Goal: Task Accomplishment & Management: Manage account settings

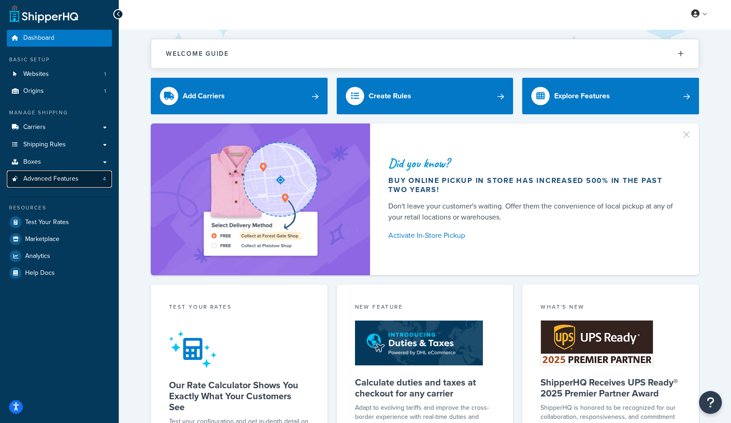
click at [82, 180] on link "Advanced Features 4" at bounding box center [59, 178] width 105 height 17
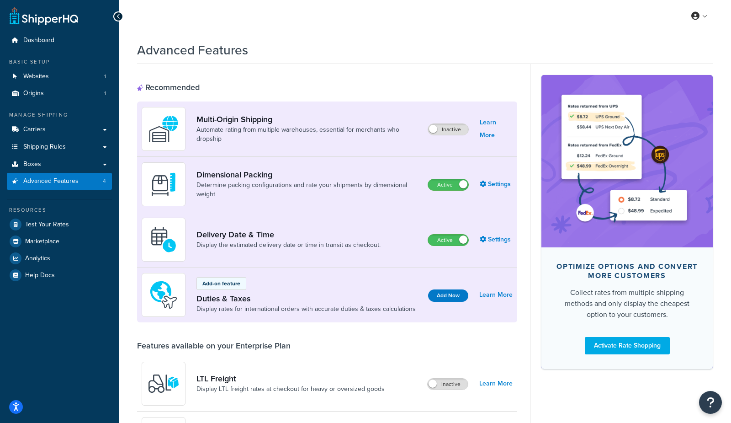
click at [415, 45] on div "Advanced Features" at bounding box center [425, 48] width 576 height 22
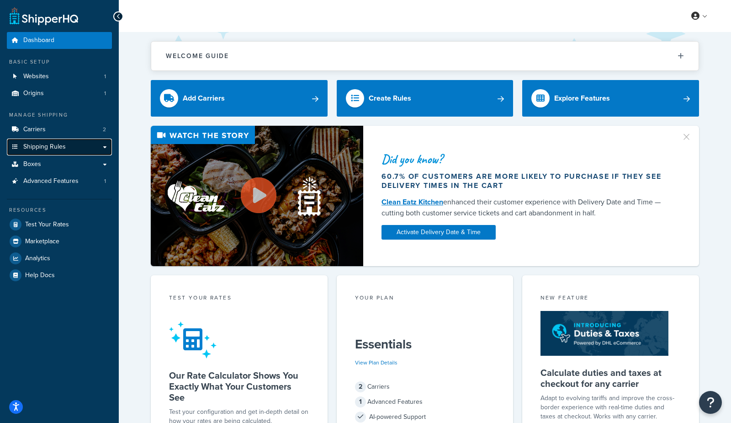
click at [59, 149] on span "Shipping Rules" at bounding box center [44, 147] width 42 height 8
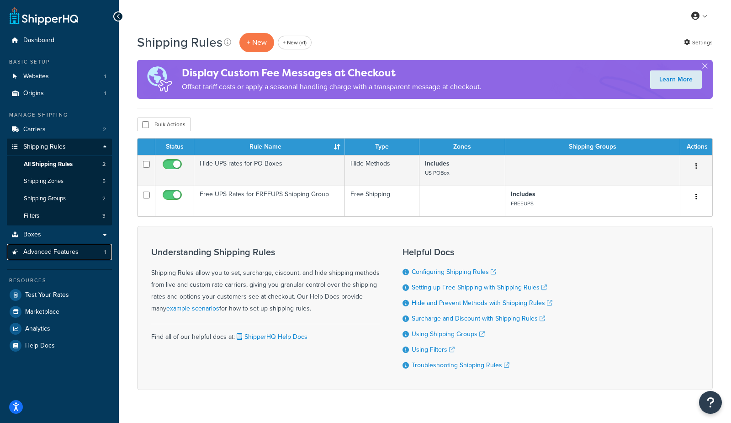
click at [49, 252] on span "Advanced Features" at bounding box center [50, 252] width 55 height 8
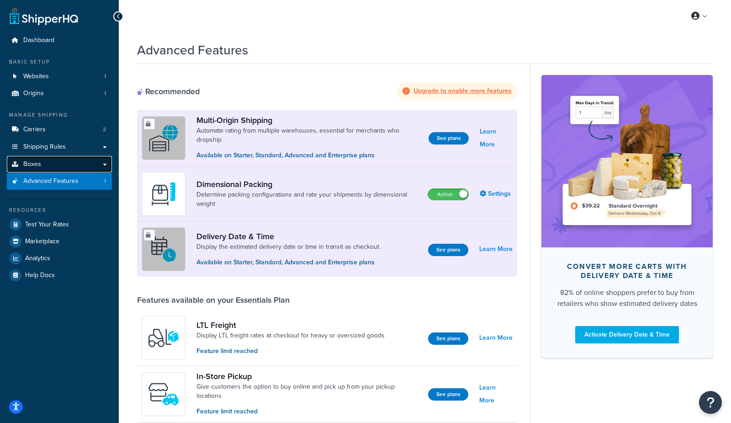
click at [71, 167] on link "Boxes" at bounding box center [59, 164] width 105 height 17
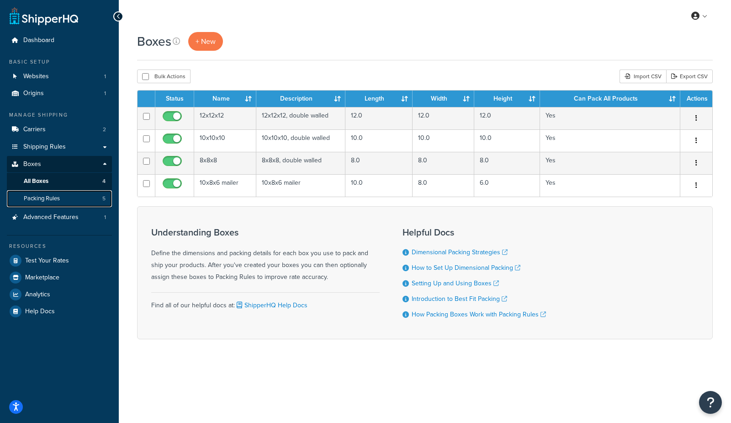
click at [66, 197] on link "Packing Rules 5" at bounding box center [59, 198] width 105 height 17
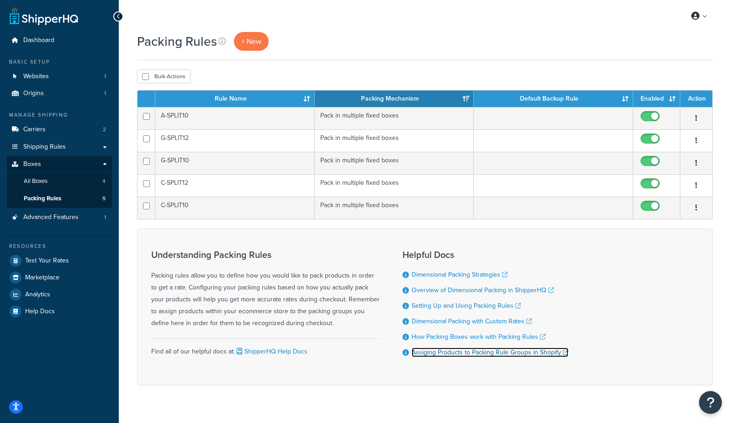
click at [491, 354] on link "Assiging Products to Packing Rule Groups in Shopify" at bounding box center [490, 352] width 157 height 10
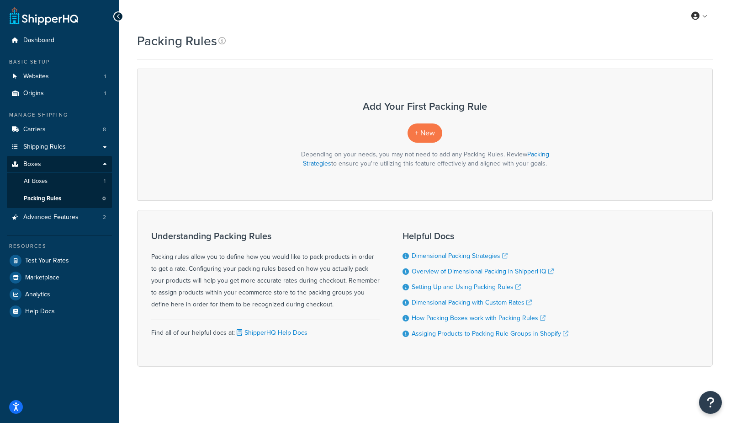
click at [245, 27] on div "My Profile Billing Global Settings Contact Us Logout" at bounding box center [425, 16] width 612 height 32
click at [41, 131] on span "Carriers" at bounding box center [34, 130] width 22 height 8
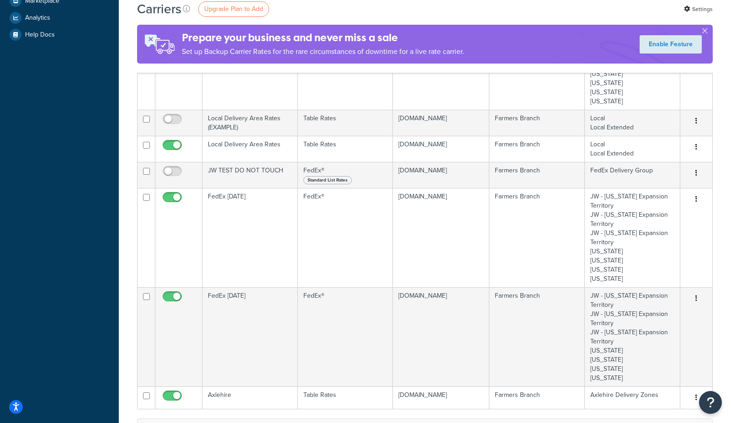
scroll to position [231, 0]
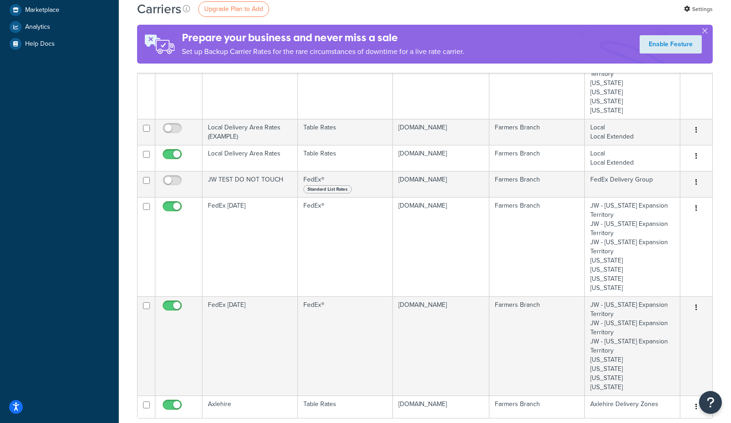
click at [64, 141] on div "Dashboard Basic Setup Websites 1 Origins 1 Manage Shipping Carriers 8 Shipping …" at bounding box center [59, 210] width 119 height 882
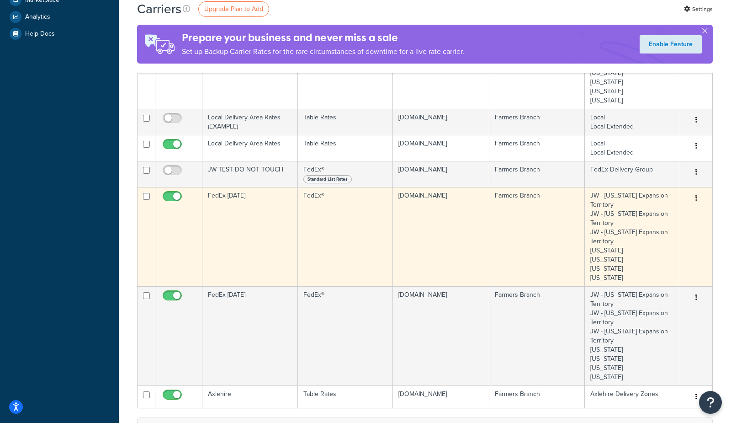
scroll to position [247, 0]
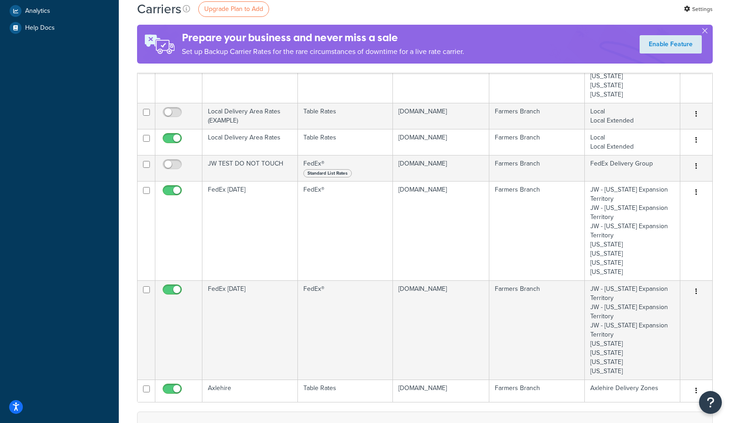
drag, startPoint x: 172, startPoint y: 111, endPoint x: 215, endPoint y: 47, distance: 77.0
click at [172, 111] on input "checkbox" at bounding box center [173, 114] width 25 height 11
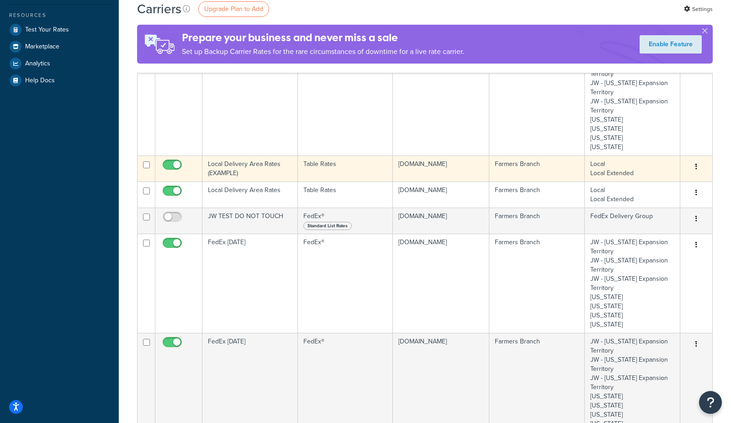
scroll to position [194, 0]
click at [170, 165] on input "checkbox" at bounding box center [173, 167] width 25 height 11
checkbox input "false"
click at [233, 167] on td "Local Delivery Area Rates (EXAMPLE)" at bounding box center [249, 169] width 95 height 26
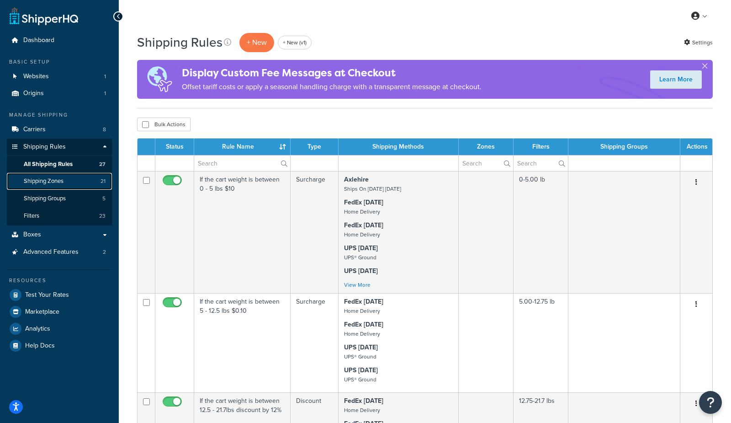
click at [50, 183] on span "Shipping Zones" at bounding box center [44, 181] width 40 height 8
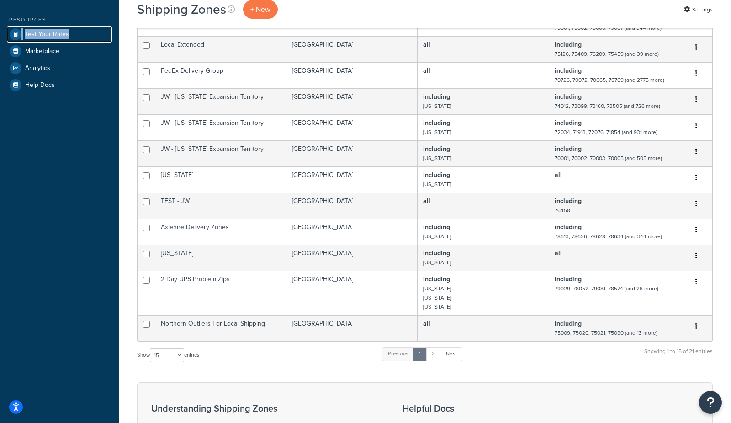
scroll to position [263, 0]
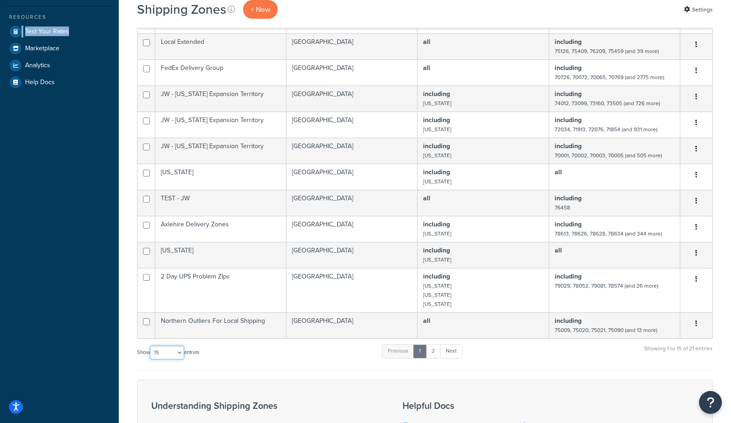
click at [157, 345] on select "10 15 25 50 100" at bounding box center [167, 352] width 34 height 14
select select "100"
click at [151, 359] on select "10 15 25 50 100" at bounding box center [167, 352] width 34 height 14
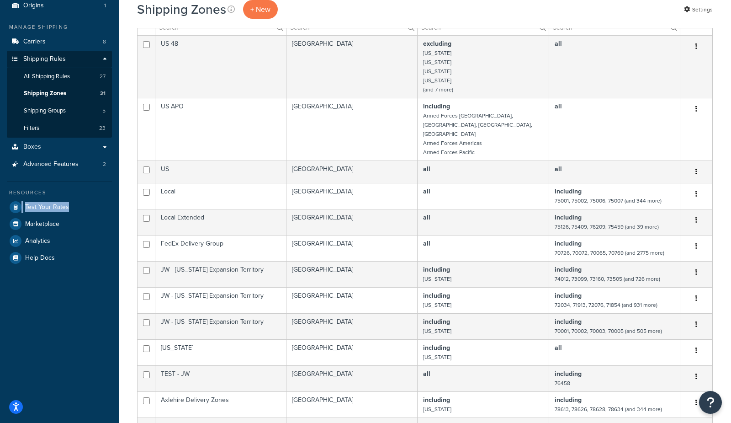
scroll to position [0, 0]
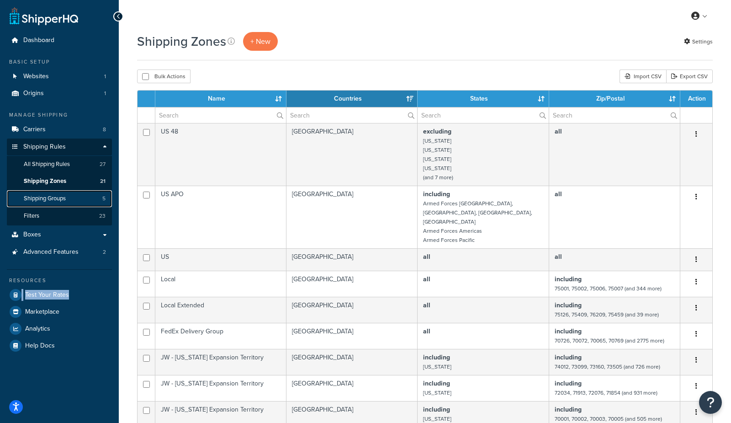
click at [53, 202] on span "Shipping Groups" at bounding box center [45, 199] width 42 height 8
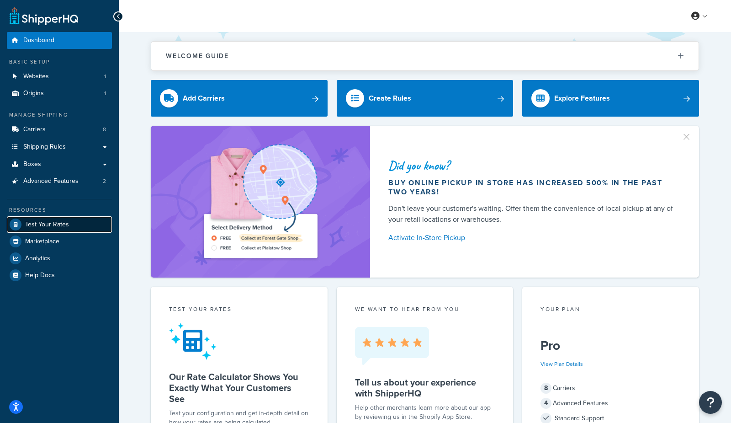
click at [58, 226] on span "Test Your Rates" at bounding box center [47, 225] width 44 height 8
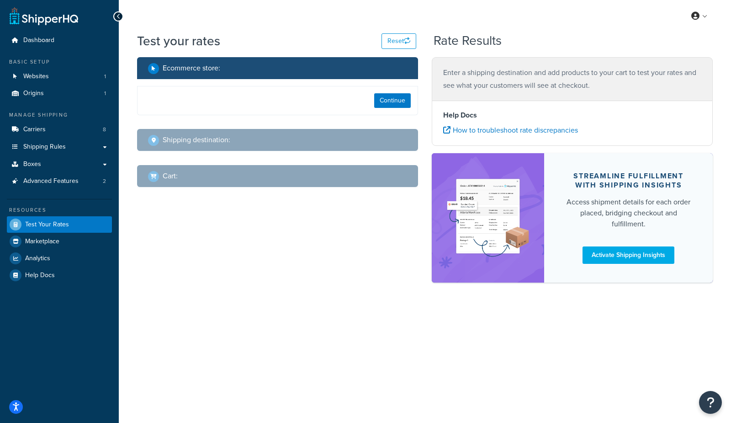
select select "TX"
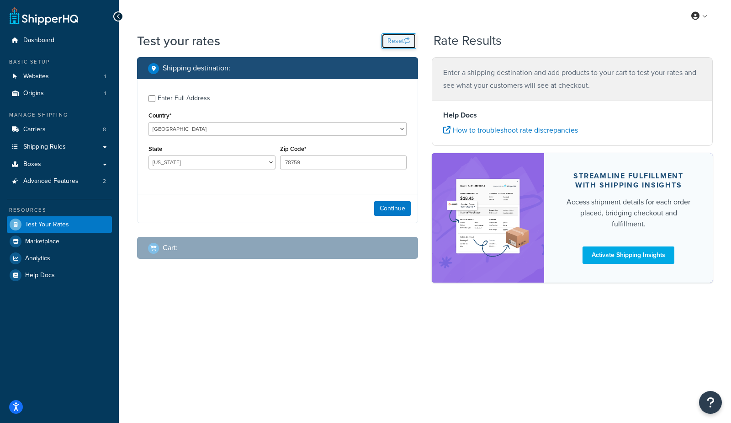
click at [394, 39] on button "Reset" at bounding box center [398, 41] width 35 height 16
click at [389, 44] on button "Reset" at bounding box center [398, 41] width 35 height 16
select select "TX"
click at [329, 161] on input "78759" at bounding box center [343, 162] width 127 height 14
click at [346, 164] on input "78759" at bounding box center [343, 162] width 127 height 14
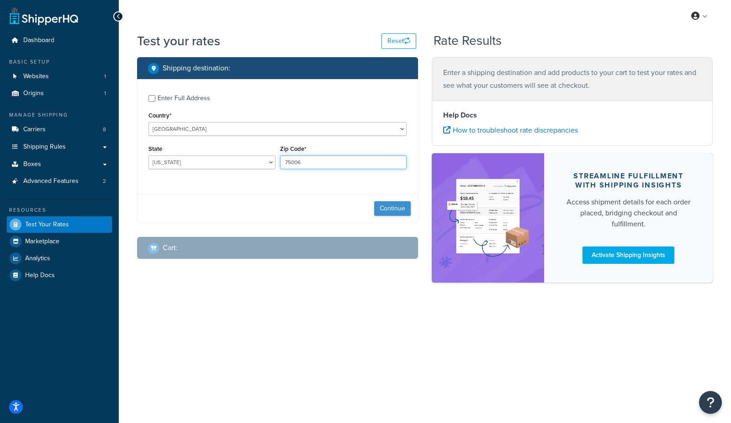
type input "75006"
click at [394, 208] on button "Continue" at bounding box center [392, 208] width 37 height 15
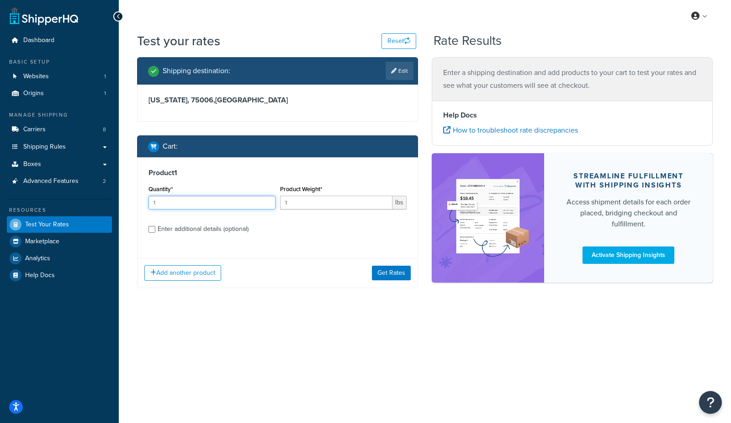
click at [168, 203] on input "1" at bounding box center [211, 203] width 127 height 14
click at [175, 232] on div "Enter additional details (optional)" at bounding box center [203, 228] width 91 height 13
click at [155, 232] on input "Enter additional details (optional)" at bounding box center [151, 229] width 7 height 7
checkbox input "true"
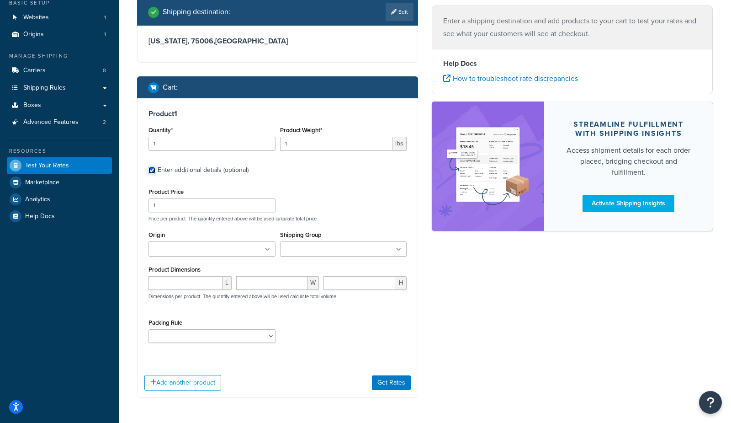
scroll to position [73, 0]
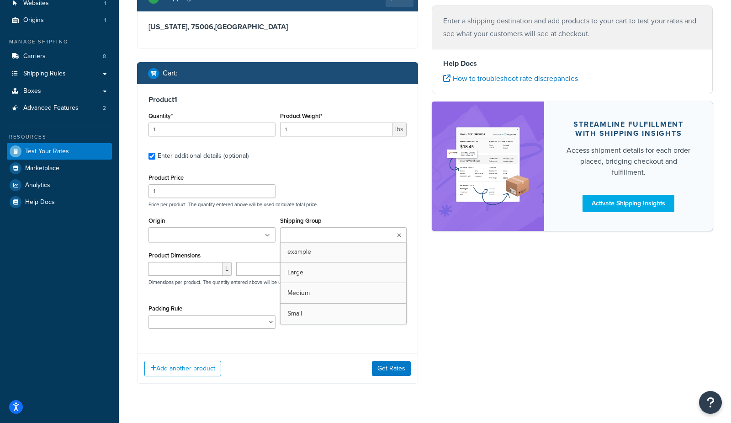
click at [322, 234] on input "Shipping Group" at bounding box center [323, 235] width 81 height 10
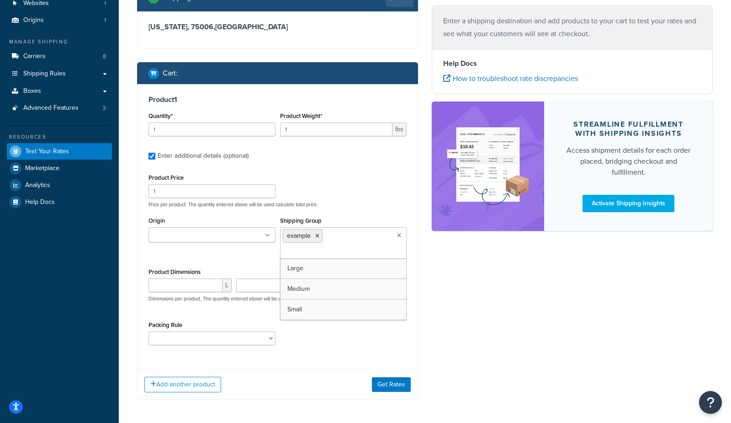
drag, startPoint x: 518, startPoint y: 324, endPoint x: 507, endPoint y: 326, distance: 11.1
click at [518, 324] on div "Shipping destination : Edit Texas, 75006 , United States Cart : Product 1 Quant…" at bounding box center [424, 198] width 589 height 429
click at [399, 386] on button "Get Rates" at bounding box center [391, 384] width 39 height 15
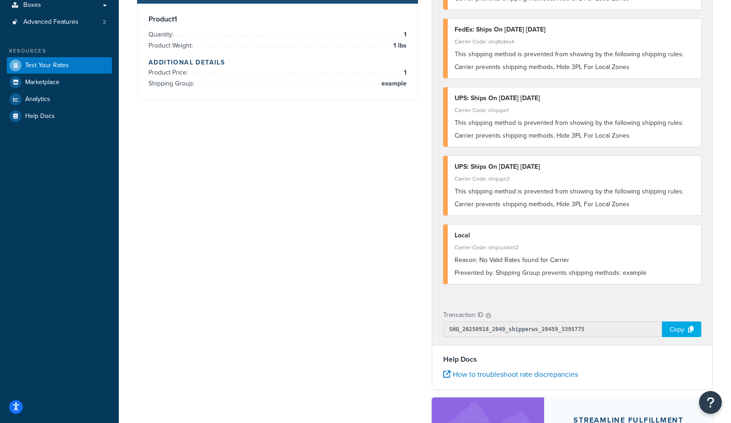
scroll to position [66, 0]
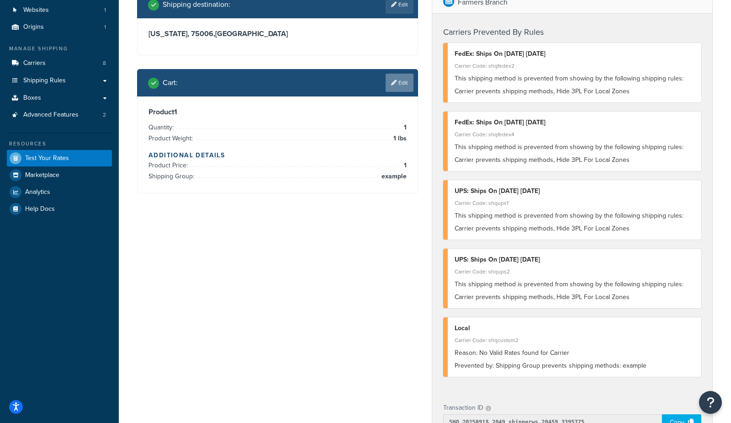
click at [397, 79] on link "Edit" at bounding box center [400, 83] width 28 height 18
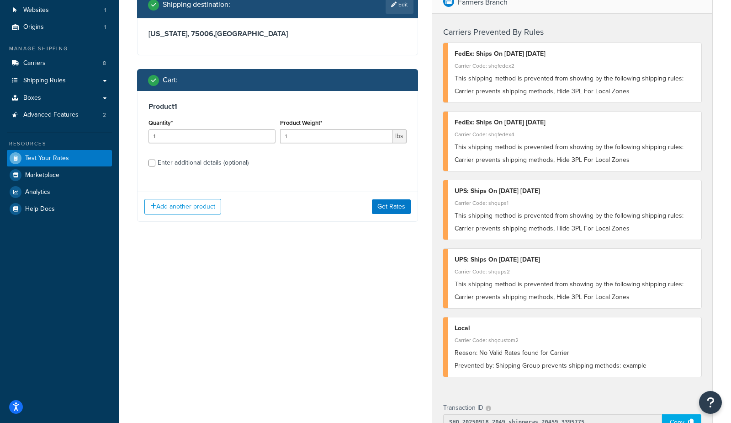
click at [233, 164] on div "Enter additional details (optional)" at bounding box center [203, 162] width 91 height 13
click at [155, 164] on input "Enter additional details (optional)" at bounding box center [151, 162] width 7 height 7
checkbox input "true"
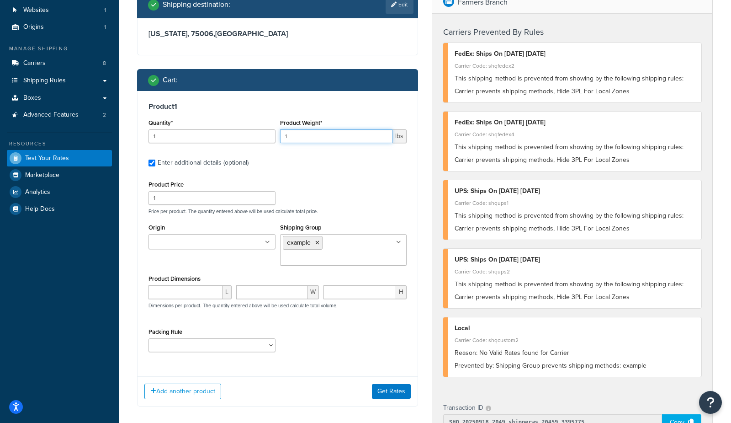
drag, startPoint x: 304, startPoint y: 133, endPoint x: 243, endPoint y: 134, distance: 60.3
click at [243, 134] on div "Quantity* 1 Product Weight* 1 lbs" at bounding box center [277, 132] width 263 height 33
type input "2"
click at [317, 240] on icon at bounding box center [317, 242] width 4 height 5
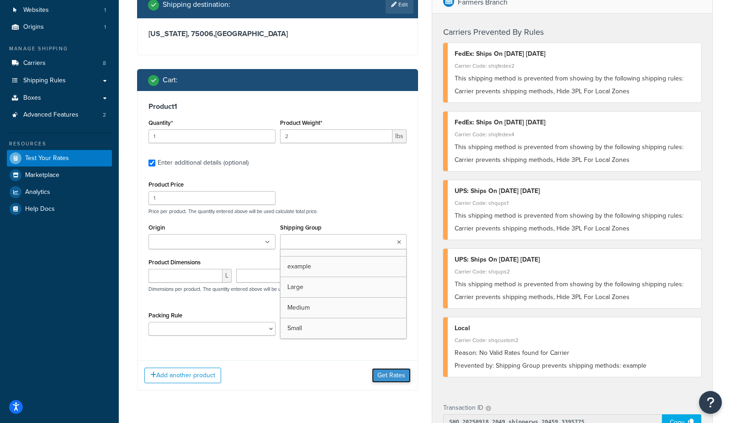
click at [404, 376] on button "Get Rates" at bounding box center [391, 375] width 39 height 15
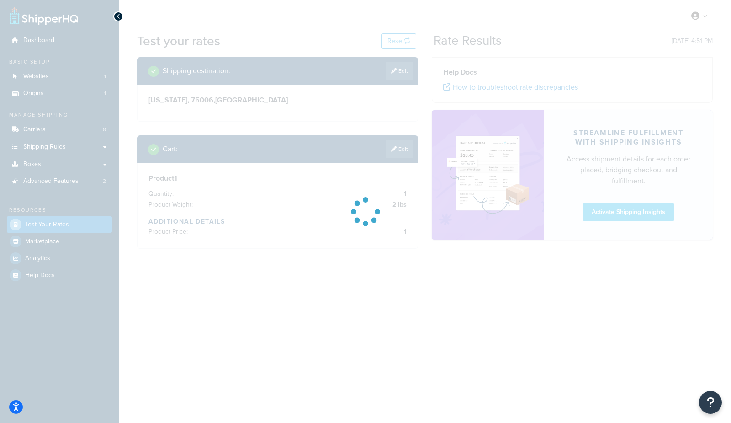
scroll to position [0, 0]
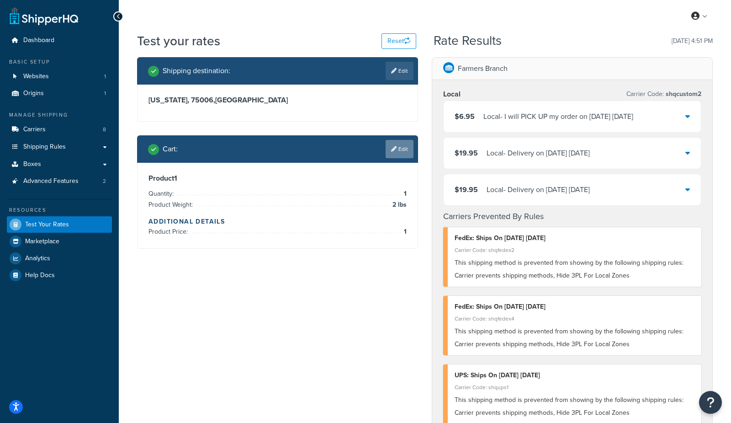
click at [403, 151] on link "Edit" at bounding box center [400, 149] width 28 height 18
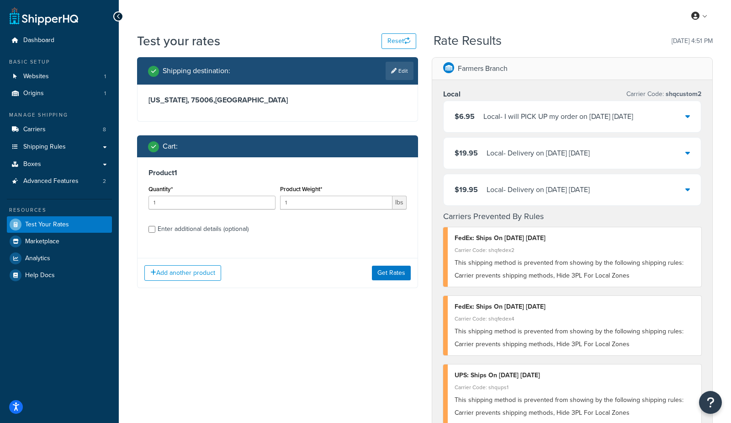
click at [178, 227] on div "Enter additional details (optional)" at bounding box center [203, 228] width 91 height 13
click at [155, 227] on input "Enter additional details (optional)" at bounding box center [151, 229] width 7 height 7
checkbox input "true"
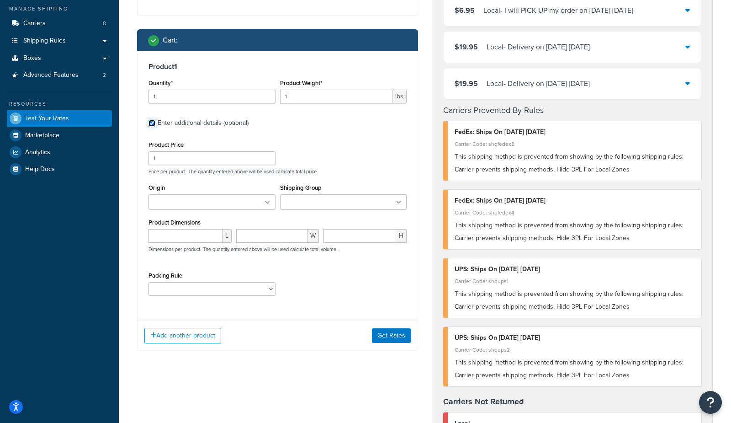
scroll to position [111, 0]
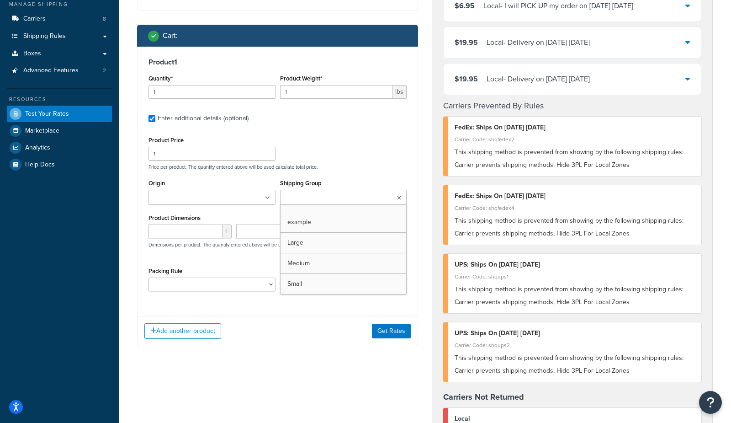
click at [312, 194] on input "Shipping Group" at bounding box center [323, 198] width 81 height 10
drag, startPoint x: 302, startPoint y: 222, endPoint x: 309, endPoint y: 207, distance: 16.4
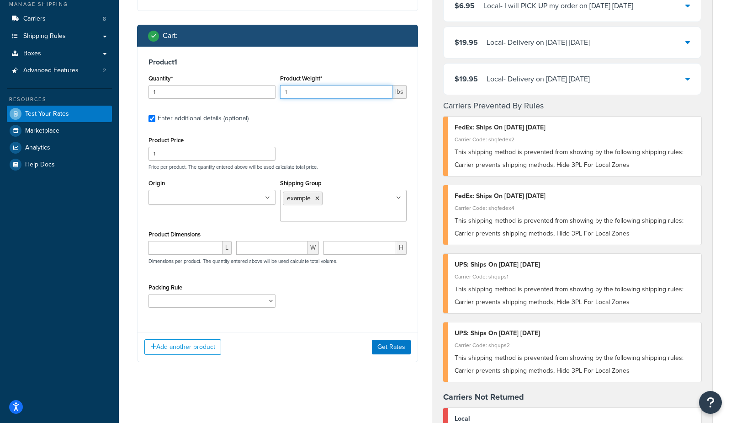
drag, startPoint x: 316, startPoint y: 90, endPoint x: 227, endPoint y: 88, distance: 89.1
click at [227, 88] on div "Quantity* 1 Product Weight* 1 lbs" at bounding box center [277, 88] width 263 height 33
type input "3"
click at [397, 346] on button "Get Rates" at bounding box center [391, 347] width 39 height 15
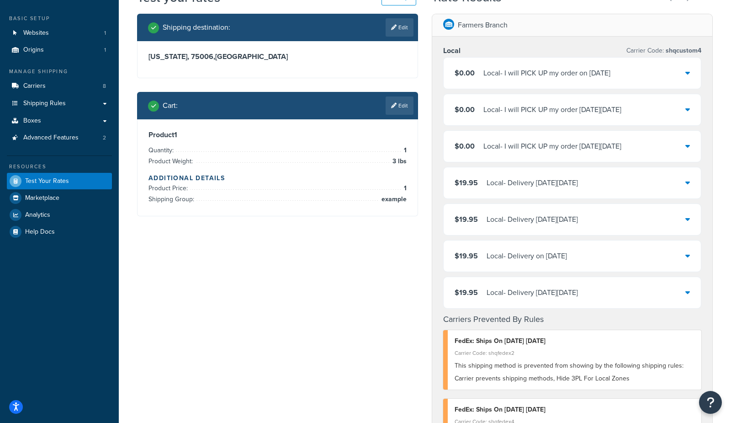
scroll to position [37, 0]
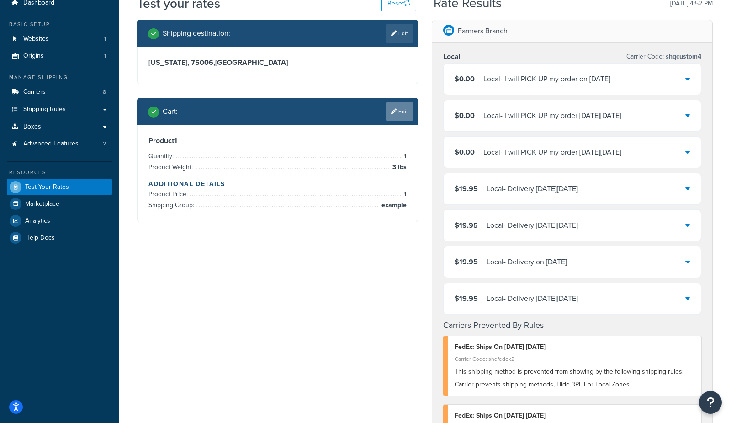
click at [392, 109] on icon at bounding box center [393, 111] width 5 height 5
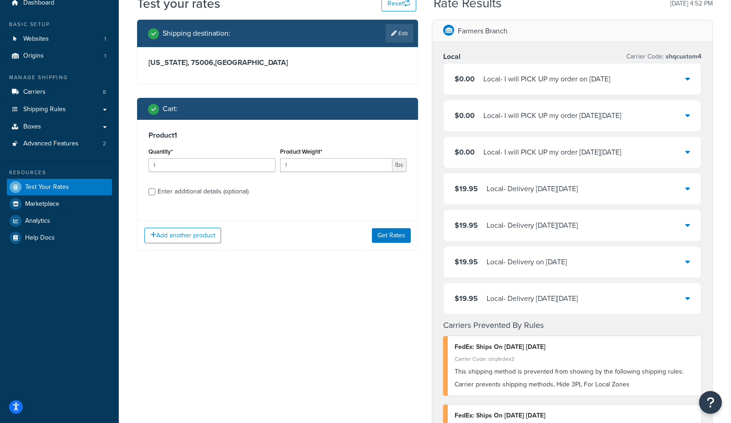
click at [223, 195] on div "Enter additional details (optional)" at bounding box center [203, 191] width 91 height 13
click at [205, 190] on div "Enter additional details (optional)" at bounding box center [203, 191] width 91 height 13
click at [155, 190] on input "Enter additional details (optional)" at bounding box center [151, 191] width 7 height 7
checkbox input "true"
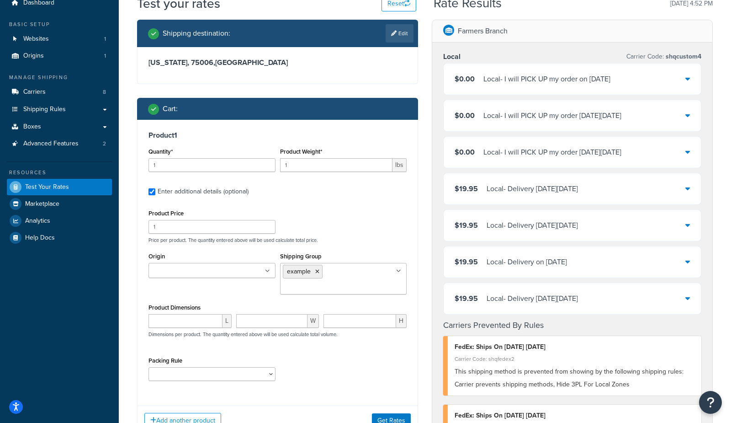
drag, startPoint x: 317, startPoint y: 269, endPoint x: 321, endPoint y: 254, distance: 16.0
click at [317, 269] on icon at bounding box center [317, 271] width 4 height 5
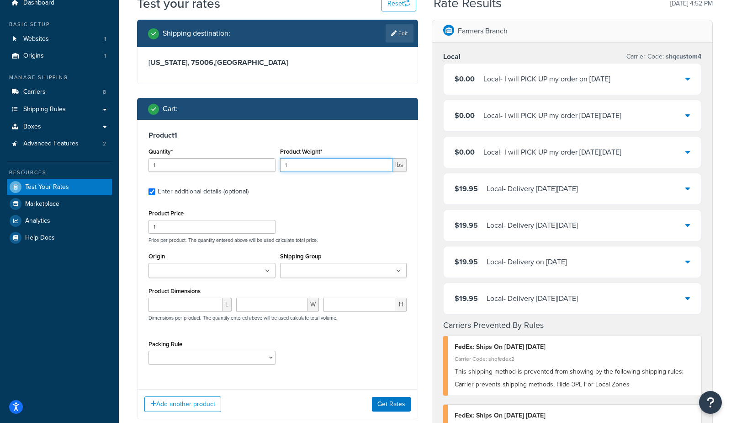
drag, startPoint x: 302, startPoint y: 164, endPoint x: 244, endPoint y: 159, distance: 58.3
click at [245, 159] on div "Quantity* 1 Product Weight* 1 lbs" at bounding box center [277, 161] width 263 height 33
type input "4"
click at [384, 402] on button "Get Rates" at bounding box center [391, 404] width 39 height 15
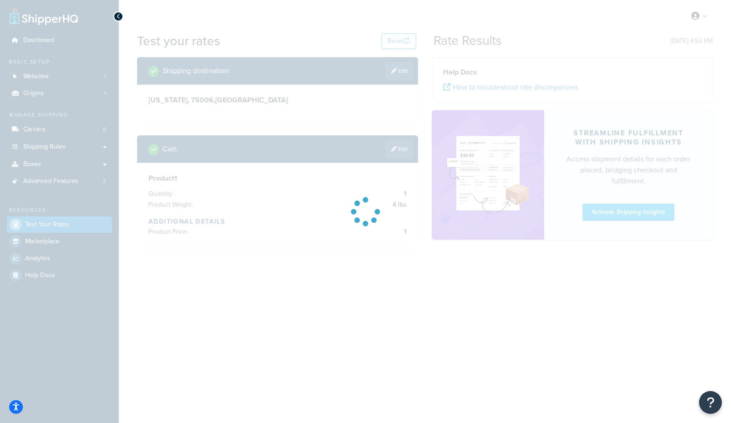
scroll to position [0, 0]
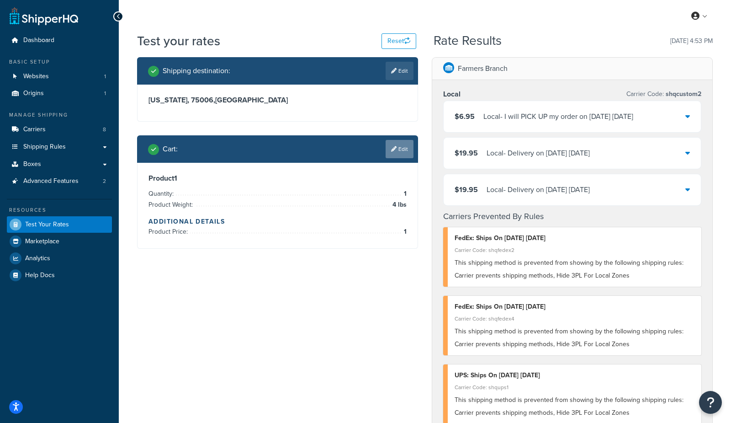
click at [400, 148] on link "Edit" at bounding box center [400, 149] width 28 height 18
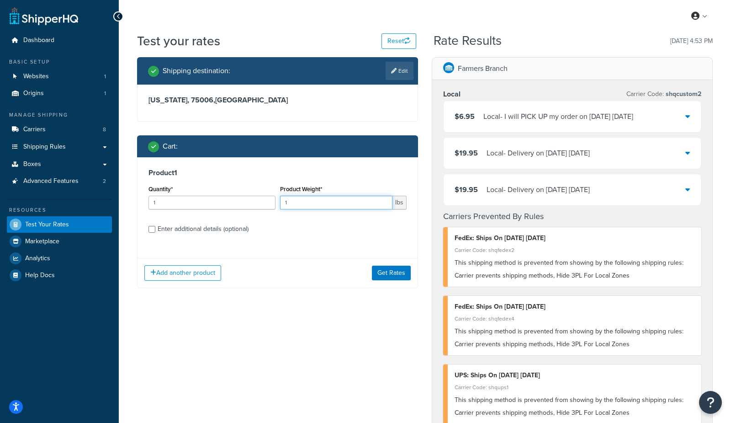
drag, startPoint x: 319, startPoint y: 204, endPoint x: 254, endPoint y: 201, distance: 64.9
click at [254, 201] on div "Quantity* 1 Product Weight* 1 lbs" at bounding box center [277, 199] width 263 height 33
type input "5"
click at [395, 270] on button "Get Rates" at bounding box center [391, 272] width 39 height 15
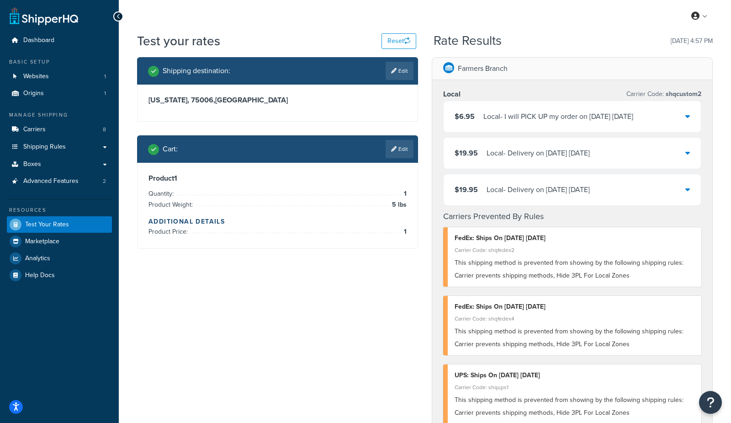
click at [184, 100] on h3 "Texas, 75006 , United States" at bounding box center [277, 99] width 258 height 9
copy h3 "75006"
click at [396, 153] on link "Edit" at bounding box center [400, 149] width 28 height 18
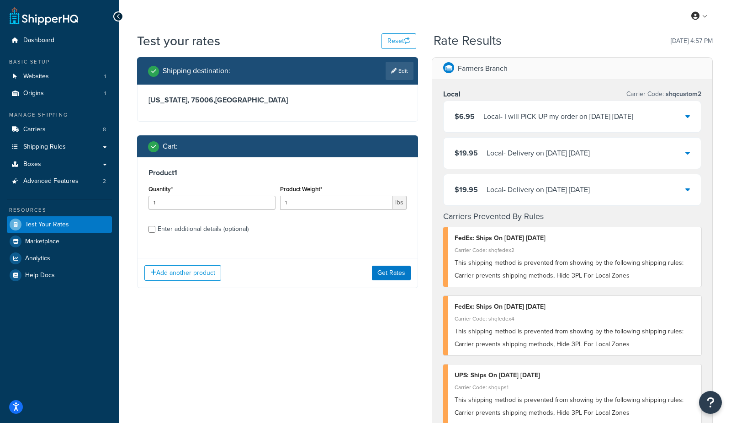
click at [183, 231] on div "Enter additional details (optional)" at bounding box center [203, 228] width 91 height 13
click at [155, 231] on input "Enter additional details (optional)" at bounding box center [151, 229] width 7 height 7
checkbox input "true"
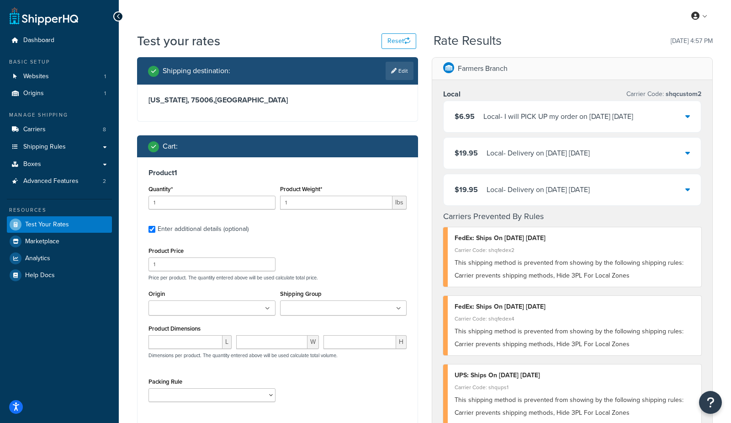
click at [316, 306] on input "Shipping Group" at bounding box center [323, 308] width 81 height 10
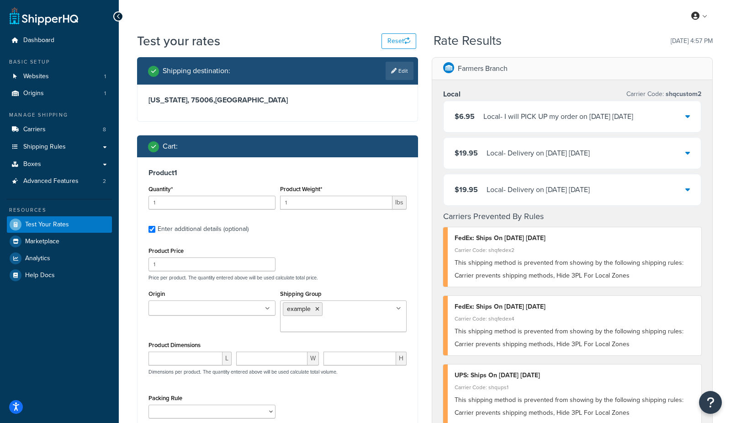
click at [423, 258] on div "Shipping destination : Edit Texas, 75006 , United States Cart : Product 1 Quant…" at bounding box center [277, 271] width 295 height 429
drag, startPoint x: 309, startPoint y: 201, endPoint x: 206, endPoint y: 190, distance: 103.4
click at [206, 190] on div "Quantity* 1 Product Weight* 1 lbs" at bounding box center [277, 199] width 263 height 33
type input "10"
click at [345, 137] on div "Cart :" at bounding box center [277, 146] width 281 height 22
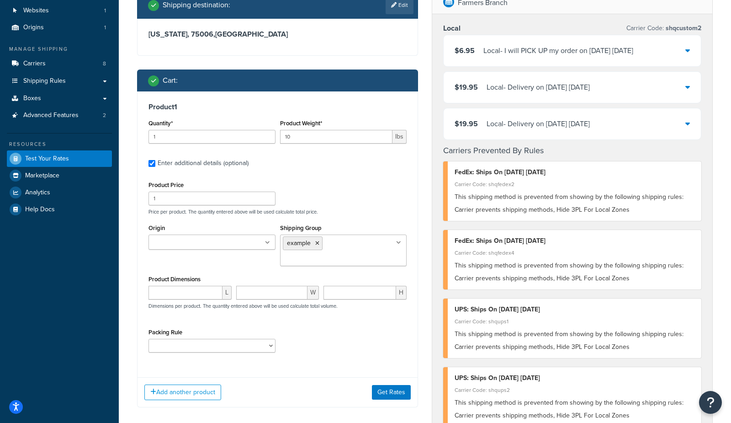
scroll to position [75, 0]
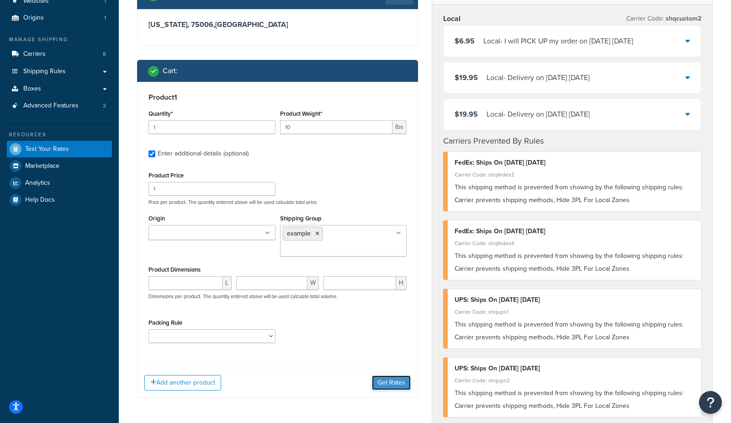
click at [378, 381] on button "Get Rates" at bounding box center [391, 382] width 39 height 15
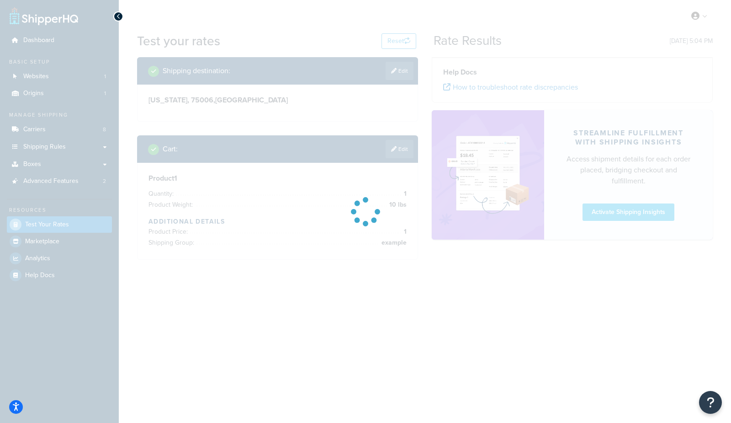
scroll to position [0, 0]
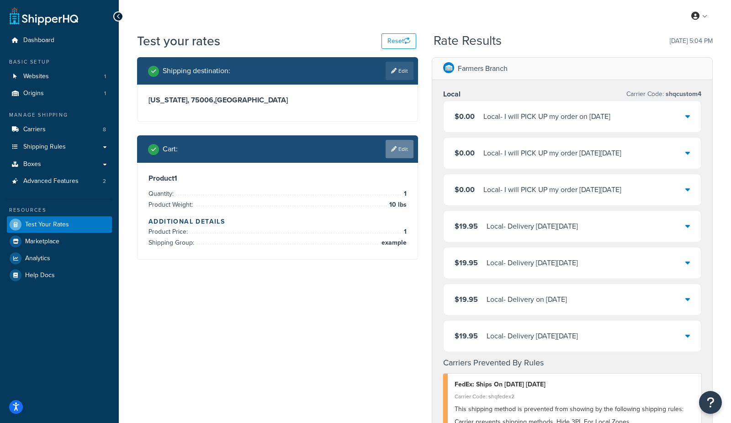
click at [396, 148] on link "Edit" at bounding box center [400, 149] width 28 height 18
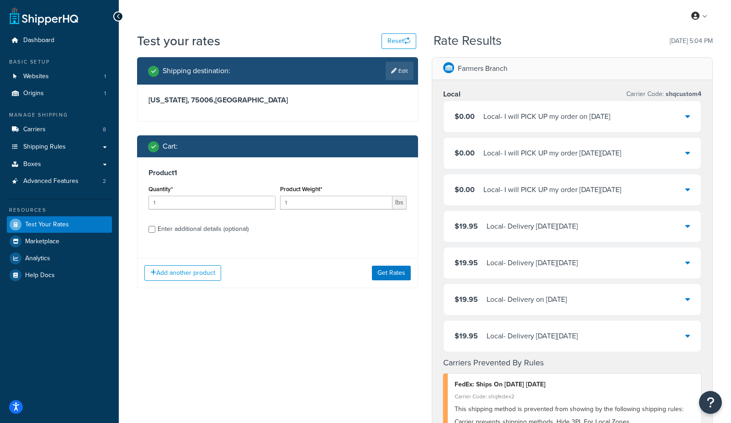
click at [239, 228] on div "Enter additional details (optional)" at bounding box center [203, 228] width 91 height 13
click at [155, 228] on input "Enter additional details (optional)" at bounding box center [151, 229] width 7 height 7
checkbox input "true"
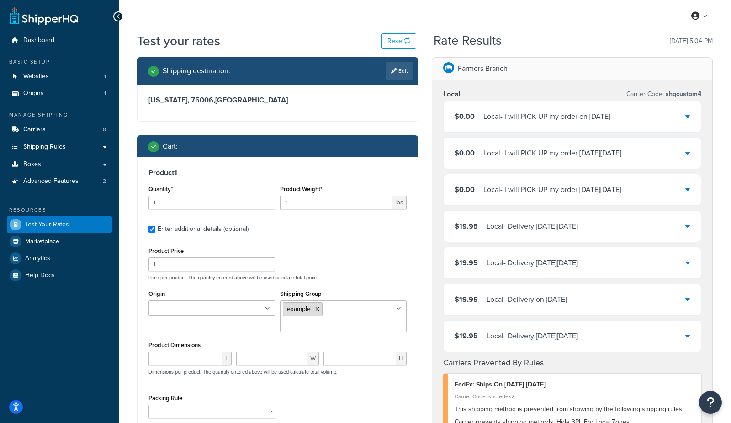
click at [317, 307] on icon at bounding box center [317, 308] width 4 height 5
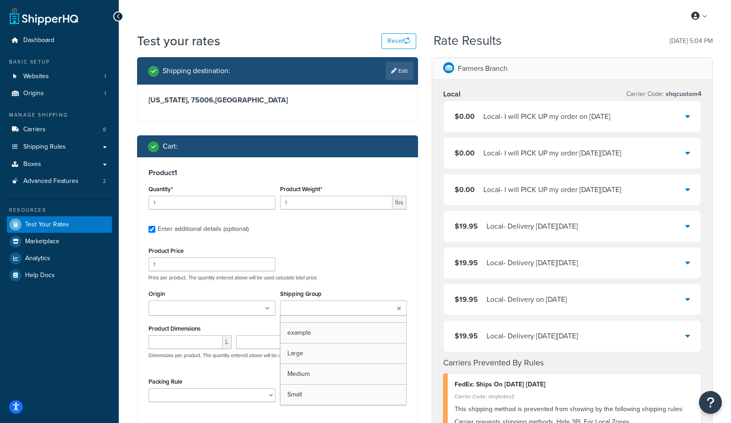
click at [381, 259] on div "Product Price 1 Price per product. The quantity entered above will be used calc…" at bounding box center [277, 262] width 263 height 36
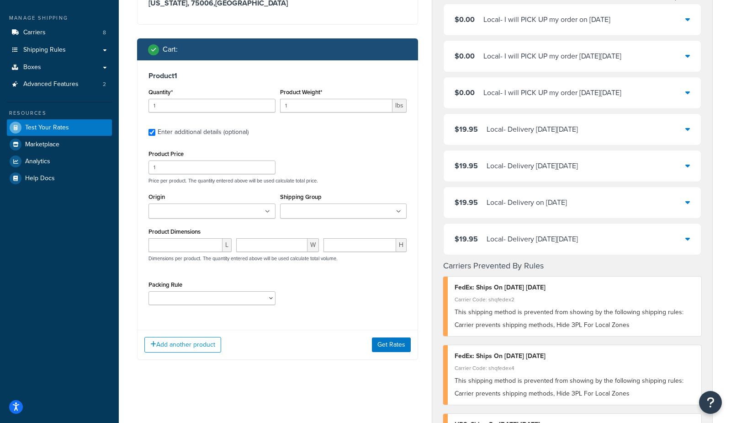
scroll to position [101, 0]
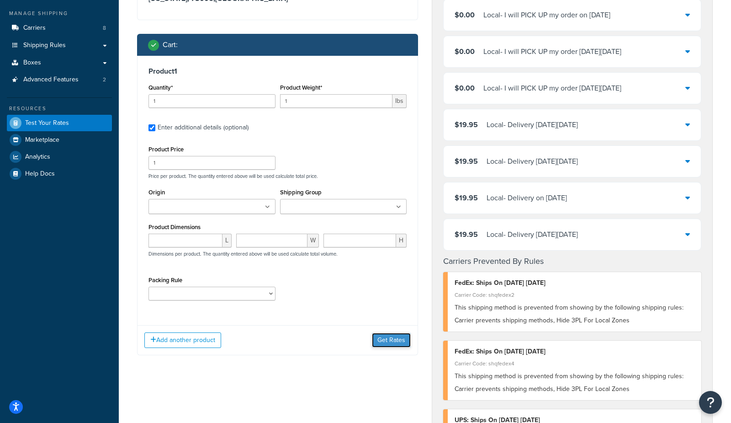
click at [380, 339] on button "Get Rates" at bounding box center [391, 340] width 39 height 15
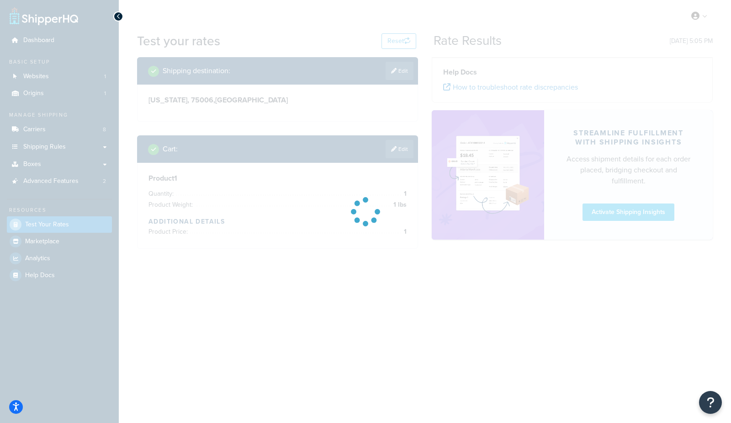
scroll to position [0, 0]
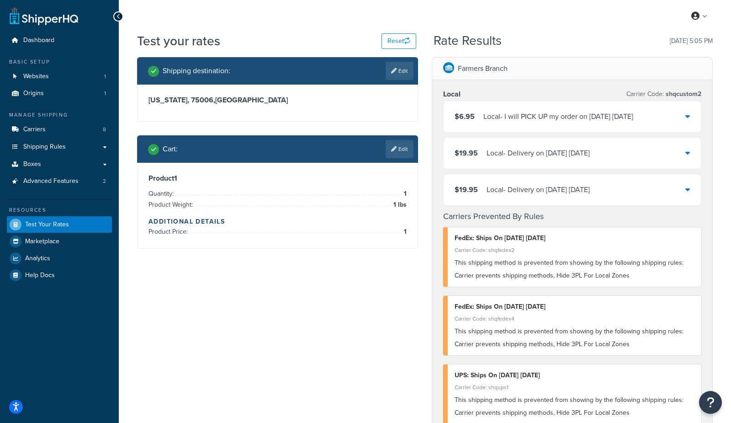
click at [412, 154] on link "Edit" at bounding box center [400, 149] width 28 height 18
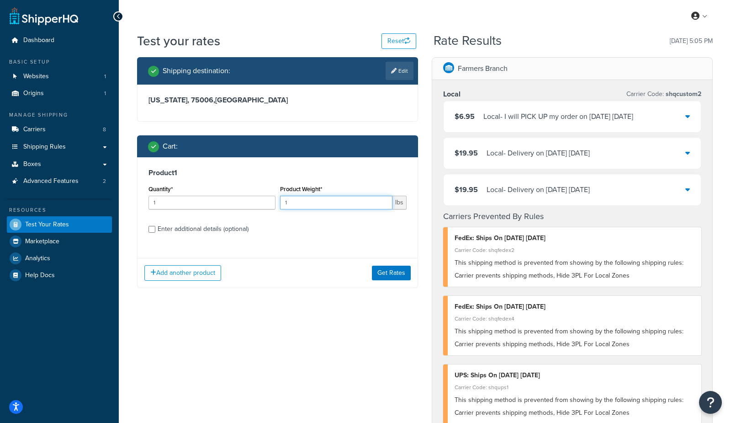
drag, startPoint x: 375, startPoint y: 201, endPoint x: 277, endPoint y: 209, distance: 98.6
click at [277, 209] on div "Quantity* 1 Product Weight* 1 lbs" at bounding box center [277, 199] width 263 height 33
type input "11"
click at [229, 228] on div "Enter additional details (optional)" at bounding box center [203, 228] width 91 height 13
click at [155, 228] on input "Enter additional details (optional)" at bounding box center [151, 229] width 7 height 7
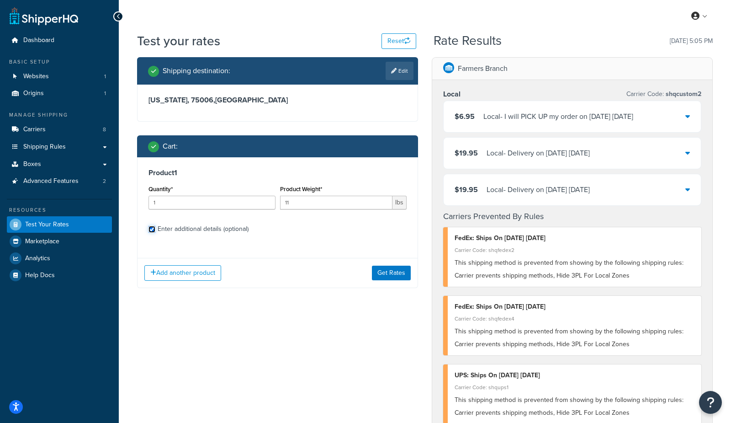
checkbox input "true"
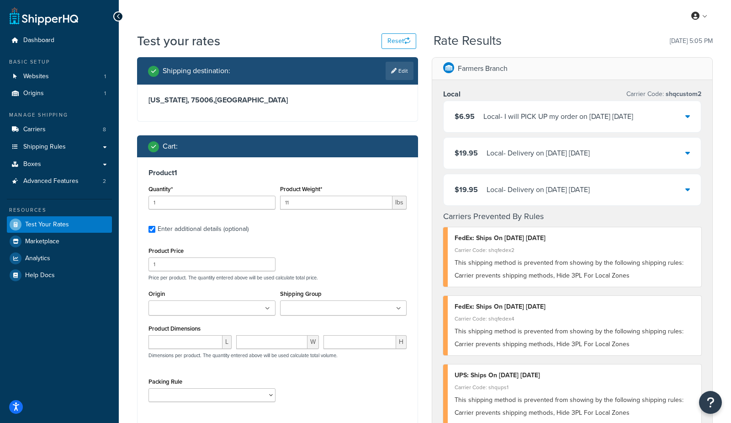
click at [328, 311] on input "Shipping Group" at bounding box center [323, 308] width 81 height 10
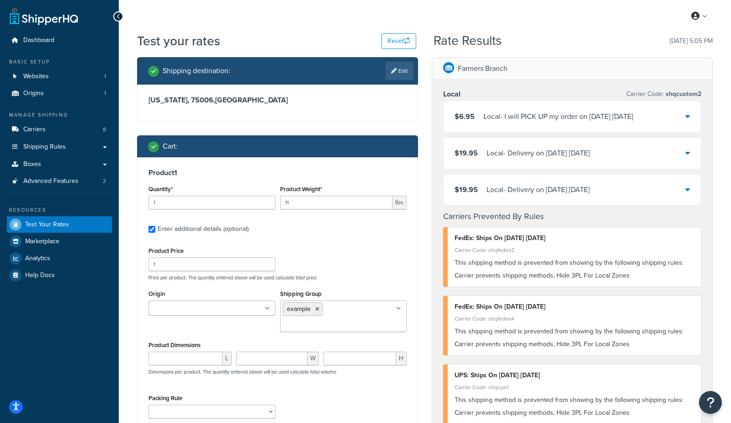
click at [433, 270] on div "Local Carrier Code: shqcustom2 $6.95 Local - I will PICK UP my order on 09/22/2…" at bounding box center [572, 331] width 280 height 502
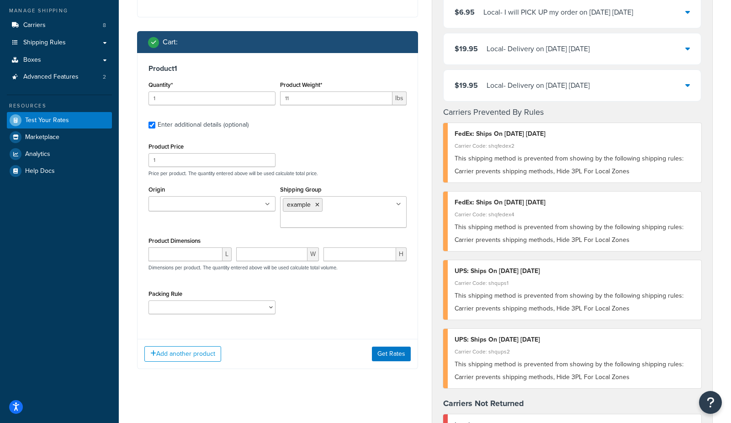
scroll to position [105, 0]
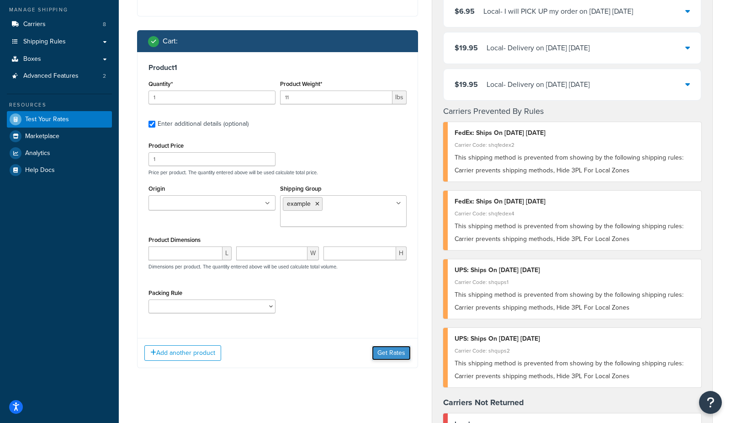
click at [400, 353] on button "Get Rates" at bounding box center [391, 352] width 39 height 15
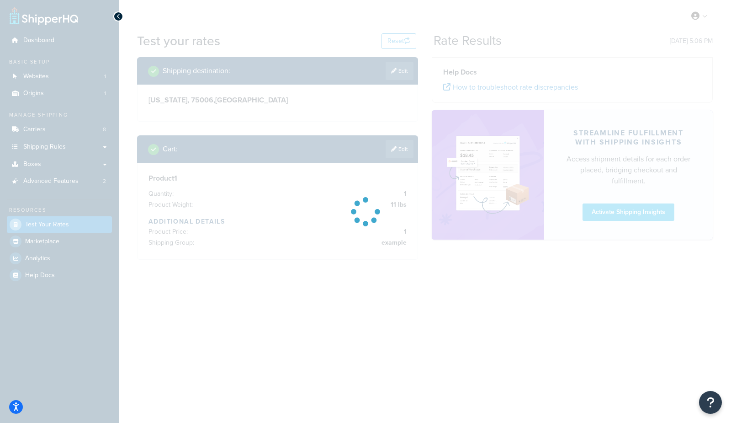
scroll to position [0, 0]
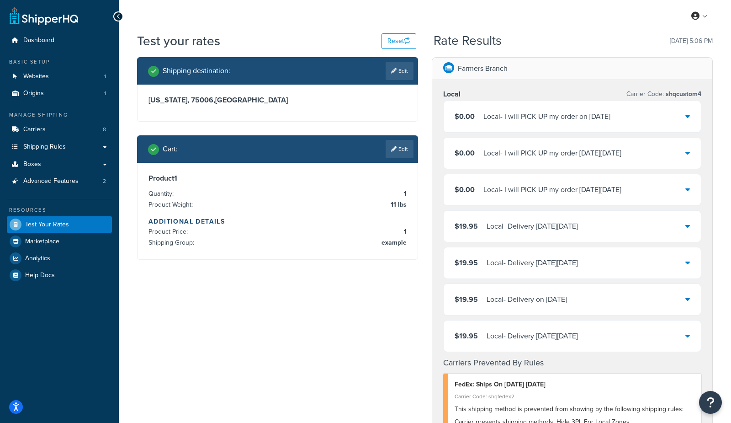
click at [175, 99] on h3 "Texas, 75006 , United States" at bounding box center [277, 99] width 258 height 9
copy h3 "75006"
click at [518, 114] on div "Local - I will PICK UP my order on Sun, 9/21/2025" at bounding box center [546, 116] width 127 height 13
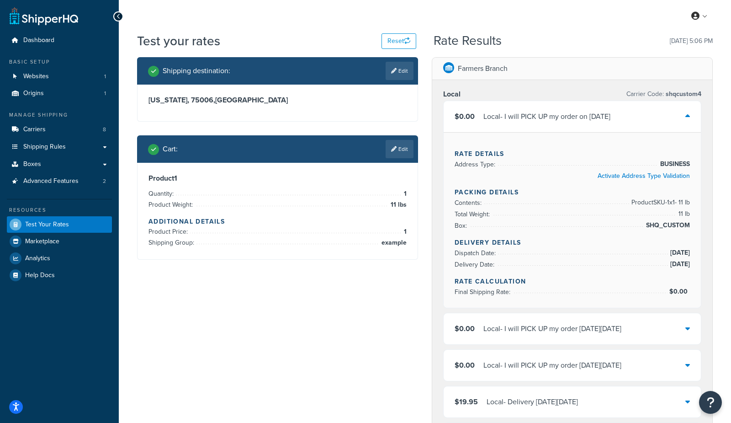
click at [530, 114] on div "Local - I will PICK UP my order on Sun, 9/21/2025" at bounding box center [546, 116] width 127 height 13
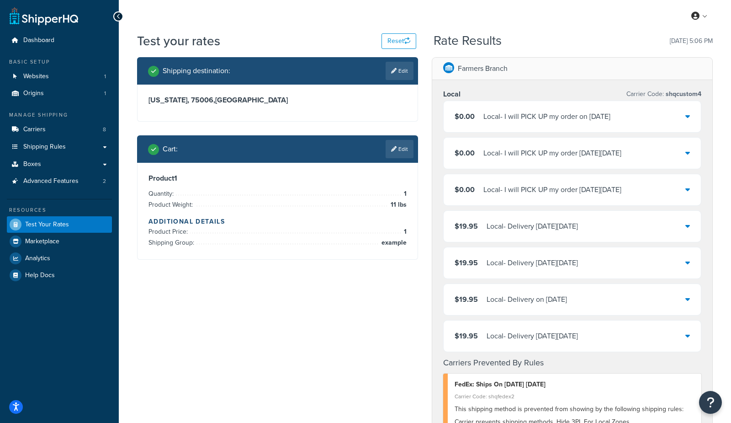
click at [571, 185] on div "Local - I will PICK UP my order on Mon, 9/22/2025" at bounding box center [552, 189] width 138 height 13
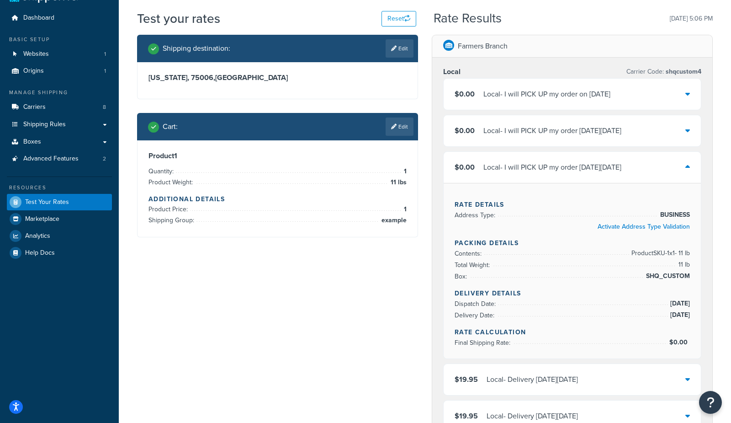
scroll to position [24, 0]
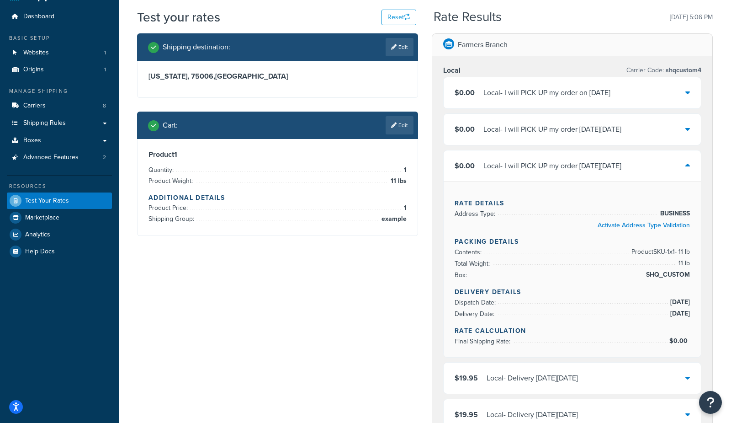
click at [570, 164] on div "Local - I will PICK UP my order on Mon, 9/22/2025" at bounding box center [552, 165] width 138 height 13
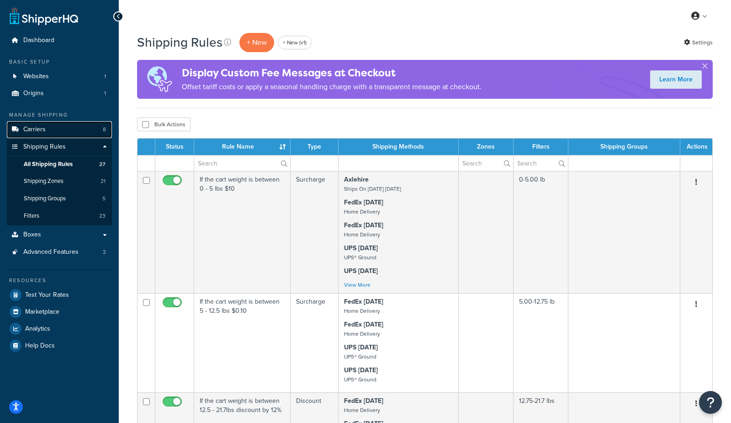
click at [54, 124] on link "Carriers 8" at bounding box center [59, 129] width 105 height 17
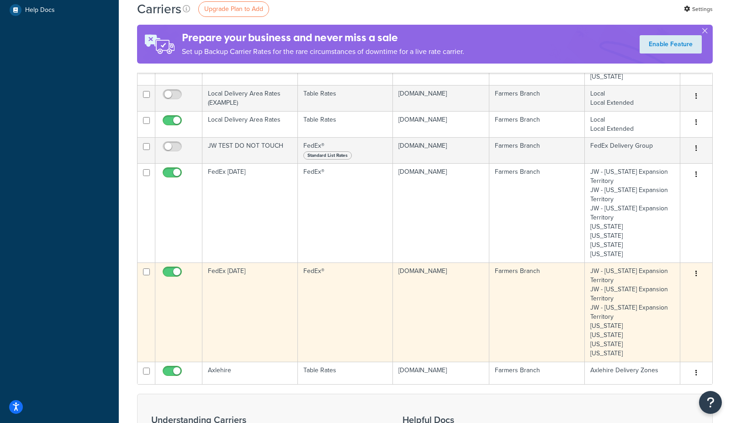
scroll to position [267, 0]
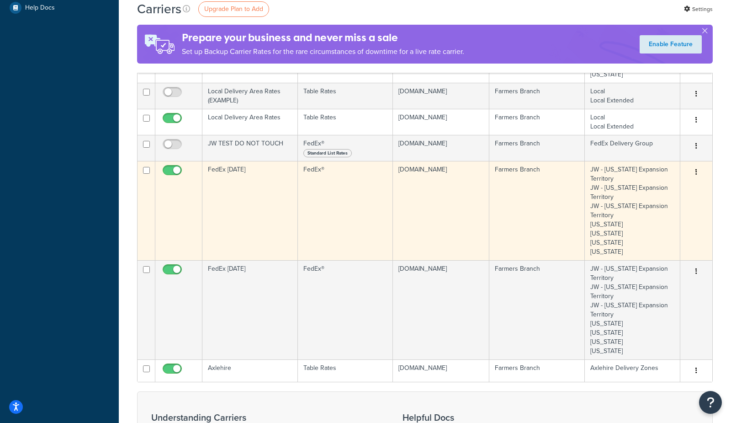
click at [237, 183] on td "FedEx [DATE]" at bounding box center [249, 210] width 95 height 99
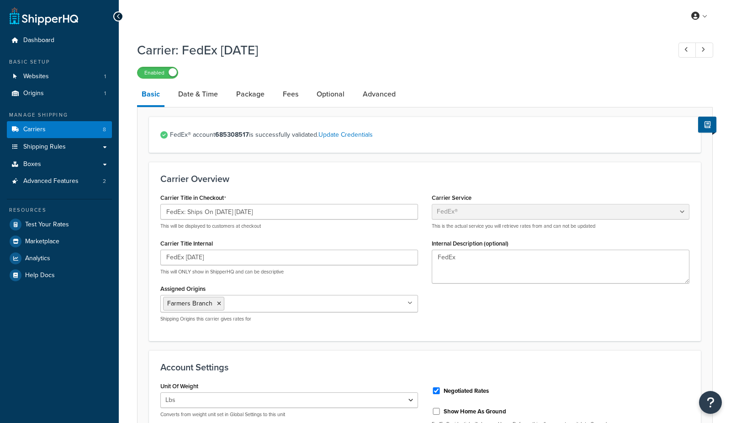
select select "fedEx"
select select "REGULAR_PICKUP"
select select "YOUR_PACKAGING"
click at [377, 93] on link "Advanced" at bounding box center [379, 94] width 42 height 22
select select "false"
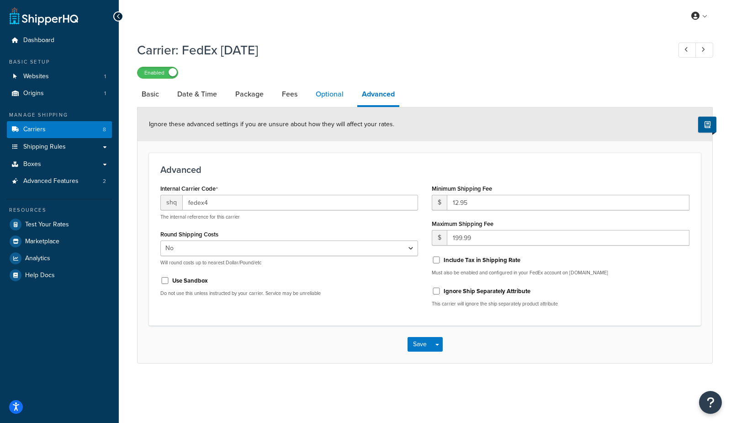
click at [331, 97] on link "Optional" at bounding box center [329, 94] width 37 height 22
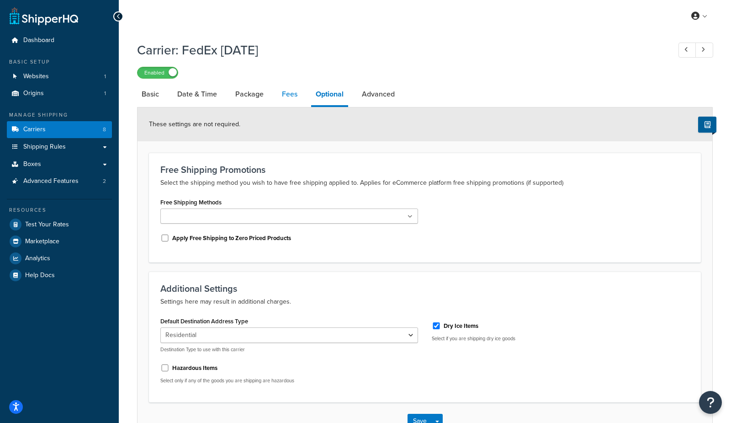
click at [291, 93] on link "Fees" at bounding box center [289, 94] width 25 height 22
select select "AFTER"
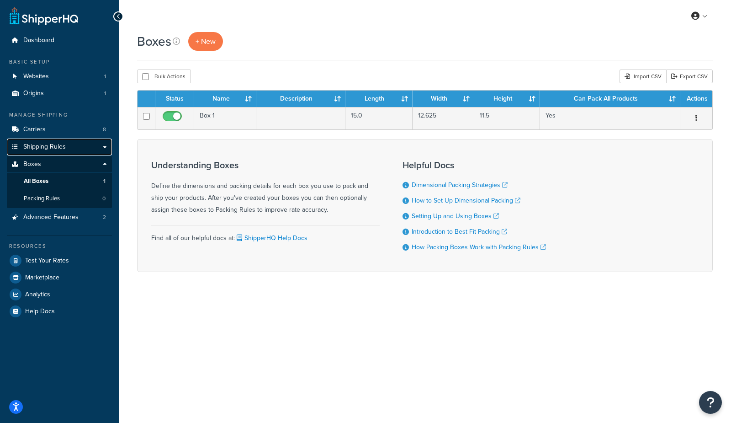
click at [54, 148] on span "Shipping Rules" at bounding box center [44, 147] width 42 height 8
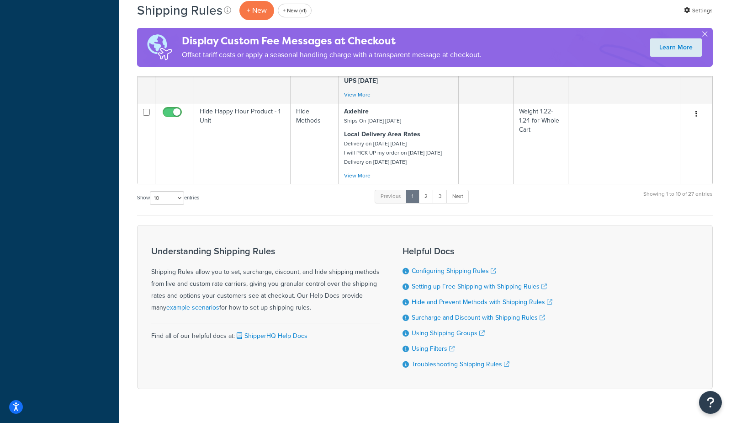
scroll to position [876, 0]
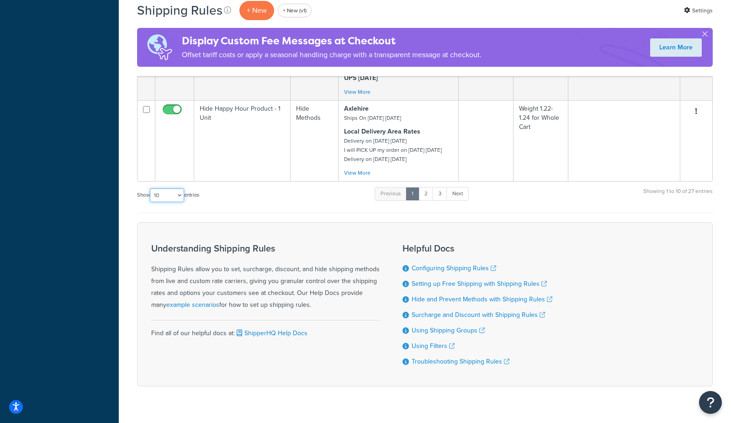
click at [170, 202] on select "10 15 25 50 100 1000" at bounding box center [167, 195] width 34 height 14
select select "100"
click at [151, 202] on select "10 15 25 50 100 1000" at bounding box center [167, 195] width 34 height 14
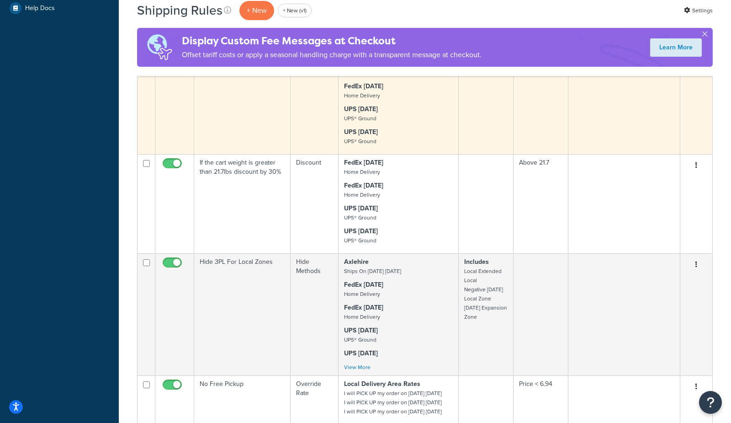
scroll to position [341, 0]
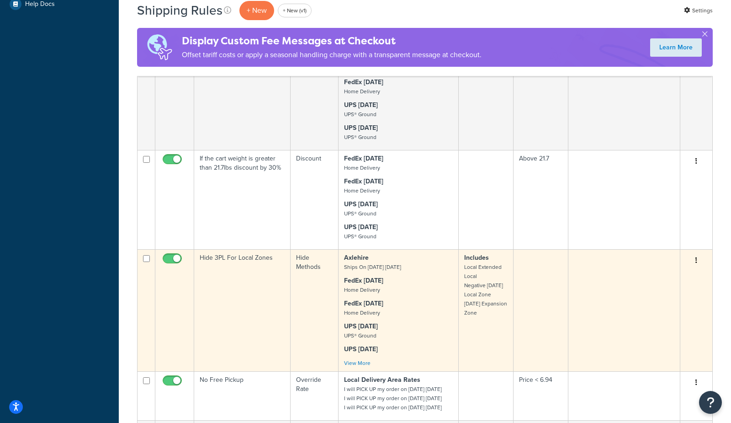
click at [217, 306] on td "Hide 3PL For Local Zones" at bounding box center [242, 310] width 96 height 122
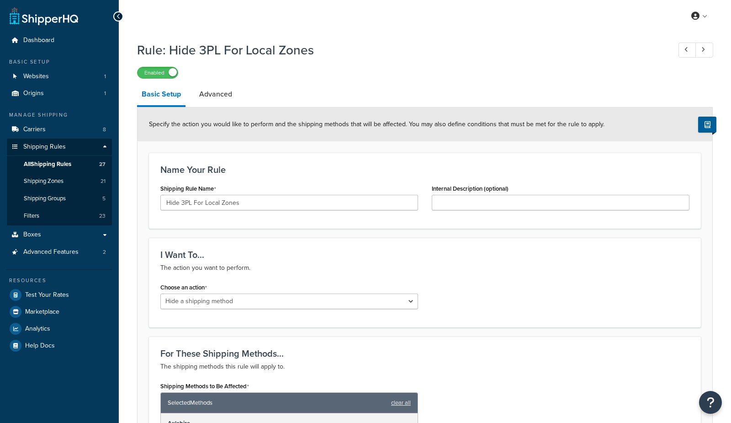
select select "HIDE"
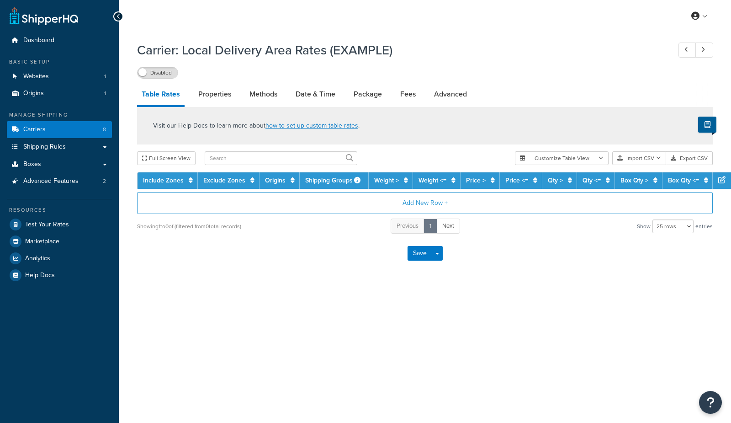
select select "25"
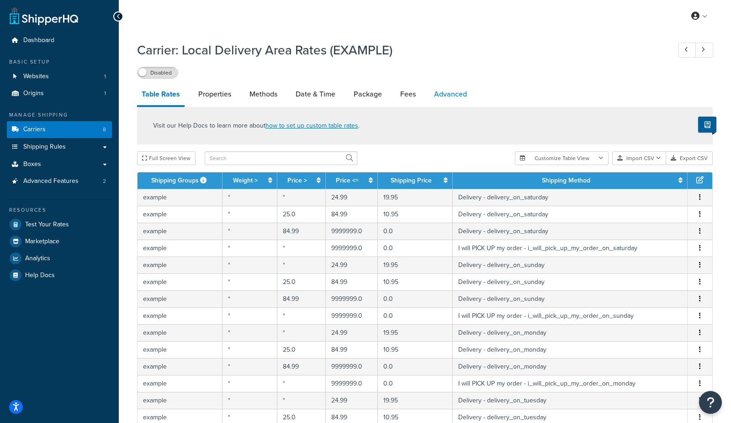
click at [452, 91] on link "Advanced" at bounding box center [450, 94] width 42 height 22
select select "false"
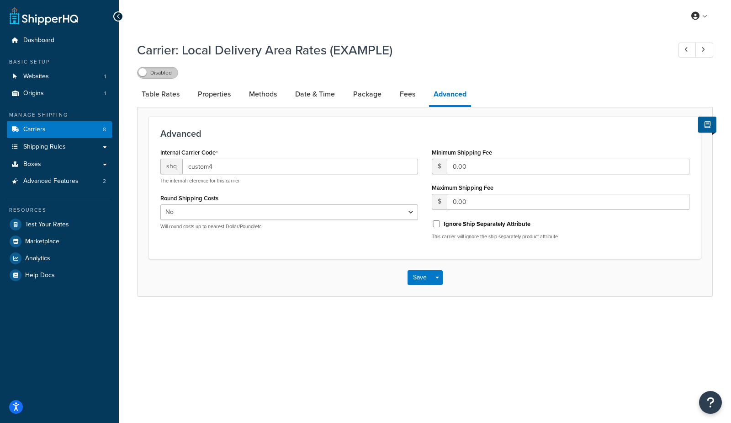
click at [162, 74] on label "Disabled" at bounding box center [157, 72] width 40 height 11
click at [147, 74] on label "Enabled" at bounding box center [157, 72] width 40 height 11
click at [95, 130] on link "Carriers 8" at bounding box center [59, 129] width 105 height 17
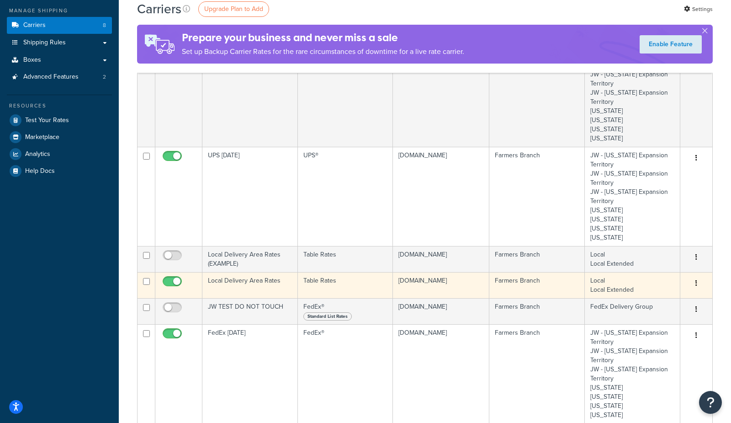
scroll to position [106, 0]
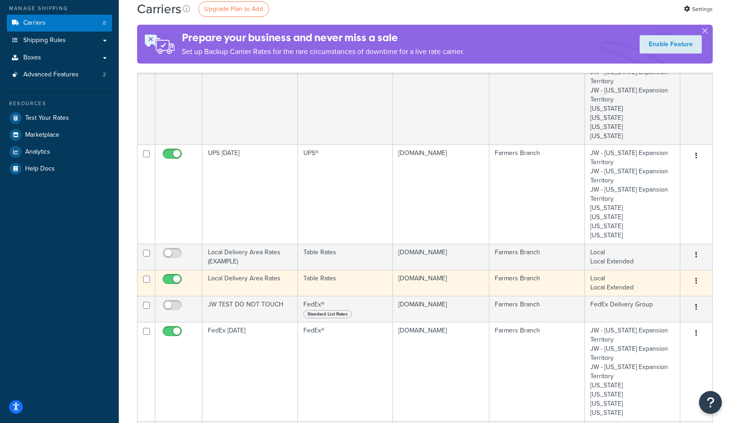
click at [220, 283] on td "Local Delivery Area Rates" at bounding box center [249, 283] width 95 height 26
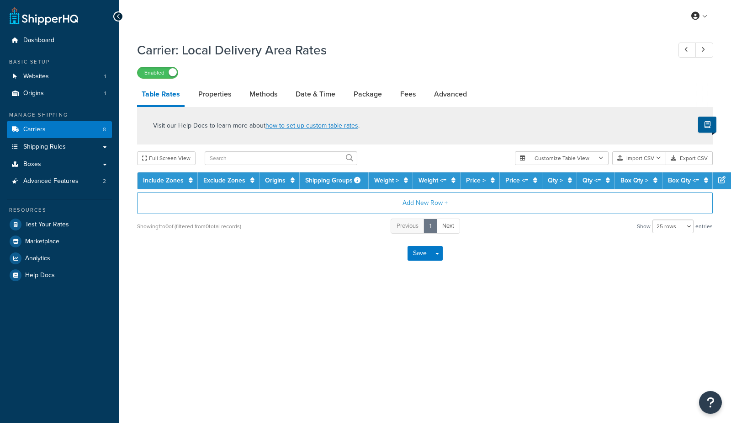
select select "25"
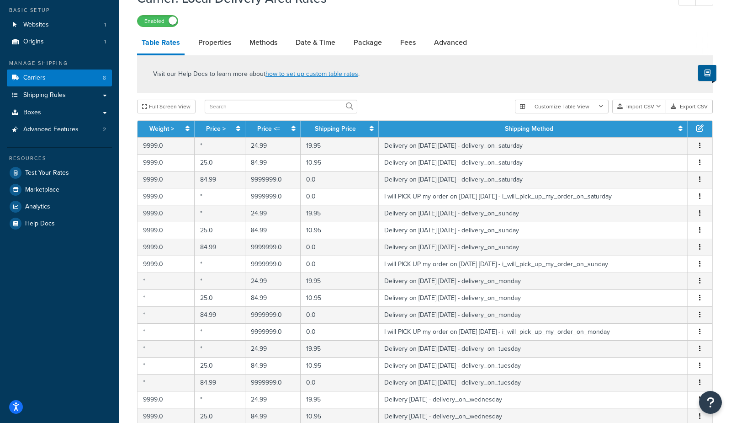
scroll to position [13, 0]
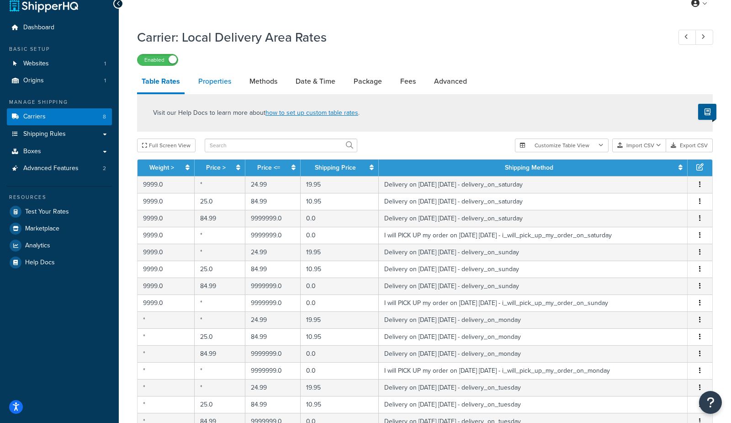
click at [226, 85] on link "Properties" at bounding box center [215, 81] width 42 height 22
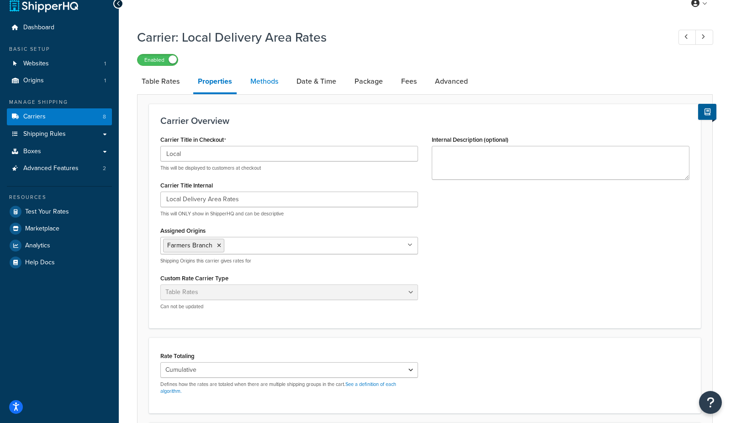
click at [259, 84] on link "Methods" at bounding box center [264, 81] width 37 height 22
select select "25"
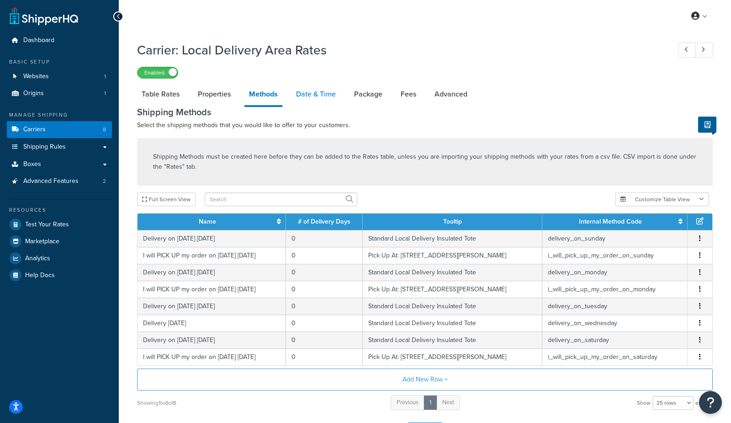
click at [300, 97] on link "Date & Time" at bounding box center [315, 94] width 49 height 22
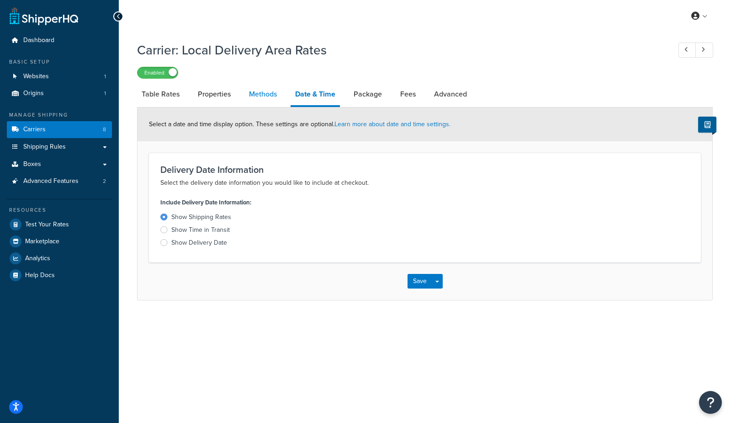
click at [263, 96] on link "Methods" at bounding box center [262, 94] width 37 height 22
select select "25"
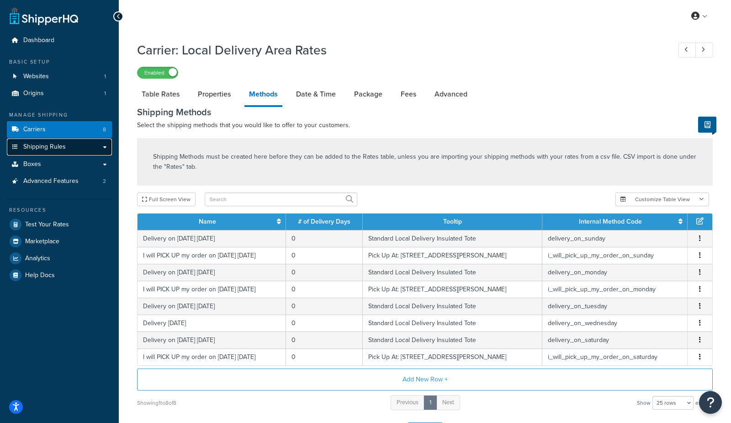
click at [58, 149] on span "Shipping Rules" at bounding box center [44, 147] width 42 height 8
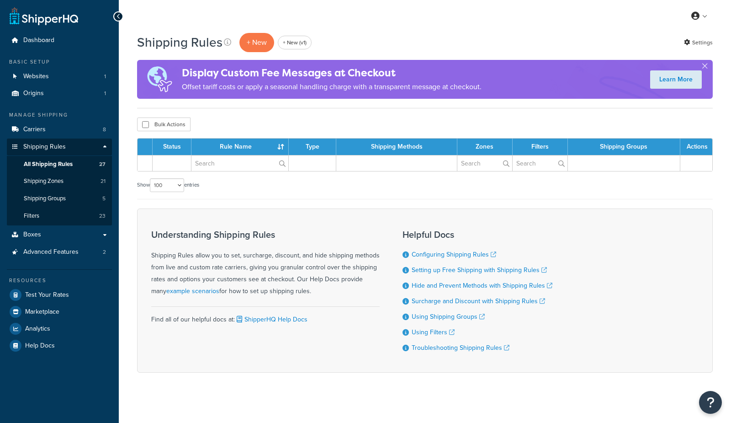
select select "100"
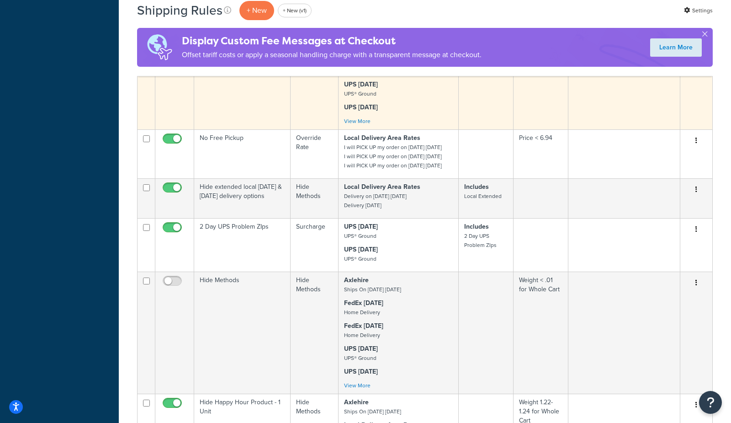
scroll to position [584, 0]
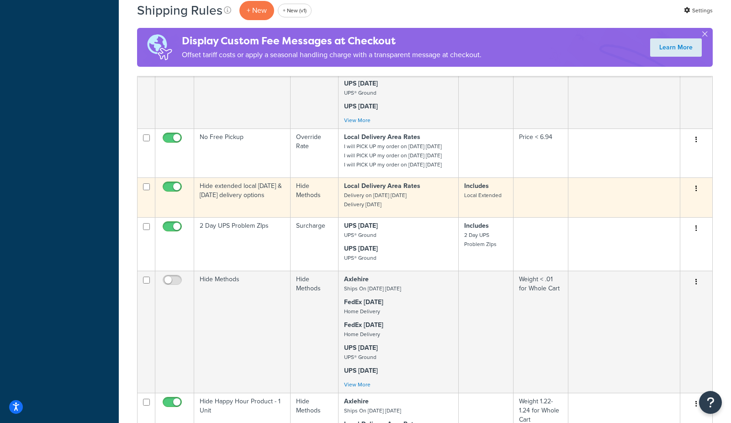
click at [245, 217] on td "Hide extended local [DATE] & [DATE] delivery options" at bounding box center [242, 197] width 96 height 40
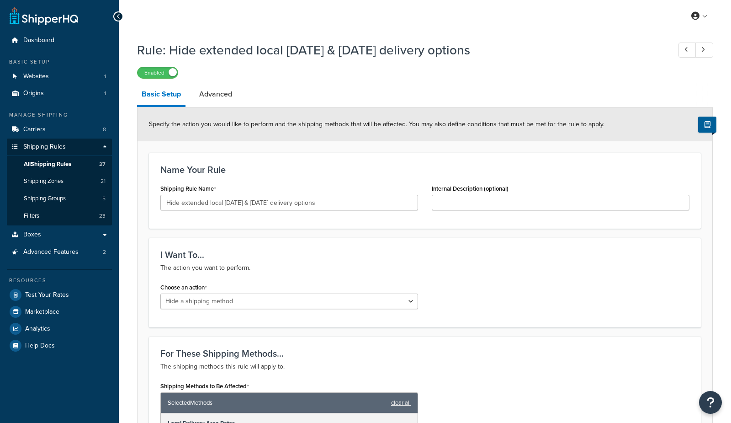
select select "HIDE"
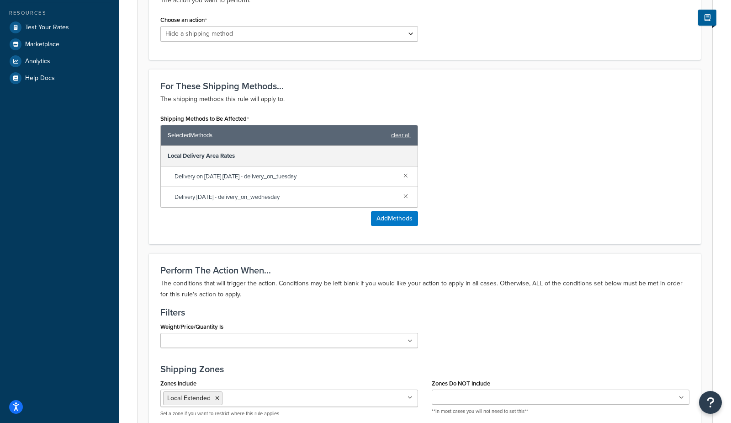
scroll to position [287, 0]
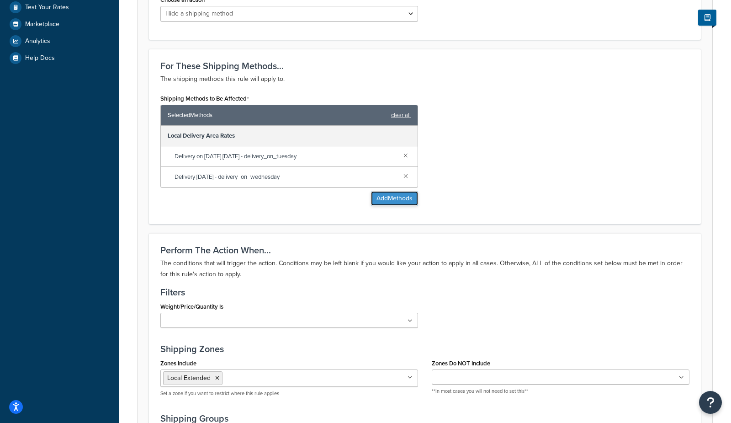
click at [388, 195] on button "Add Methods" at bounding box center [394, 198] width 47 height 15
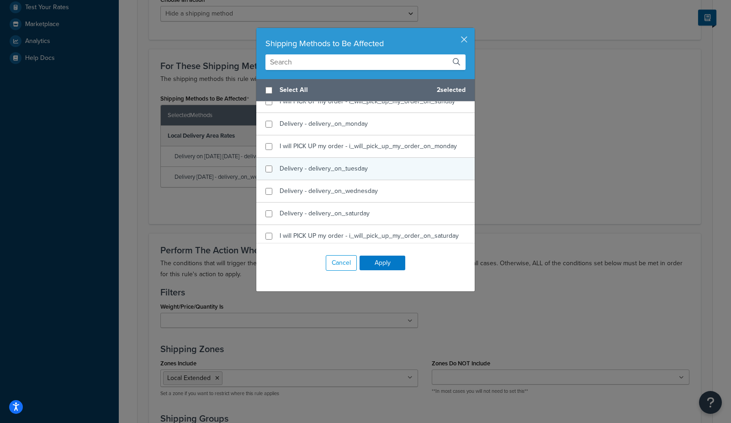
scroll to position [336, 0]
checkbox input "true"
click at [336, 165] on span "Delivery - delivery_on_tuesday" at bounding box center [324, 169] width 88 height 10
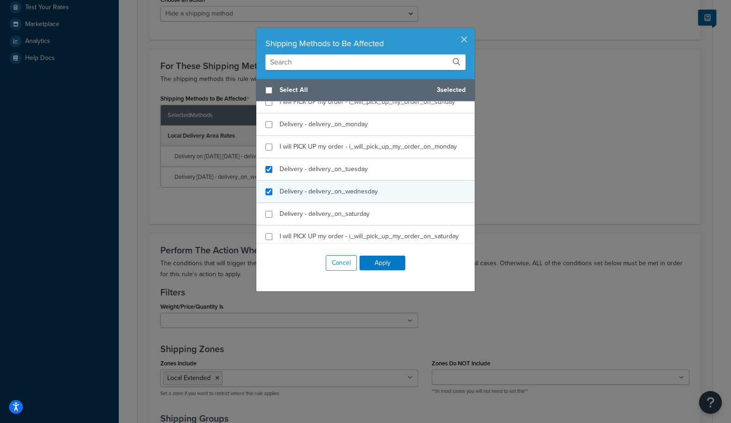
checkbox input "true"
click at [336, 187] on span "Delivery - delivery_on_wednesday" at bounding box center [329, 191] width 98 height 10
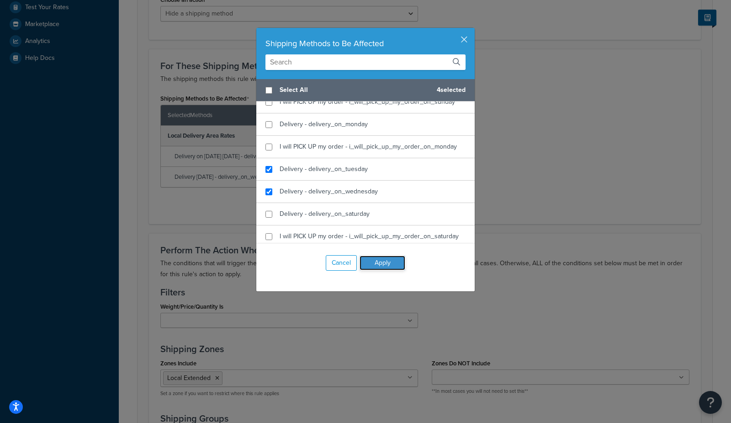
click at [394, 262] on button "Apply" at bounding box center [383, 262] width 46 height 15
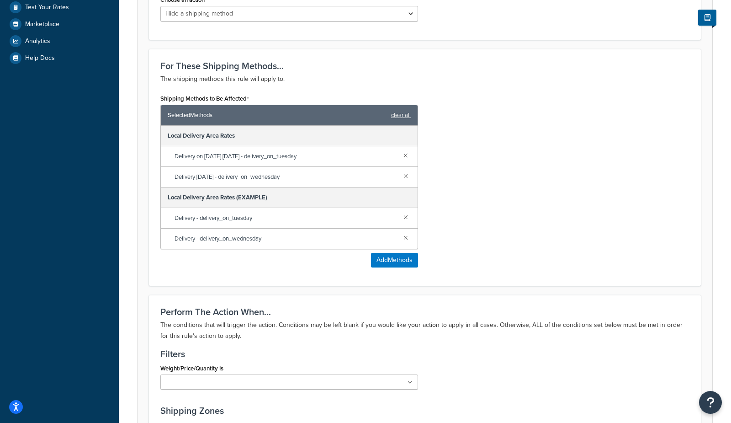
scroll to position [542, 0]
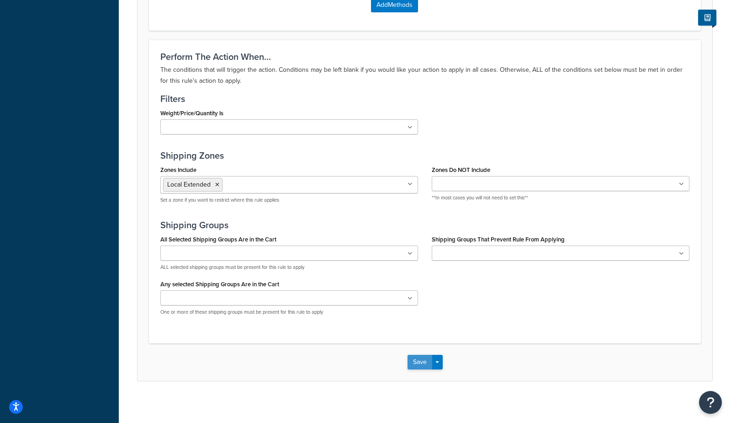
click at [416, 361] on button "Save" at bounding box center [419, 361] width 25 height 15
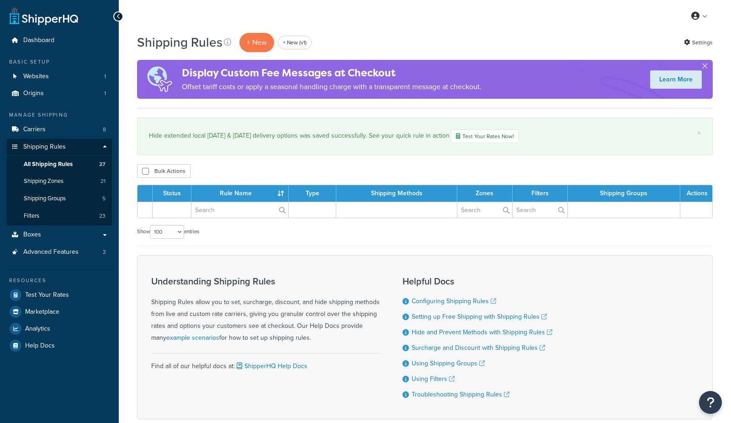
select select "100"
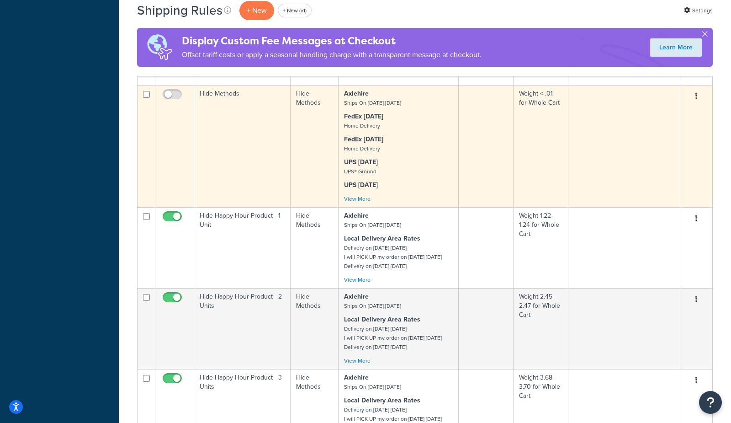
scroll to position [858, 0]
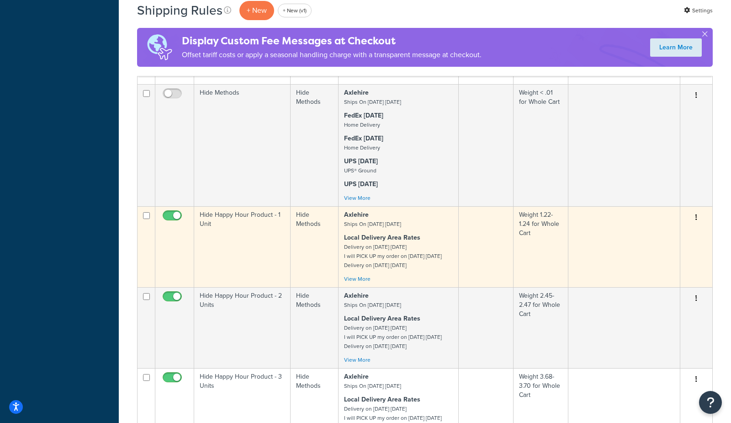
click at [248, 285] on td "Hide Happy Hour Product - 1 Unit" at bounding box center [242, 246] width 96 height 81
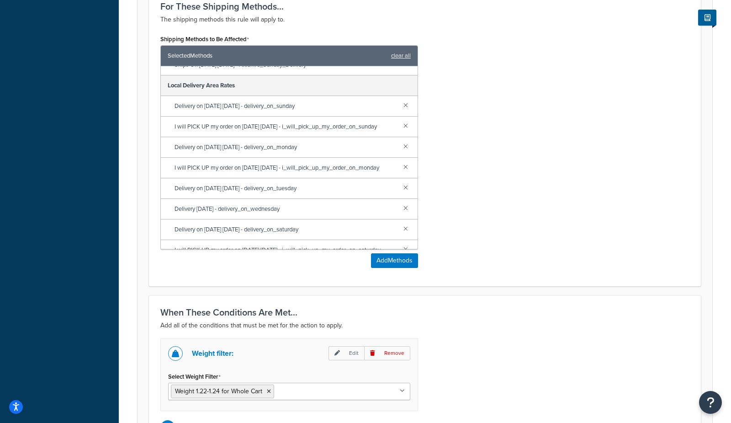
scroll to position [46, 0]
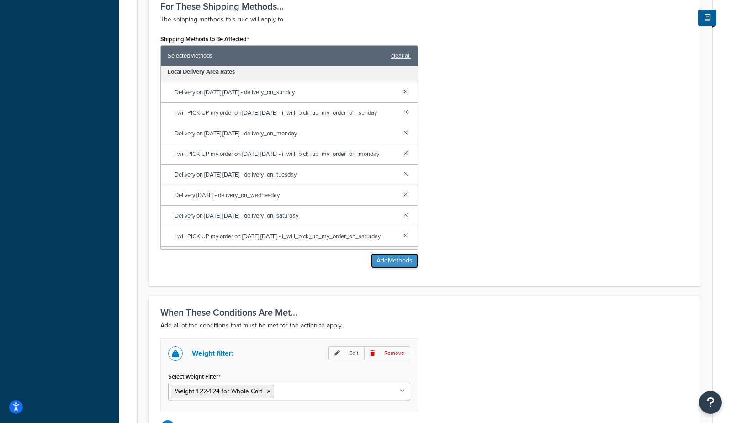
click at [379, 261] on button "Add Methods" at bounding box center [394, 260] width 47 height 15
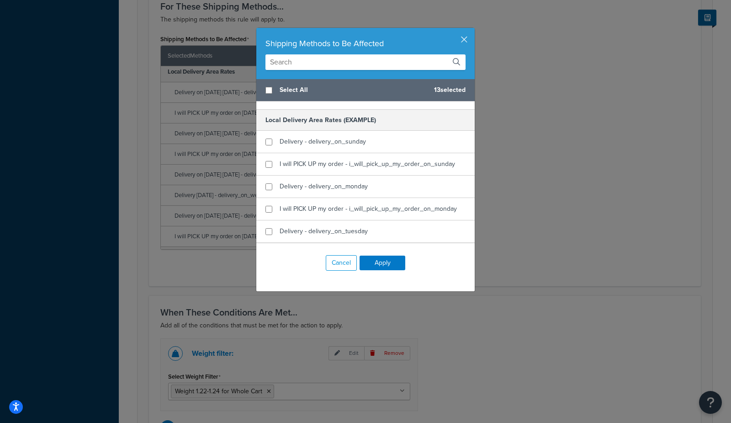
scroll to position [273, 0]
checkbox input "true"
click at [350, 143] on span "Delivery - delivery_on_sunday" at bounding box center [323, 142] width 86 height 10
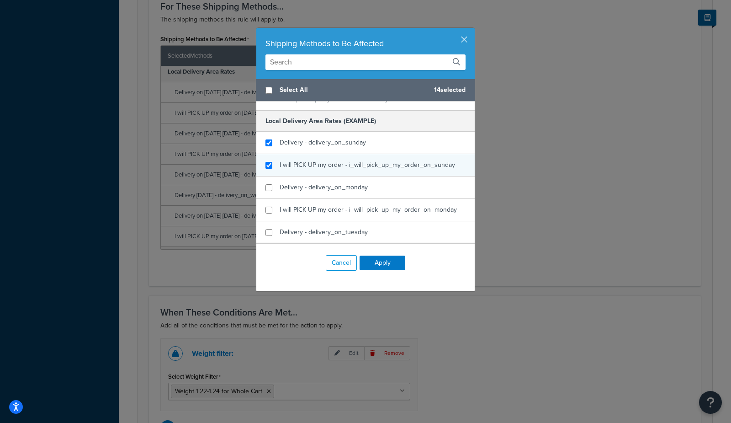
checkbox input "true"
click at [347, 165] on span "I will PICK UP my order - i_will_pick_up_my_order_on_sunday" at bounding box center [367, 165] width 175 height 10
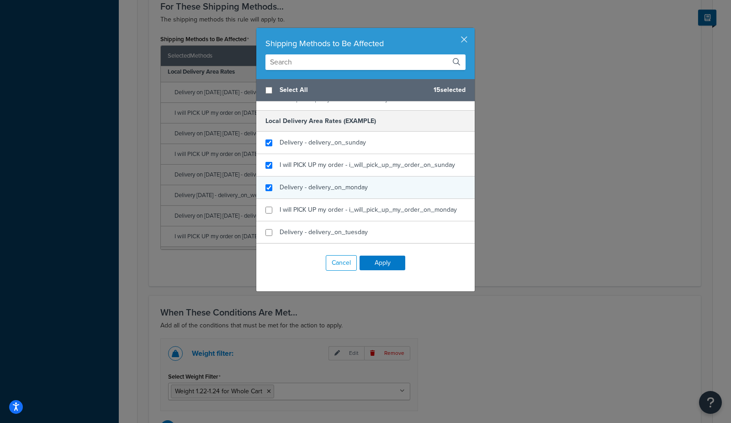
checkbox input "true"
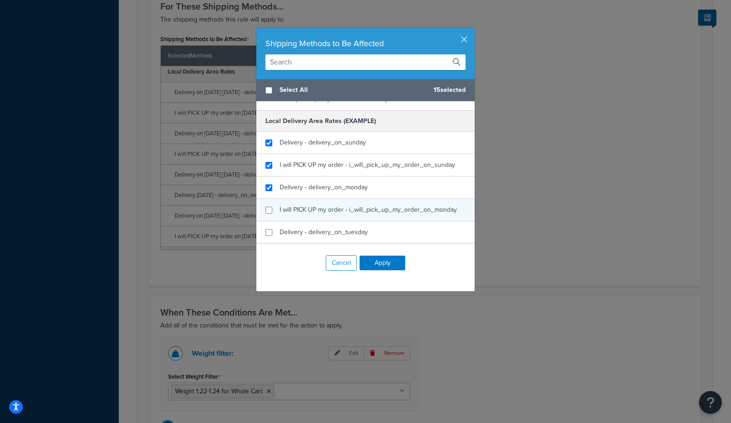
drag, startPoint x: 340, startPoint y: 185, endPoint x: 338, endPoint y: 199, distance: 14.7
click at [340, 185] on span "Delivery - delivery_on_monday" at bounding box center [324, 187] width 88 height 10
checkbox input "true"
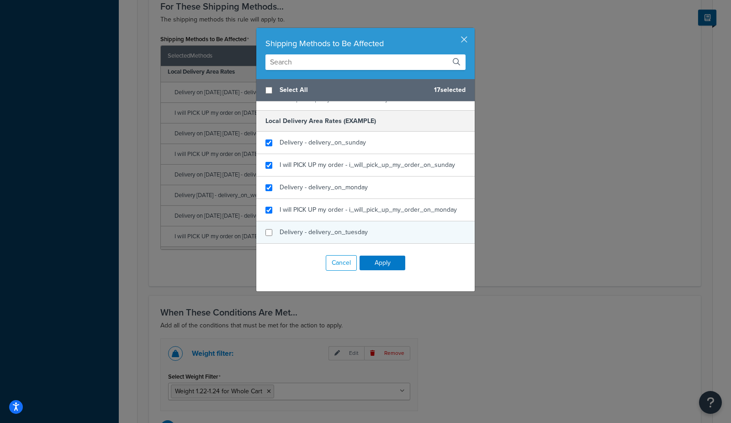
drag, startPoint x: 337, startPoint y: 208, endPoint x: 334, endPoint y: 232, distance: 23.9
click at [337, 208] on span "I will PICK UP my order - i_will_pick_up_my_order_on_monday" at bounding box center [368, 210] width 177 height 10
checkbox input "true"
click at [334, 234] on div "Delivery - delivery_on_tuesday" at bounding box center [324, 232] width 88 height 13
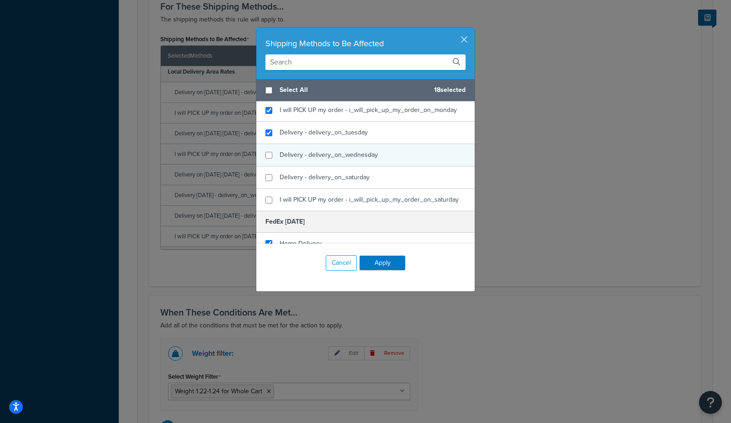
scroll to position [375, 0]
checkbox input "true"
click at [330, 151] on span "Delivery - delivery_on_wednesday" at bounding box center [329, 152] width 98 height 10
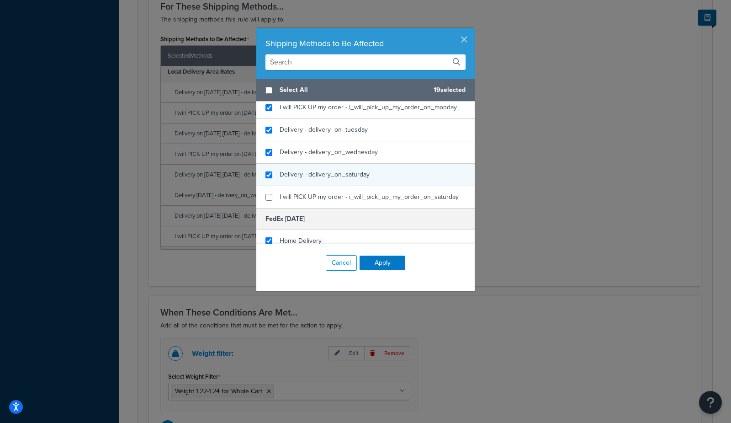
checkbox input "true"
click at [328, 177] on div "Delivery - delivery_on_saturday" at bounding box center [325, 174] width 90 height 13
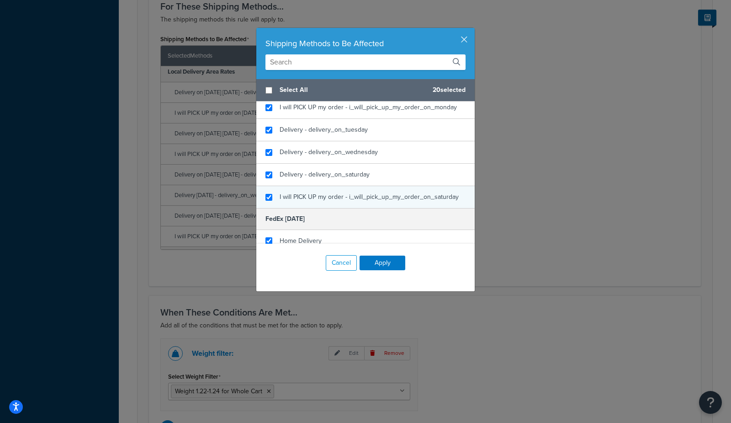
checkbox input "true"
drag, startPoint x: 324, startPoint y: 195, endPoint x: 365, endPoint y: 246, distance: 65.7
click at [324, 195] on span "I will PICK UP my order - i_will_pick_up_my_order_on_saturday" at bounding box center [369, 197] width 179 height 10
click at [381, 265] on button "Apply" at bounding box center [383, 262] width 46 height 15
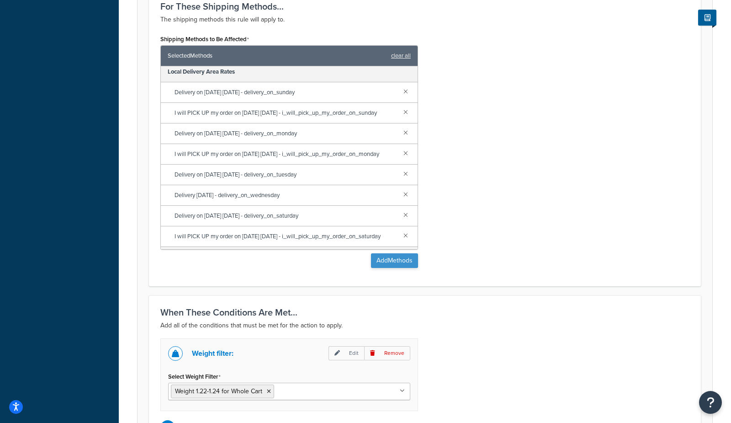
scroll to position [483, 0]
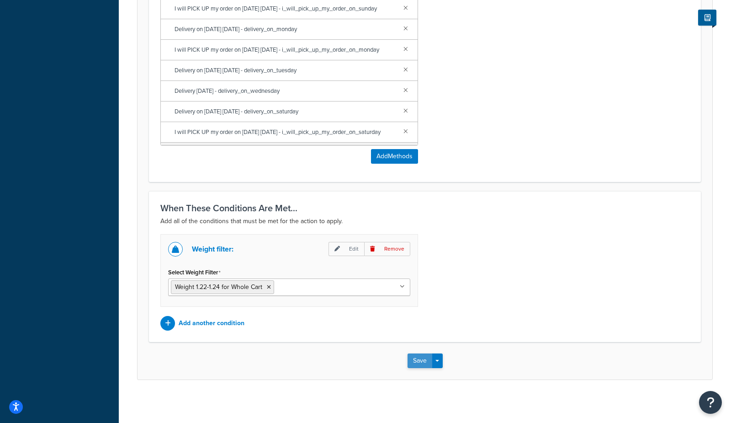
click at [410, 358] on button "Save" at bounding box center [419, 360] width 25 height 15
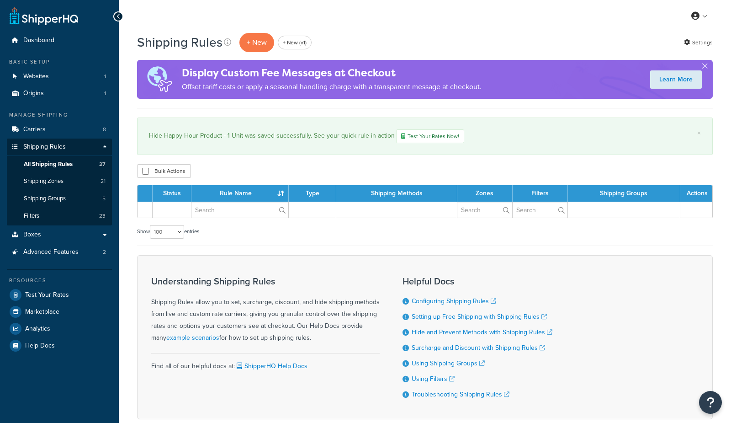
select select "100"
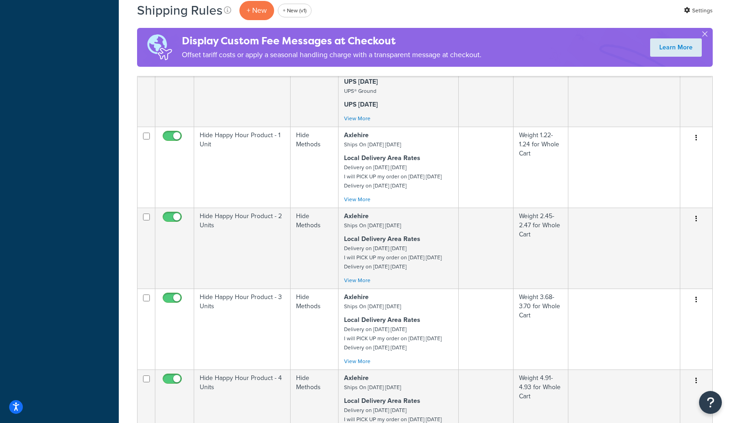
scroll to position [939, 0]
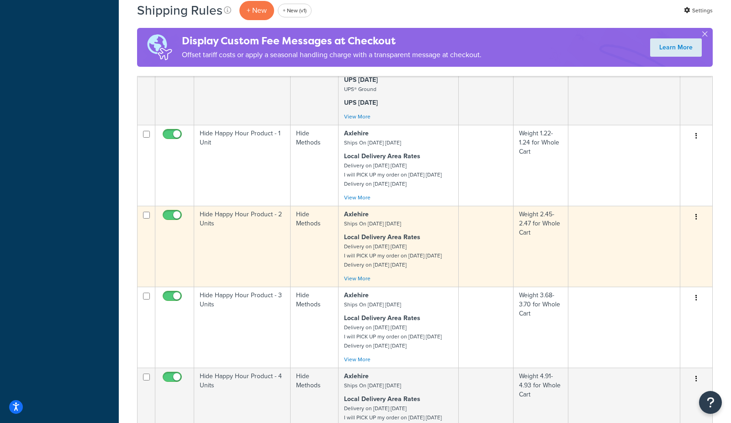
click at [232, 280] on td "Hide Happy Hour Product - 2 Units" at bounding box center [242, 246] width 96 height 81
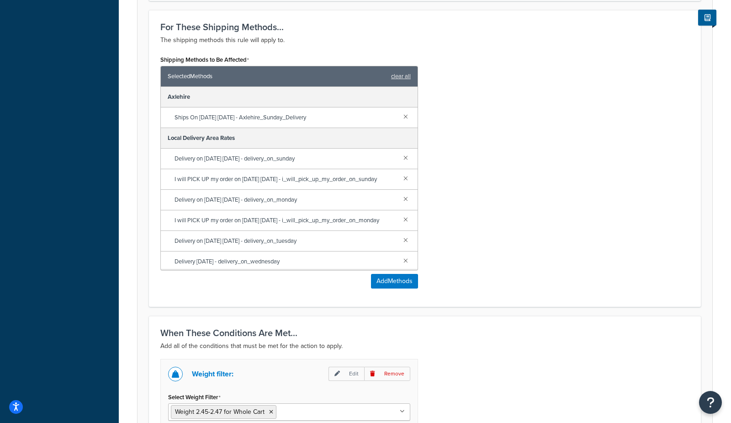
scroll to position [377, 0]
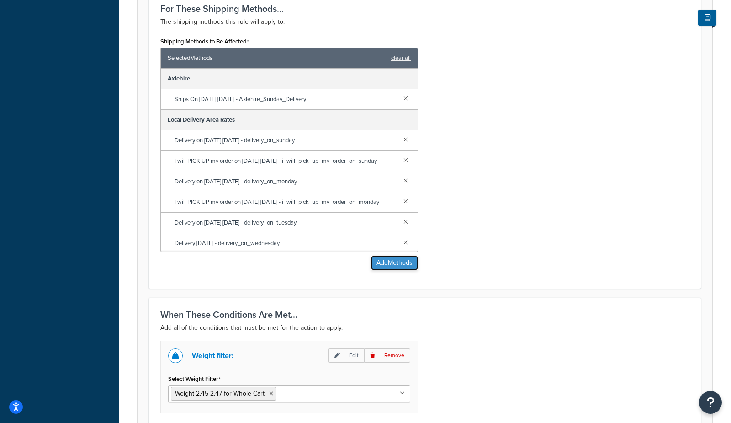
click at [377, 259] on button "Add Methods" at bounding box center [394, 262] width 47 height 15
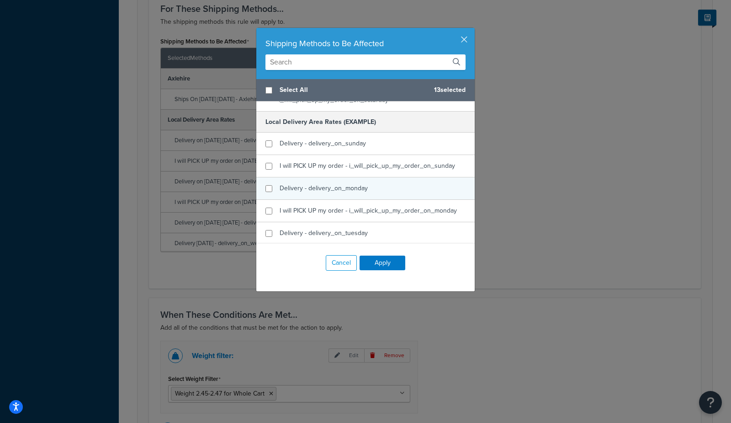
scroll to position [276, 0]
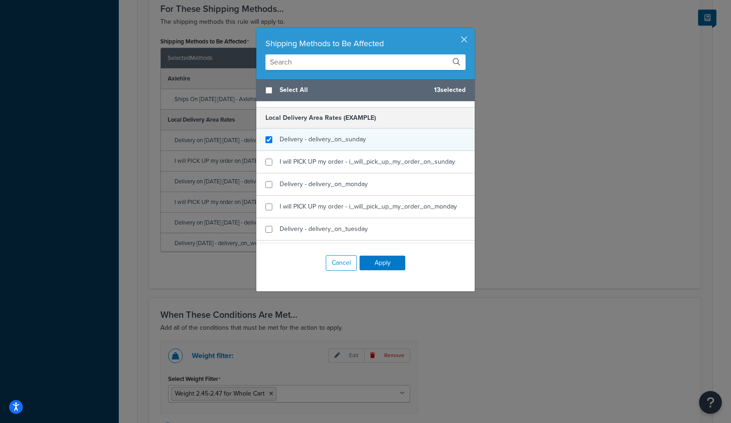
checkbox input "true"
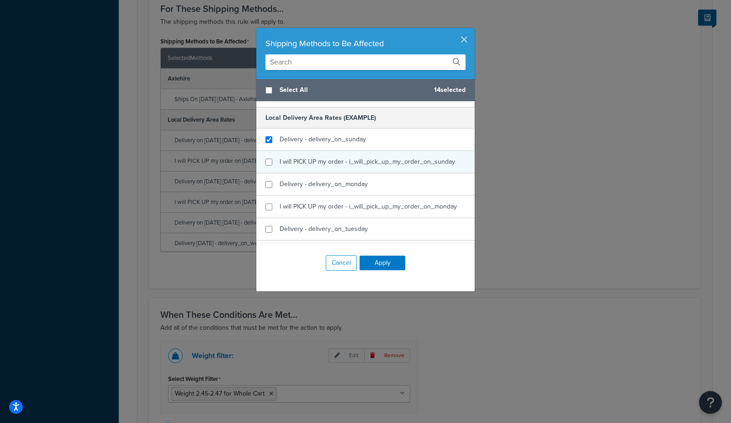
drag, startPoint x: 358, startPoint y: 139, endPoint x: 354, endPoint y: 161, distance: 22.7
click at [358, 139] on span "Delivery - delivery_on_sunday" at bounding box center [323, 139] width 86 height 10
checkbox input "true"
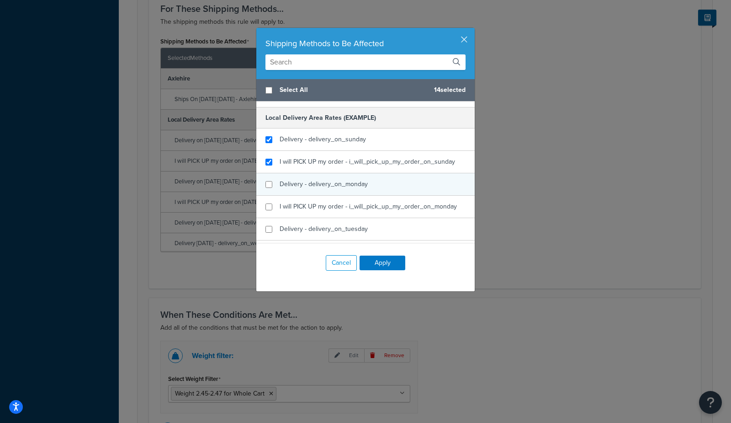
drag, startPoint x: 354, startPoint y: 162, endPoint x: 348, endPoint y: 184, distance: 23.3
click at [354, 163] on span "I will PICK UP my order - i_will_pick_up_my_order_on_sunday" at bounding box center [367, 162] width 175 height 10
checkbox input "true"
drag, startPoint x: 347, startPoint y: 187, endPoint x: 343, endPoint y: 212, distance: 25.4
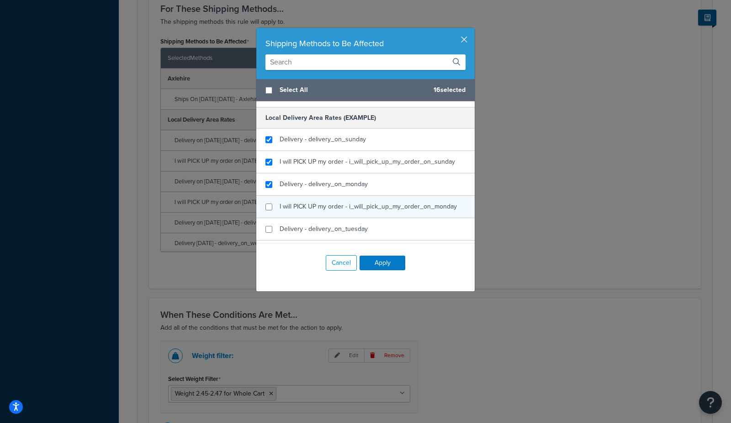
click at [346, 188] on div "Delivery - delivery_on_monday" at bounding box center [365, 184] width 218 height 22
checkbox input "true"
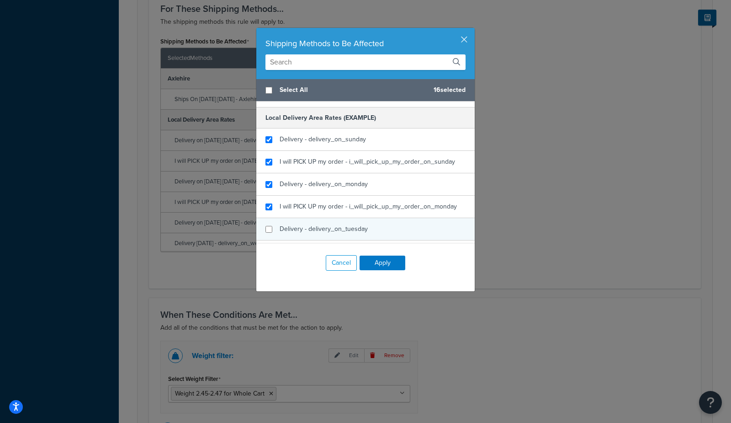
click at [343, 212] on div "I will PICK UP my order - i_will_pick_up_my_order_on_monday" at bounding box center [365, 207] width 218 height 22
checkbox input "true"
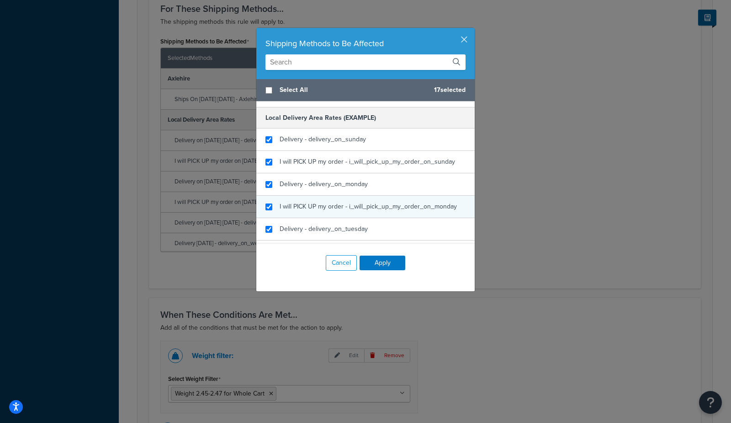
drag, startPoint x: 337, startPoint y: 231, endPoint x: 346, endPoint y: 195, distance: 37.2
click at [337, 231] on div "Delivery - delivery_on_tuesday" at bounding box center [324, 228] width 88 height 13
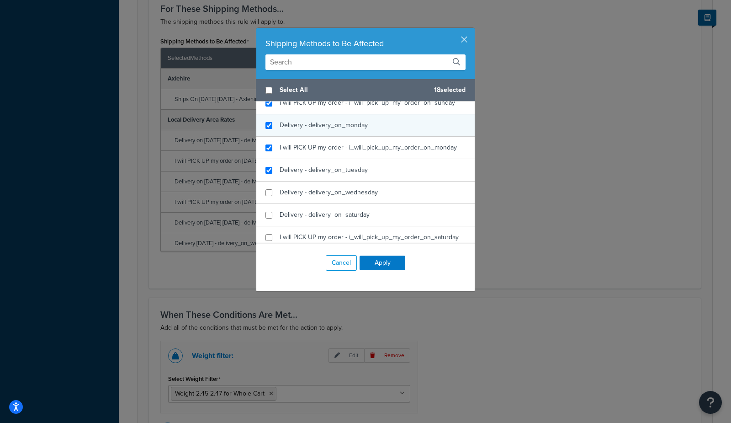
scroll to position [386, 0]
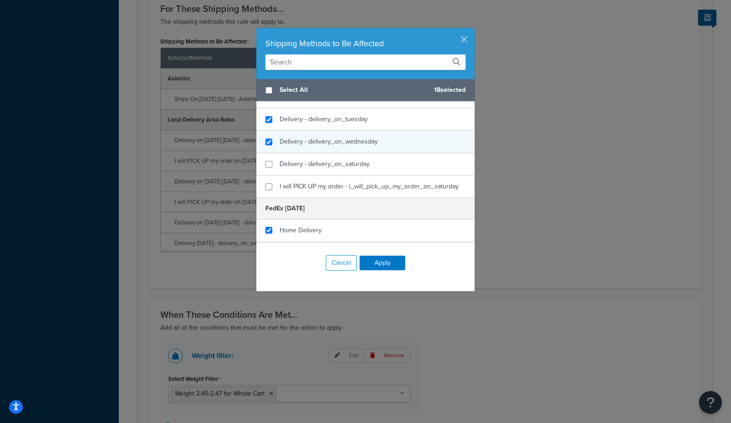
checkbox input "true"
click at [342, 138] on span "Delivery - delivery_on_wednesday" at bounding box center [329, 142] width 98 height 10
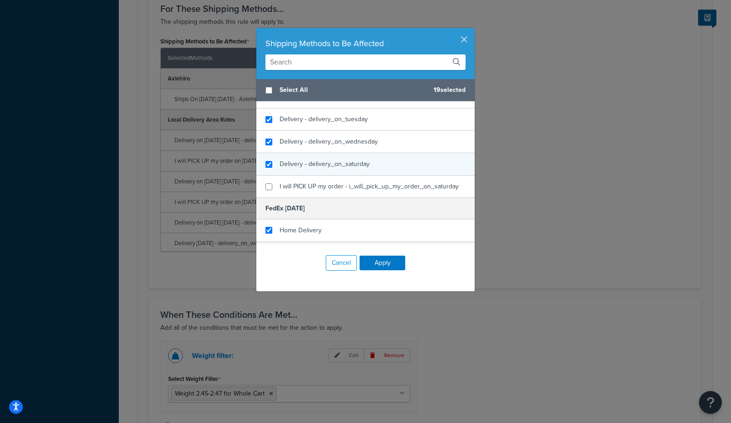
checkbox input "true"
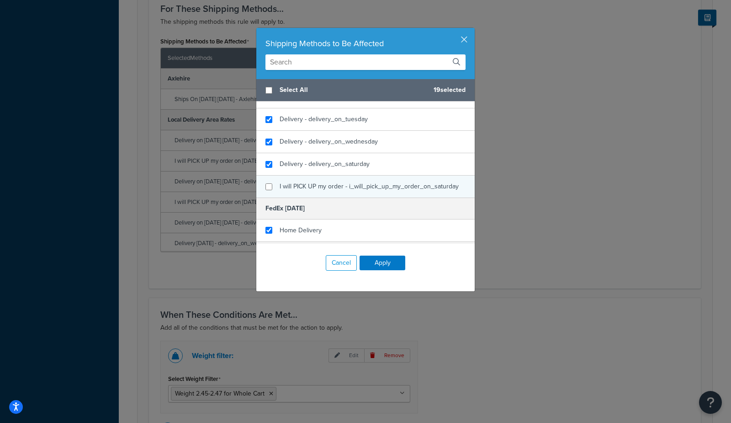
drag, startPoint x: 337, startPoint y: 159, endPoint x: 335, endPoint y: 177, distance: 17.9
click at [337, 164] on span "Delivery - delivery_on_saturday" at bounding box center [325, 164] width 90 height 10
checkbox input "true"
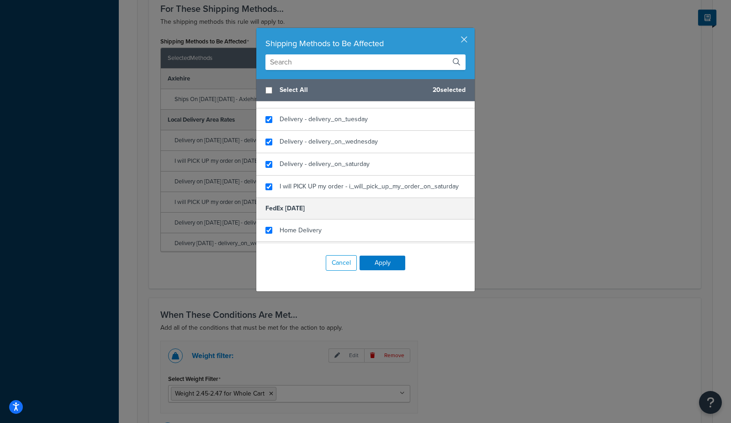
drag, startPoint x: 335, startPoint y: 178, endPoint x: 345, endPoint y: 205, distance: 28.8
click at [335, 180] on div "I will PICK UP my order - i_will_pick_up_my_order_on_saturday" at bounding box center [369, 186] width 179 height 13
click at [383, 263] on button "Apply" at bounding box center [383, 262] width 46 height 15
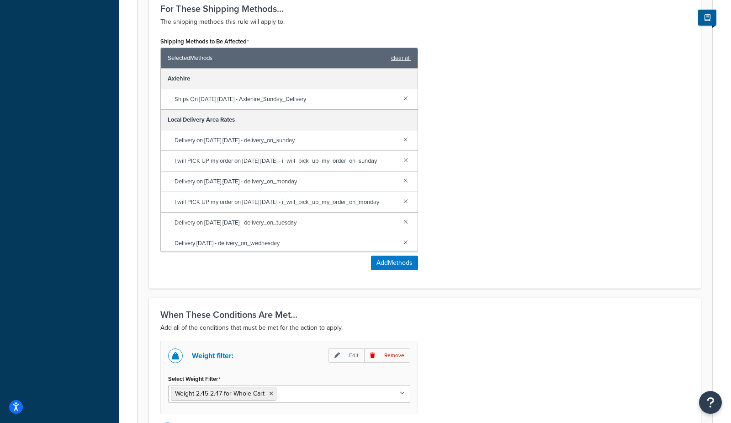
scroll to position [483, 0]
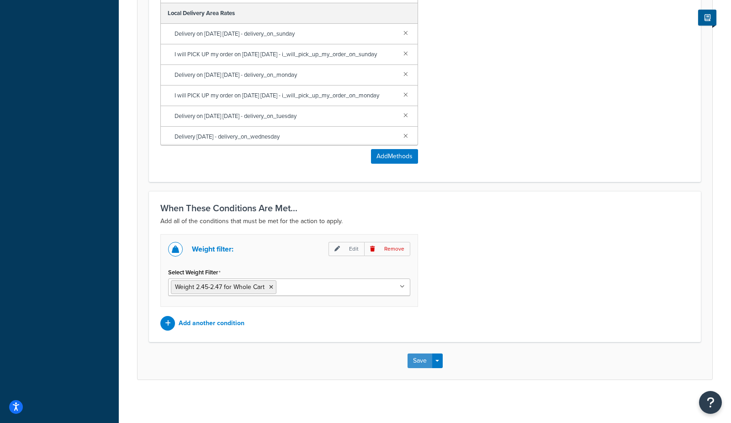
click at [413, 354] on button "Save" at bounding box center [419, 360] width 25 height 15
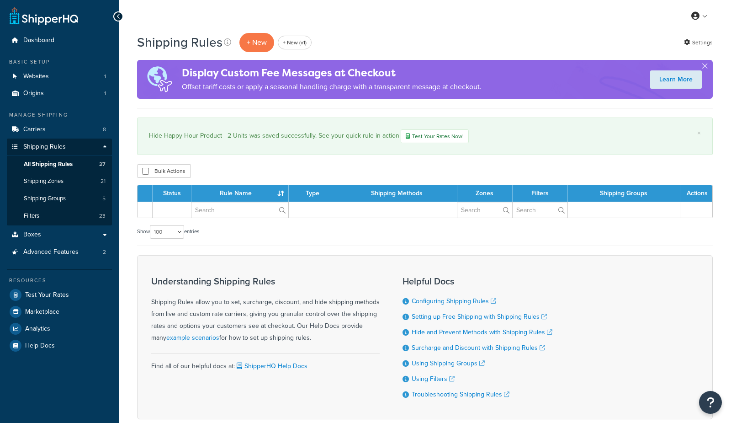
select select "100"
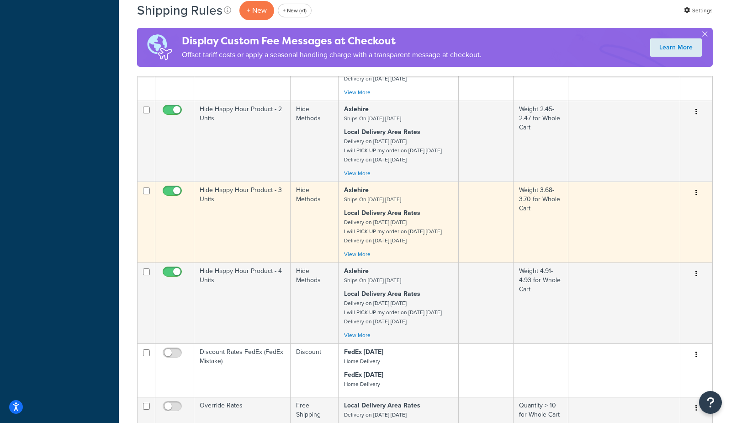
scroll to position [1046, 0]
click at [291, 260] on td "Hide Methods" at bounding box center [315, 220] width 48 height 81
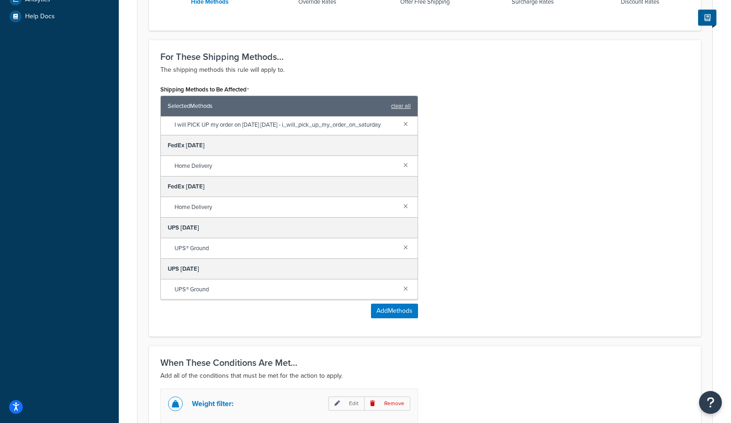
scroll to position [243, 0]
click at [391, 313] on button "Add Methods" at bounding box center [394, 310] width 47 height 15
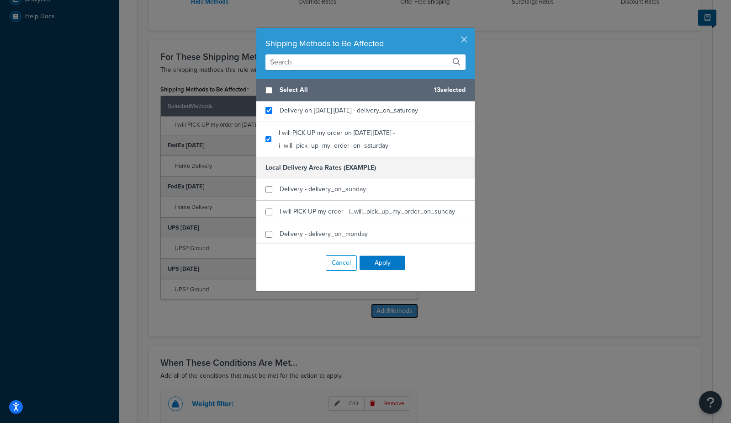
scroll to position [285, 0]
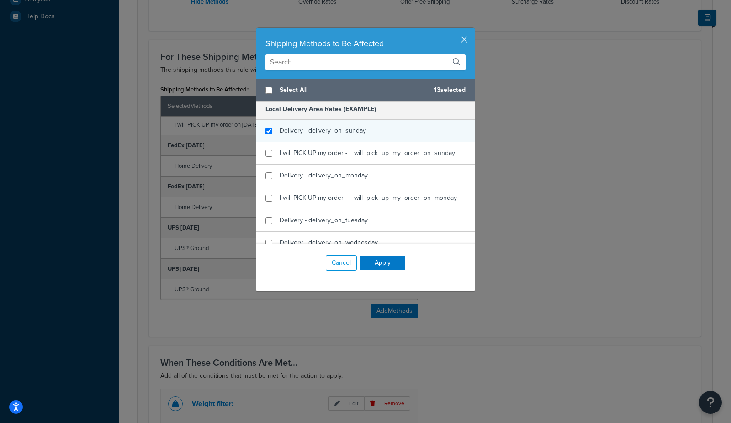
checkbox input "true"
click at [341, 129] on span "Delivery - delivery_on_sunday" at bounding box center [323, 131] width 86 height 10
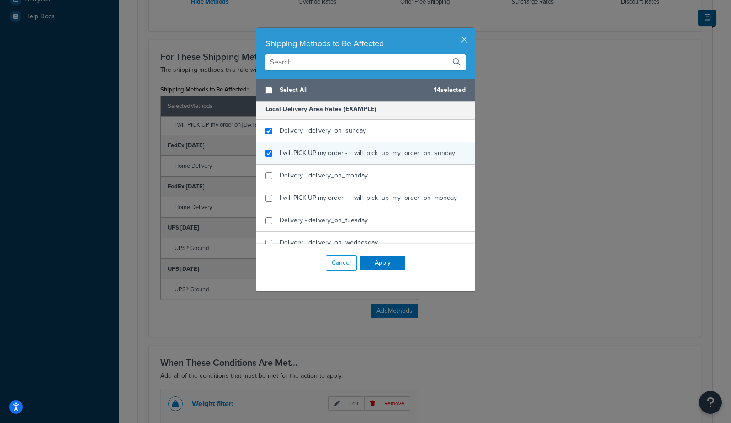
checkbox input "true"
drag, startPoint x: 332, startPoint y: 150, endPoint x: 330, endPoint y: 155, distance: 5.8
click at [331, 152] on span "I will PICK UP my order - i_will_pick_up_my_order_on_sunday" at bounding box center [367, 153] width 175 height 10
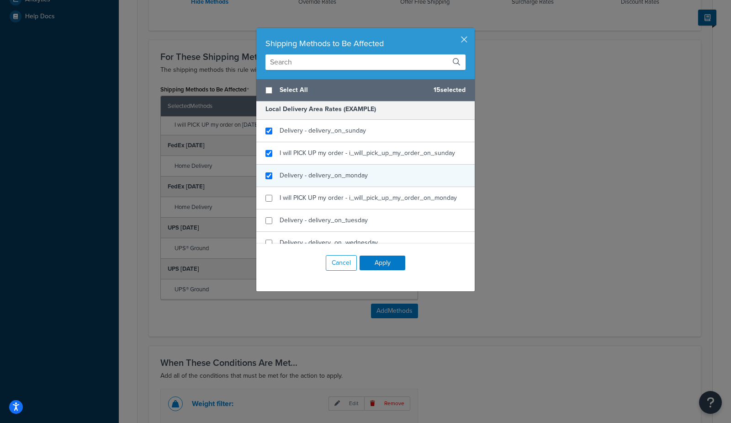
checkbox input "true"
drag, startPoint x: 326, startPoint y: 168, endPoint x: 326, endPoint y: 178, distance: 9.6
click at [326, 170] on span "Delivery - delivery_on_monday" at bounding box center [324, 175] width 88 height 10
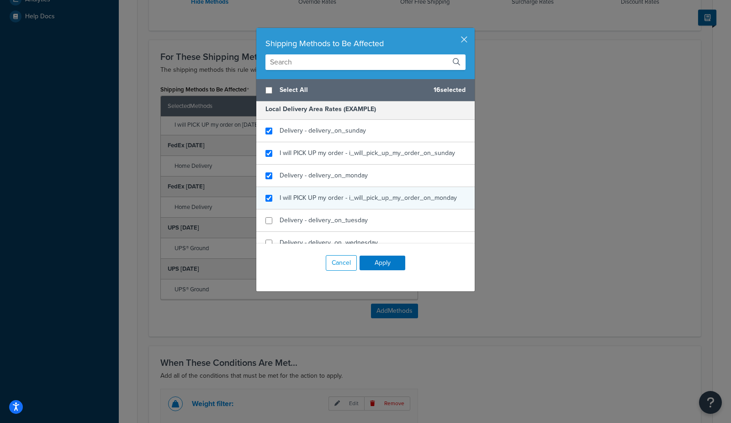
checkbox input "true"
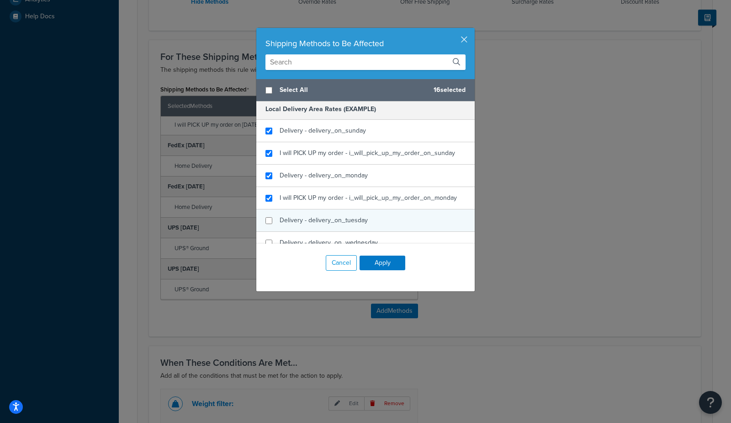
click at [325, 205] on div "I will PICK UP my order - i_will_pick_up_my_order_on_monday" at bounding box center [365, 198] width 218 height 22
checkbox input "true"
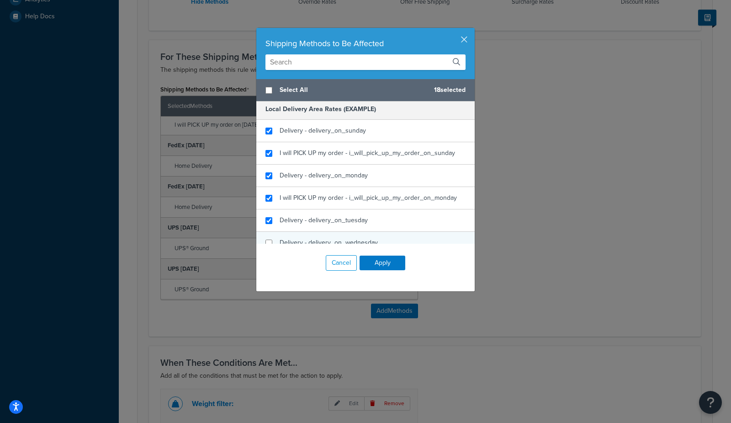
drag, startPoint x: 322, startPoint y: 220, endPoint x: 318, endPoint y: 239, distance: 19.1
click at [322, 221] on span "Delivery - delivery_on_tuesday" at bounding box center [324, 220] width 88 height 10
checkbox input "true"
click at [319, 239] on span "Delivery - delivery_on_wednesday" at bounding box center [329, 243] width 98 height 10
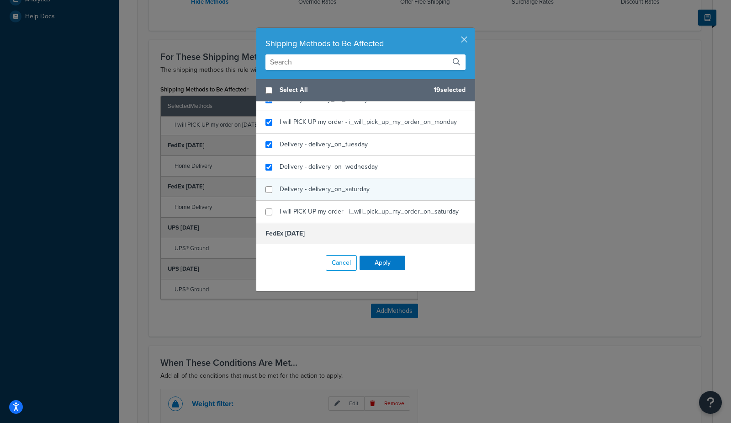
scroll to position [364, 0]
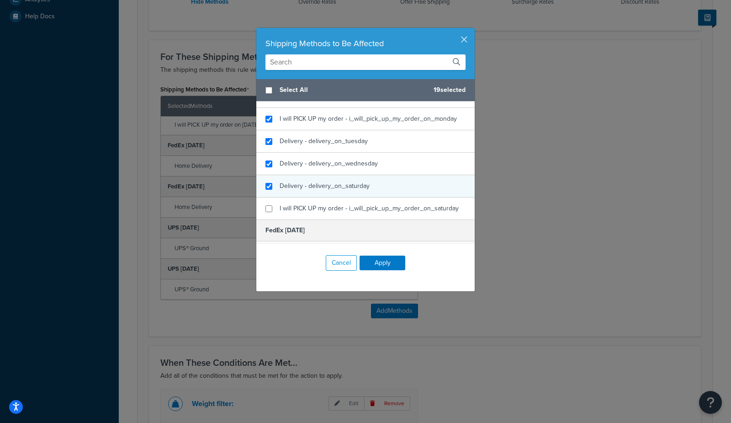
checkbox input "true"
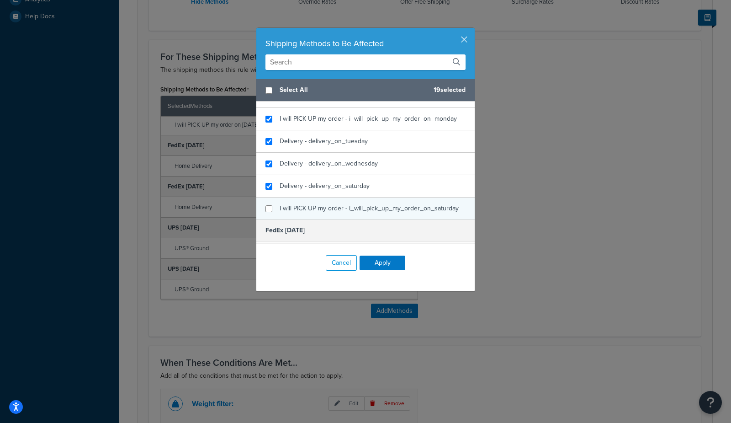
drag, startPoint x: 319, startPoint y: 182, endPoint x: 319, endPoint y: 212, distance: 30.2
click at [319, 183] on span "Delivery - delivery_on_saturday" at bounding box center [325, 186] width 90 height 10
checkbox input "true"
click at [321, 207] on span "I will PICK UP my order - i_will_pick_up_my_order_on_saturday" at bounding box center [369, 208] width 179 height 10
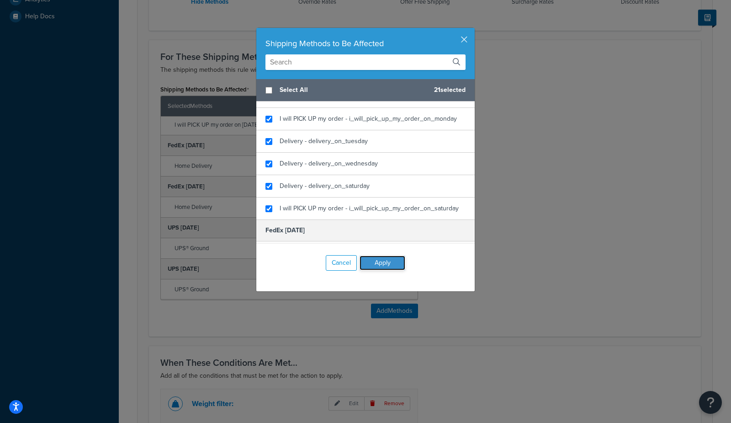
click at [386, 263] on button "Apply" at bounding box center [383, 262] width 46 height 15
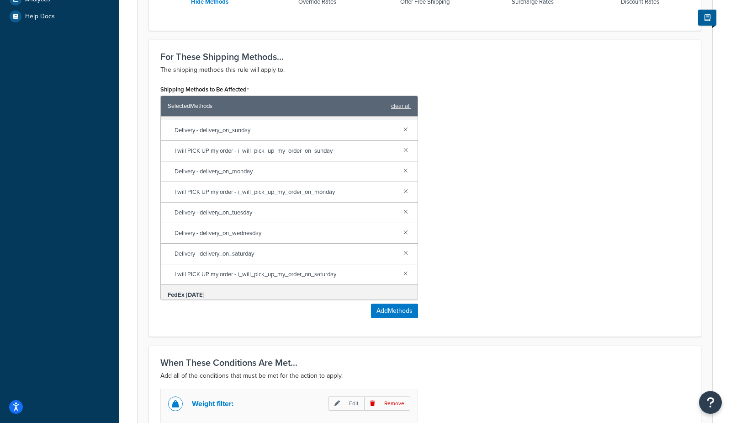
scroll to position [483, 0]
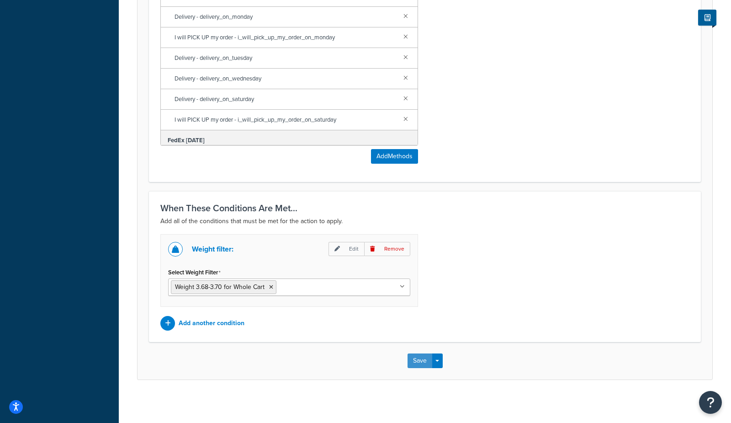
click at [418, 358] on button "Save" at bounding box center [419, 360] width 25 height 15
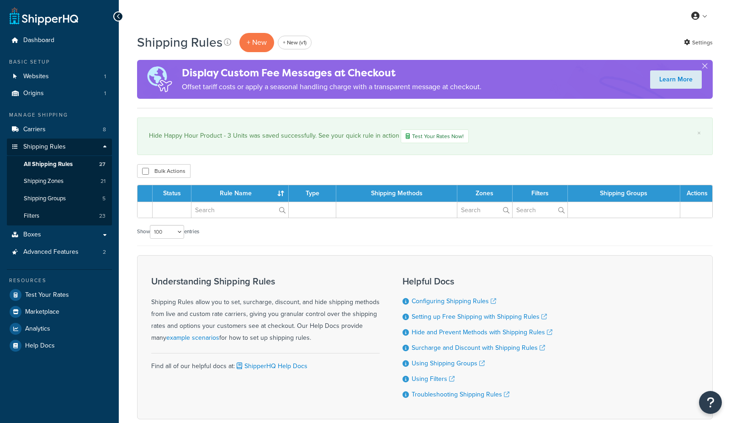
select select "100"
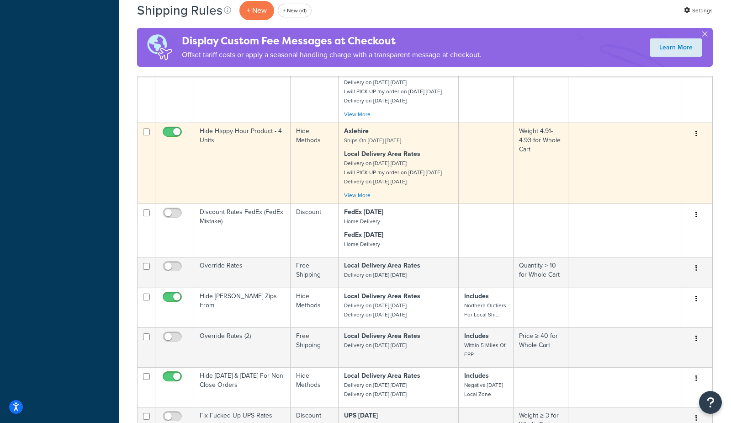
scroll to position [1190, 0]
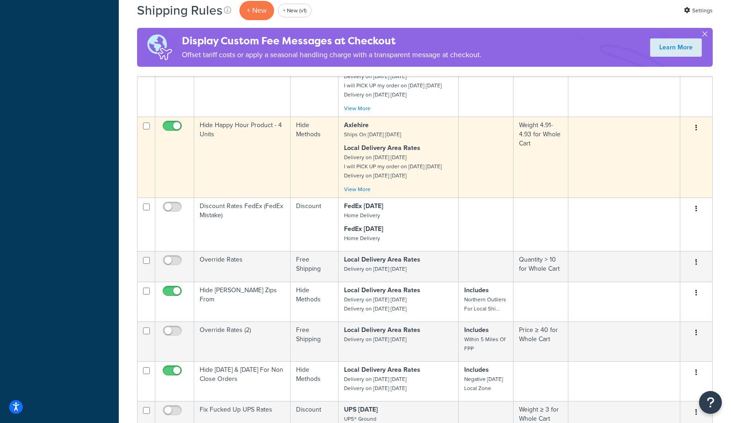
click at [242, 197] on td "Hide Happy Hour Product - 4 Units" at bounding box center [242, 156] width 96 height 81
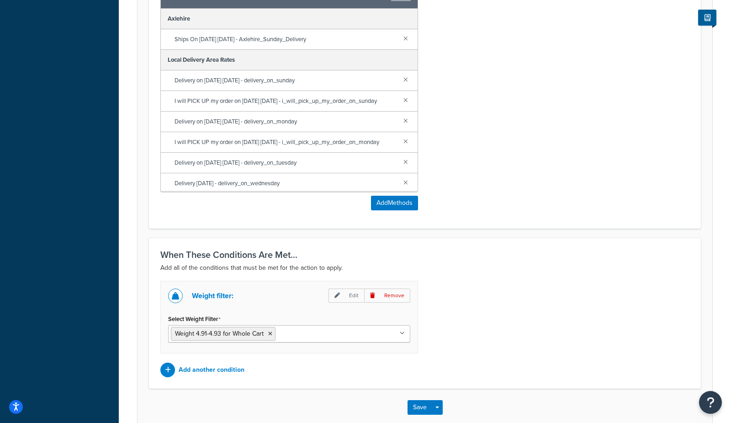
scroll to position [460, 0]
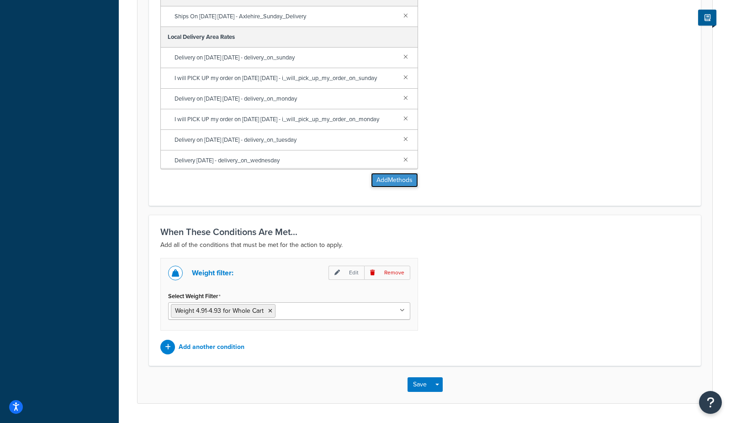
click at [376, 180] on button "Add Methods" at bounding box center [394, 180] width 47 height 15
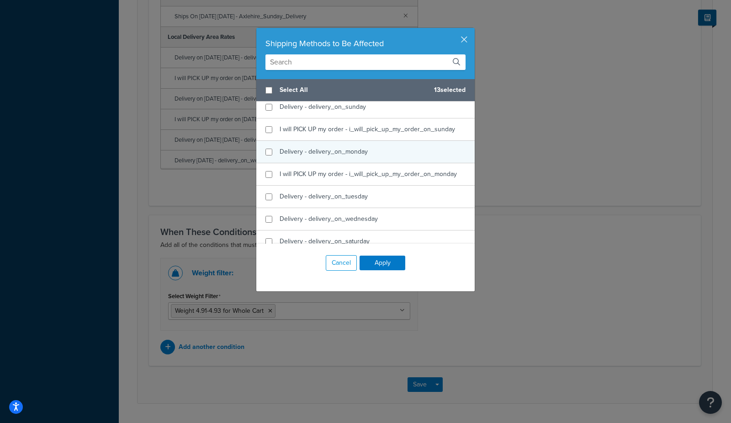
scroll to position [289, 0]
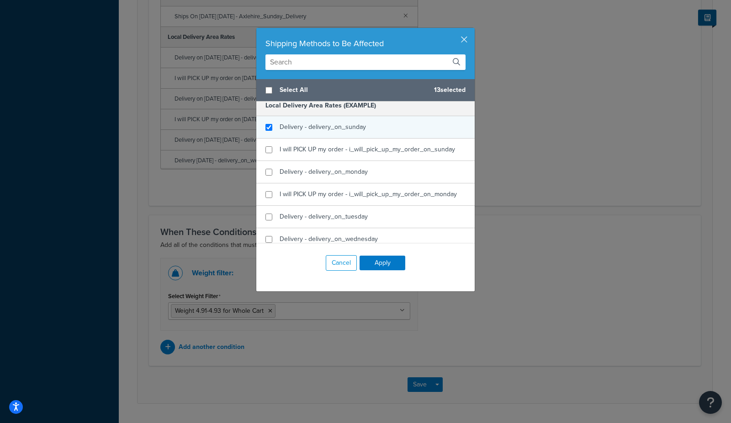
checkbox input "true"
click at [339, 125] on span "Delivery - delivery_on_sunday" at bounding box center [323, 127] width 86 height 10
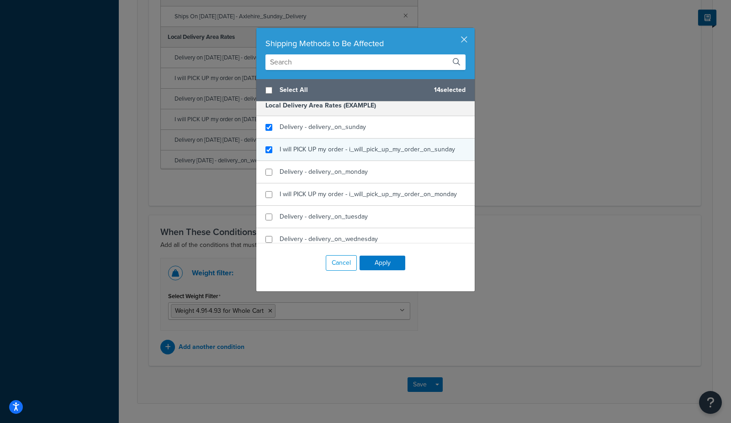
checkbox input "true"
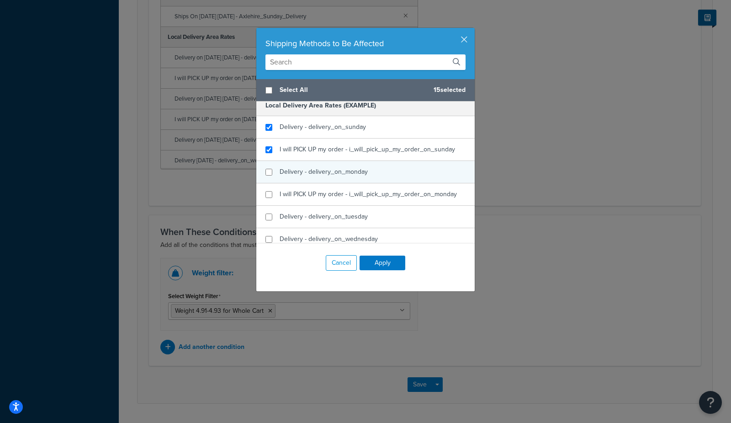
drag, startPoint x: 332, startPoint y: 144, endPoint x: 323, endPoint y: 171, distance: 28.6
click at [332, 145] on span "I will PICK UP my order - i_will_pick_up_my_order_on_sunday" at bounding box center [367, 149] width 175 height 10
checkbox input "true"
click at [322, 173] on span "Delivery - delivery_on_monday" at bounding box center [324, 172] width 88 height 10
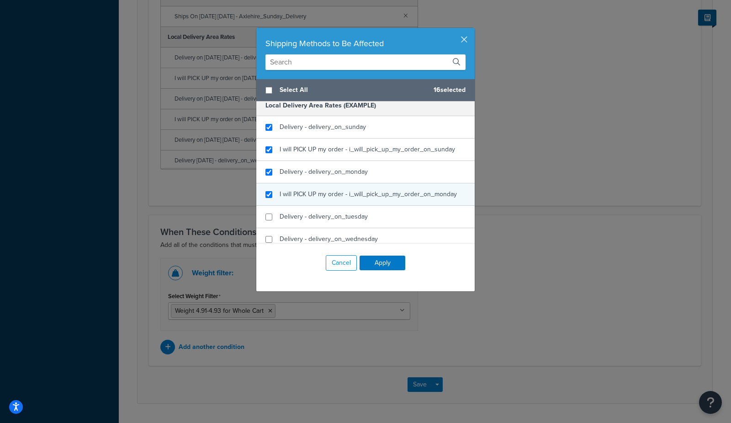
checkbox input "true"
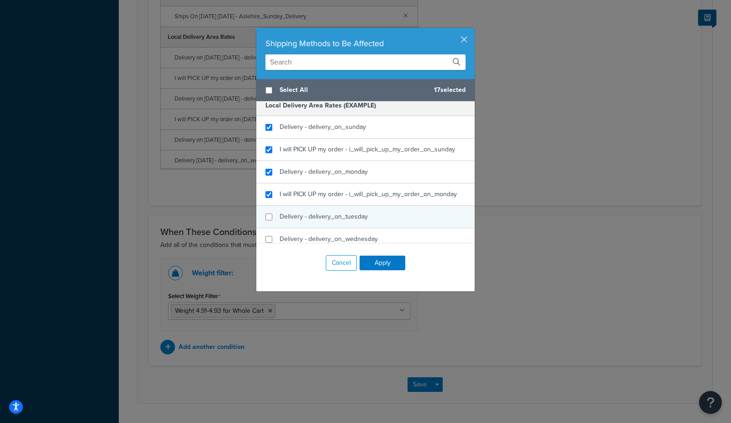
drag, startPoint x: 317, startPoint y: 195, endPoint x: 312, endPoint y: 216, distance: 21.3
click at [317, 196] on div "I will PICK UP my order - i_will_pick_up_my_order_on_monday" at bounding box center [368, 194] width 177 height 13
checkbox input "true"
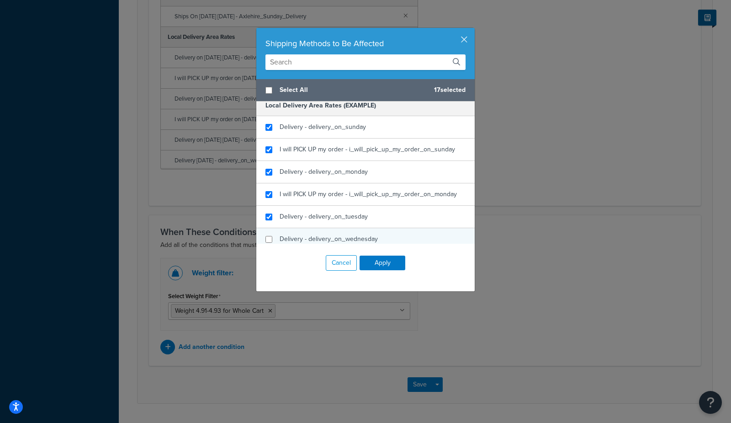
drag, startPoint x: 312, startPoint y: 216, endPoint x: 308, endPoint y: 239, distance: 23.6
click at [312, 217] on span "Delivery - delivery_on_tuesday" at bounding box center [324, 217] width 88 height 10
checkbox input "true"
click at [312, 234] on span "Delivery - delivery_on_wednesday" at bounding box center [329, 239] width 98 height 10
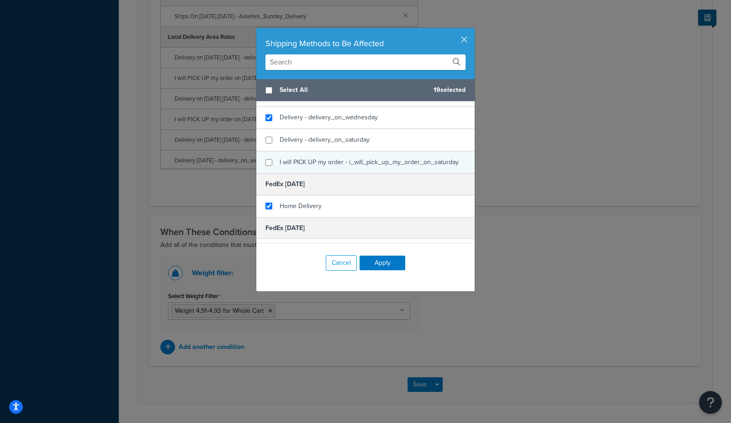
scroll to position [415, 0]
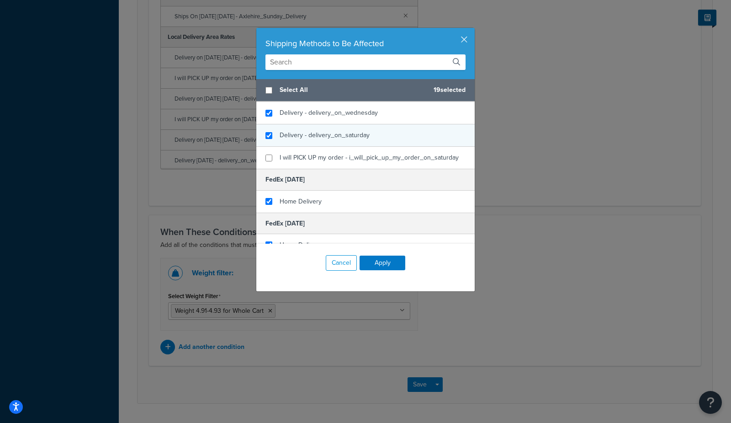
checkbox input "true"
click at [322, 129] on div "Delivery - delivery_on_saturday" at bounding box center [325, 135] width 90 height 13
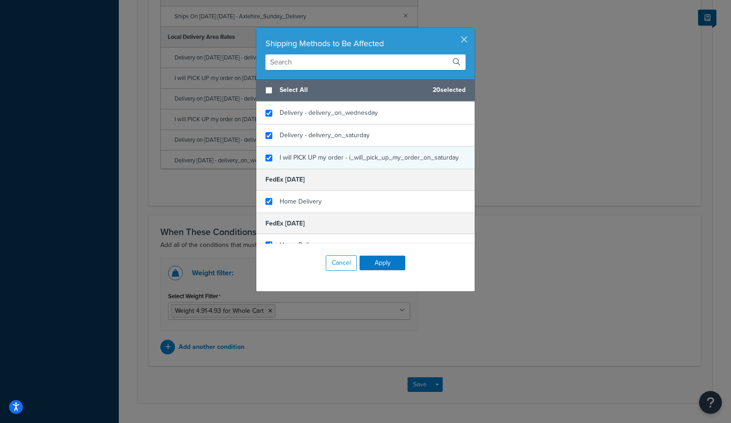
checkbox input "true"
click at [326, 155] on span "I will PICK UP my order - i_will_pick_up_my_order_on_saturday" at bounding box center [369, 158] width 179 height 10
click at [371, 261] on button "Apply" at bounding box center [383, 262] width 46 height 15
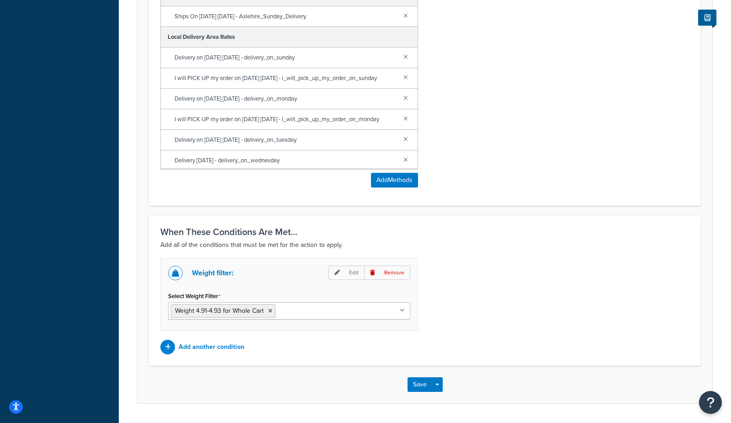
scroll to position [483, 0]
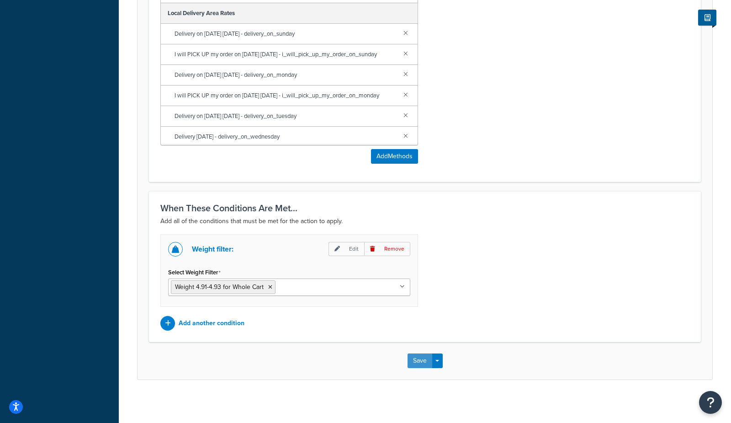
click at [420, 362] on button "Save" at bounding box center [419, 360] width 25 height 15
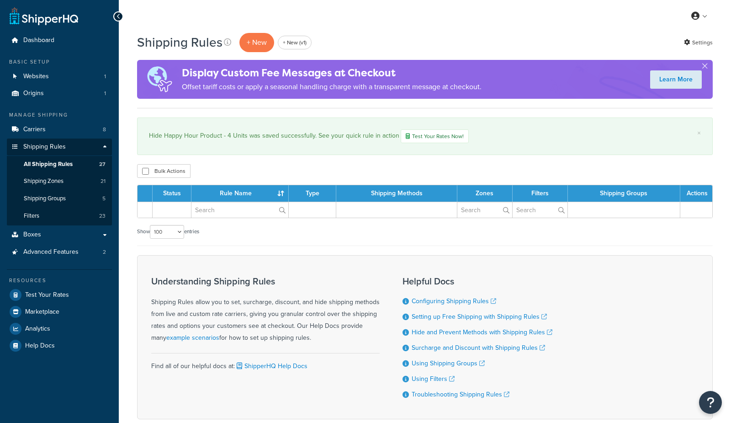
select select "100"
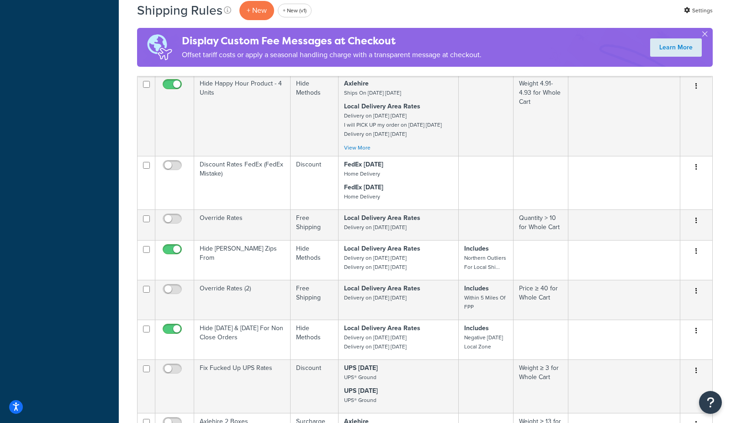
scroll to position [1257, 0]
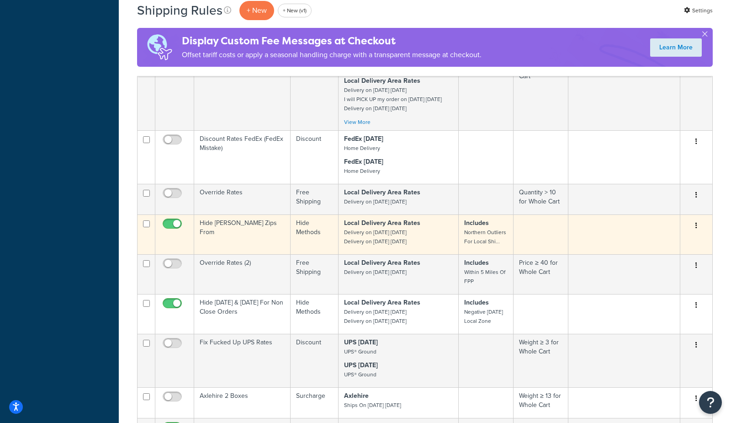
click at [243, 254] on td "Hide [PERSON_NAME] Zips From" at bounding box center [242, 234] width 96 height 40
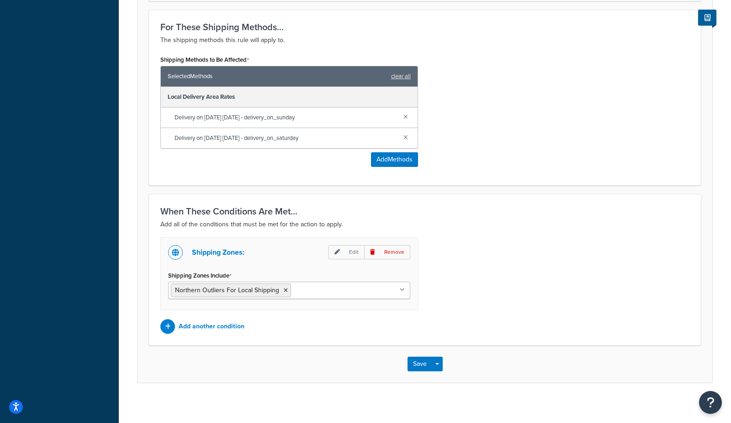
scroll to position [362, 0]
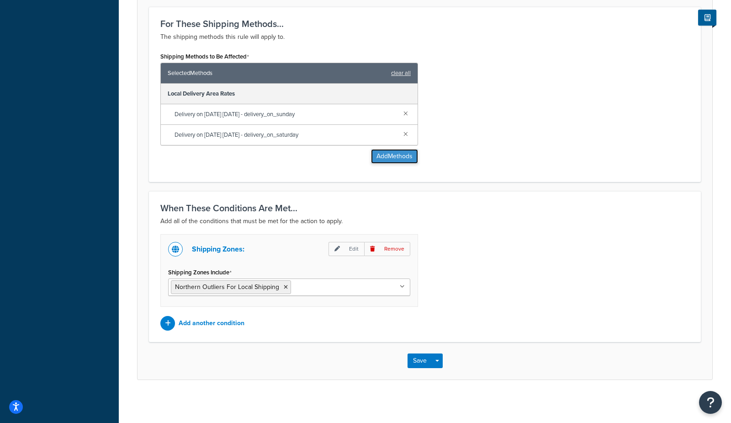
click at [400, 156] on button "Add Methods" at bounding box center [394, 156] width 47 height 15
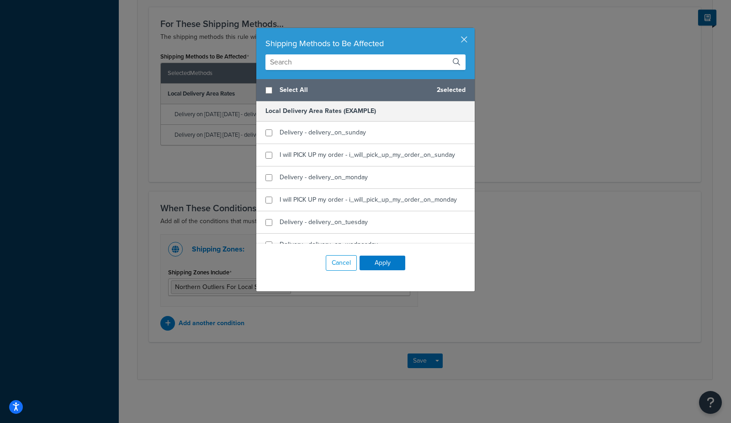
scroll to position [298, 0]
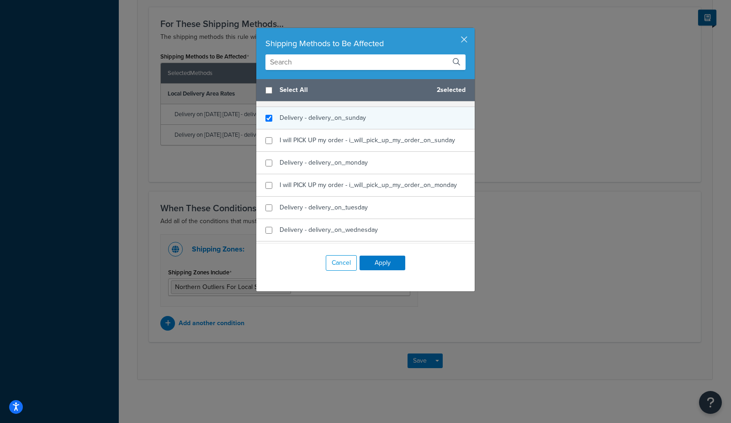
checkbox input "true"
click at [397, 117] on div "Delivery - delivery_on_sunday" at bounding box center [365, 118] width 218 height 22
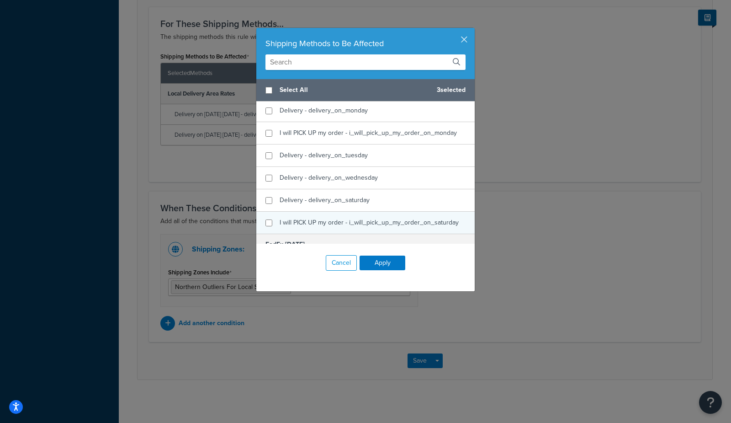
scroll to position [353, 0]
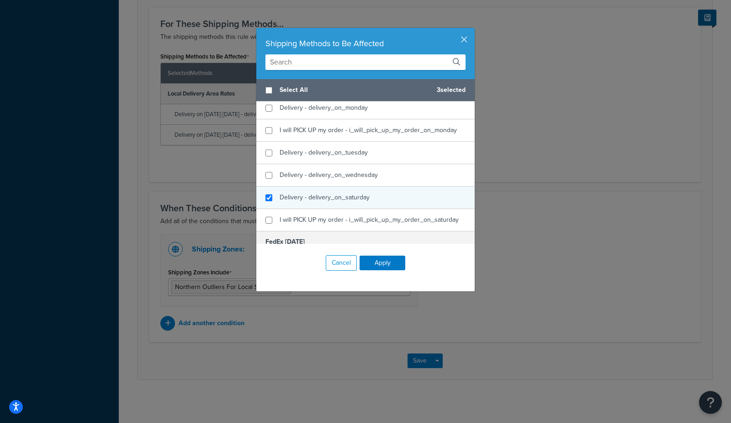
checkbox input "true"
click at [368, 197] on div "Delivery - delivery_on_saturday" at bounding box center [365, 197] width 218 height 22
click at [381, 265] on button "Apply" at bounding box center [383, 262] width 46 height 15
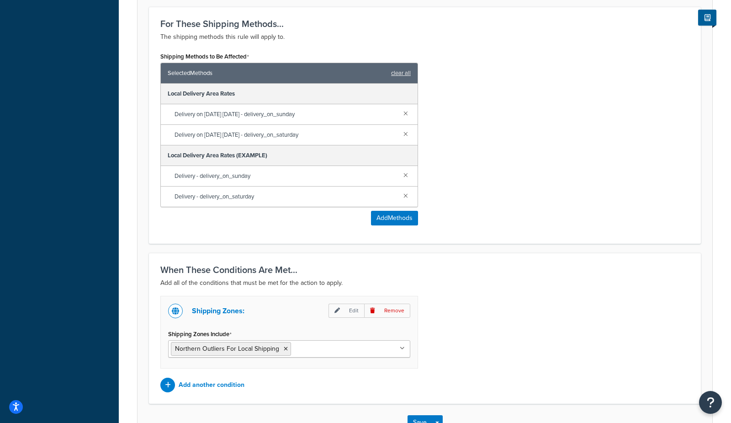
scroll to position [423, 0]
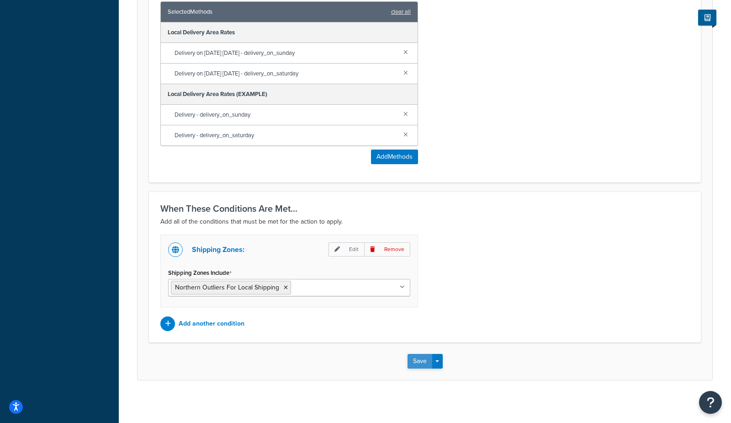
click at [411, 356] on button "Save" at bounding box center [419, 361] width 25 height 15
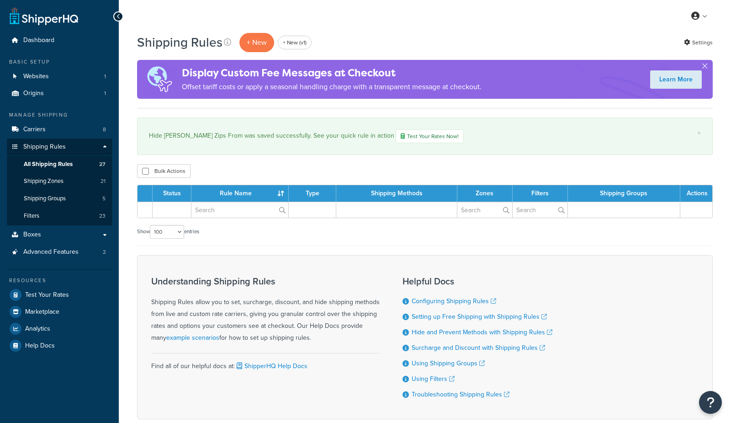
select select "100"
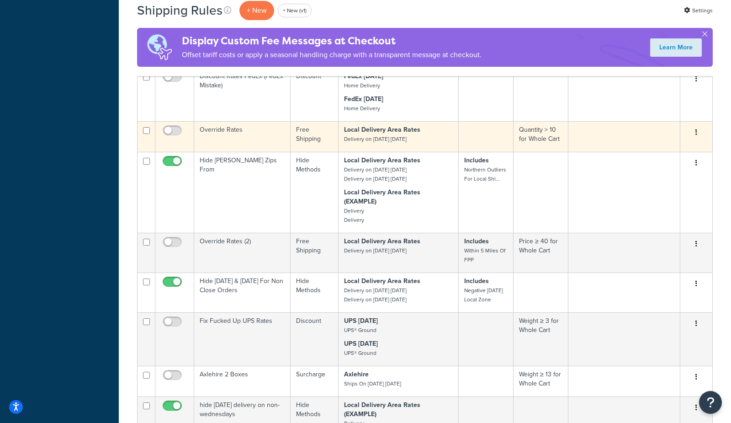
scroll to position [1328, 0]
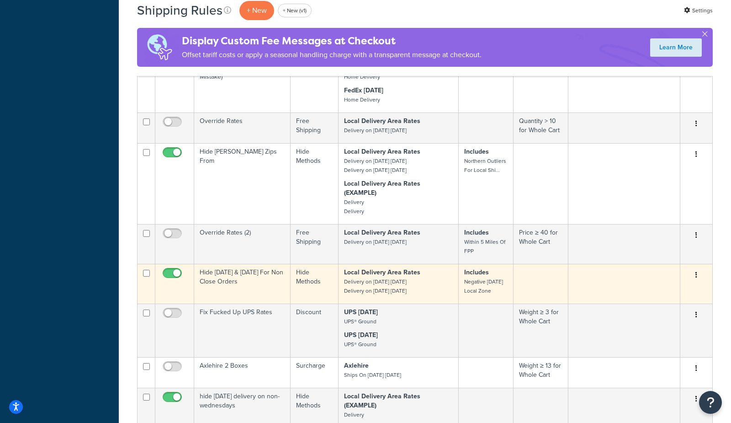
click at [243, 303] on td "Hide [DATE] & [DATE] For Non Close Orders" at bounding box center [242, 284] width 96 height 40
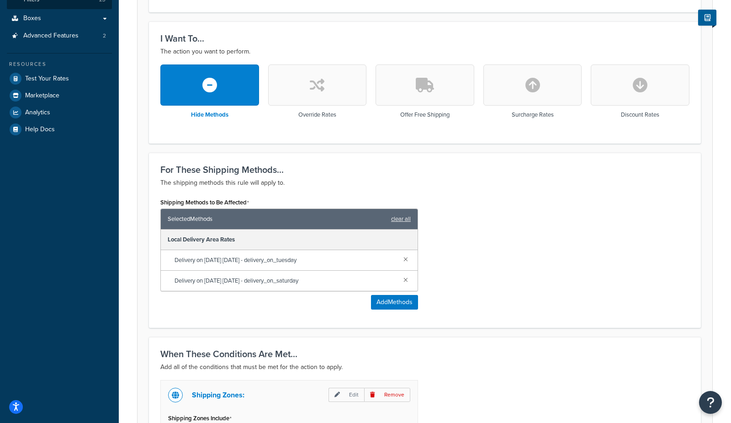
scroll to position [362, 0]
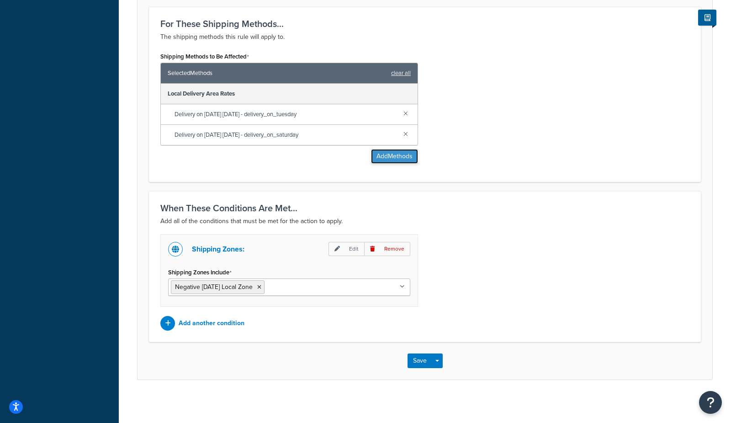
click at [399, 154] on button "Add Methods" at bounding box center [394, 156] width 47 height 15
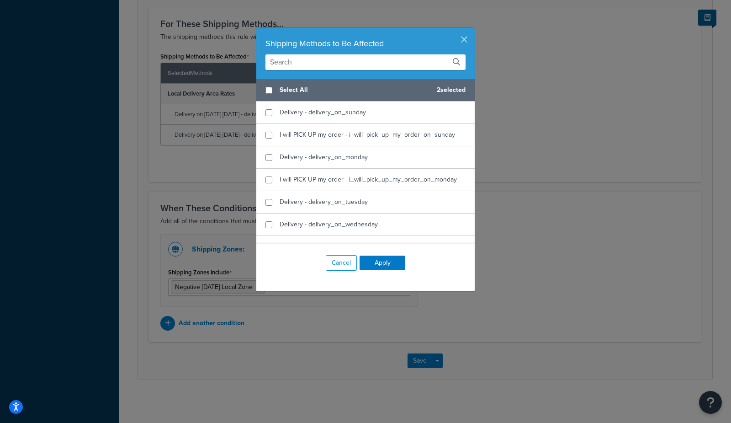
scroll to position [322, 0]
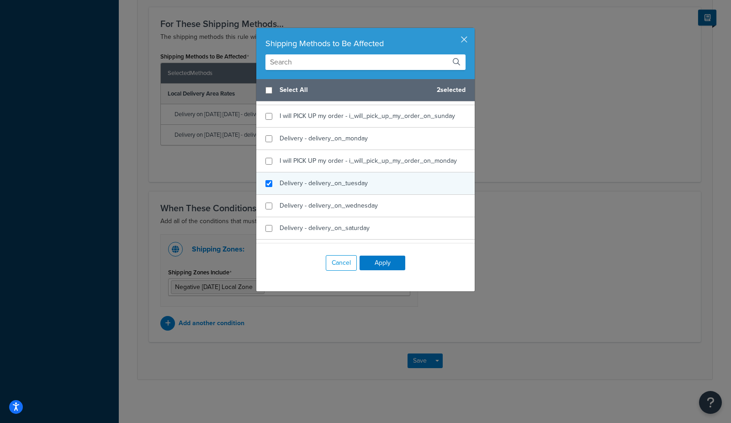
checkbox input "true"
click at [347, 183] on span "Delivery - delivery_on_tuesday" at bounding box center [324, 183] width 88 height 10
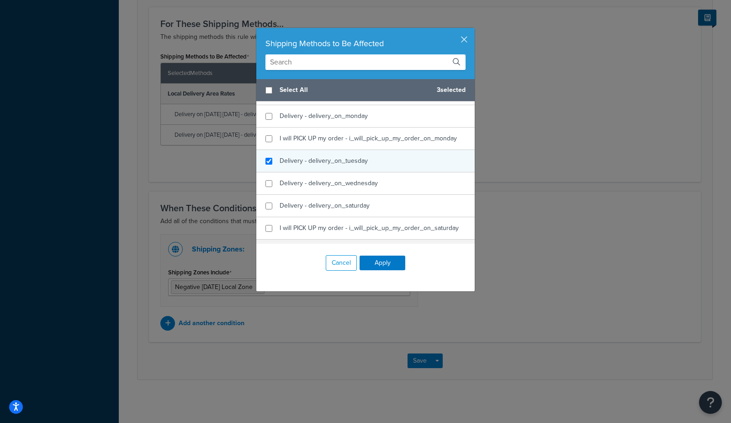
scroll to position [345, 0]
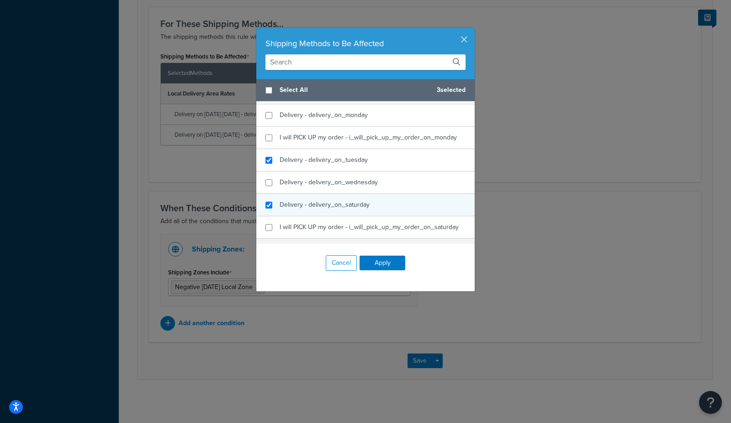
checkbox input "true"
click at [335, 203] on span "Delivery - delivery_on_saturday" at bounding box center [325, 205] width 90 height 10
click at [388, 265] on button "Apply" at bounding box center [383, 262] width 46 height 15
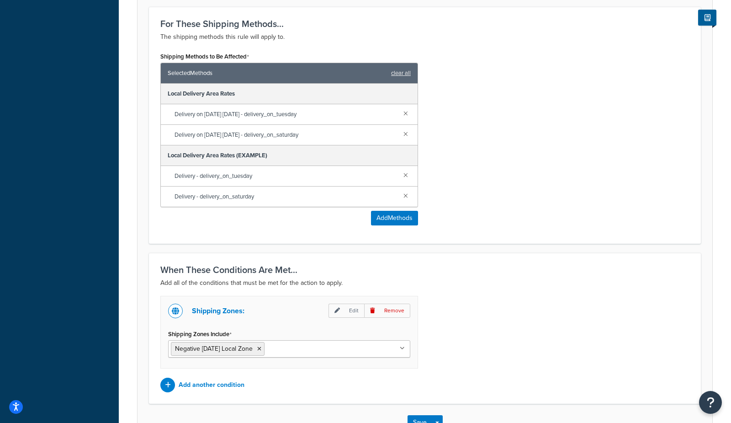
scroll to position [423, 0]
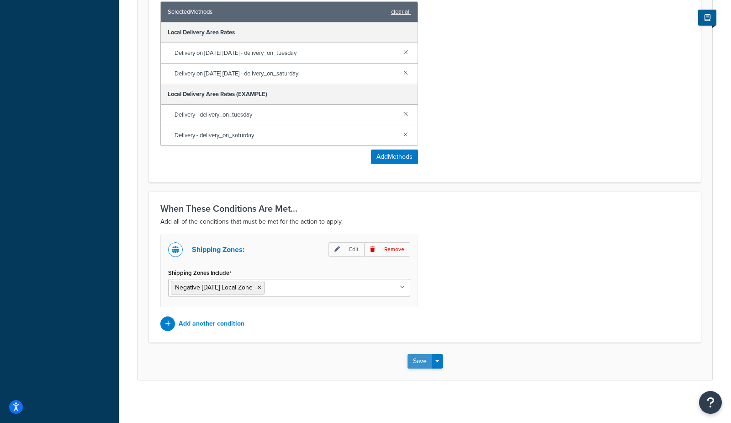
click at [419, 362] on button "Save" at bounding box center [419, 361] width 25 height 15
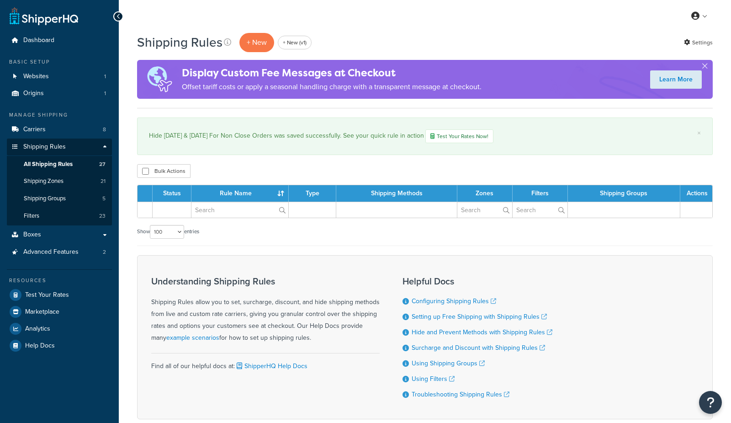
select select "100"
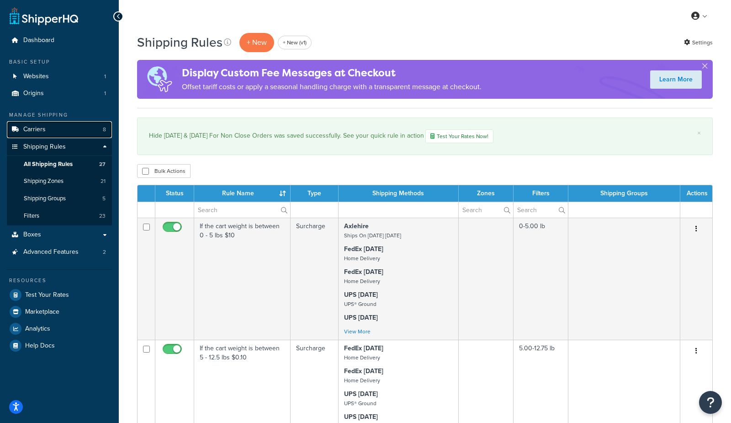
click at [49, 125] on link "Carriers 8" at bounding box center [59, 129] width 105 height 17
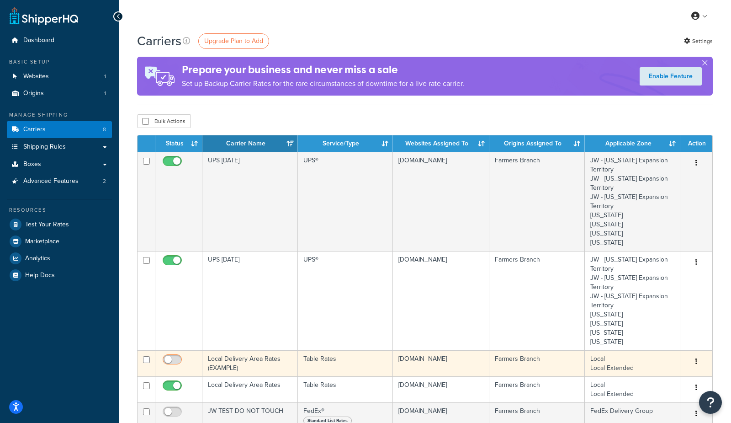
drag, startPoint x: 173, startPoint y: 358, endPoint x: 196, endPoint y: 347, distance: 25.5
click at [172, 358] on input "checkbox" at bounding box center [173, 361] width 25 height 11
click at [174, 359] on input "checkbox" at bounding box center [173, 361] width 25 height 11
checkbox input "false"
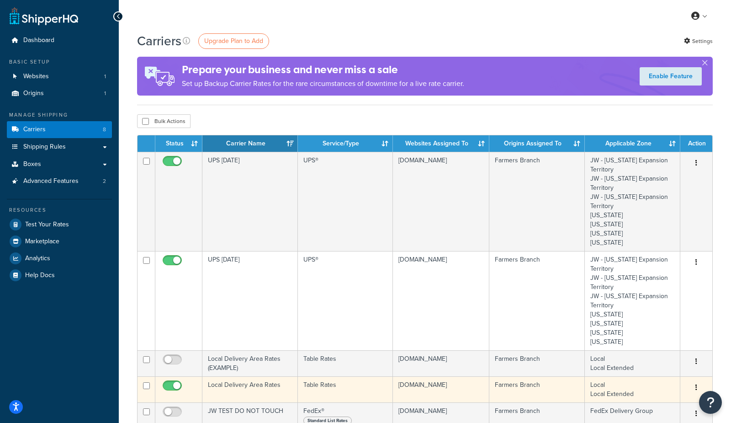
scroll to position [39, 0]
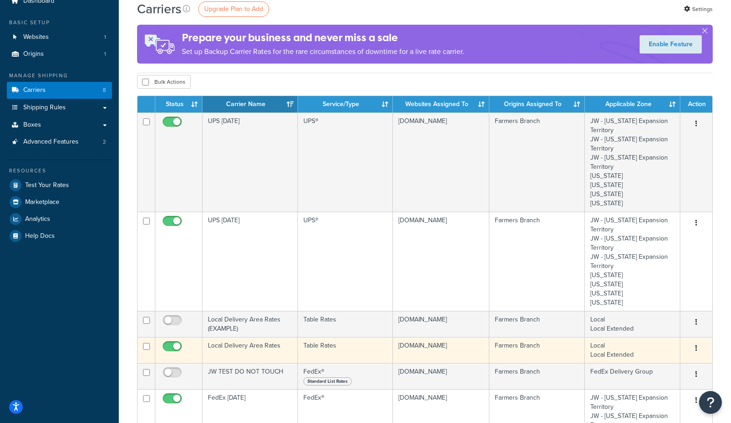
click at [242, 351] on td "Local Delivery Area Rates" at bounding box center [249, 350] width 95 height 26
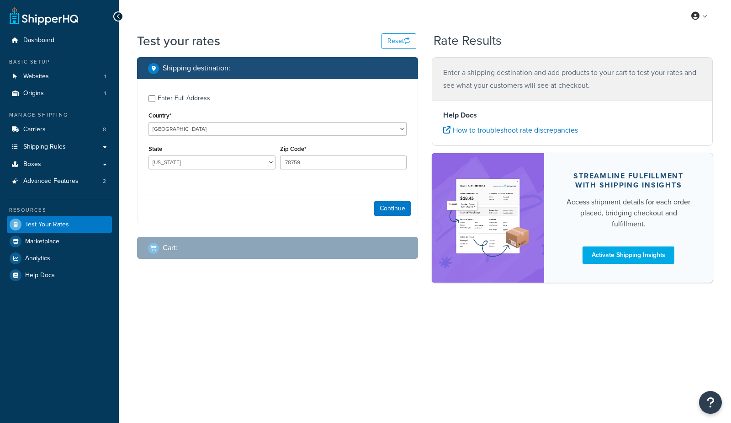
select select "[GEOGRAPHIC_DATA]"
click at [306, 161] on input "78759" at bounding box center [343, 162] width 127 height 14
paste input "5006"
type input "75006"
click at [393, 208] on button "Continue" at bounding box center [392, 208] width 37 height 15
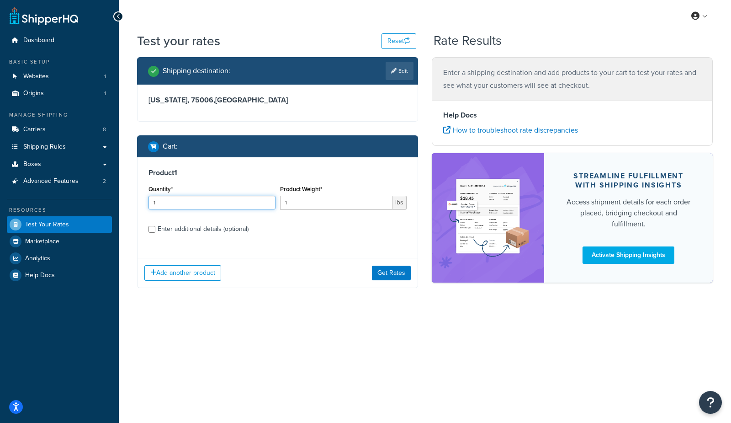
click at [212, 200] on input "1" at bounding box center [211, 203] width 127 height 14
drag, startPoint x: 322, startPoint y: 201, endPoint x: 254, endPoint y: 190, distance: 68.4
click at [247, 202] on div "Quantity* 1 Product Weight* 1 lbs" at bounding box center [277, 199] width 263 height 33
type input "5"
click at [170, 233] on div "Enter additional details (optional)" at bounding box center [203, 228] width 91 height 13
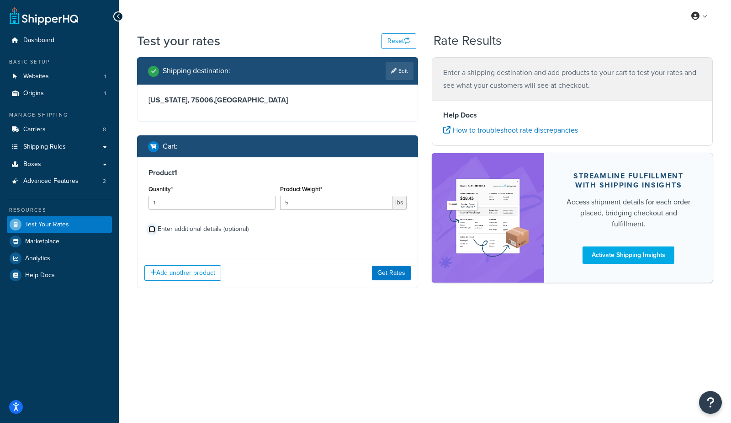
click at [155, 233] on input "Enter additional details (optional)" at bounding box center [151, 229] width 7 height 7
checkbox input "true"
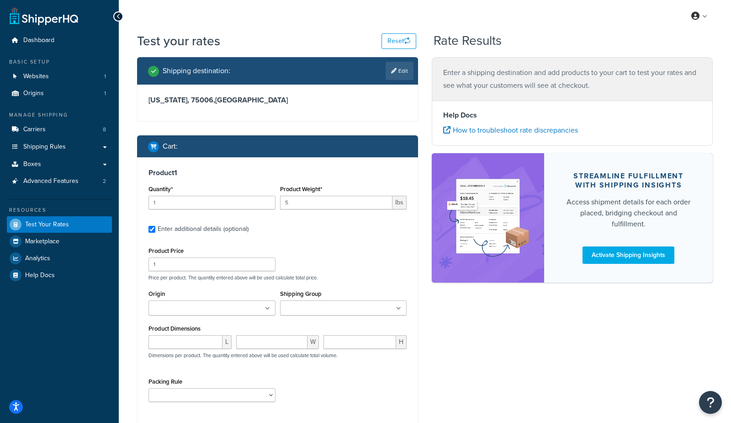
click at [318, 310] on input "Shipping Group" at bounding box center [323, 308] width 81 height 10
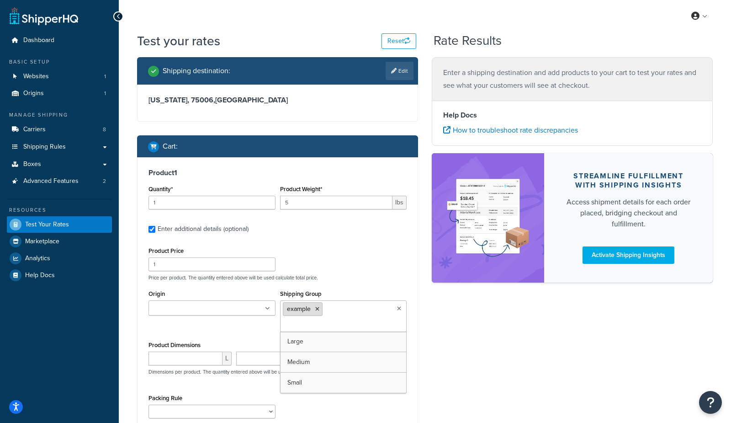
drag, startPoint x: 318, startPoint y: 324, endPoint x: 321, endPoint y: 305, distance: 19.8
click at [413, 328] on div "Product 1 Quantity* 1 Product Weight* 5 lbs Enter additional details (optional)…" at bounding box center [277, 296] width 280 height 279
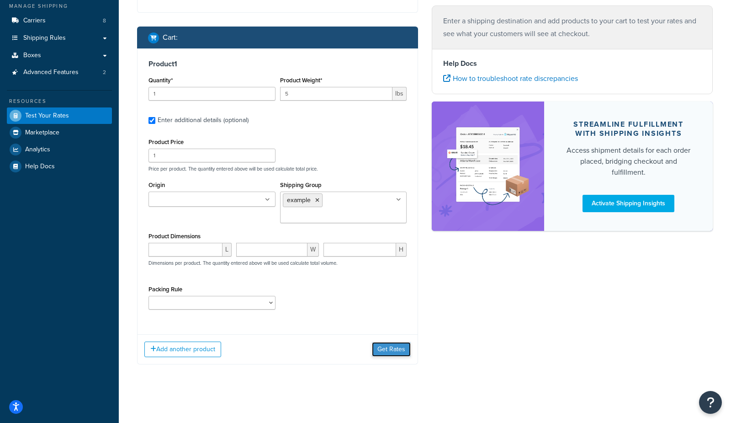
click at [401, 344] on button "Get Rates" at bounding box center [391, 349] width 39 height 15
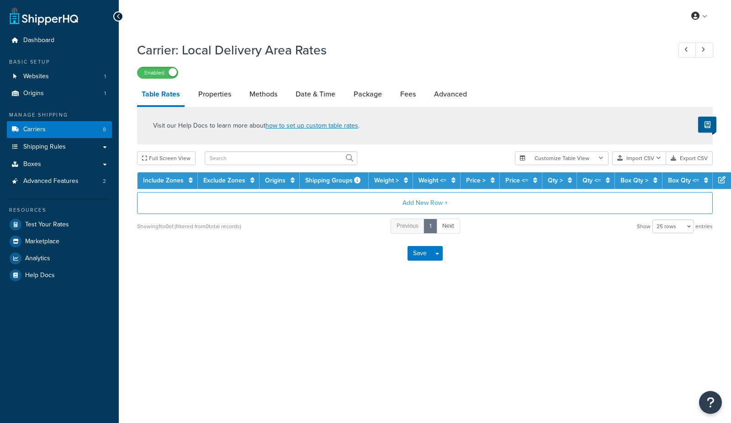
select select "25"
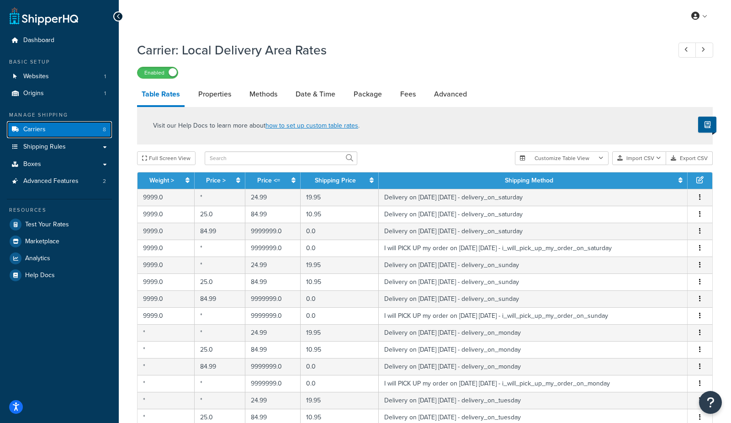
click at [57, 132] on link "Carriers 8" at bounding box center [59, 129] width 105 height 17
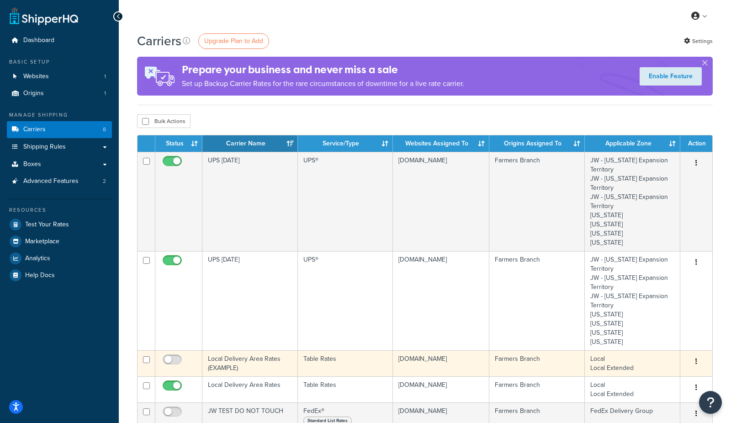
click at [238, 364] on td "Local Delivery Area Rates (EXAMPLE)" at bounding box center [249, 363] width 95 height 26
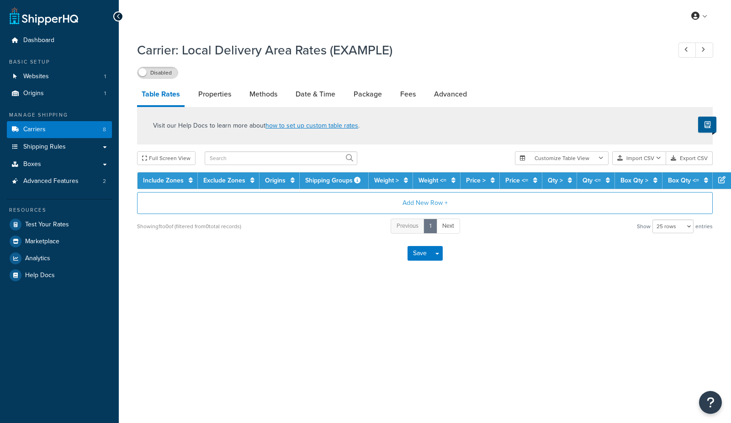
select select "25"
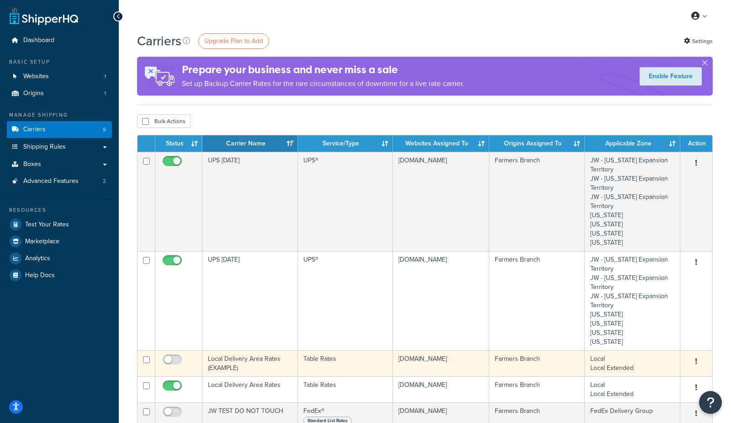
click at [247, 366] on td "Local Delivery Area Rates (EXAMPLE)" at bounding box center [249, 363] width 95 height 26
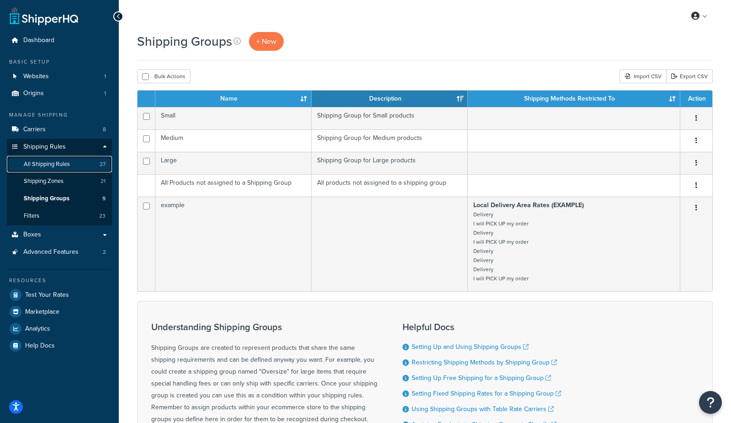
click at [78, 165] on link "All Shipping Rules 27" at bounding box center [59, 164] width 105 height 17
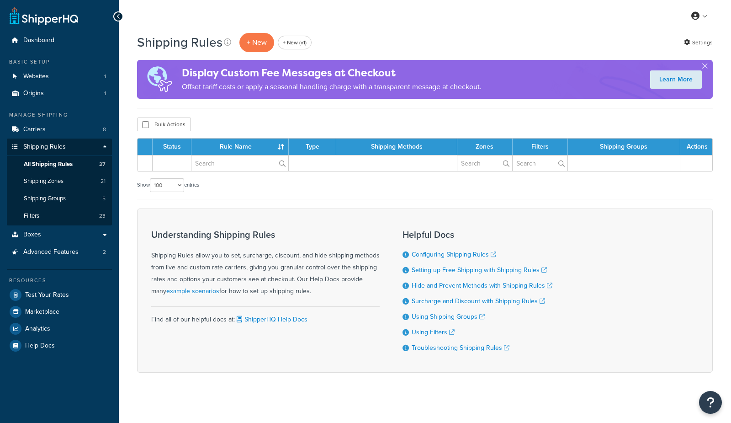
select select "100"
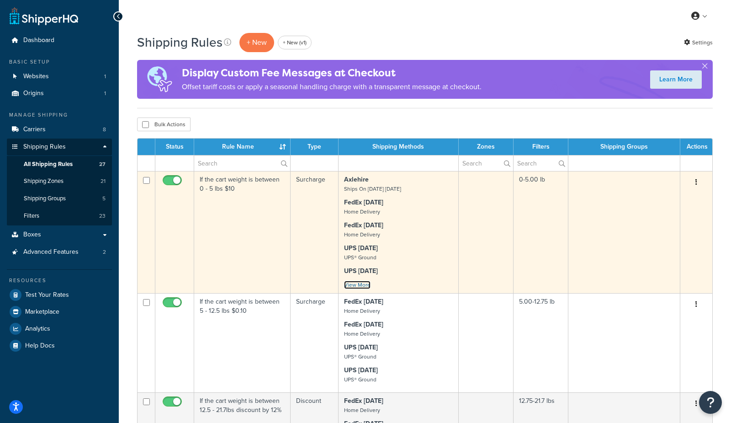
click at [362, 284] on link "View More" at bounding box center [357, 284] width 26 height 8
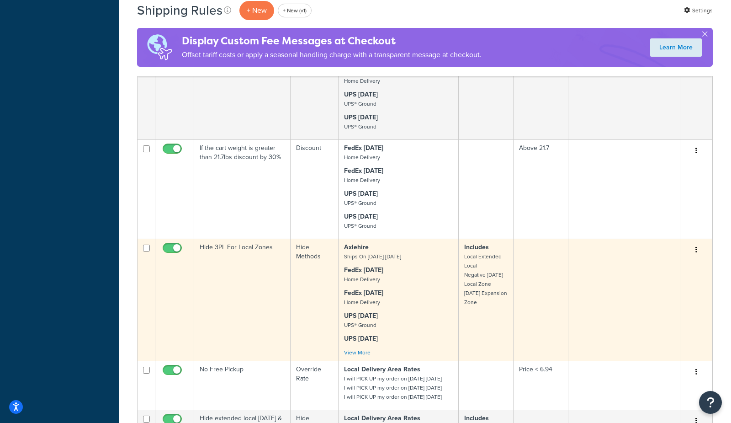
scroll to position [365, 0]
click at [366, 352] on link "View More" at bounding box center [357, 353] width 26 height 8
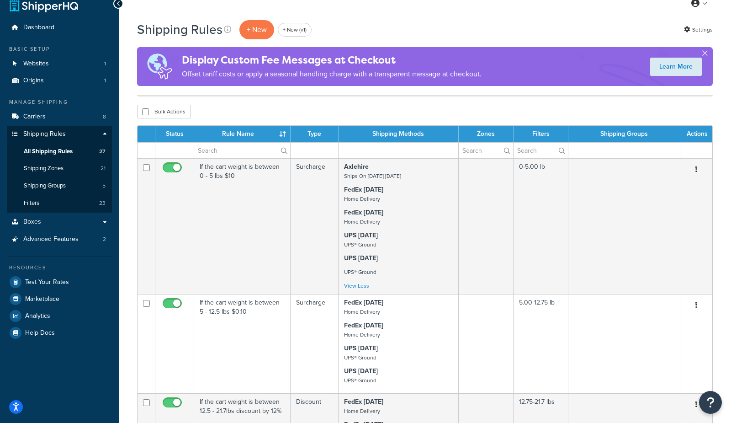
scroll to position [0, 0]
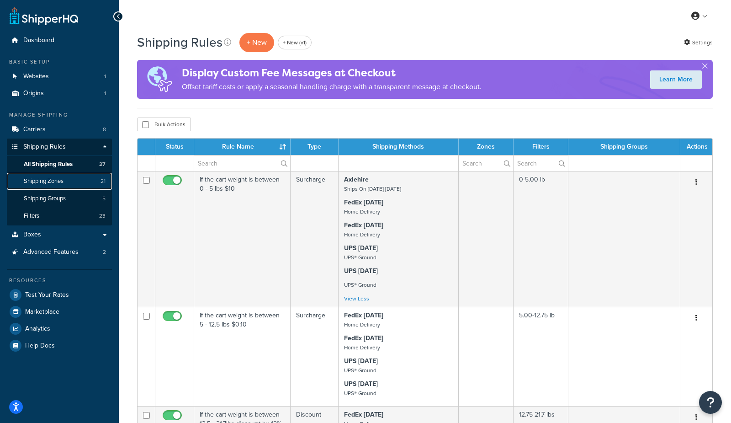
click at [50, 178] on span "Shipping Zones" at bounding box center [44, 181] width 40 height 8
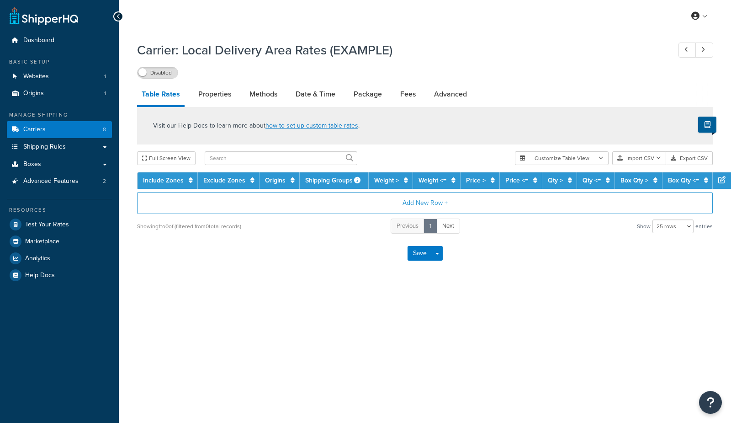
select select "25"
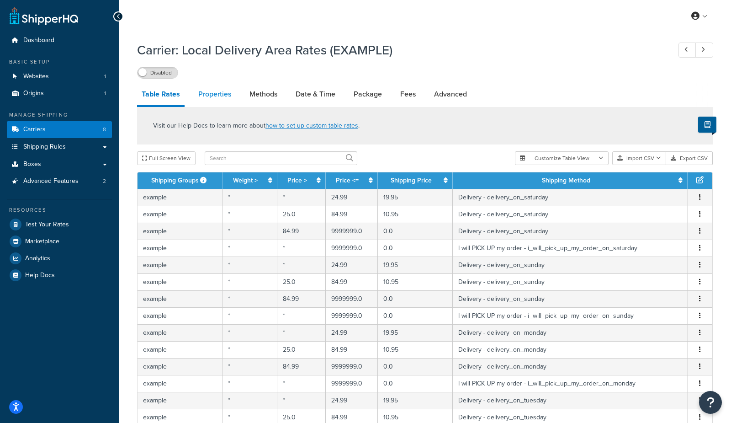
click at [212, 96] on link "Properties" at bounding box center [215, 94] width 42 height 22
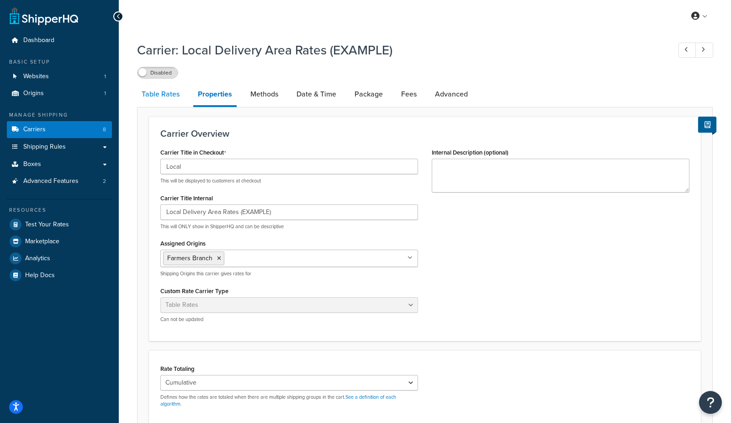
click at [148, 94] on link "Table Rates" at bounding box center [160, 94] width 47 height 22
select select "25"
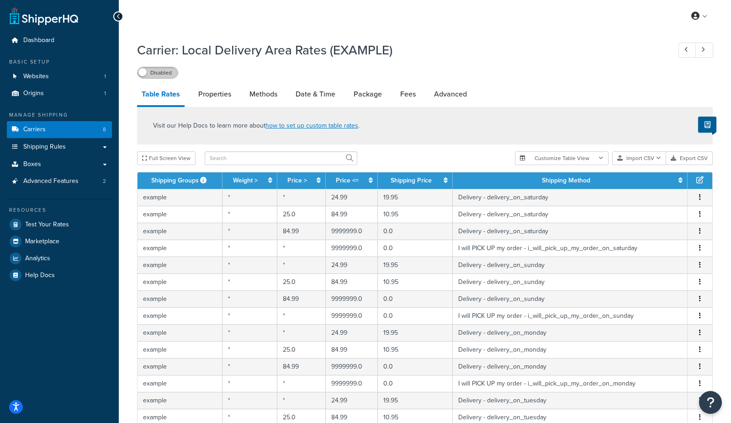
click at [170, 73] on label "Disabled" at bounding box center [157, 72] width 40 height 11
click at [142, 72] on label "Enabled" at bounding box center [157, 72] width 40 height 11
click at [236, 50] on h1 "Carrier: Local Delivery Area Rates (EXAMPLE)" at bounding box center [399, 50] width 524 height 18
click at [257, 96] on link "Methods" at bounding box center [263, 94] width 37 height 22
select select "25"
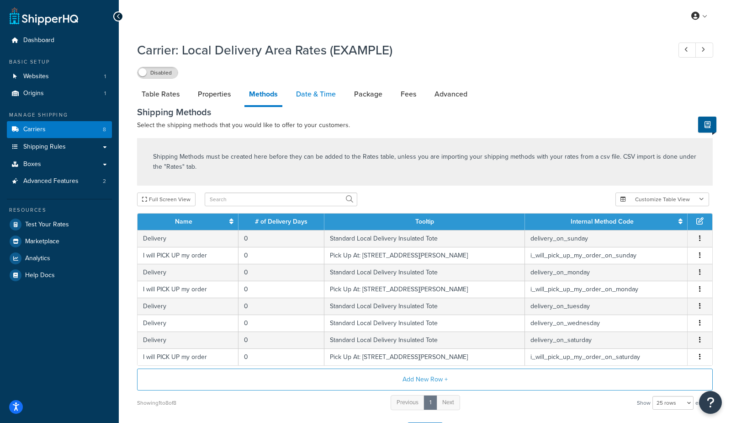
click at [313, 96] on link "Date & Time" at bounding box center [315, 94] width 49 height 22
select select "yMEd"
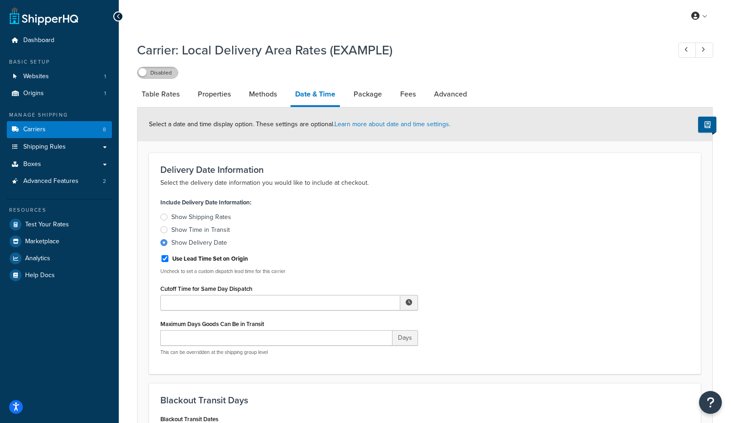
click at [169, 72] on label "Disabled" at bounding box center [157, 72] width 40 height 11
drag, startPoint x: 145, startPoint y: 73, endPoint x: 155, endPoint y: 61, distance: 14.9
click at [145, 73] on label "Enabled" at bounding box center [157, 72] width 40 height 11
click at [259, 95] on link "Methods" at bounding box center [262, 94] width 37 height 22
select select "25"
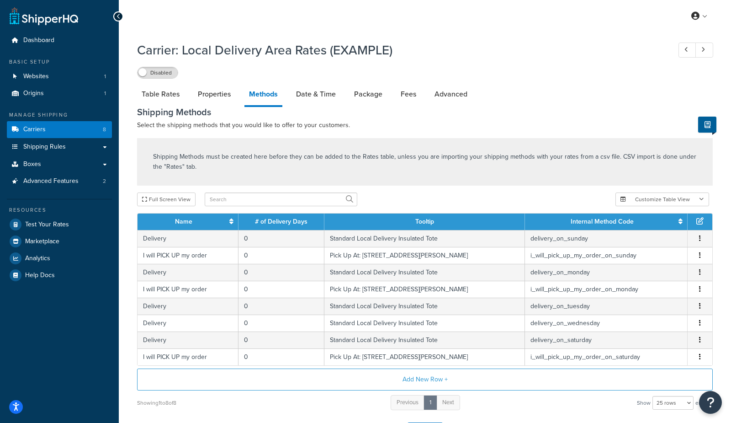
click at [571, 222] on th "Internal Method Code" at bounding box center [606, 221] width 163 height 16
click at [591, 220] on link "Internal Method Code" at bounding box center [602, 222] width 63 height 10
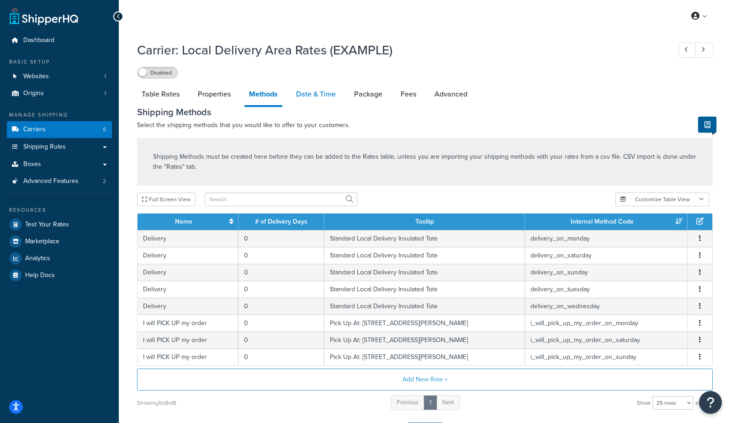
click at [323, 95] on link "Date & Time" at bounding box center [315, 94] width 49 height 22
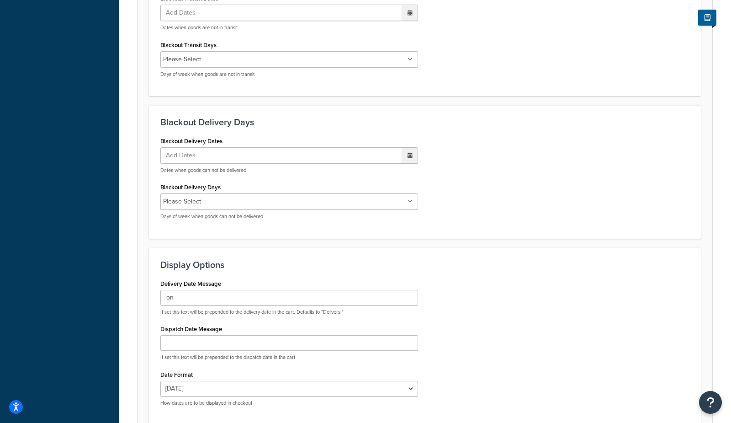
scroll to position [503, 0]
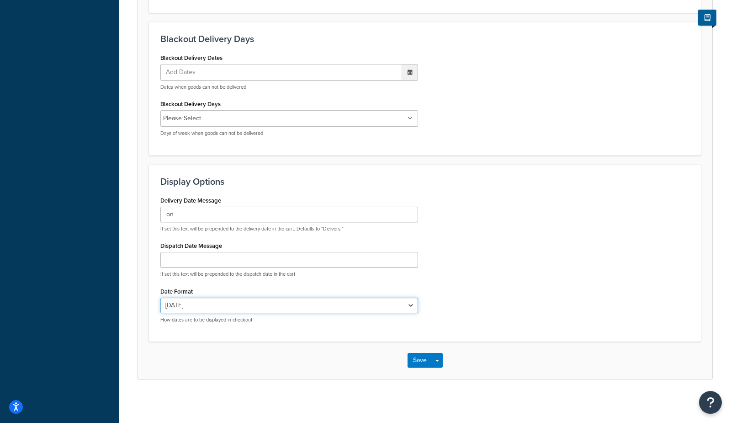
click at [193, 307] on select "Thu, Sep 18 9/18/2025 Sep 18, 2025 Thu, Sep 18, 2025 Thu, 9/18/2025 Sep 18 Thu,…" at bounding box center [289, 305] width 258 height 16
click at [160, 297] on select "Thu, Sep 18 9/18/2025 Sep 18, 2025 Thu, Sep 18, 2025 Thu, 9/18/2025 Sep 18 Thu,…" at bounding box center [289, 305] width 258 height 16
click at [212, 306] on select "Thu, Sep 18 9/18/2025 Sep 18, 2025 Thu, Sep 18, 2025 Thu, 9/18/2025 Sep 18 Thu,…" at bounding box center [289, 305] width 258 height 16
click at [160, 297] on select "Thu, Sep 18 9/18/2025 Sep 18, 2025 Thu, Sep 18, 2025 Thu, 9/18/2025 Sep 18 Thu,…" at bounding box center [289, 305] width 258 height 16
click at [241, 303] on select "Thu, Sep 18 9/18/2025 Sep 18, 2025 Thu, Sep 18, 2025 Thu, 9/18/2025 Sep 18 Thu,…" at bounding box center [289, 305] width 258 height 16
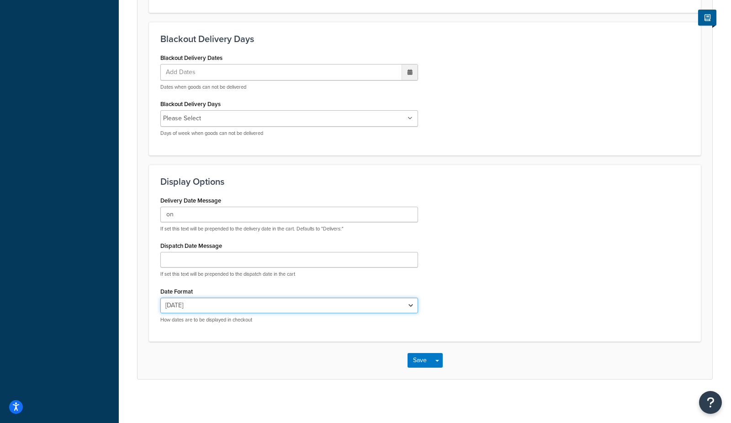
select select "E"
click at [160, 297] on select "Thu, Sep 18 9/18/2025 Sep 18, 2025 Thu, Sep 18, 2025 Thu, 9/18/2025 Sep 18 Thu,…" at bounding box center [289, 305] width 258 height 16
click at [217, 306] on select "Thu, Sep 18 9/18/2025 Sep 18, 2025 Thu, Sep 18, 2025 Thu, 9/18/2025 Sep 18 Thu,…" at bounding box center [289, 305] width 258 height 16
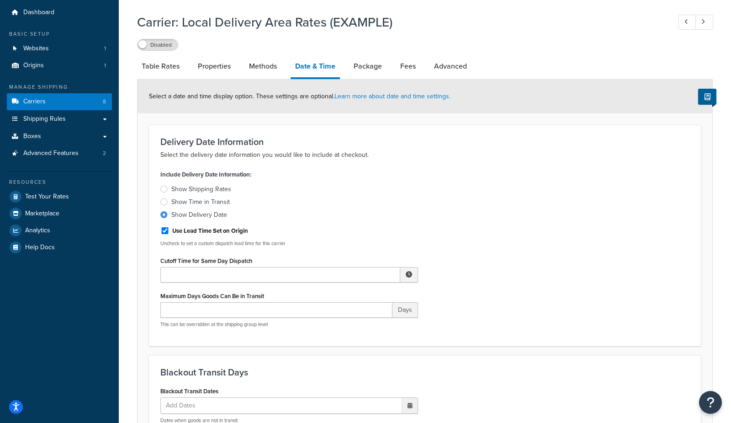
scroll to position [0, 0]
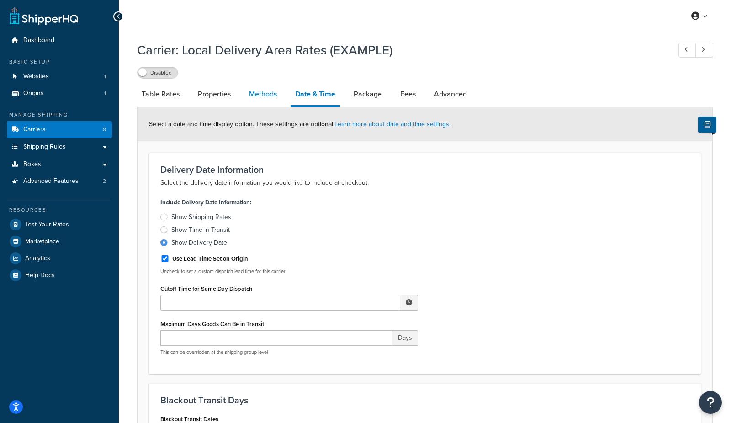
click at [270, 97] on link "Methods" at bounding box center [262, 94] width 37 height 22
select select "25"
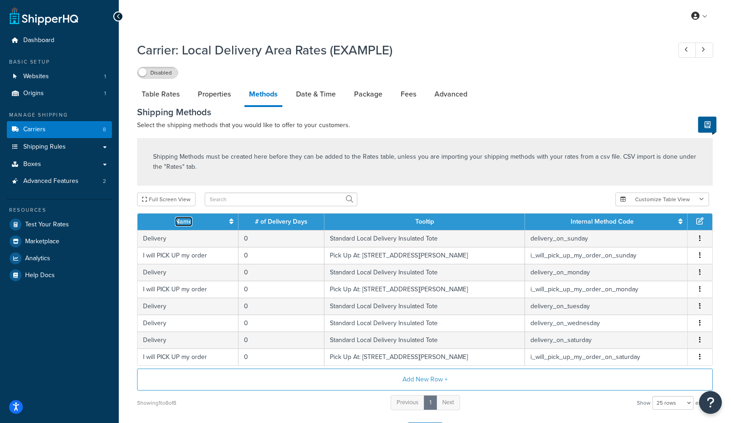
click at [229, 221] on icon at bounding box center [231, 221] width 4 height 6
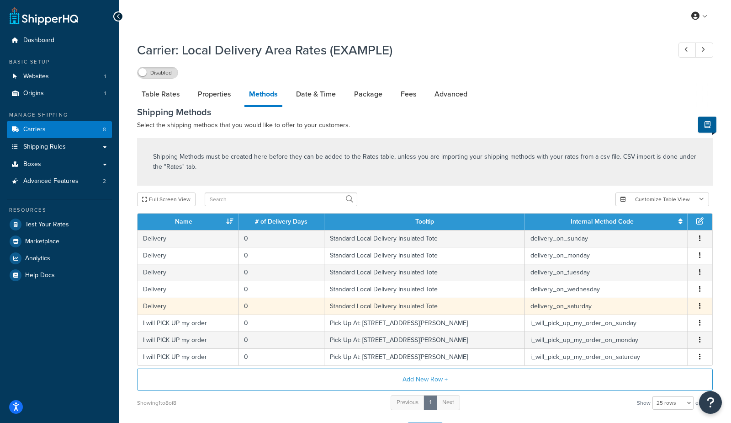
click at [174, 306] on td "Delivery" at bounding box center [187, 305] width 101 height 17
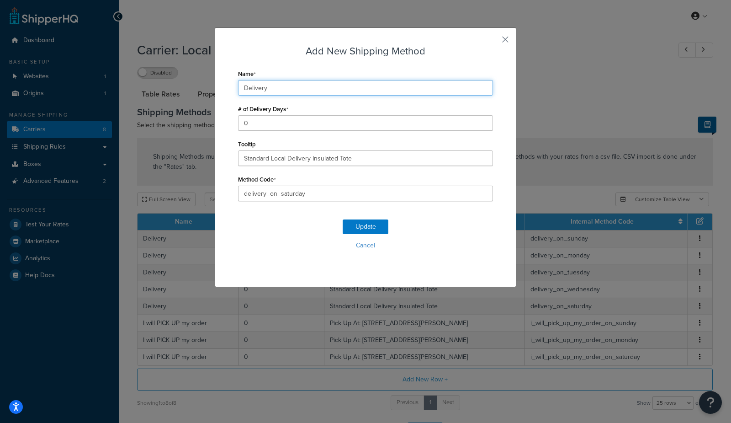
click at [281, 87] on input "Delivery" at bounding box center [365, 88] width 255 height 16
type input "Delivery Saturday"
click at [493, 42] on button "button" at bounding box center [492, 43] width 2 height 2
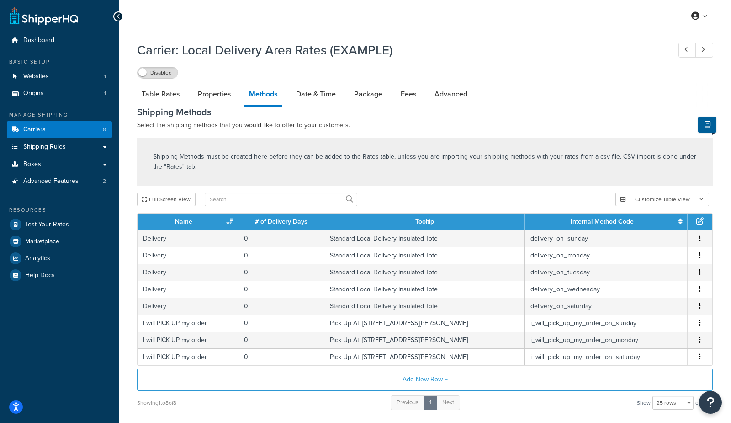
click at [507, 37] on div "Carrier: Local Delivery Area Rates (EXAMPLE) Disabled" at bounding box center [425, 58] width 576 height 42
click at [221, 101] on link "Properties" at bounding box center [214, 94] width 42 height 22
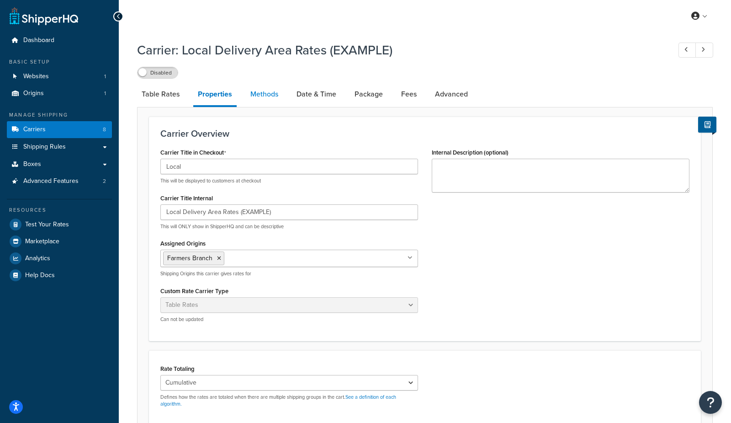
click at [260, 102] on link "Methods" at bounding box center [264, 94] width 37 height 22
select select "25"
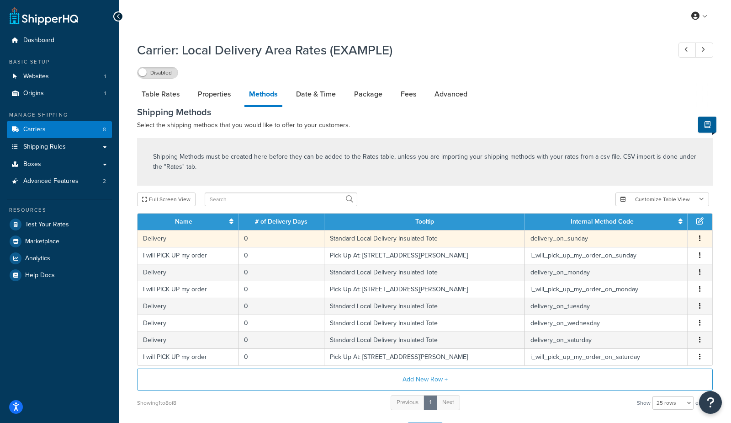
click at [344, 240] on td "Standard Local Delivery Insulated Tote" at bounding box center [424, 238] width 201 height 17
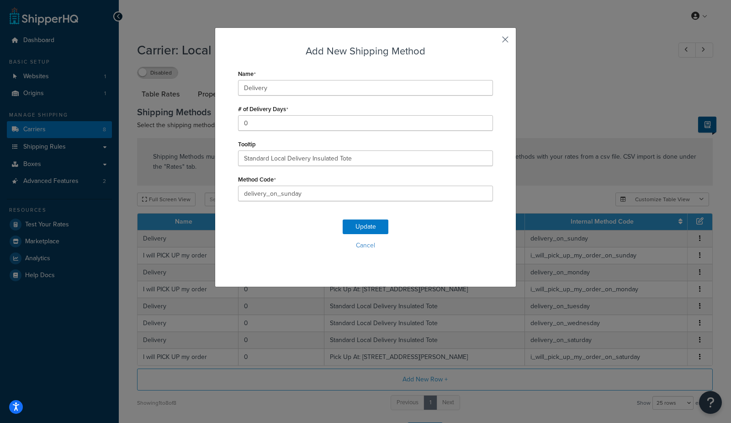
click at [493, 42] on button "button" at bounding box center [492, 43] width 2 height 2
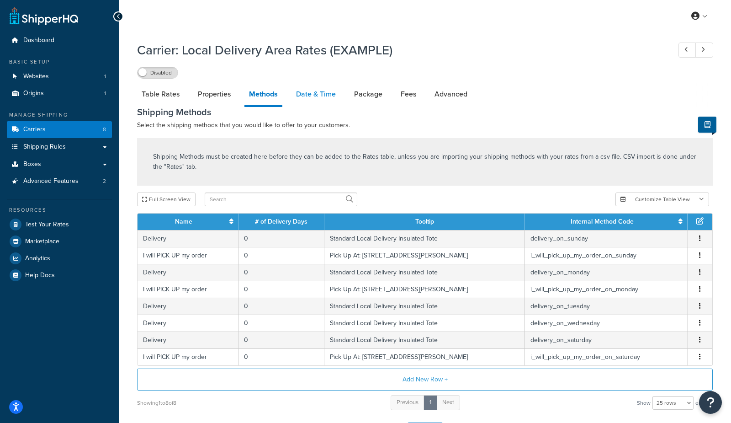
click at [307, 93] on link "Date & Time" at bounding box center [315, 94] width 49 height 22
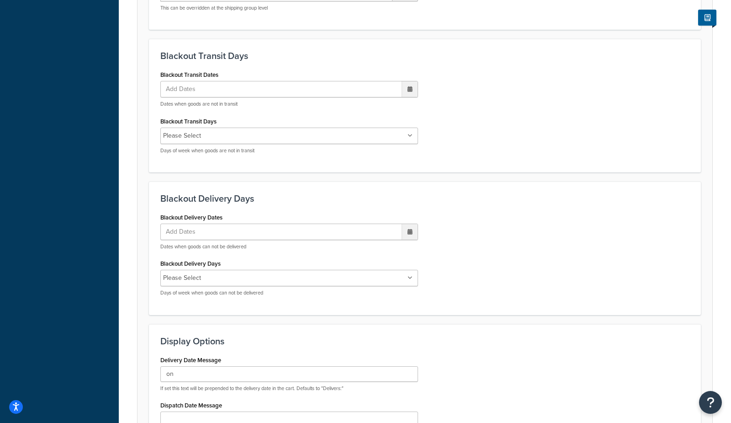
scroll to position [503, 0]
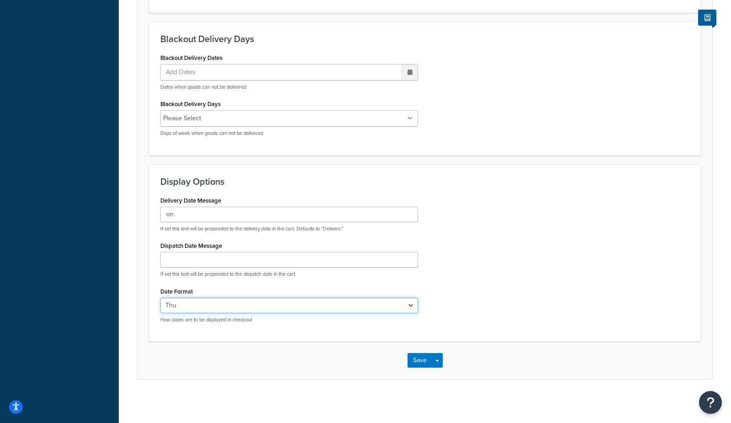
click at [210, 303] on select "Thu, Sep 18 9/18/2025 Sep 18, 2025 Thu, Sep 18, 2025 Thu, 9/18/2025 Sep 18 Thu,…" at bounding box center [289, 305] width 258 height 16
select select "MMMEd"
click at [160, 297] on select "Thu, Sep 18 9/18/2025 Sep 18, 2025 Thu, Sep 18, 2025 Thu, 9/18/2025 Sep 18 Thu,…" at bounding box center [289, 305] width 258 height 16
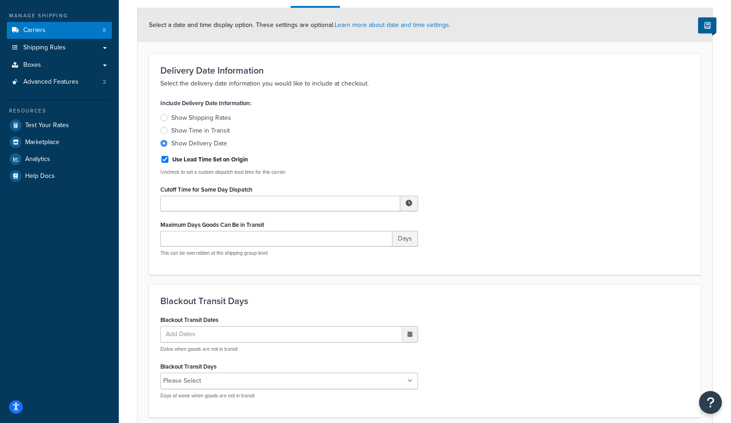
scroll to position [99, 0]
click at [44, 85] on span "Advanced Features" at bounding box center [50, 83] width 55 height 8
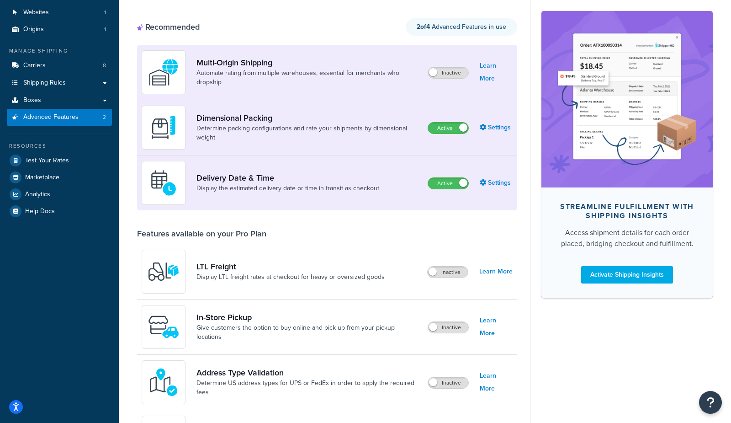
scroll to position [35, 0]
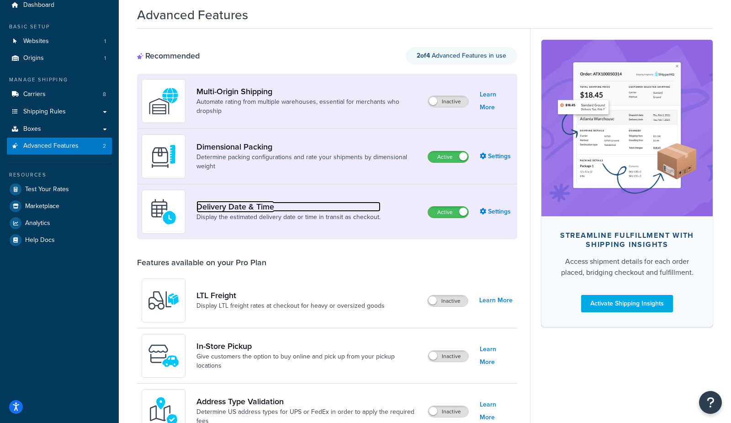
click at [270, 208] on link "Delivery Date & Time" at bounding box center [288, 206] width 184 height 10
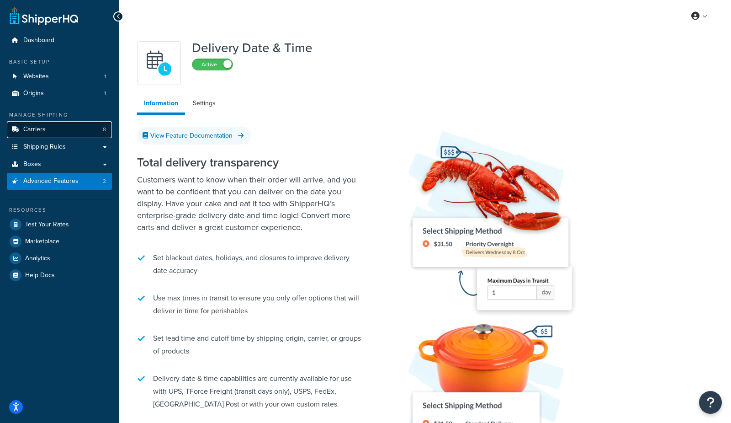
click at [61, 131] on link "Carriers 8" at bounding box center [59, 129] width 105 height 17
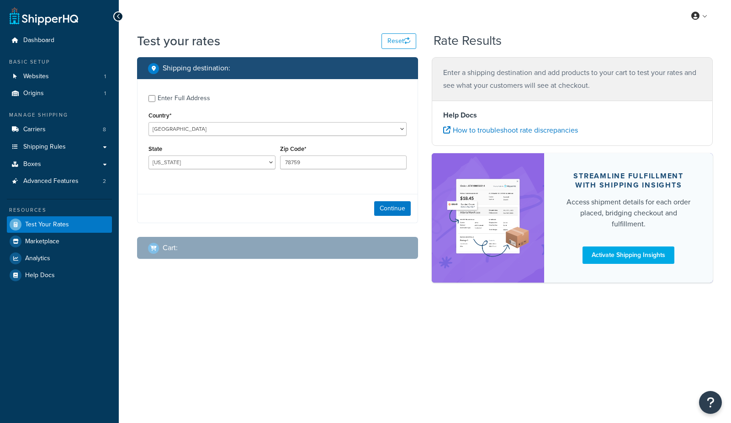
select select "[GEOGRAPHIC_DATA]"
drag, startPoint x: 312, startPoint y: 164, endPoint x: 218, endPoint y: 158, distance: 94.3
click at [218, 158] on div "State [US_STATE] [US_STATE] [US_STATE] [US_STATE] [US_STATE] Armed Forces Ameri…" at bounding box center [277, 159] width 263 height 33
click at [318, 162] on input "78759" at bounding box center [343, 162] width 127 height 14
paste input "5006"
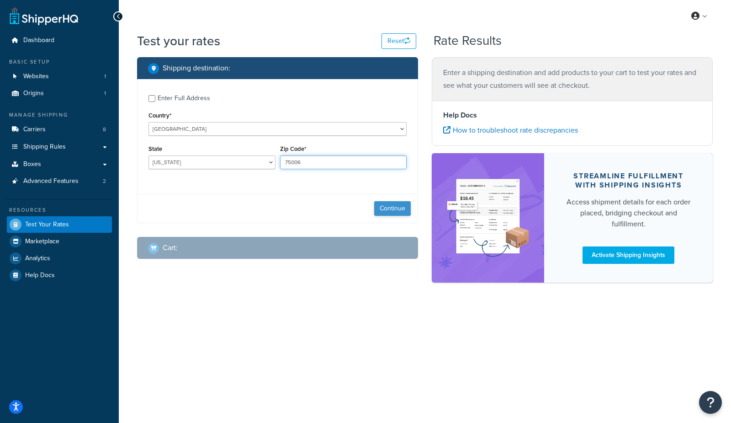
type input "75006"
click at [388, 206] on button "Continue" at bounding box center [392, 208] width 37 height 15
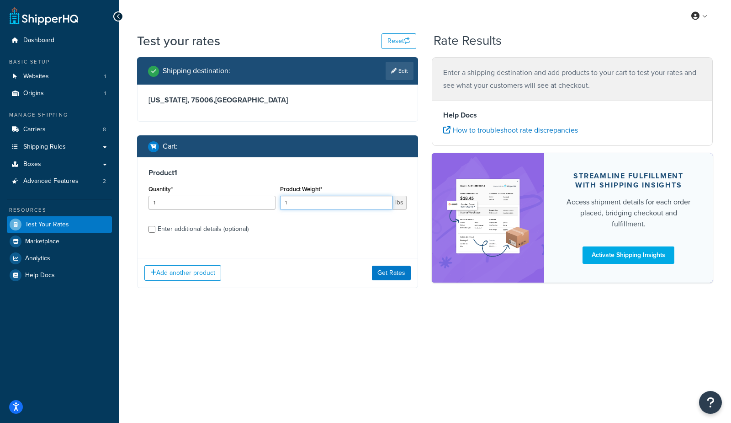
drag, startPoint x: 308, startPoint y: 204, endPoint x: 204, endPoint y: 197, distance: 103.9
click at [204, 197] on div "Quantity* 1 Product Weight* 1 lbs" at bounding box center [277, 199] width 263 height 33
type input "15"
click at [404, 275] on button "Get Rates" at bounding box center [391, 272] width 39 height 15
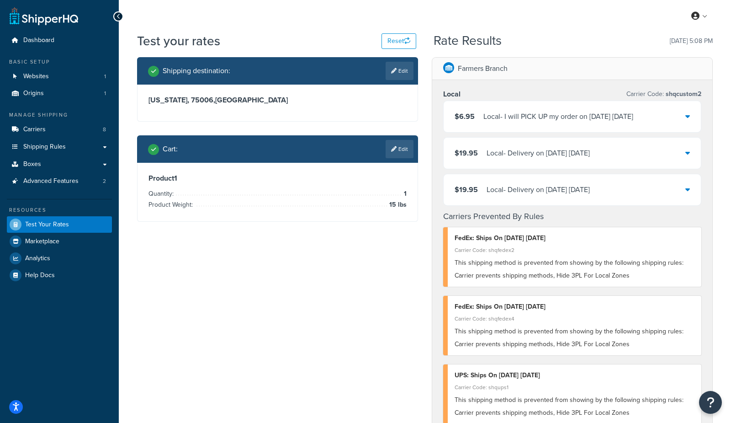
click at [571, 187] on div "Local - Delivery on 09/22/2025 Monday" at bounding box center [537, 189] width 103 height 13
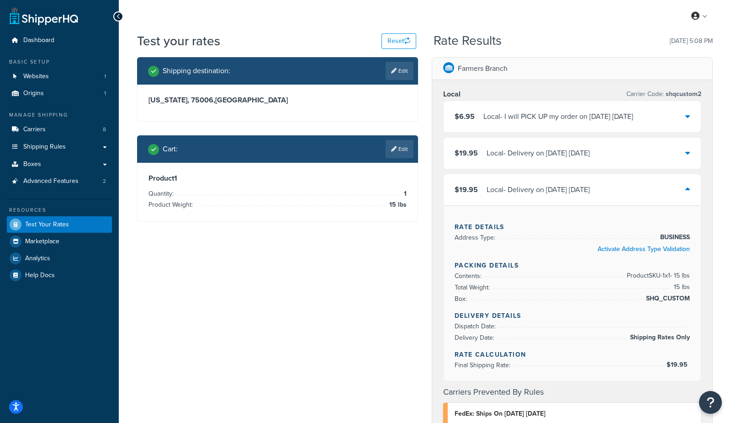
click at [520, 188] on div "Local - Delivery on 09/22/2025 Monday" at bounding box center [537, 189] width 103 height 13
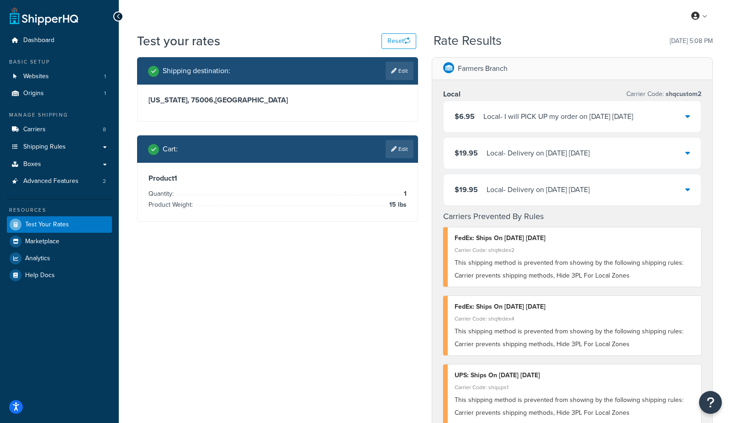
click at [512, 111] on div "Local - I will PICK UP my order on 09/22/2025 Monday" at bounding box center [558, 116] width 150 height 13
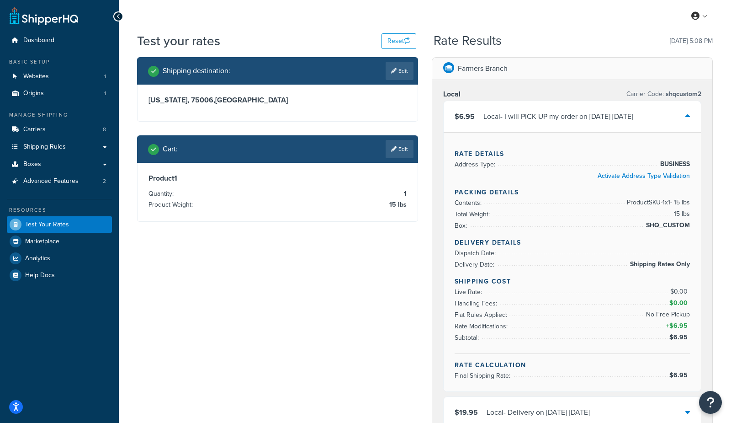
click at [557, 113] on div "Local - I will PICK UP my order on 09/22/2025 Monday" at bounding box center [558, 116] width 150 height 13
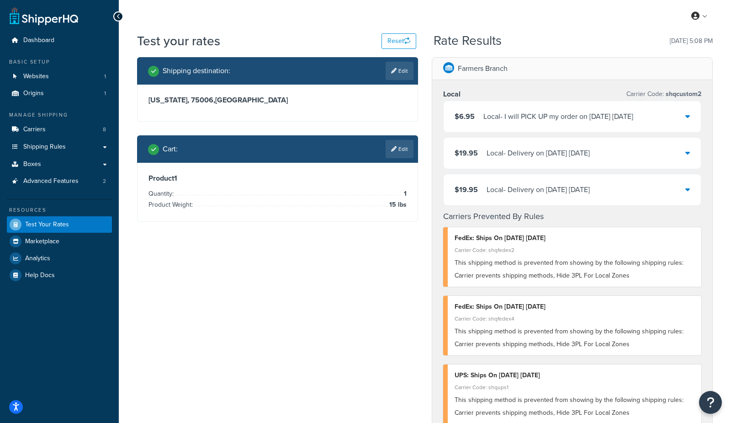
click at [538, 111] on div "Local - I will PICK UP my order on 09/22/2025 Monday" at bounding box center [558, 116] width 150 height 13
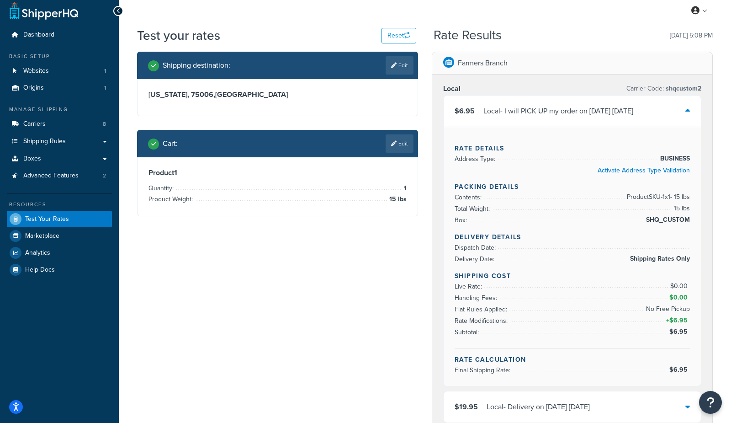
scroll to position [3, 0]
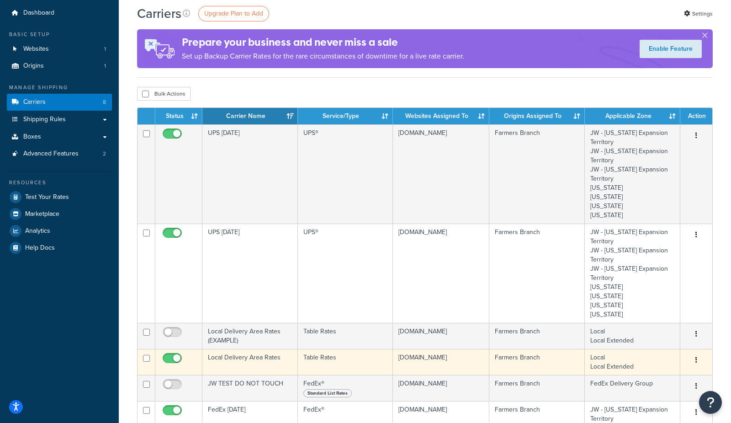
scroll to position [29, 0]
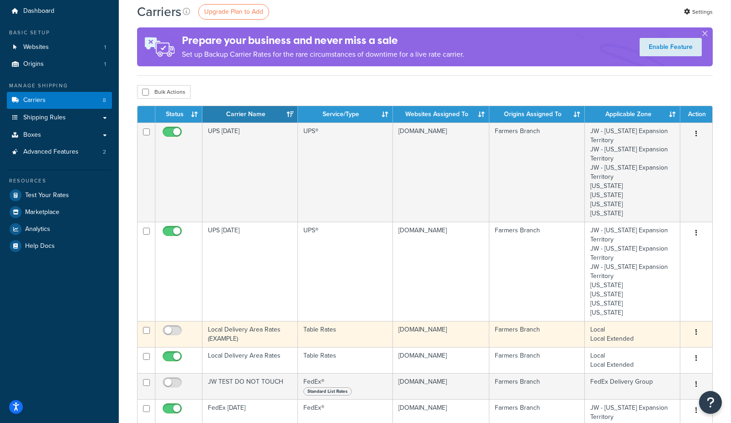
click at [230, 335] on td "Local Delivery Area Rates (EXAMPLE)" at bounding box center [249, 334] width 95 height 26
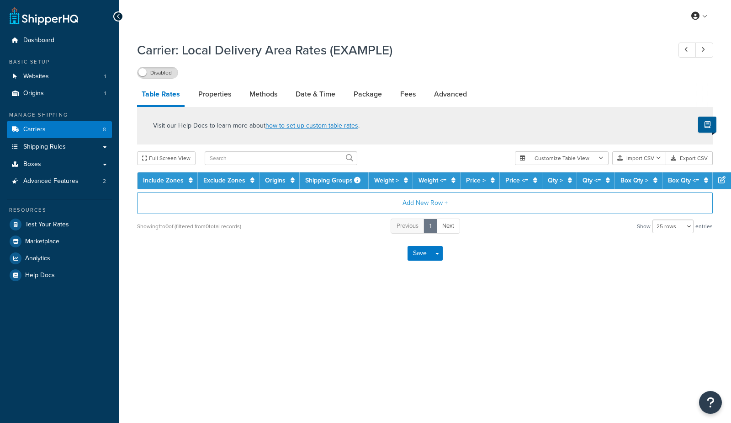
select select "25"
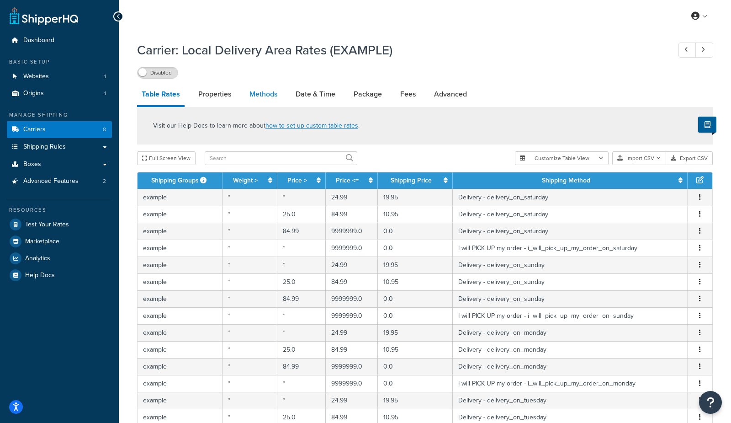
click at [260, 96] on link "Methods" at bounding box center [263, 94] width 37 height 22
select select "25"
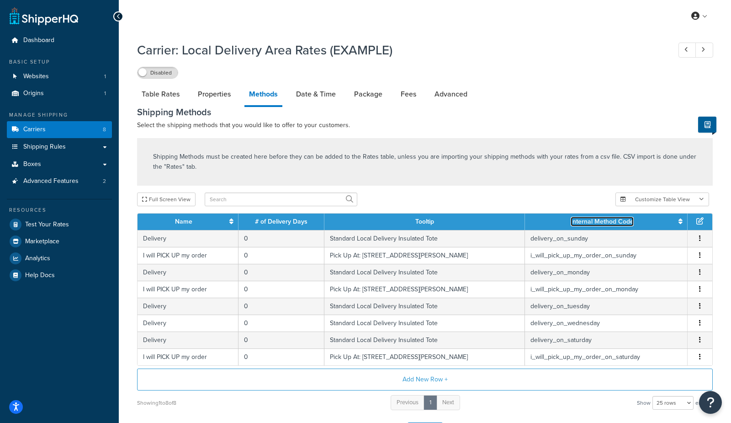
click at [577, 221] on link "Internal Method Code" at bounding box center [602, 222] width 63 height 10
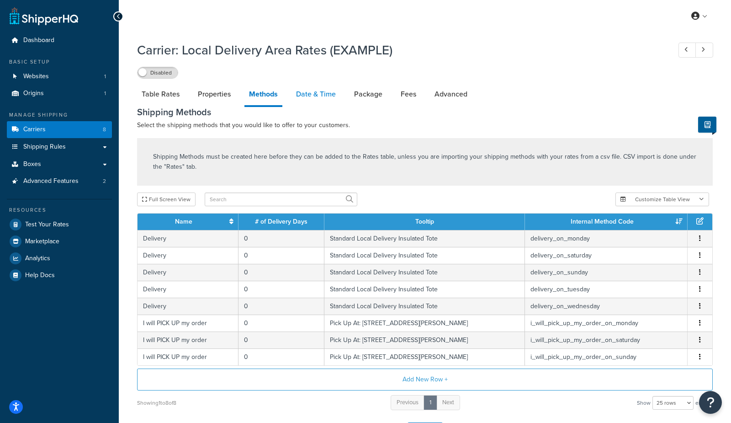
click at [306, 93] on link "Date & Time" at bounding box center [315, 94] width 49 height 22
select select "yMEd"
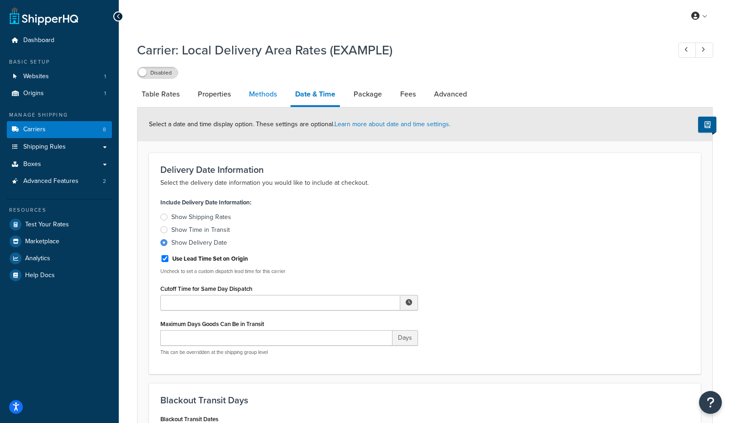
click at [262, 95] on link "Methods" at bounding box center [262, 94] width 37 height 22
select select "25"
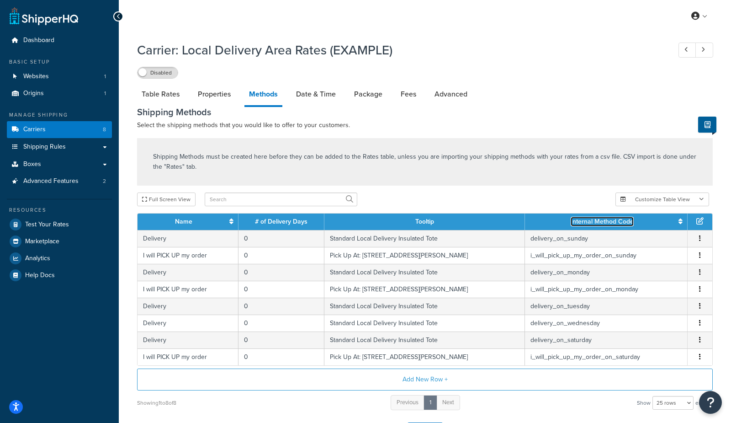
click at [587, 221] on link "Internal Method Code" at bounding box center [602, 222] width 63 height 10
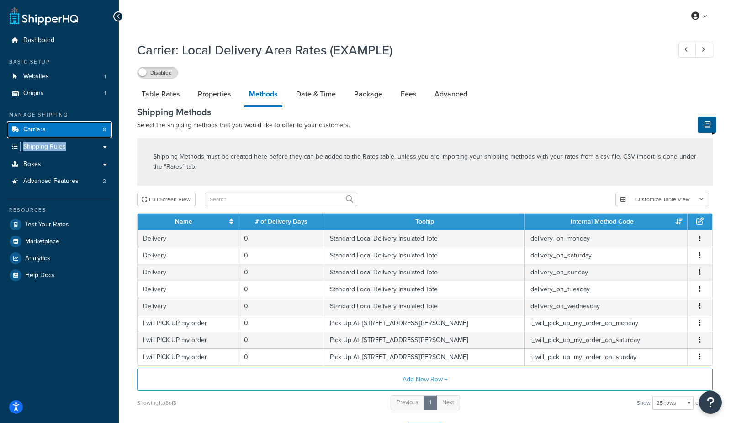
click at [60, 128] on link "Carriers 8" at bounding box center [59, 129] width 105 height 17
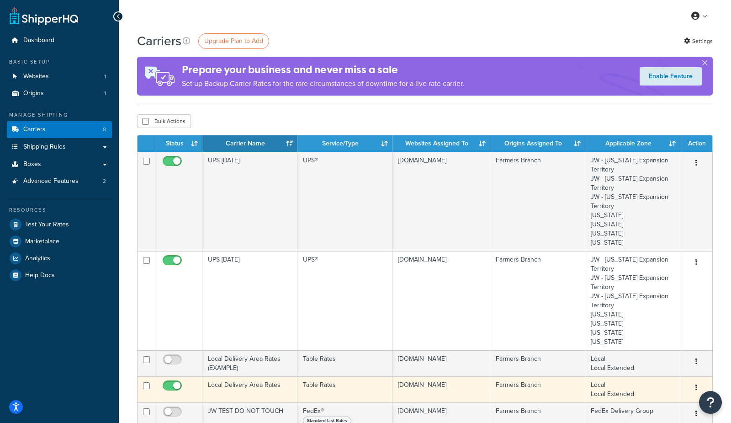
click at [232, 389] on td "Local Delivery Area Rates" at bounding box center [249, 389] width 95 height 26
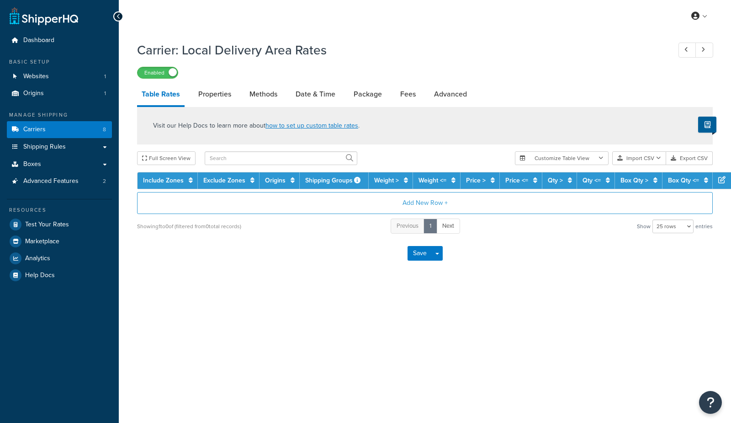
select select "25"
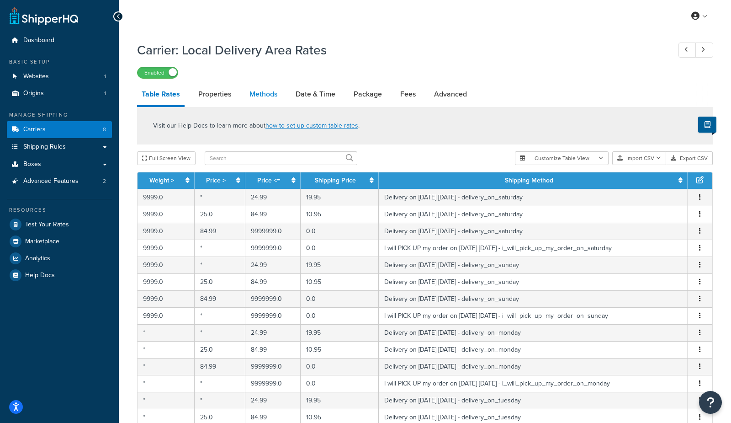
click at [271, 98] on link "Methods" at bounding box center [263, 94] width 37 height 22
select select "25"
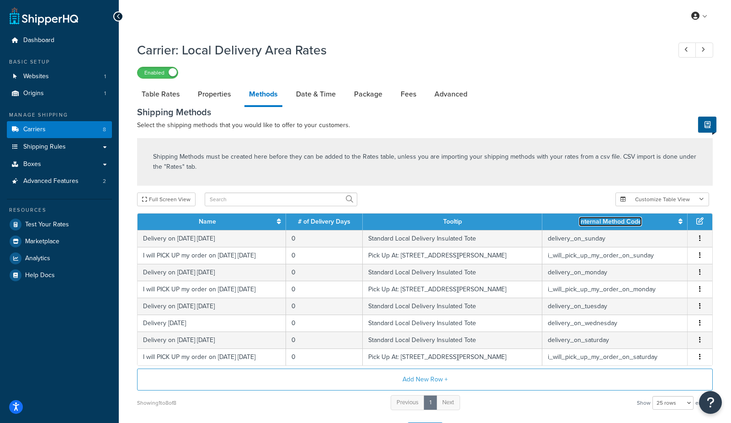
click at [598, 222] on link "Internal Method Code" at bounding box center [610, 222] width 63 height 10
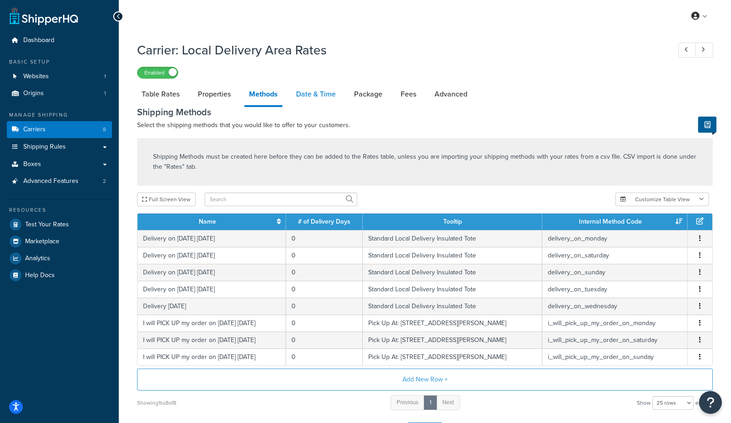
click at [312, 99] on link "Date & Time" at bounding box center [315, 94] width 49 height 22
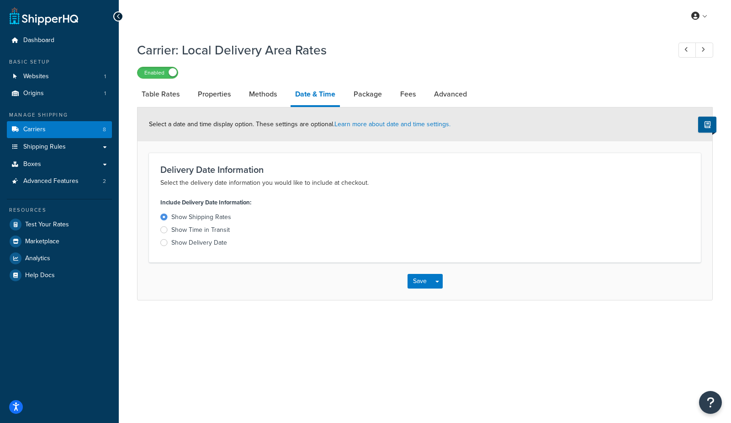
click at [457, 64] on div "Carrier: Local Delivery Area Rates Enabled" at bounding box center [425, 58] width 576 height 42
click at [163, 91] on link "Table Rates" at bounding box center [160, 94] width 47 height 22
select select "25"
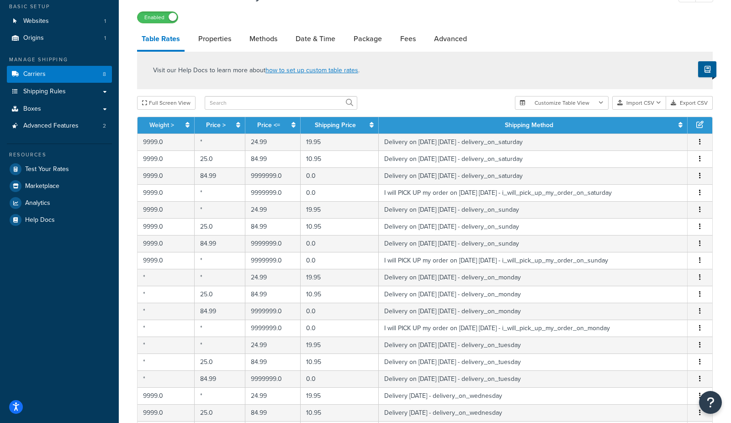
scroll to position [48, 0]
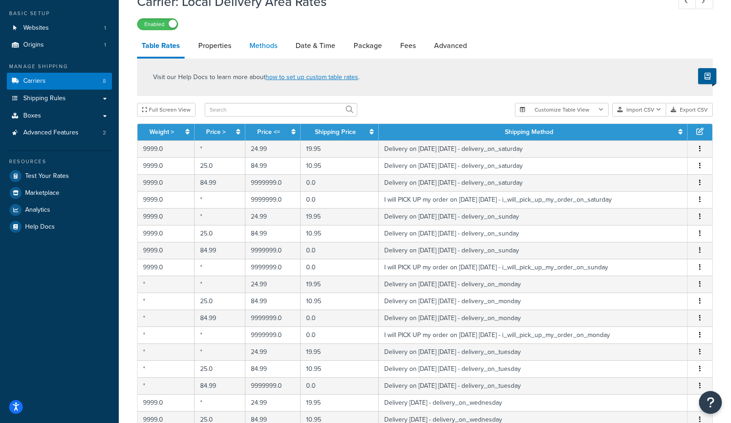
click at [269, 46] on link "Methods" at bounding box center [263, 46] width 37 height 22
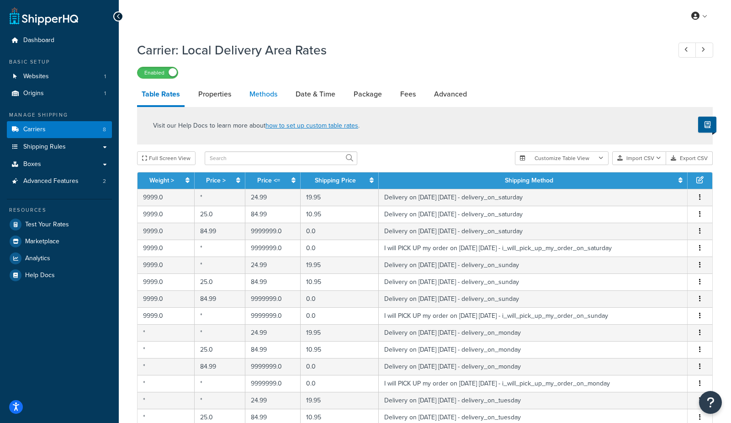
select select "25"
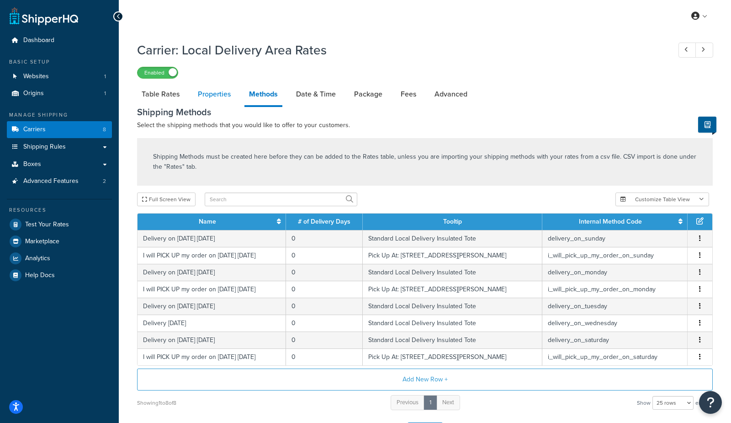
click at [210, 94] on link "Properties" at bounding box center [214, 94] width 42 height 22
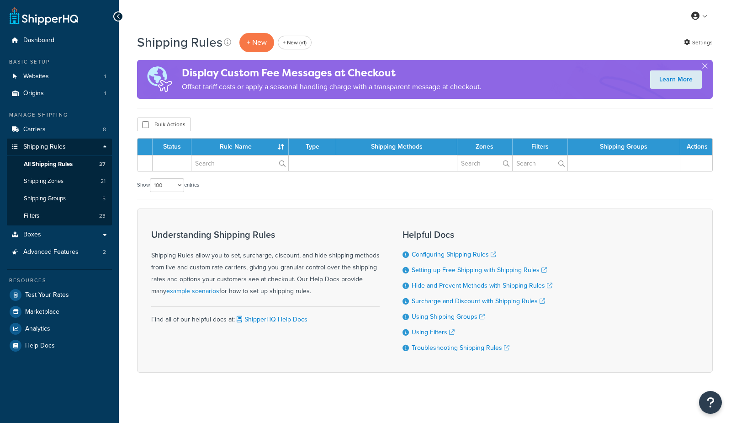
select select "100"
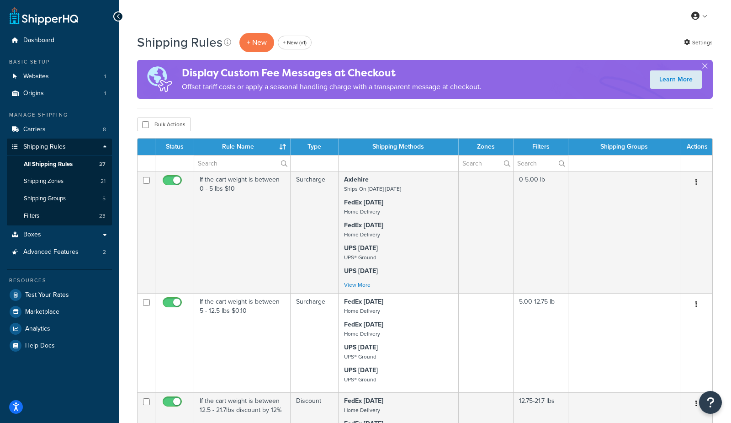
click at [242, 148] on th "Rule Name" at bounding box center [242, 146] width 96 height 16
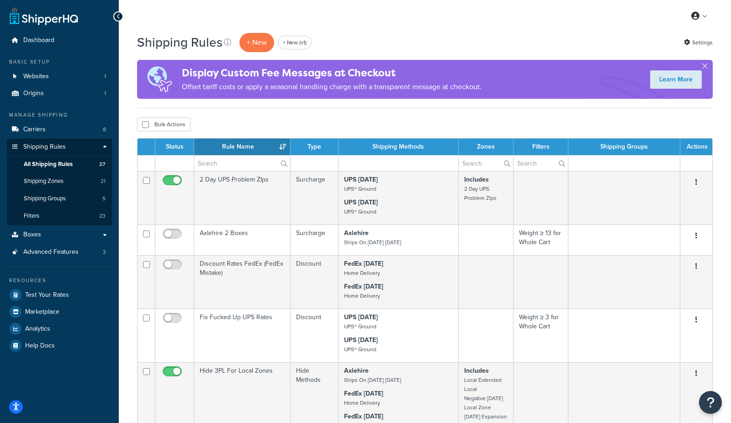
click at [242, 148] on th "Rule Name" at bounding box center [242, 146] width 96 height 16
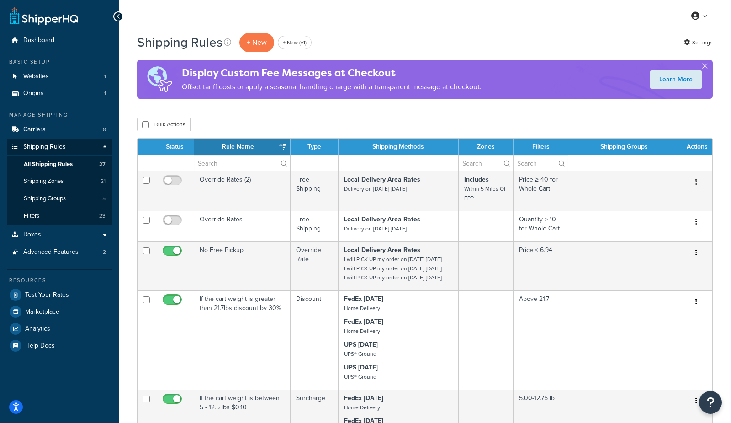
click at [238, 143] on th "Rule Name" at bounding box center [242, 146] width 96 height 16
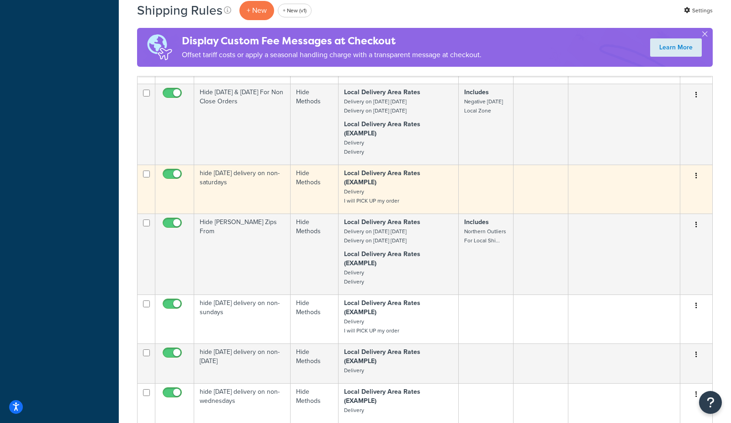
scroll to position [1126, 0]
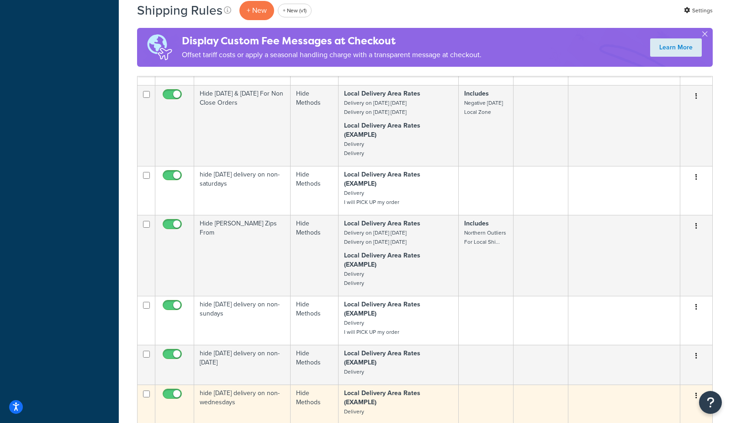
click at [229, 384] on td "hide [DATE] delivery on non-wednesdays" at bounding box center [242, 404] width 96 height 40
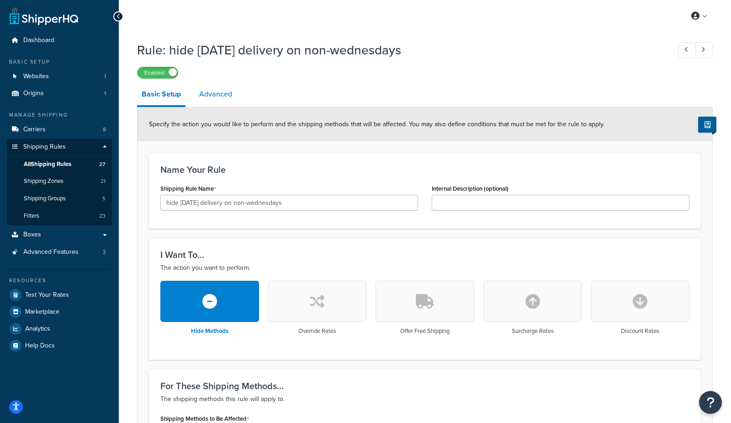
click at [216, 94] on link "Advanced" at bounding box center [216, 94] width 42 height 22
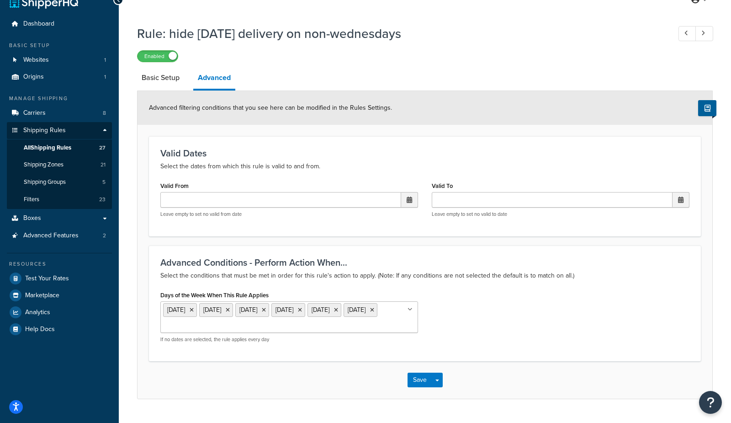
scroll to position [23, 0]
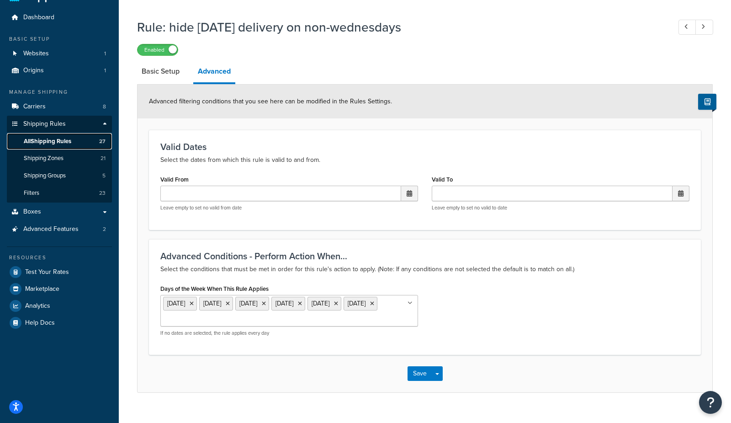
click at [42, 141] on span "All Shipping Rules" at bounding box center [48, 141] width 48 height 8
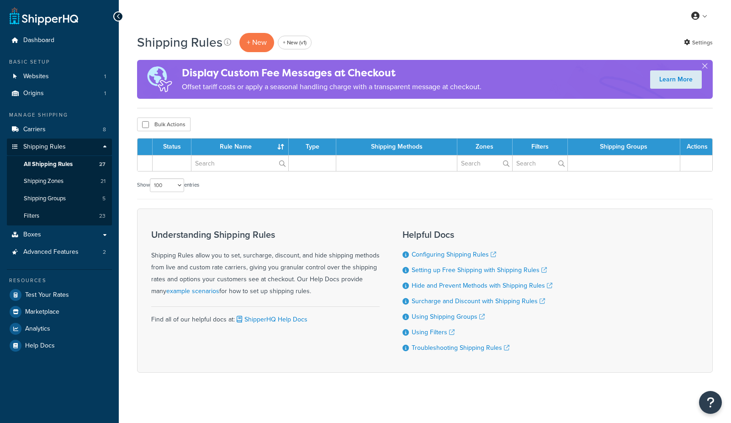
select select "100"
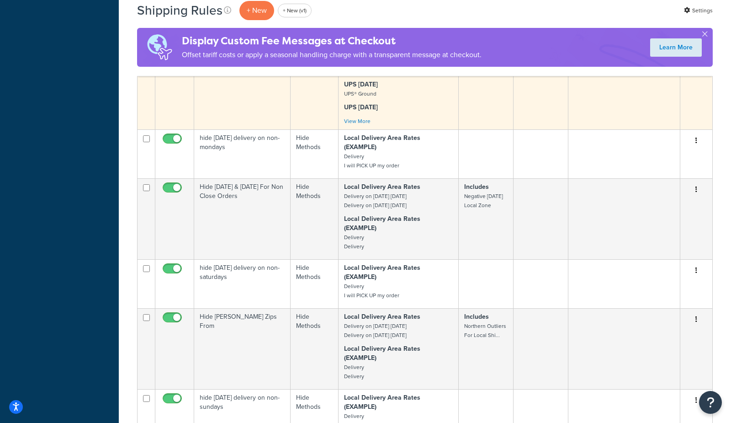
scroll to position [1044, 0]
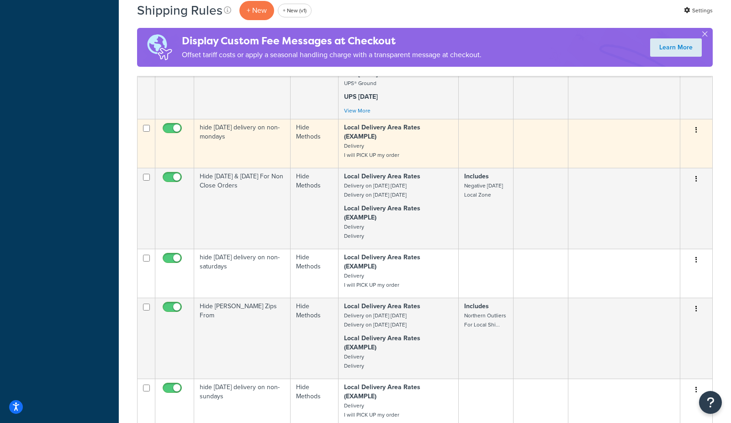
click at [226, 141] on td "hide monday delivery on non-mondays" at bounding box center [242, 143] width 96 height 49
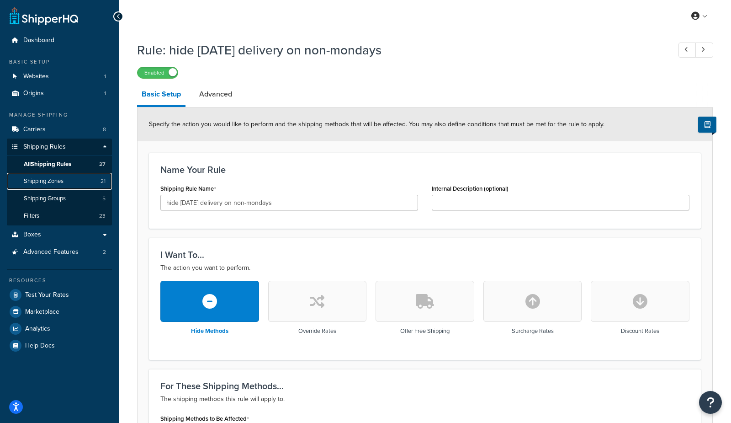
click at [45, 182] on span "Shipping Zones" at bounding box center [44, 181] width 40 height 8
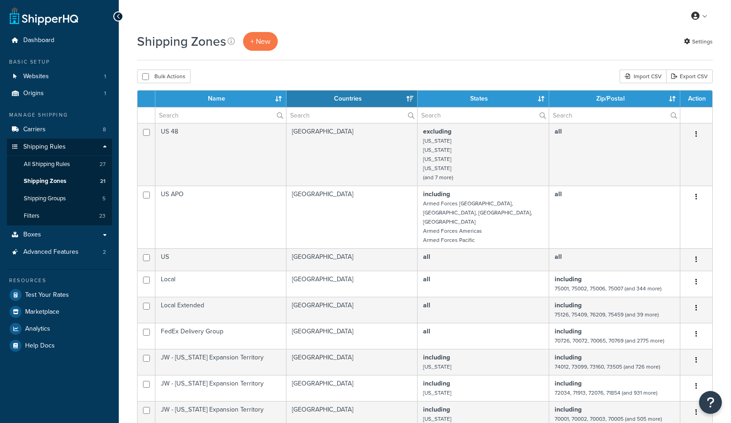
select select "15"
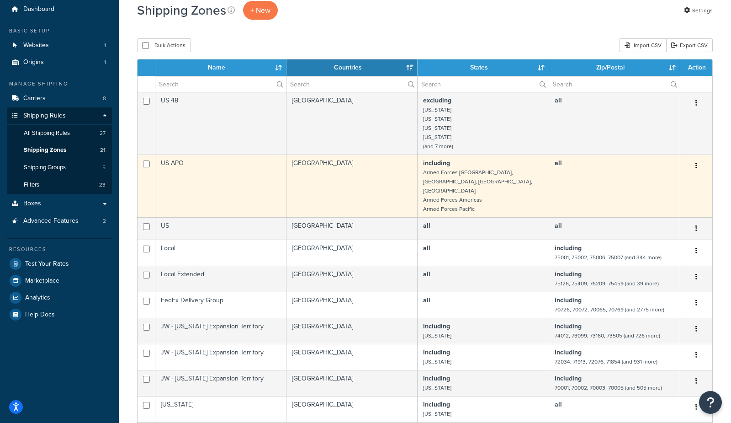
scroll to position [37, 0]
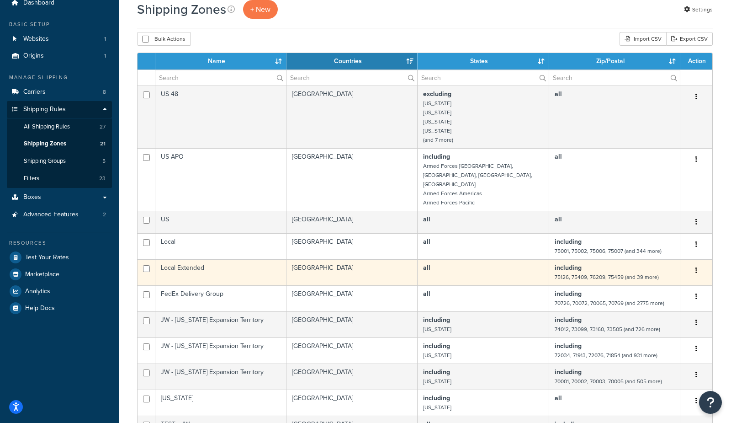
click at [211, 259] on td "Local Extended" at bounding box center [220, 272] width 131 height 26
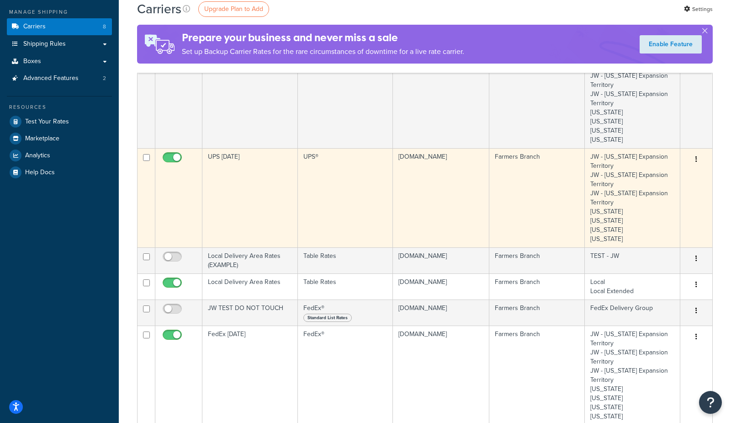
scroll to position [106, 0]
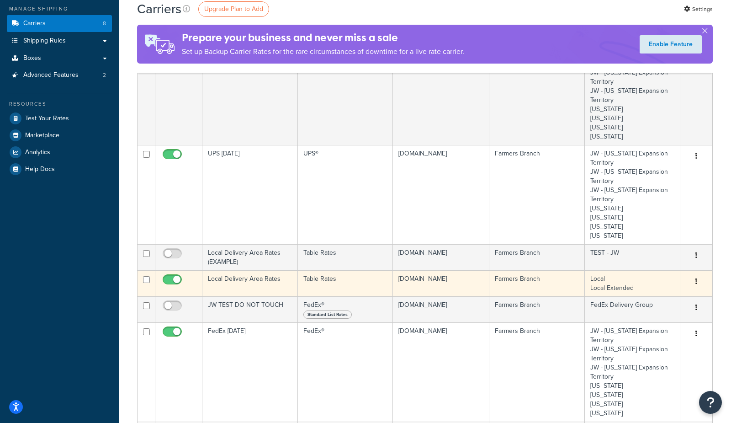
click at [226, 282] on td "Local Delivery Area Rates" at bounding box center [249, 283] width 95 height 26
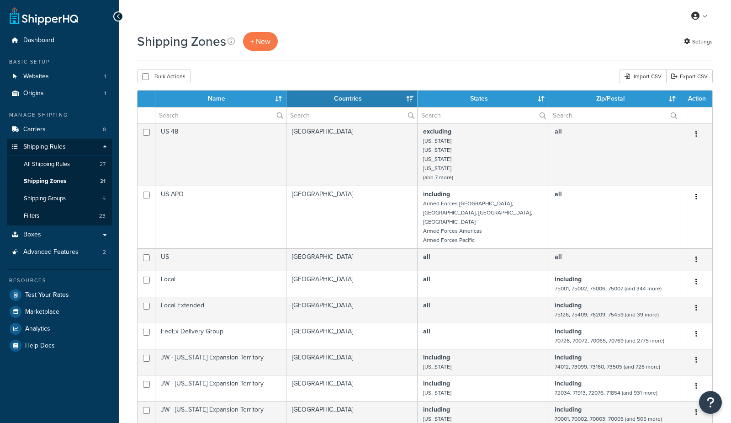
select select "15"
click at [56, 160] on span "All Shipping Rules" at bounding box center [47, 164] width 46 height 8
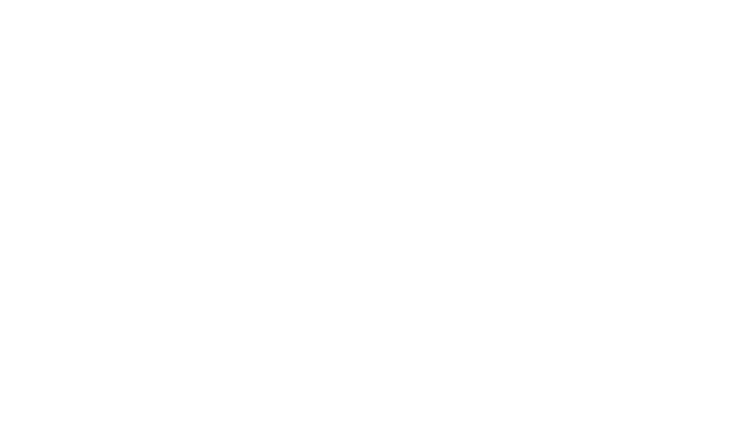
select select "including"
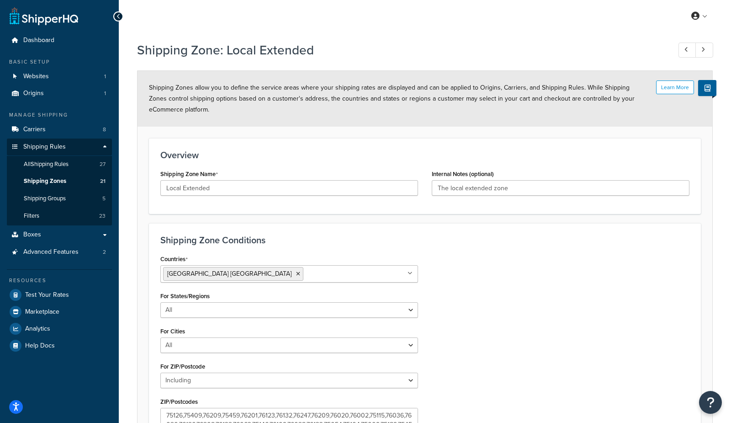
scroll to position [5, 0]
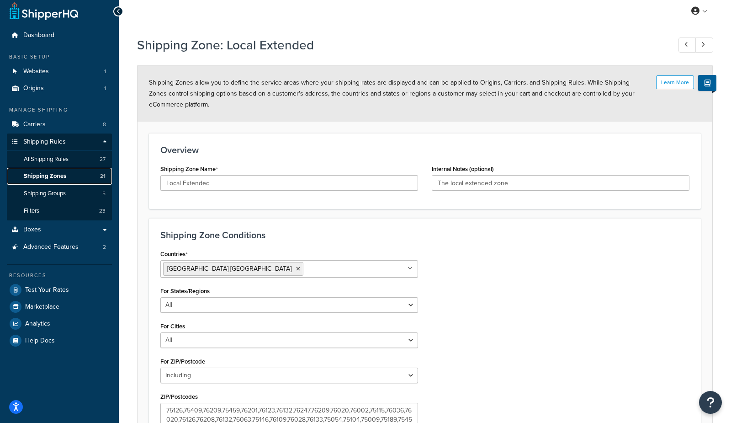
click at [92, 174] on link "Shipping Zones 21" at bounding box center [59, 176] width 105 height 17
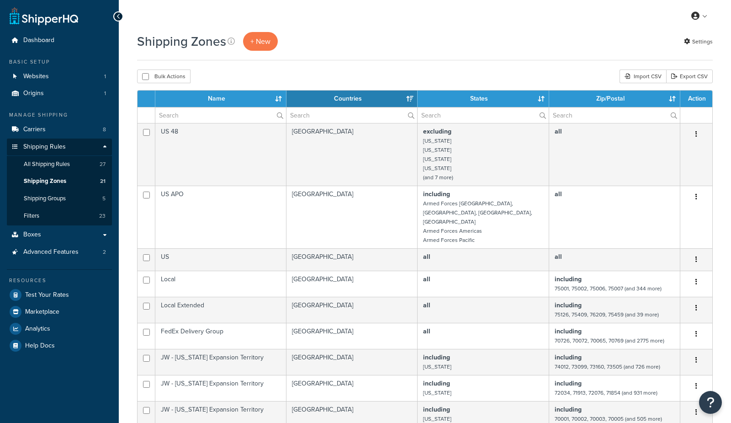
select select "15"
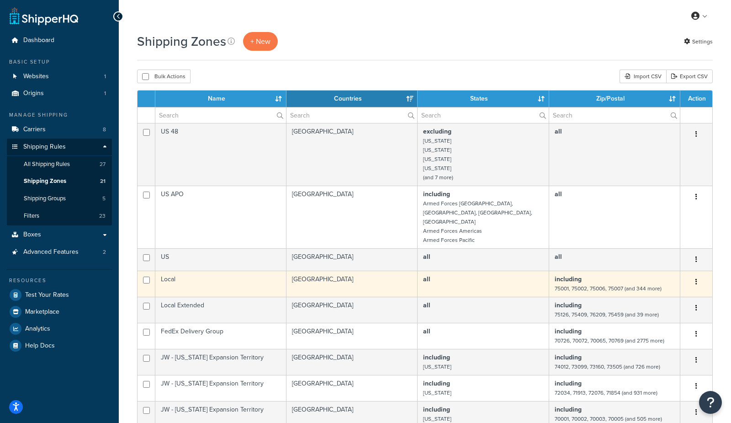
click at [196, 270] on td "Local" at bounding box center [220, 283] width 131 height 26
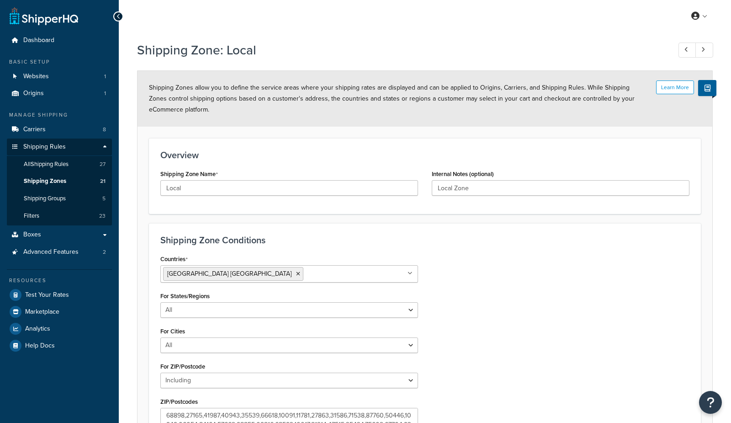
select select "including"
click at [41, 162] on span "All Shipping Rules" at bounding box center [46, 164] width 45 height 8
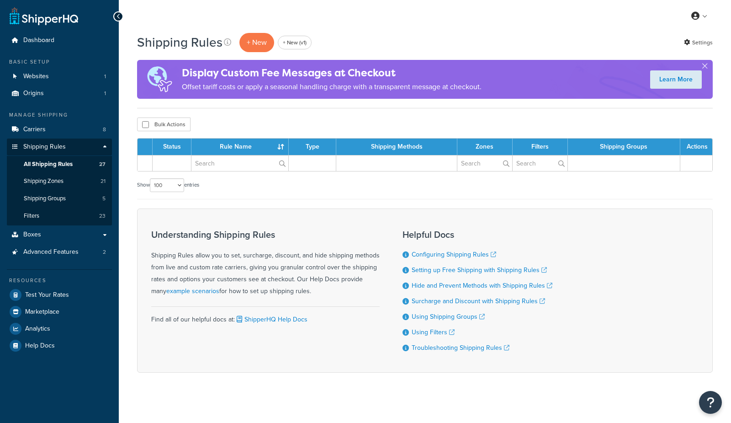
select select "100"
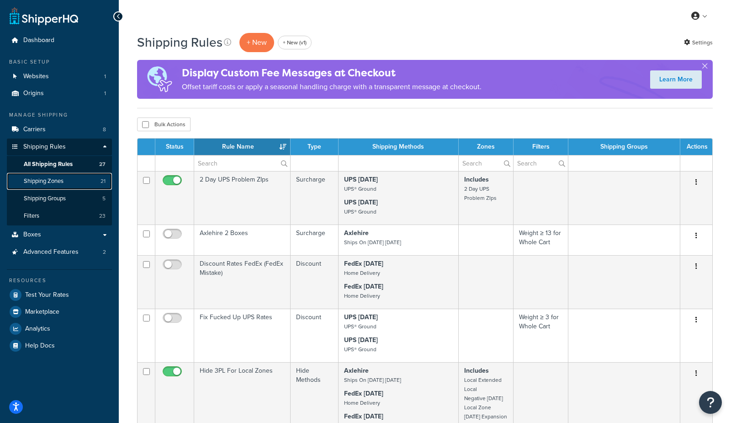
click at [36, 178] on span "Shipping Zones" at bounding box center [44, 181] width 40 height 8
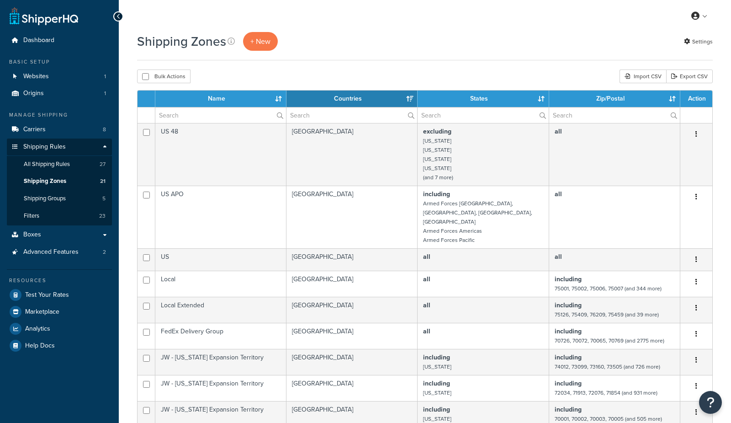
select select "15"
click at [692, 78] on link "Export CSV" at bounding box center [689, 76] width 47 height 14
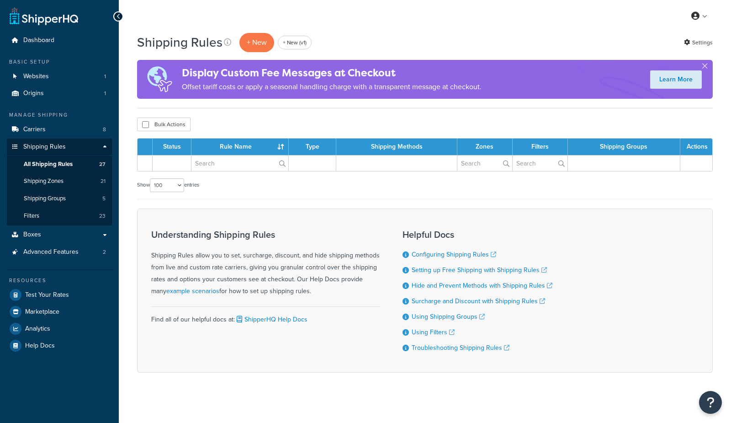
select select "100"
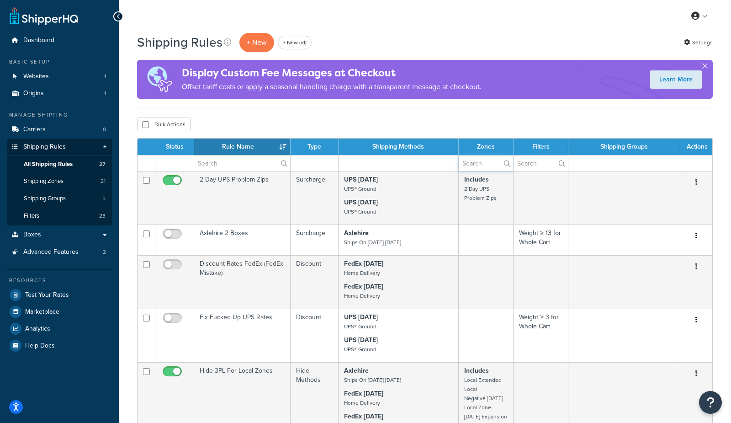
click at [487, 164] on input "text" at bounding box center [486, 163] width 55 height 16
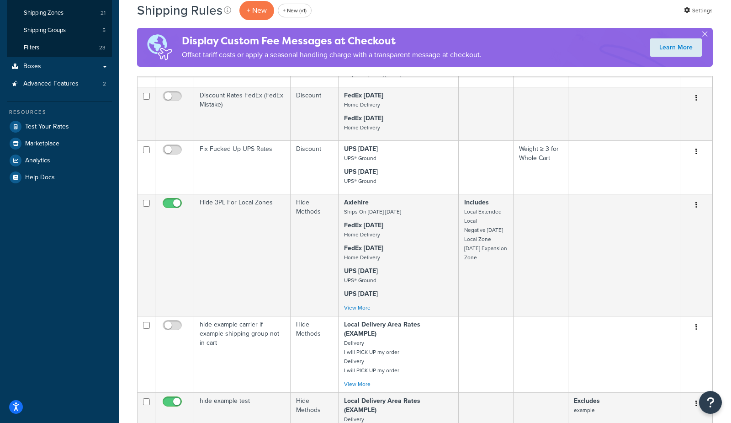
scroll to position [169, 0]
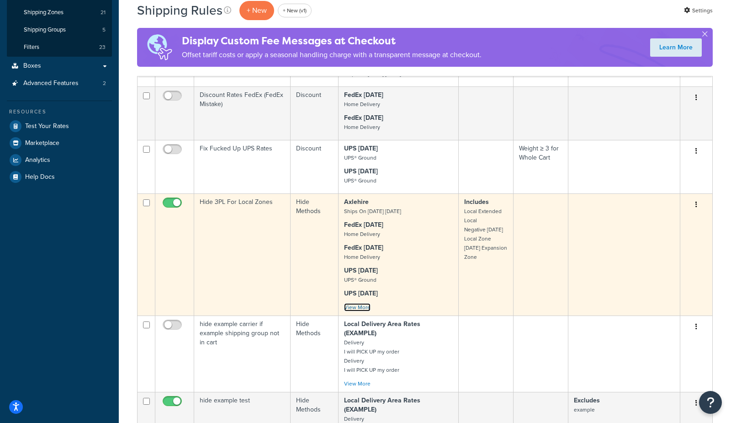
click at [366, 307] on link "View More" at bounding box center [357, 307] width 26 height 8
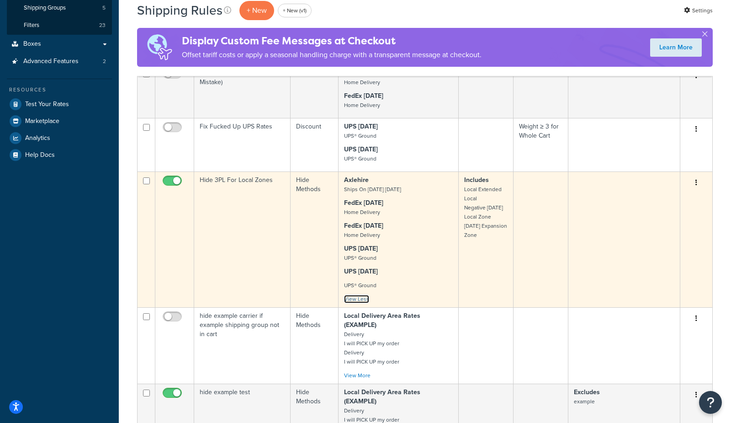
scroll to position [193, 0]
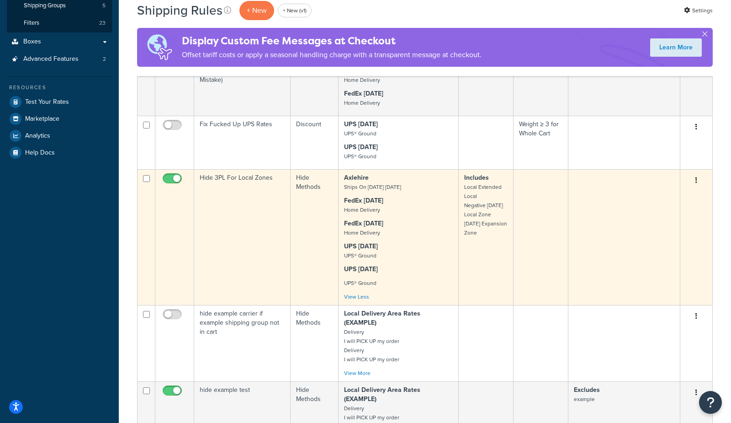
click at [245, 283] on td "Hide 3PL For Local Zones" at bounding box center [242, 237] width 96 height 136
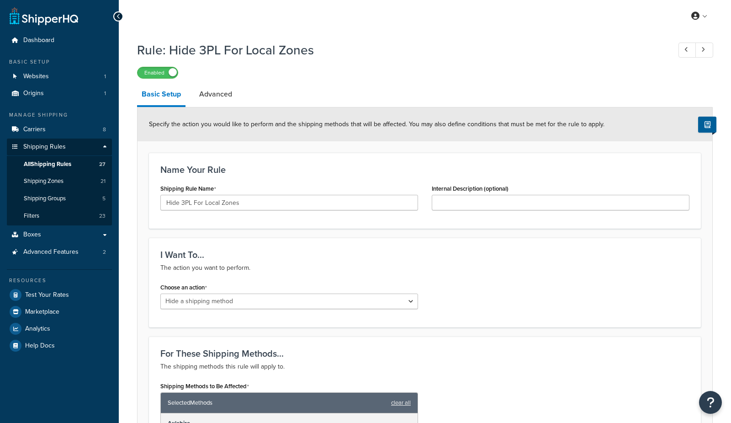
select select "HIDE"
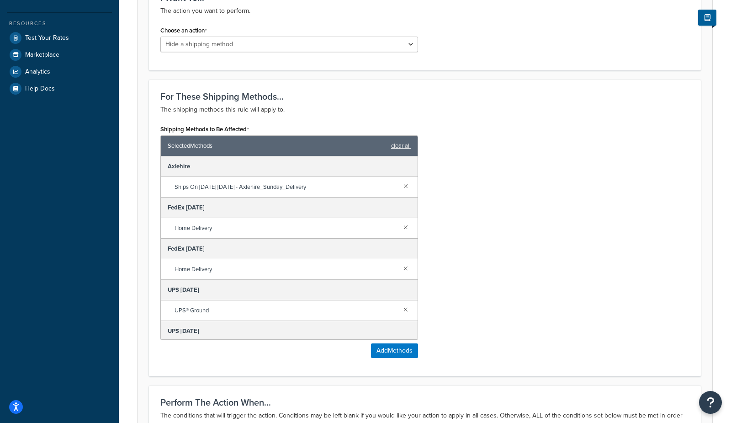
scroll to position [260, 0]
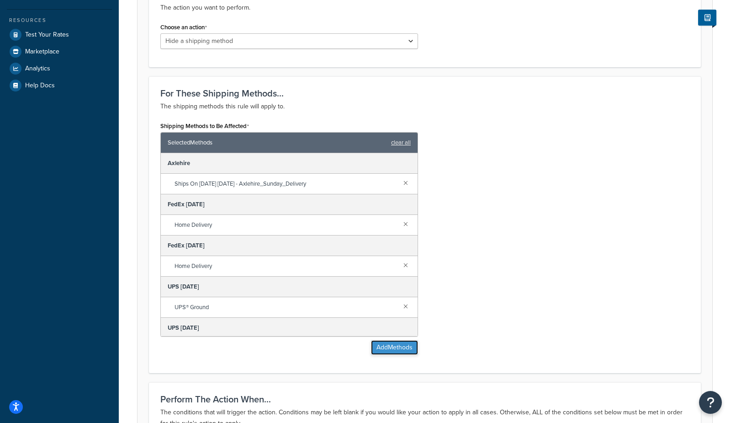
click at [399, 348] on button "Add Methods" at bounding box center [394, 347] width 47 height 15
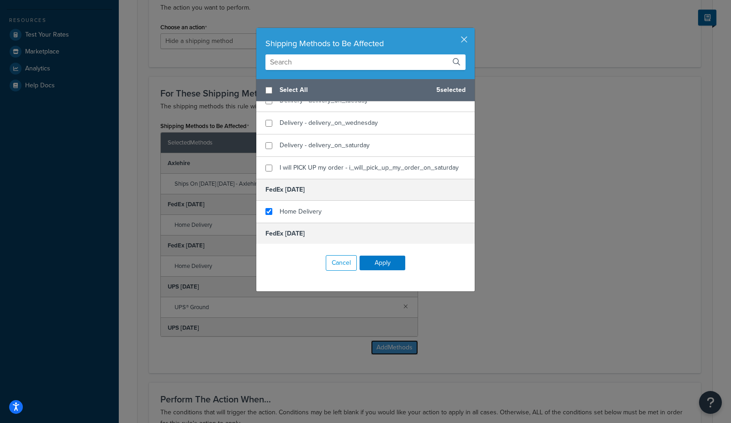
scroll to position [413, 0]
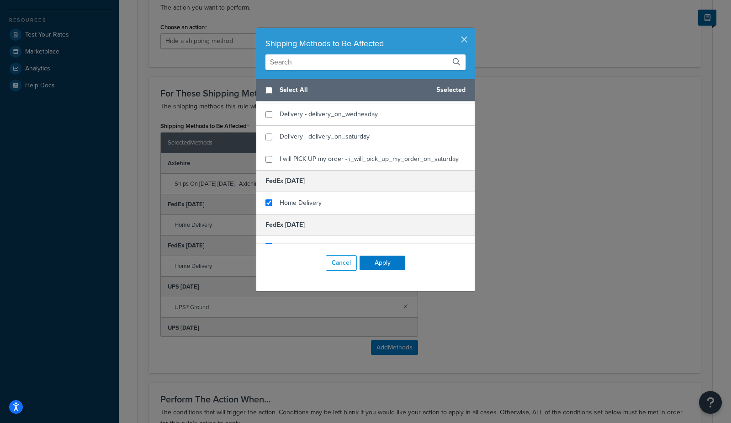
click at [472, 30] on button "button" at bounding box center [473, 29] width 2 height 2
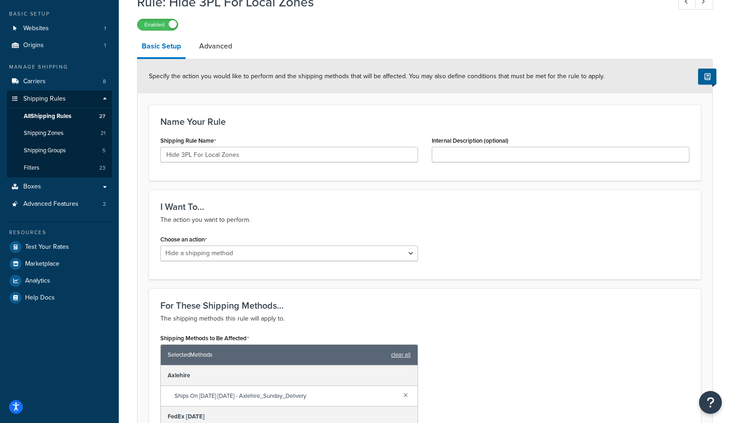
scroll to position [0, 0]
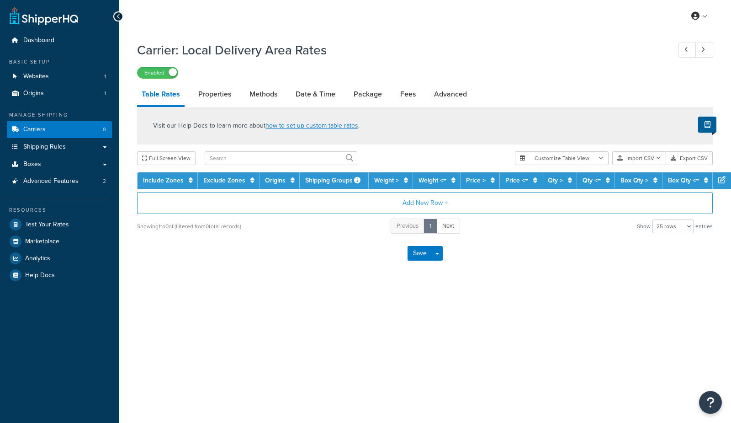
select select "25"
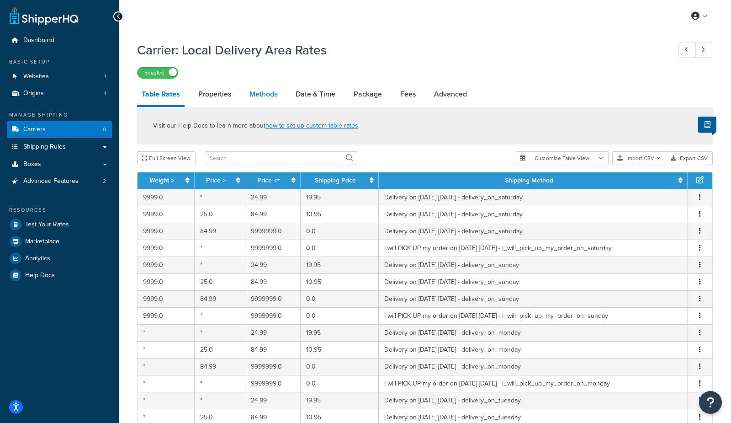
click at [271, 97] on link "Methods" at bounding box center [263, 94] width 37 height 22
select select "25"
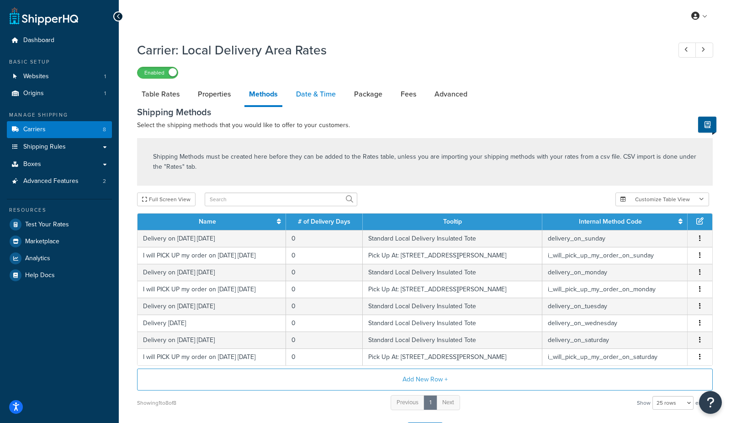
click at [300, 95] on link "Date & Time" at bounding box center [315, 94] width 49 height 22
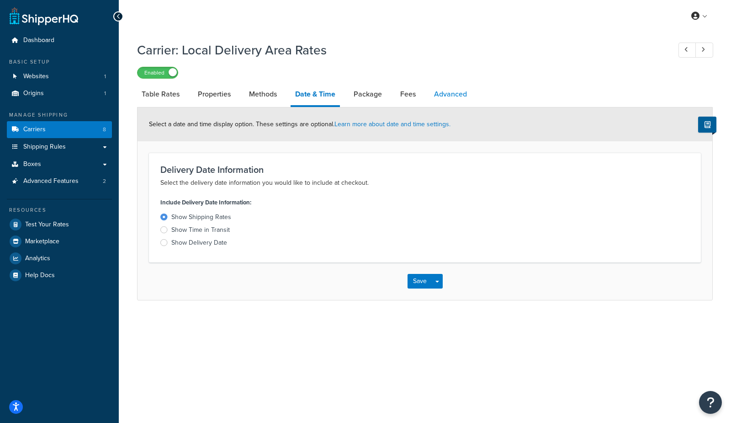
click at [456, 93] on link "Advanced" at bounding box center [450, 94] width 42 height 22
select select "false"
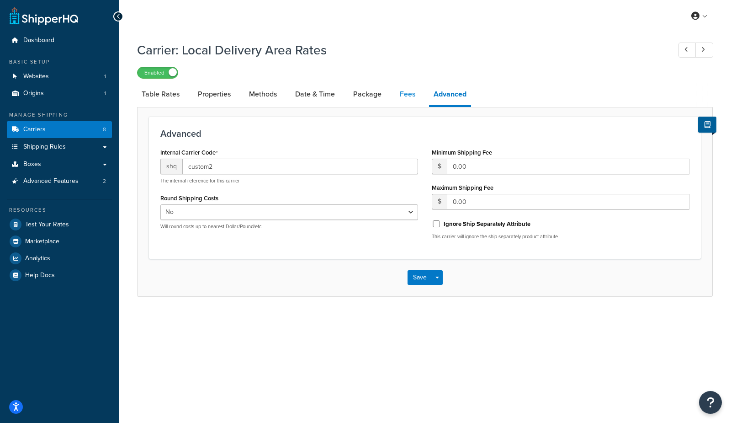
click at [407, 95] on link "Fees" at bounding box center [407, 94] width 25 height 22
select select "AFTER"
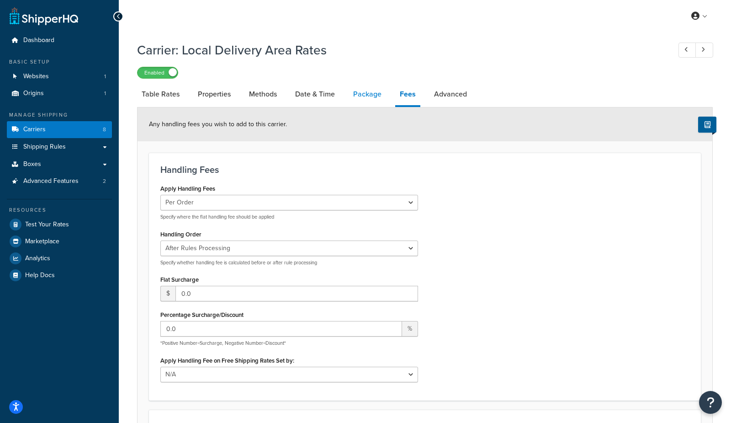
click at [366, 101] on link "Package" at bounding box center [367, 94] width 37 height 22
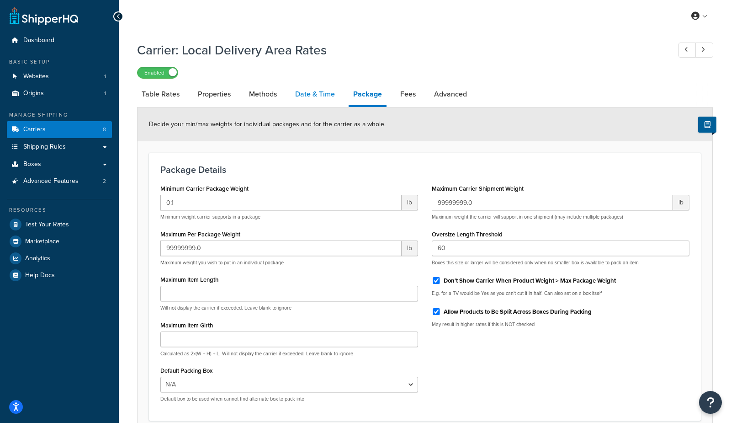
click at [297, 96] on link "Date & Time" at bounding box center [315, 94] width 49 height 22
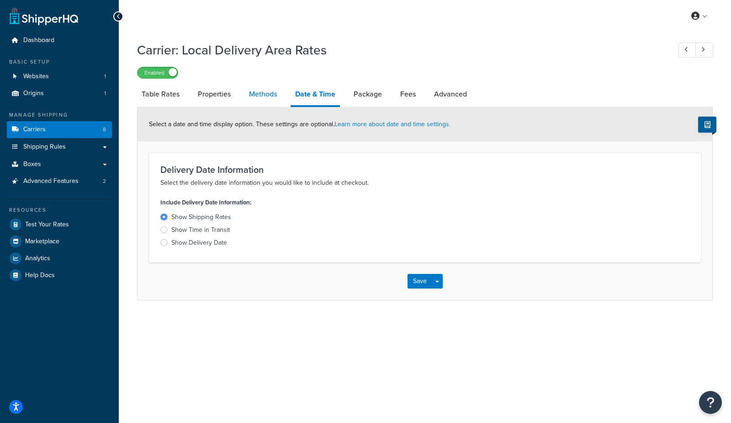
click at [252, 93] on link "Methods" at bounding box center [262, 94] width 37 height 22
select select "25"
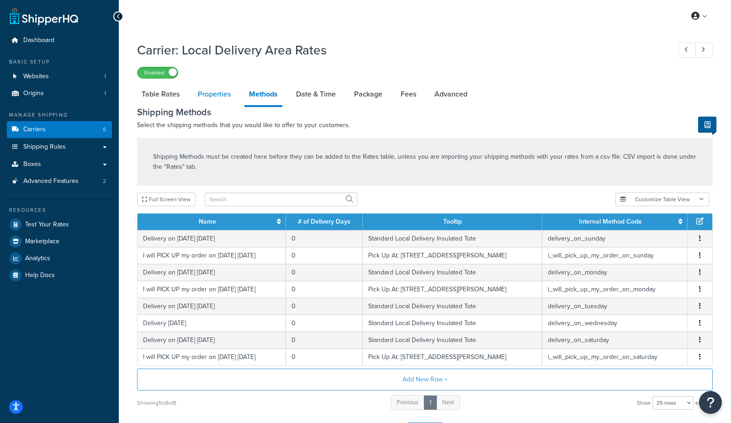
click at [212, 93] on link "Properties" at bounding box center [214, 94] width 42 height 22
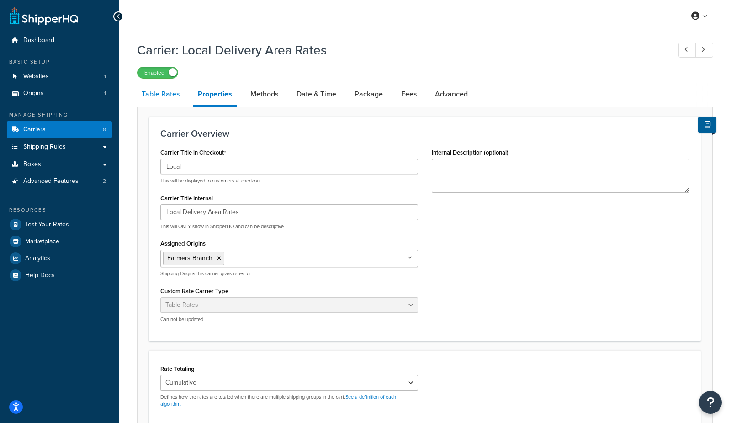
click at [177, 95] on link "Table Rates" at bounding box center [160, 94] width 47 height 22
select select "25"
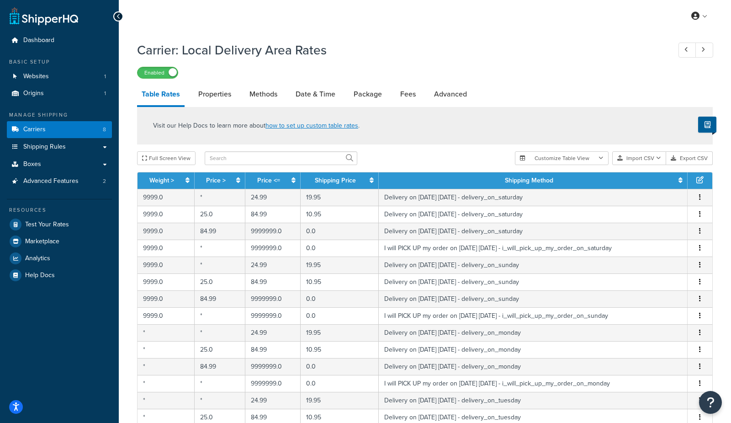
click at [399, 37] on div "Carrier: Local Delivery Area Rates Enabled" at bounding box center [425, 58] width 576 height 42
click at [58, 149] on span "Shipping Rules" at bounding box center [44, 147] width 42 height 8
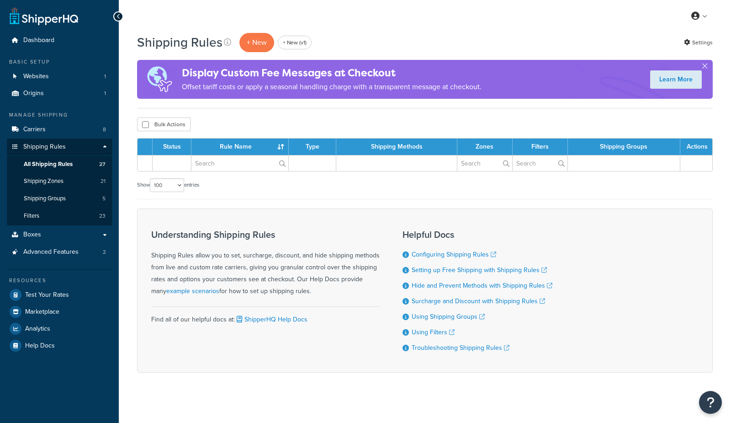
select select "100"
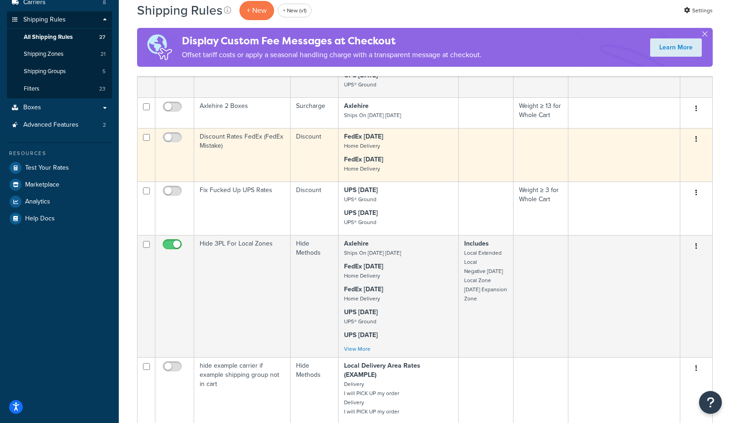
scroll to position [128, 0]
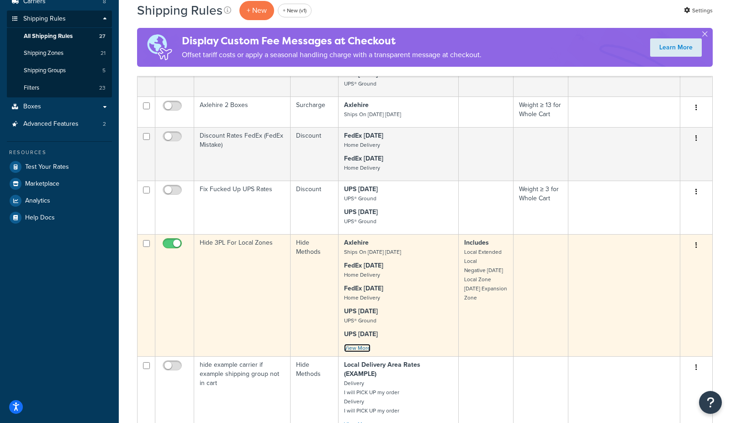
click at [358, 348] on link "View More" at bounding box center [357, 348] width 26 height 8
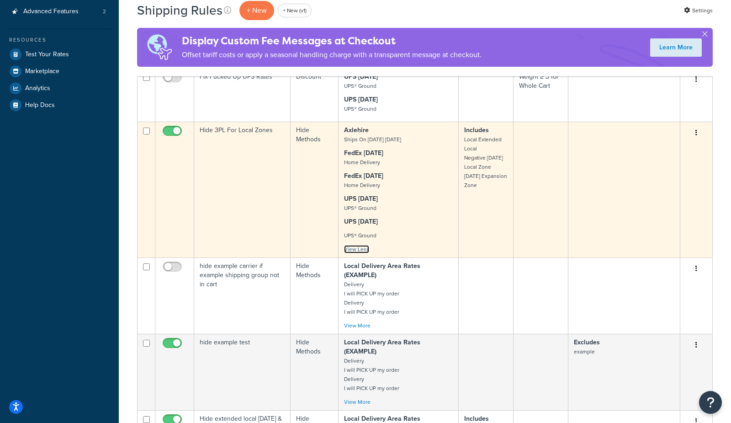
scroll to position [243, 0]
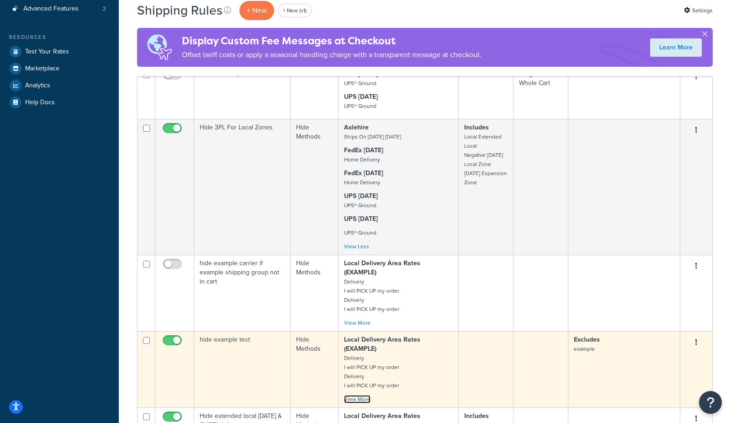
click at [358, 395] on link "View More" at bounding box center [357, 399] width 26 height 8
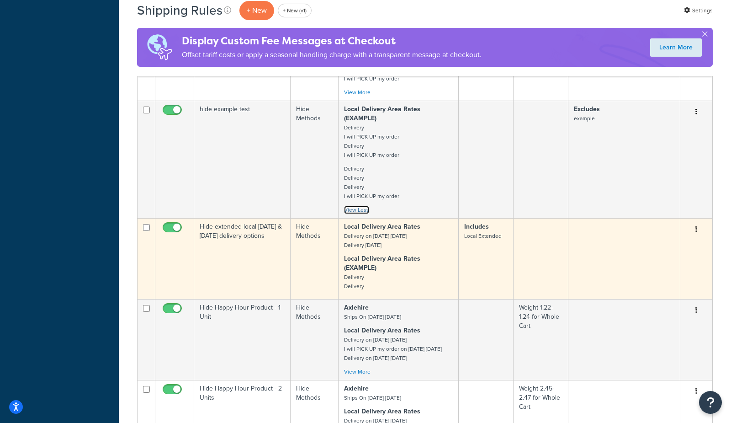
scroll to position [474, 0]
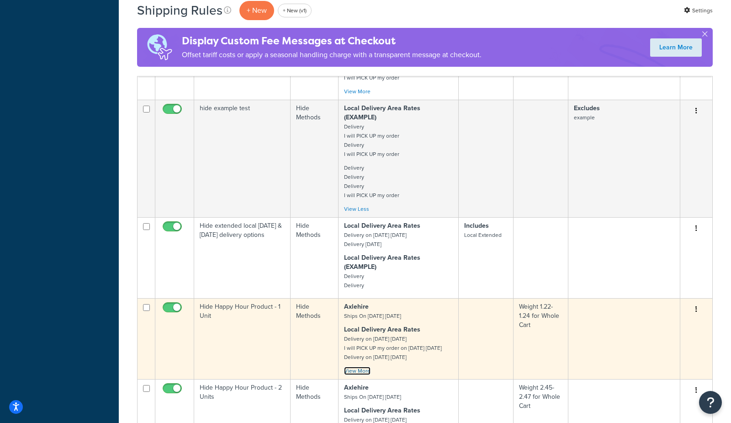
click at [352, 366] on link "View More" at bounding box center [357, 370] width 26 height 8
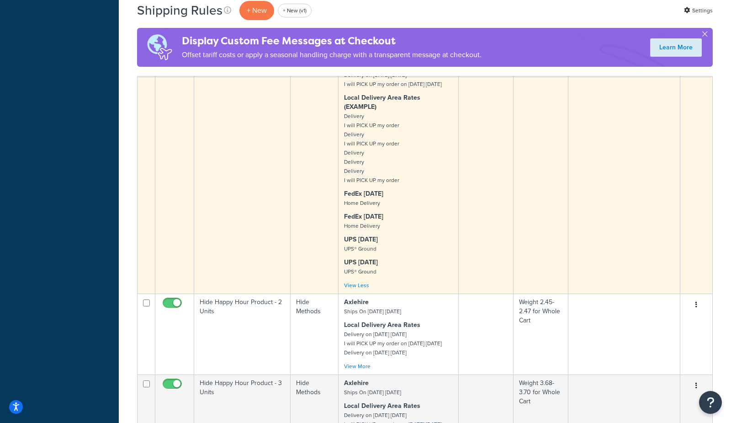
scroll to position [808, 0]
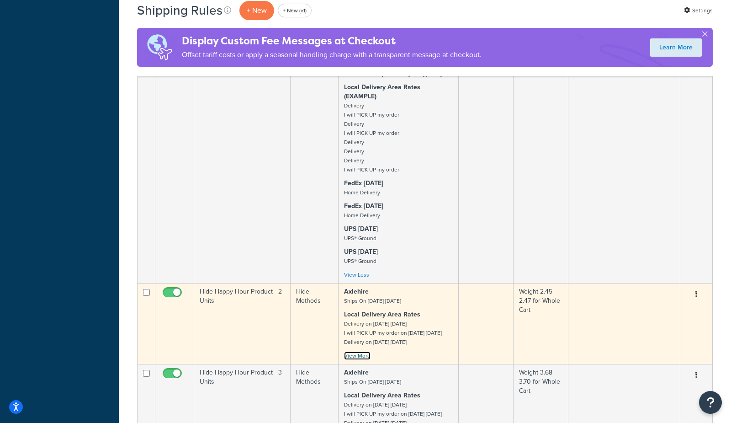
click at [362, 351] on link "View More" at bounding box center [357, 355] width 26 height 8
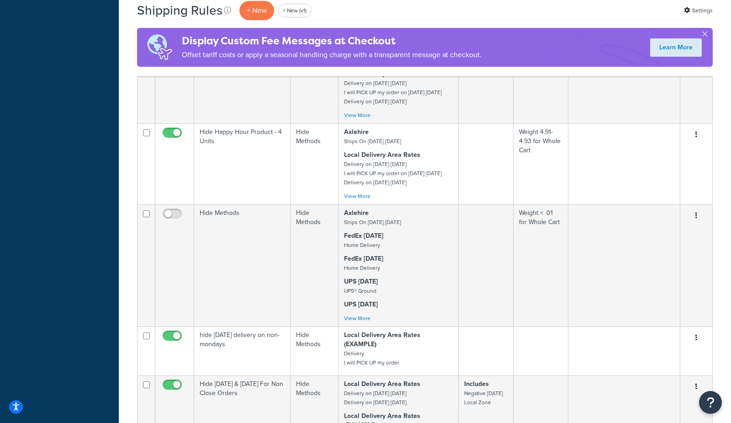
scroll to position [1368, 0]
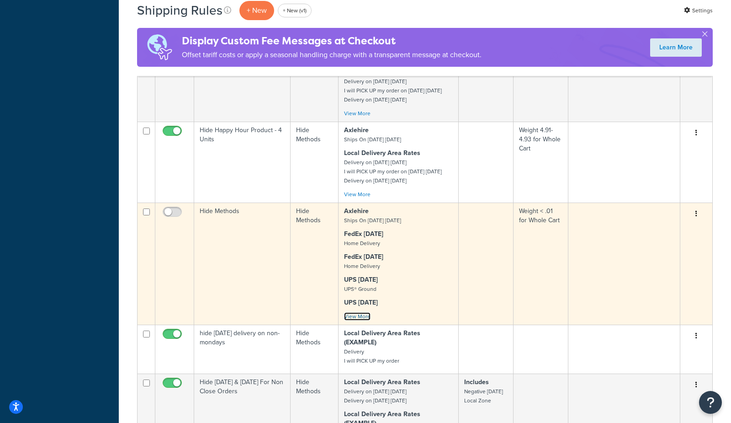
click at [347, 320] on link "View More" at bounding box center [357, 316] width 26 height 8
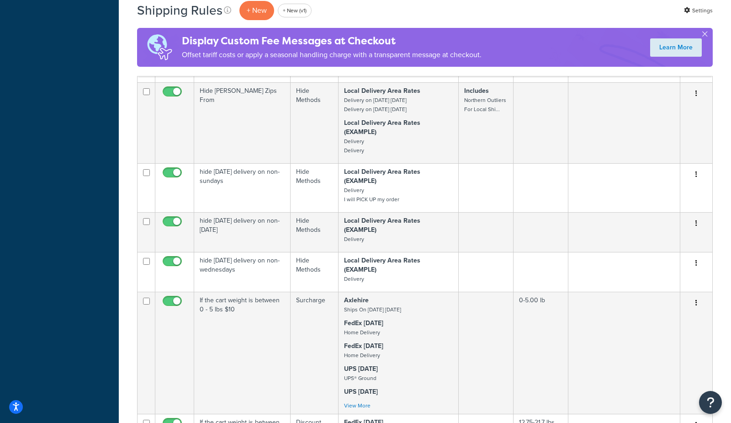
scroll to position [1805, 0]
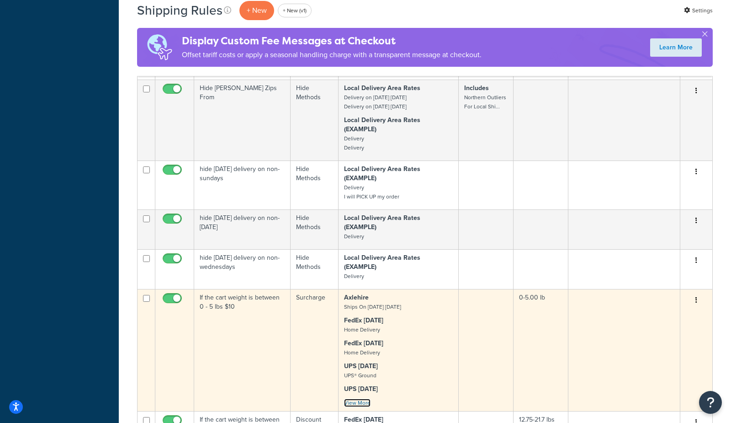
click at [353, 398] on link "View More" at bounding box center [357, 402] width 26 height 8
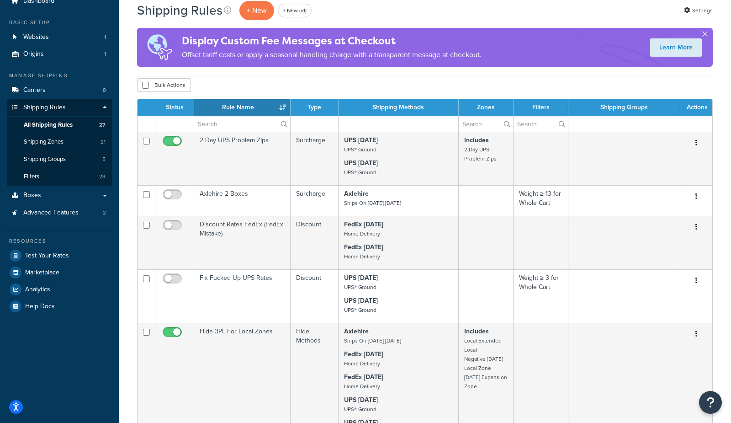
scroll to position [0, 0]
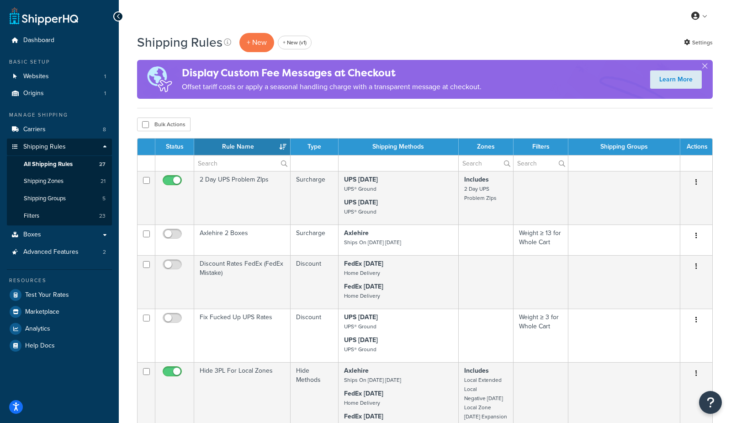
click at [339, 118] on div "Bulk Actions Duplicate Delete" at bounding box center [425, 124] width 576 height 14
click at [59, 128] on link "Carriers 8" at bounding box center [59, 129] width 105 height 17
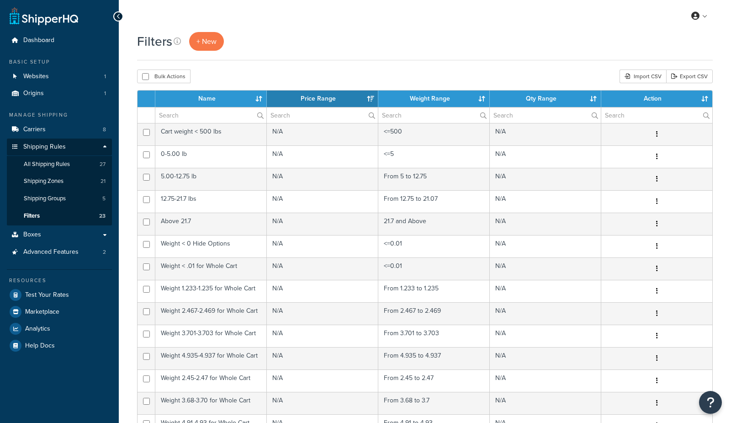
select select "15"
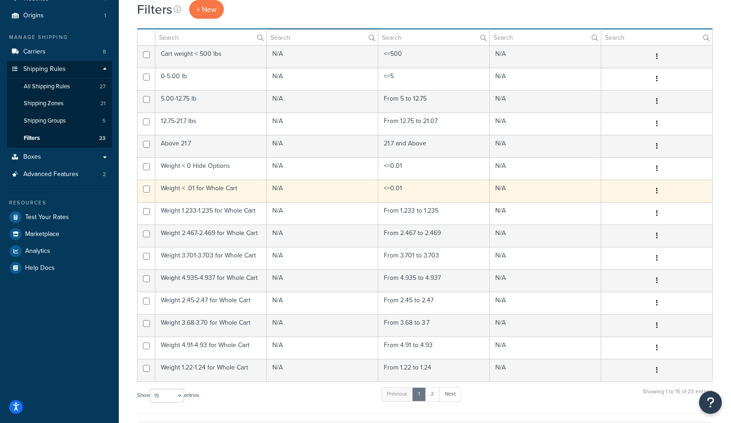
scroll to position [79, 0]
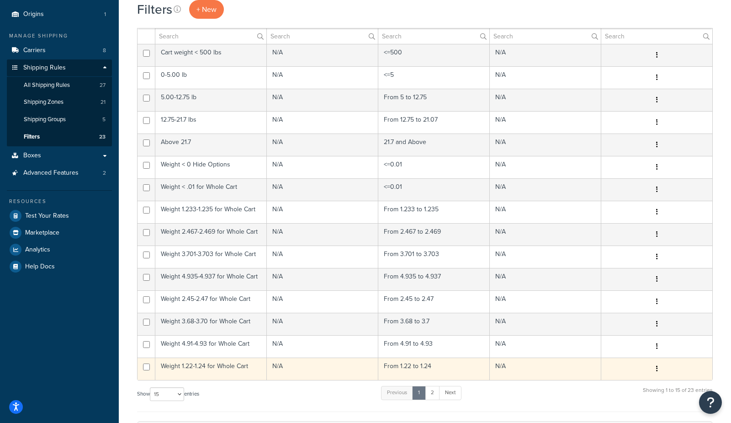
click at [219, 367] on td "Weight 1.22-1.24 for Whole Cart" at bounding box center [210, 368] width 111 height 22
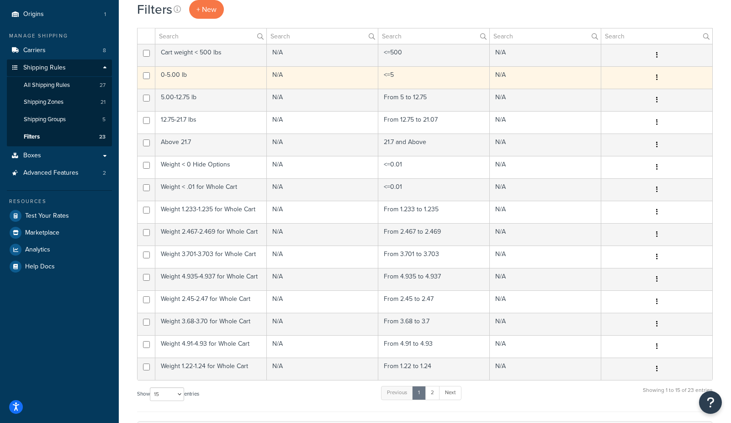
scroll to position [0, 0]
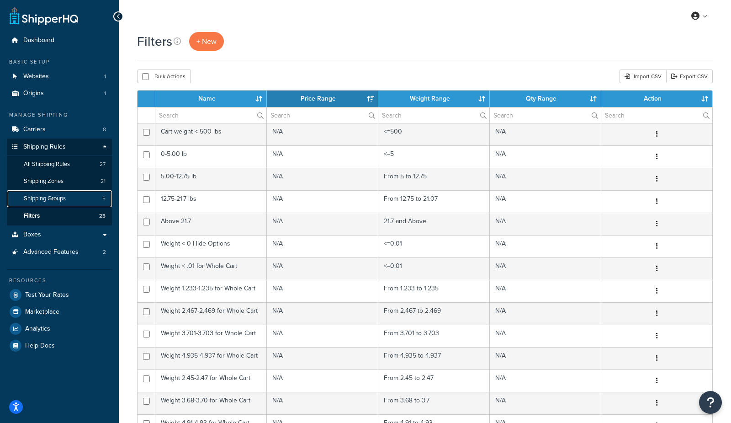
click at [54, 199] on span "Shipping Groups" at bounding box center [45, 199] width 42 height 8
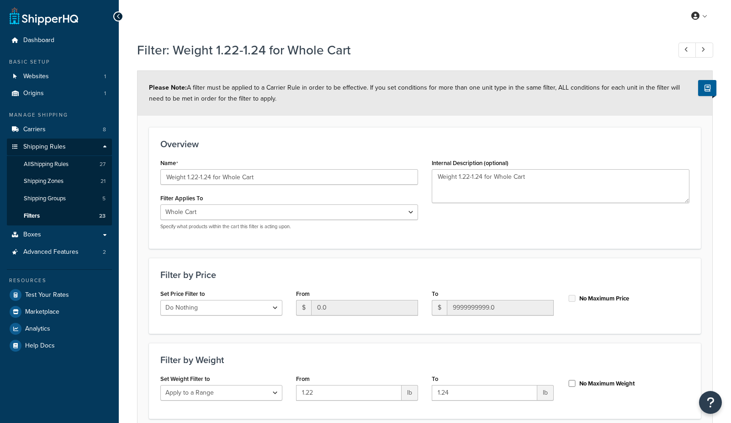
select select "range"
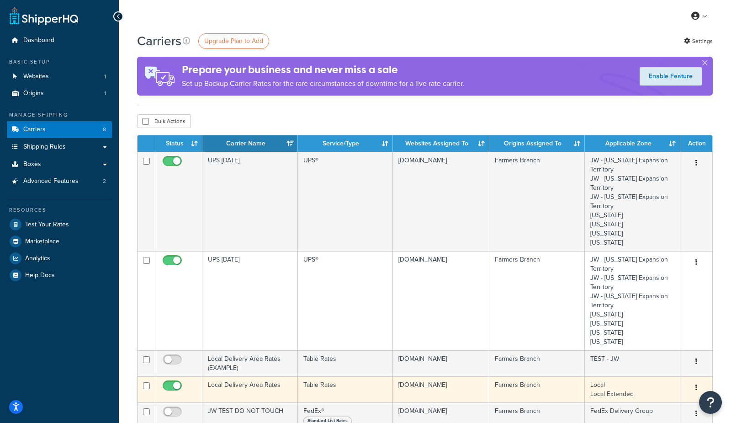
click at [249, 390] on td "Local Delivery Area Rates" at bounding box center [249, 389] width 95 height 26
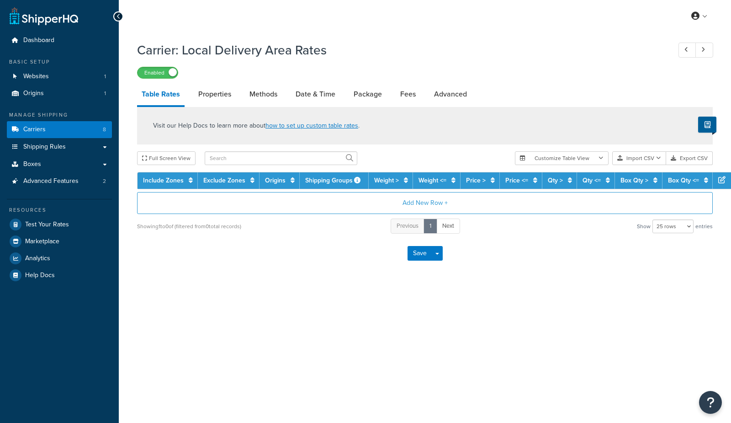
select select "25"
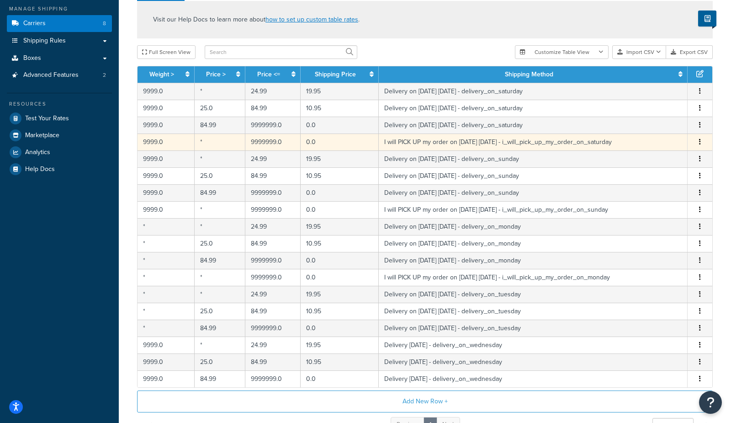
scroll to position [111, 0]
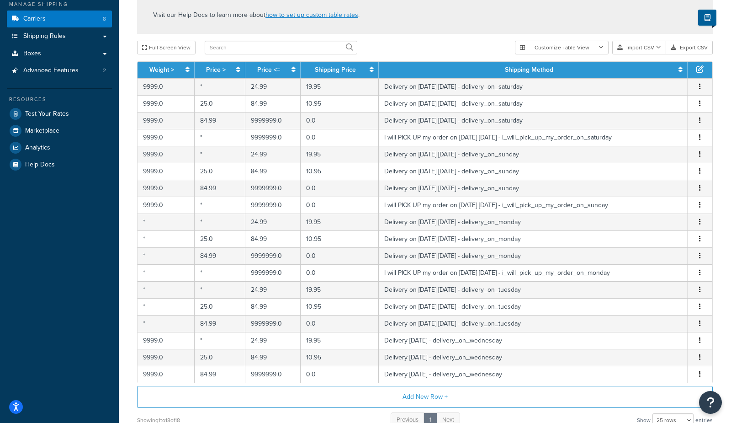
click at [482, 73] on th "Shipping Method" at bounding box center [533, 70] width 309 height 16
click at [522, 70] on link "Shipping Method" at bounding box center [529, 70] width 48 height 10
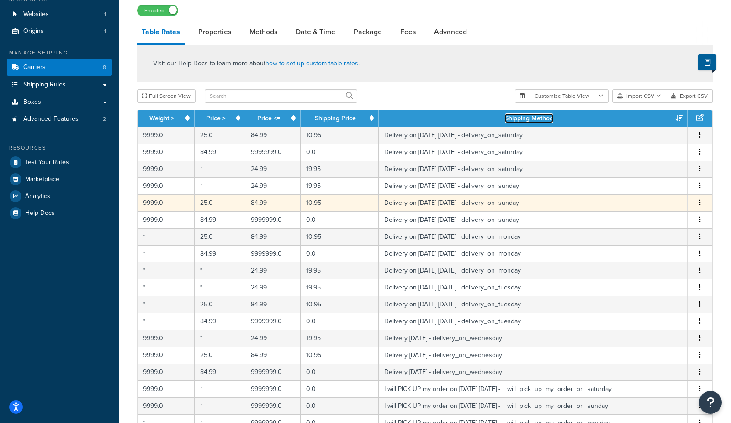
scroll to position [60, 0]
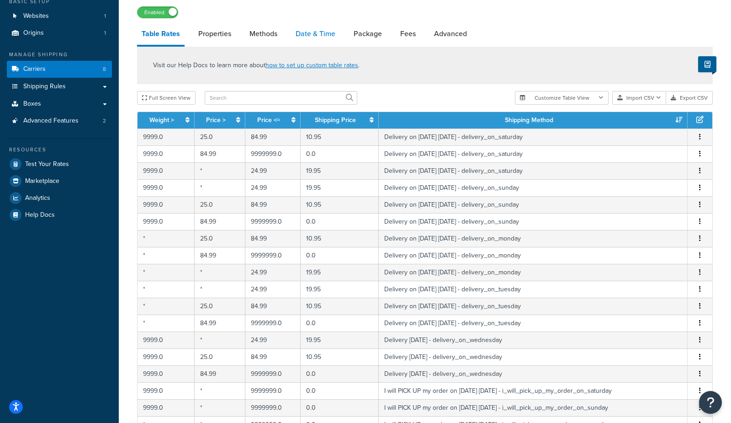
click at [314, 33] on link "Date & Time" at bounding box center [315, 34] width 49 height 22
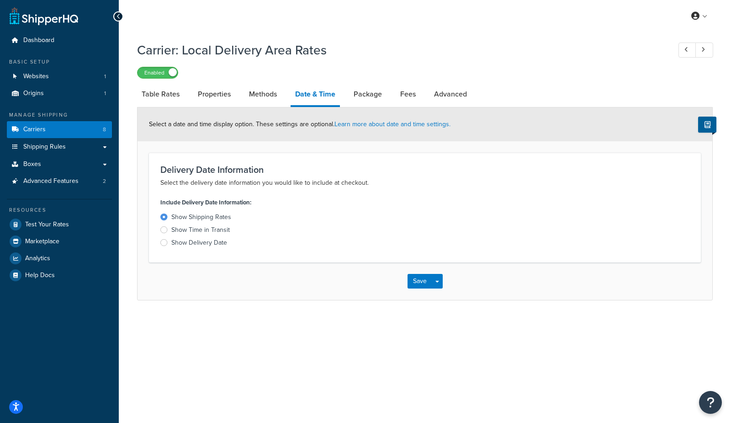
click at [216, 243] on div "Show Delivery Date" at bounding box center [199, 242] width 56 height 9
click at [0, 0] on input "Show Delivery Date" at bounding box center [0, 0] width 0 height 0
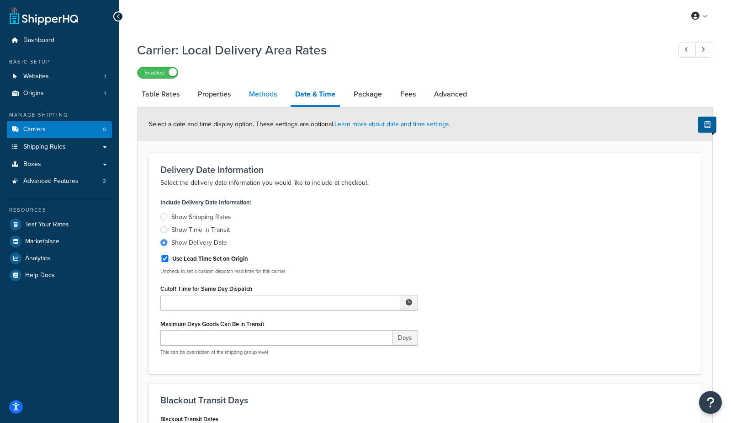
click at [254, 91] on link "Methods" at bounding box center [262, 94] width 37 height 22
select select "25"
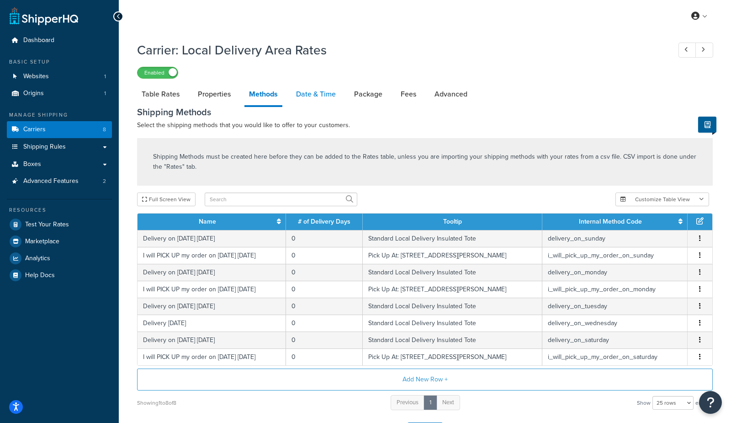
click at [303, 96] on link "Date & Time" at bounding box center [315, 94] width 49 height 22
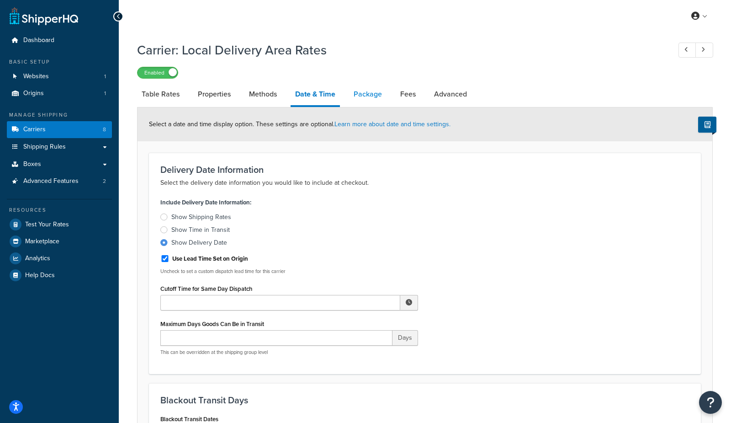
click at [374, 99] on link "Package" at bounding box center [367, 94] width 37 height 22
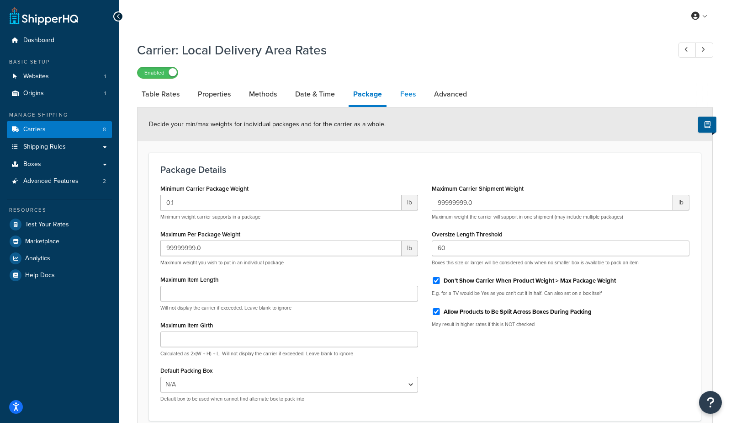
click at [411, 97] on link "Fees" at bounding box center [408, 94] width 25 height 22
select select "AFTER"
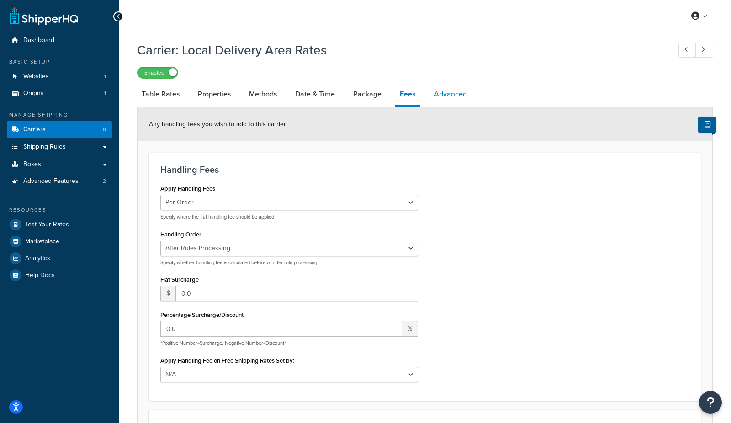
click at [442, 96] on link "Advanced" at bounding box center [450, 94] width 42 height 22
select select "false"
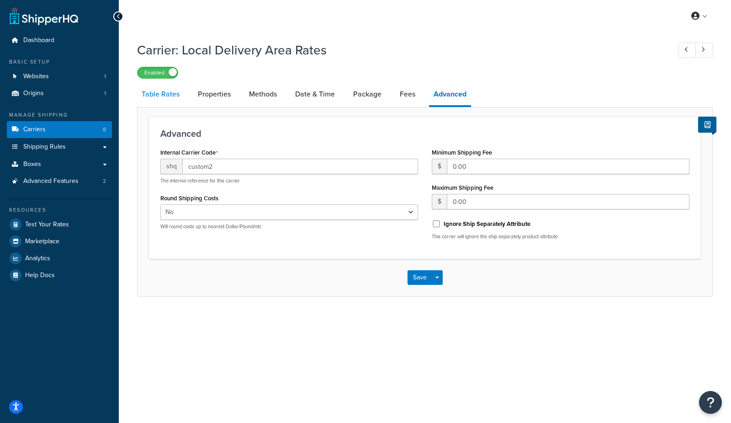
click at [143, 90] on link "Table Rates" at bounding box center [160, 94] width 47 height 22
select select "25"
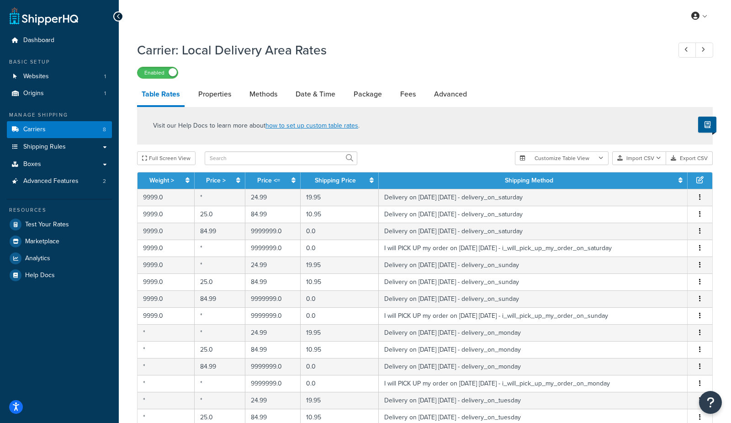
click at [491, 181] on th "Shipping Method" at bounding box center [533, 180] width 309 height 16
click at [526, 179] on link "Shipping Method" at bounding box center [529, 180] width 48 height 10
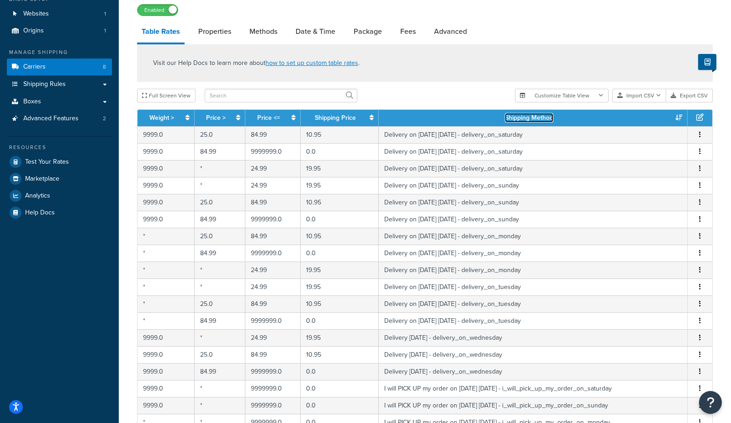
scroll to position [40, 0]
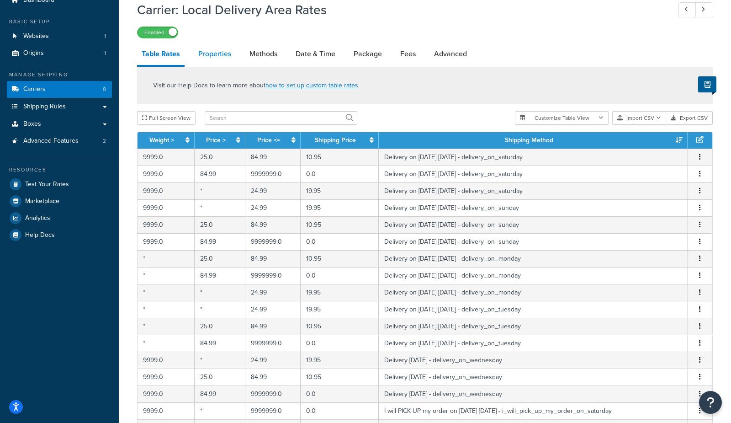
click at [214, 49] on link "Properties" at bounding box center [215, 54] width 42 height 22
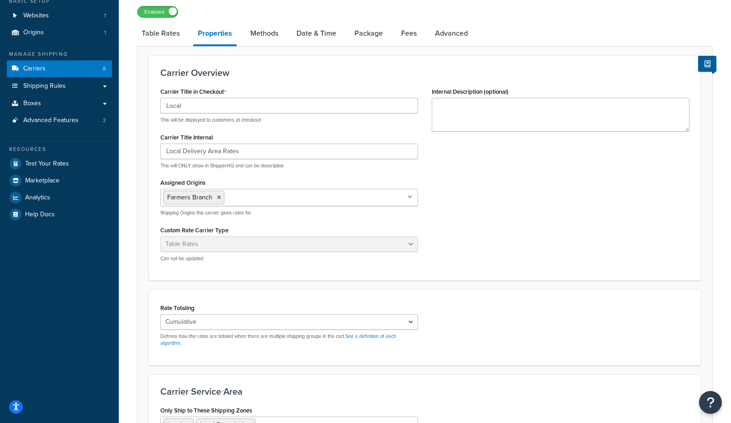
scroll to position [60, 0]
click at [276, 33] on link "Methods" at bounding box center [264, 34] width 37 height 22
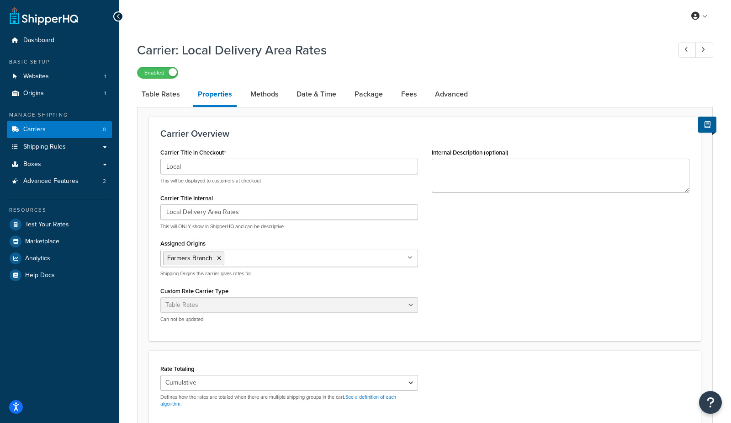
select select "25"
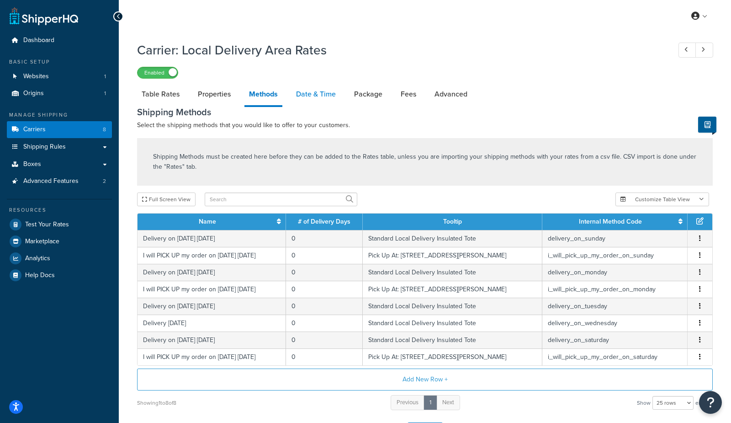
click at [309, 94] on link "Date & Time" at bounding box center [315, 94] width 49 height 22
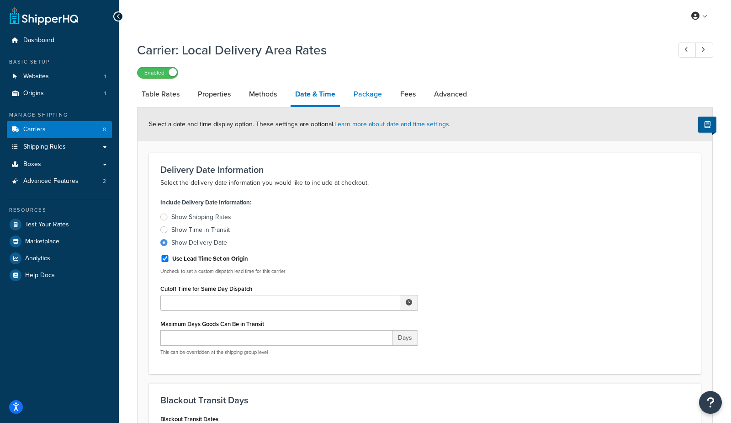
click at [370, 105] on link "Package" at bounding box center [367, 94] width 37 height 22
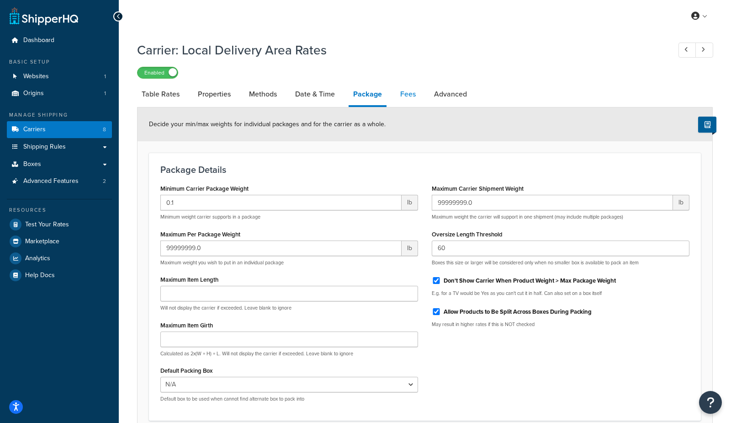
click at [405, 100] on link "Fees" at bounding box center [408, 94] width 25 height 22
select select "AFTER"
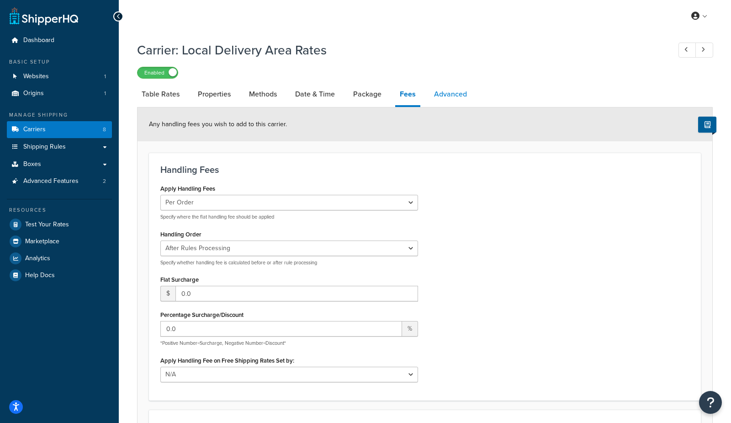
click at [454, 94] on link "Advanced" at bounding box center [450, 94] width 42 height 22
select select "false"
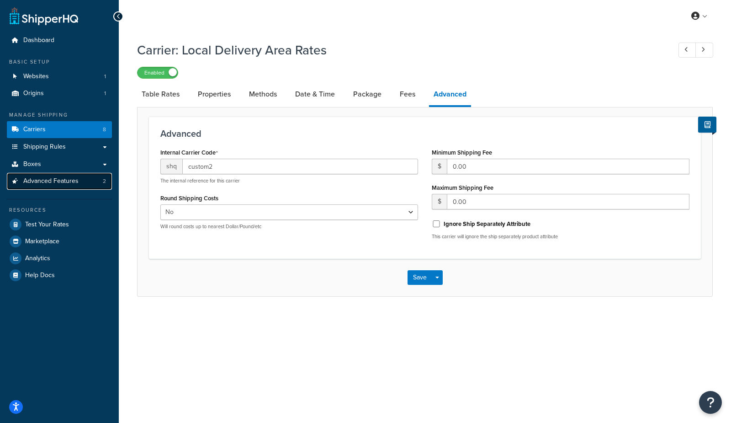
click at [61, 185] on span "Advanced Features" at bounding box center [50, 181] width 55 height 8
click at [199, 95] on link "Properties" at bounding box center [214, 94] width 42 height 22
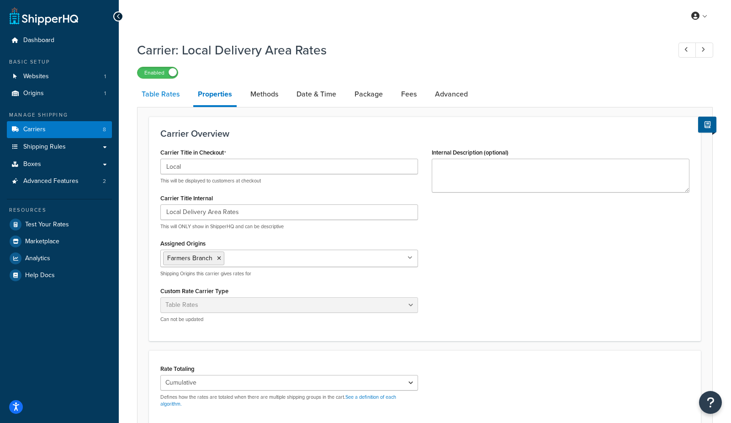
click at [159, 96] on link "Table Rates" at bounding box center [160, 94] width 47 height 22
select select "25"
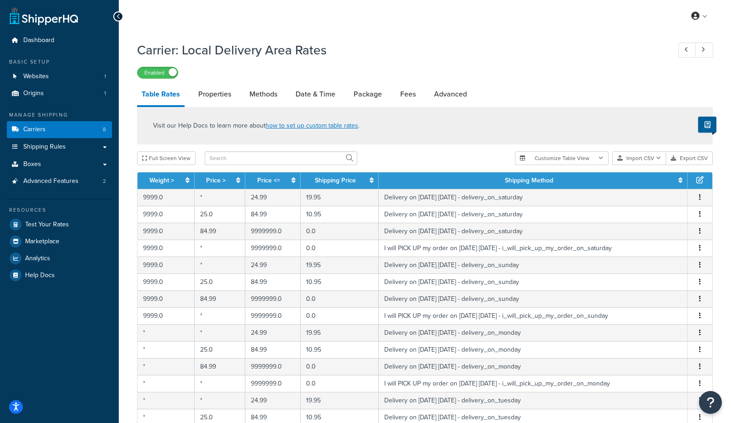
click at [416, 183] on th "Shipping Method" at bounding box center [533, 180] width 309 height 16
click at [680, 179] on icon at bounding box center [680, 180] width 4 height 6
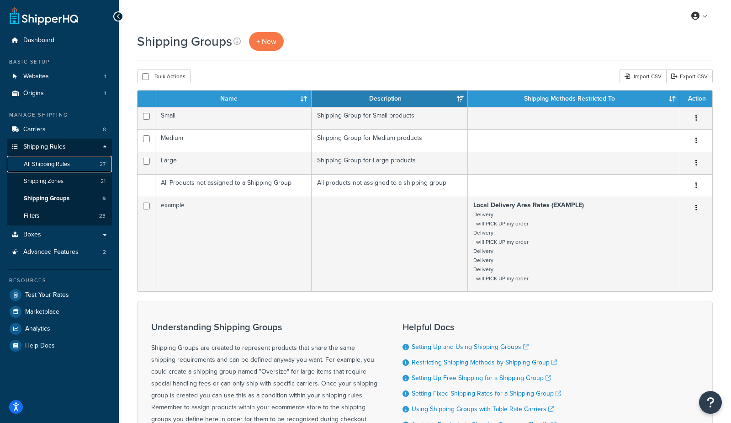
click at [53, 167] on span "All Shipping Rules" at bounding box center [47, 164] width 46 height 8
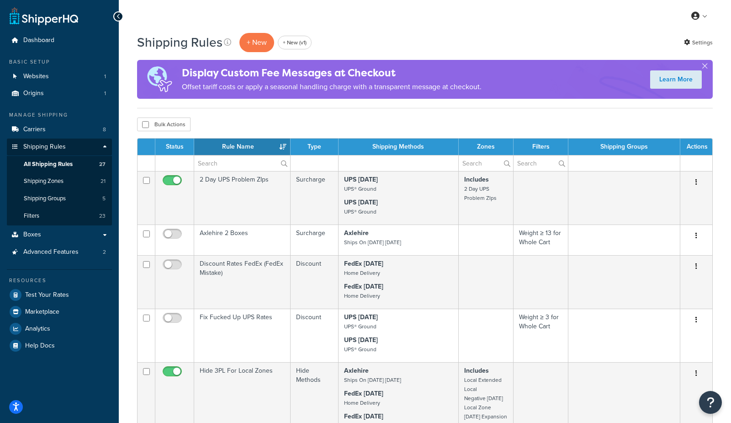
click at [267, 145] on th "Rule Name" at bounding box center [242, 146] width 96 height 16
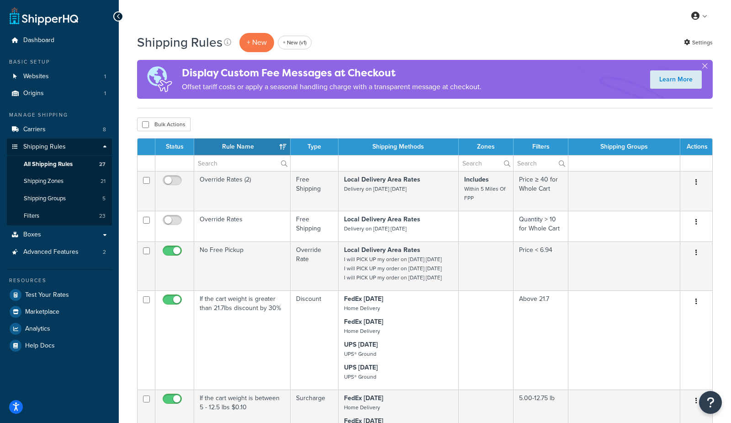
click at [266, 145] on th "Rule Name" at bounding box center [242, 146] width 96 height 16
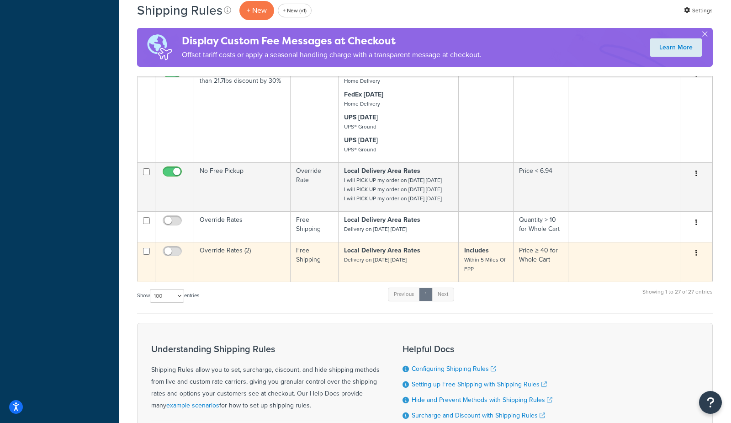
scroll to position [1801, 0]
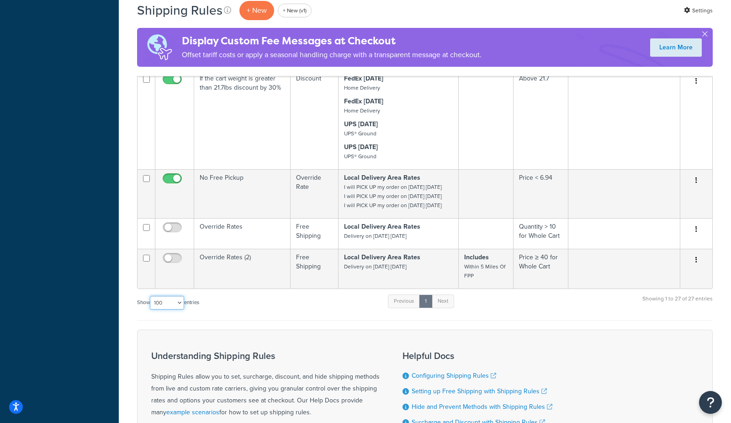
click at [165, 296] on select "10 15 25 50 100 1000" at bounding box center [167, 303] width 34 height 14
select select "1000"
click at [151, 296] on select "10 15 25 50 100 1000" at bounding box center [167, 303] width 34 height 14
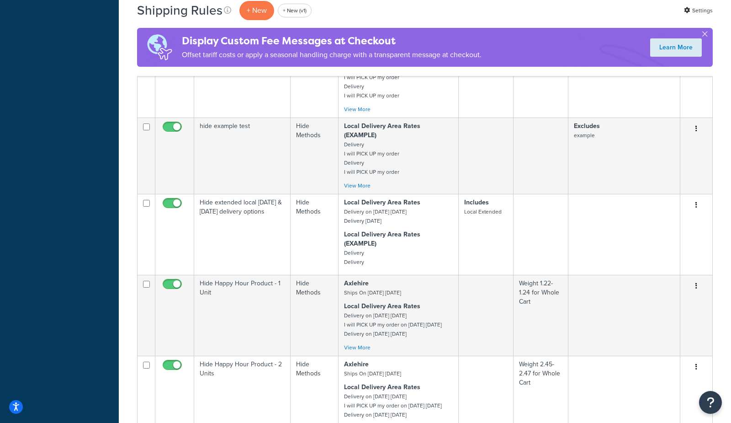
scroll to position [0, 0]
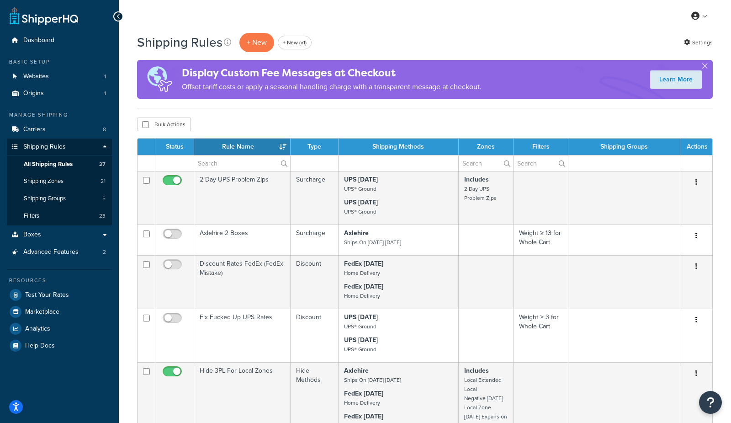
click at [316, 143] on th "Type" at bounding box center [315, 146] width 48 height 16
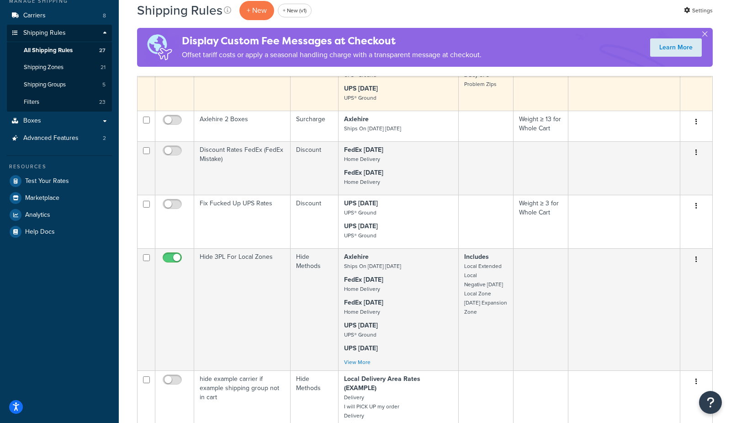
scroll to position [136, 0]
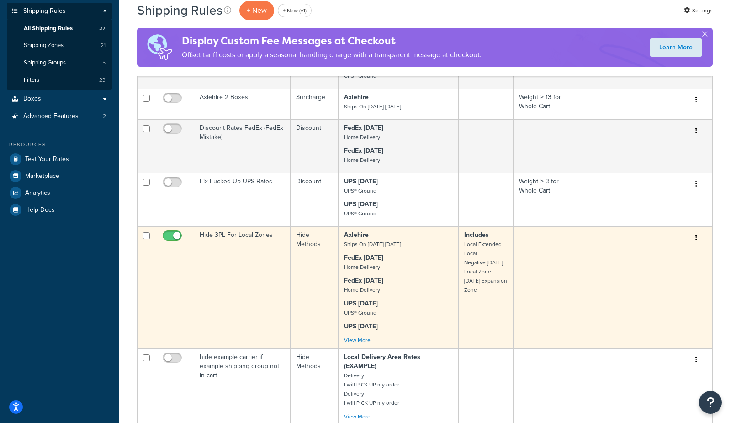
click at [281, 282] on td "Hide 3PL For Local Zones" at bounding box center [242, 287] width 96 height 122
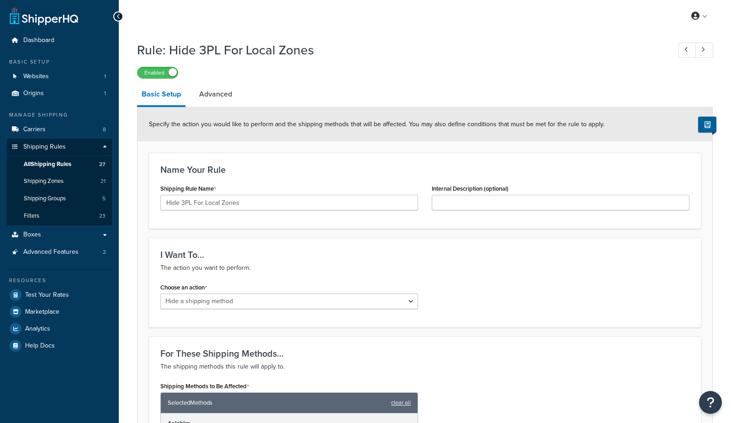
select select "HIDE"
click at [34, 95] on span "Origins" at bounding box center [33, 94] width 21 height 8
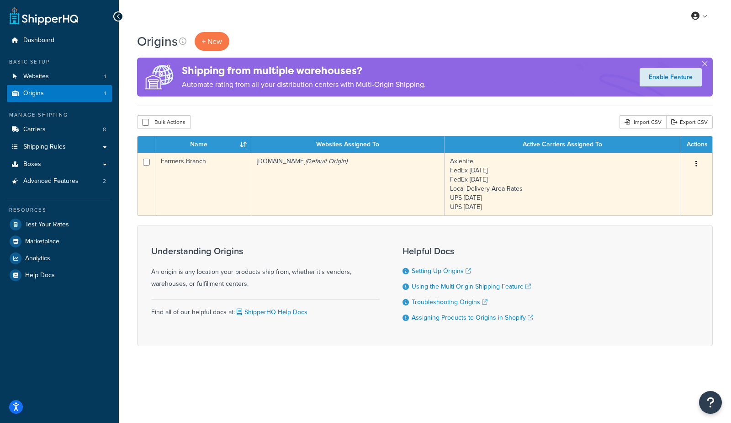
click at [296, 180] on td "frontporchpantry.myshopify.com (Default Origin)" at bounding box center [348, 184] width 194 height 63
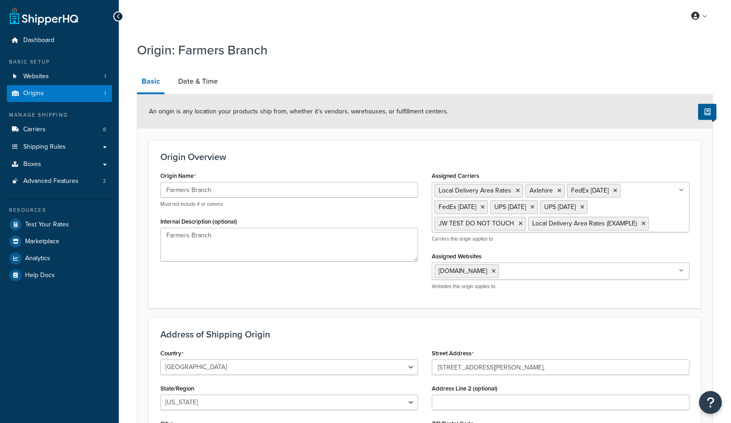
select select "43"
click at [203, 81] on link "Date & Time" at bounding box center [198, 81] width 49 height 22
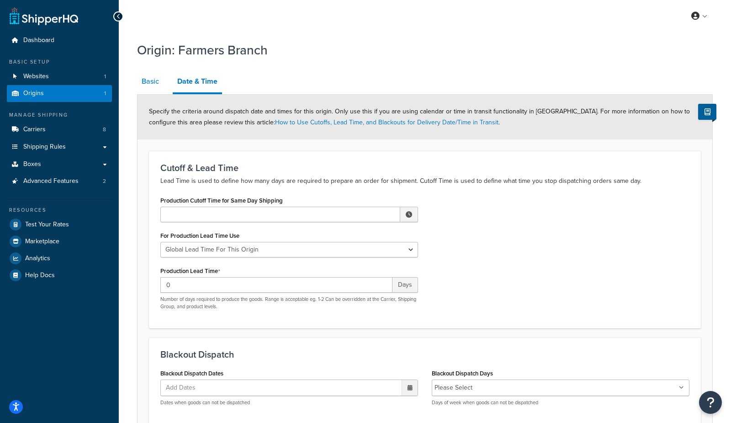
click at [157, 81] on link "Basic" at bounding box center [150, 81] width 26 height 22
select select "43"
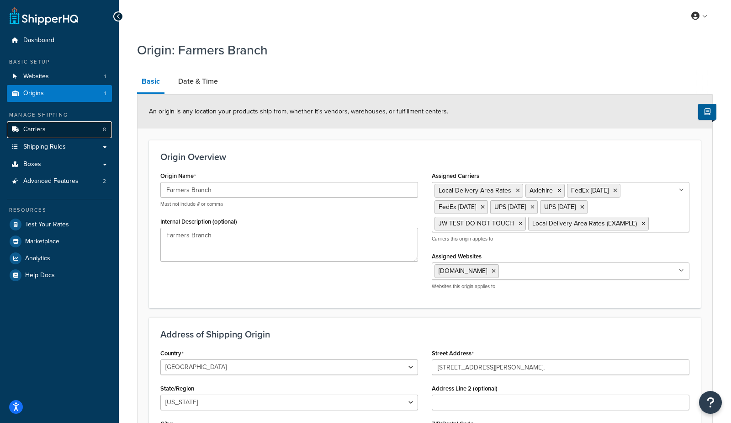
click at [60, 128] on link "Carriers 8" at bounding box center [59, 129] width 105 height 17
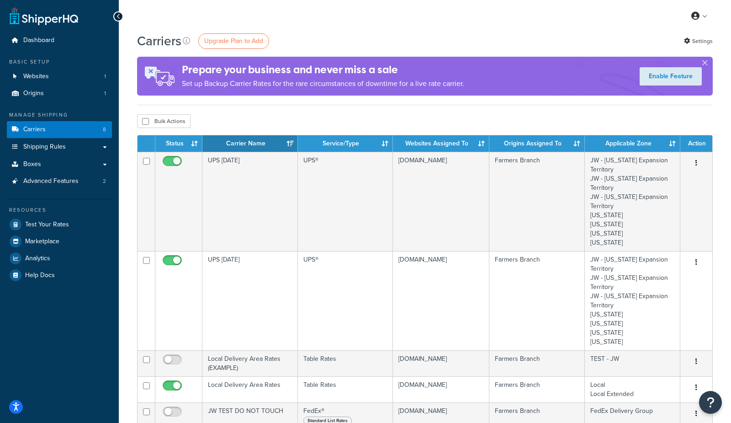
click at [329, 124] on div "Bulk Actions Duplicate [GEOGRAPHIC_DATA]" at bounding box center [425, 121] width 576 height 14
click at [50, 164] on link "Boxes" at bounding box center [59, 164] width 105 height 17
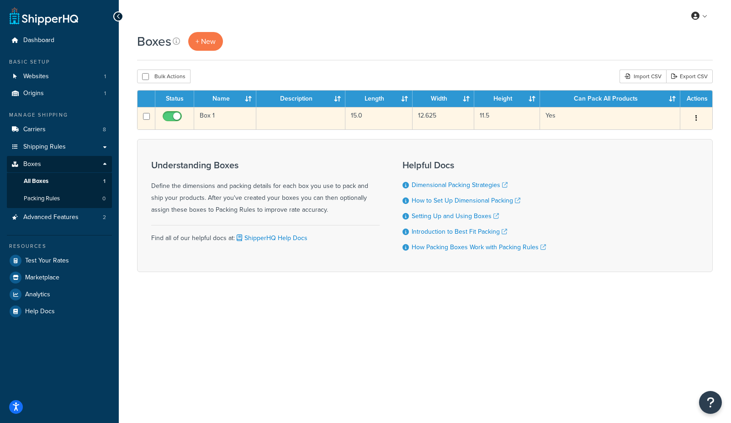
click at [231, 117] on td "Box 1" at bounding box center [225, 118] width 62 height 22
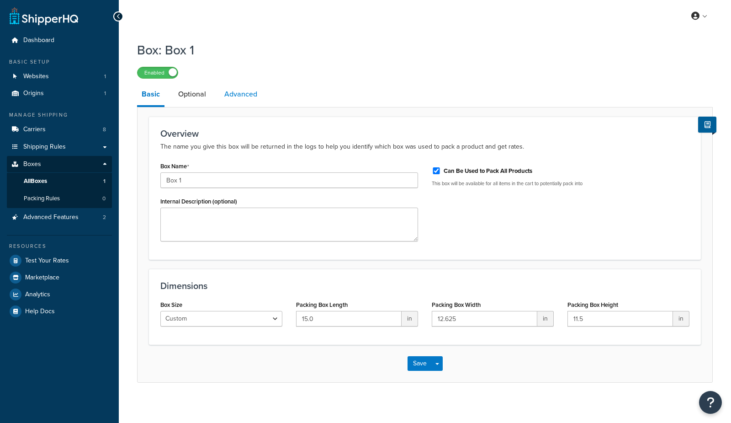
click at [244, 94] on link "Advanced" at bounding box center [241, 94] width 42 height 22
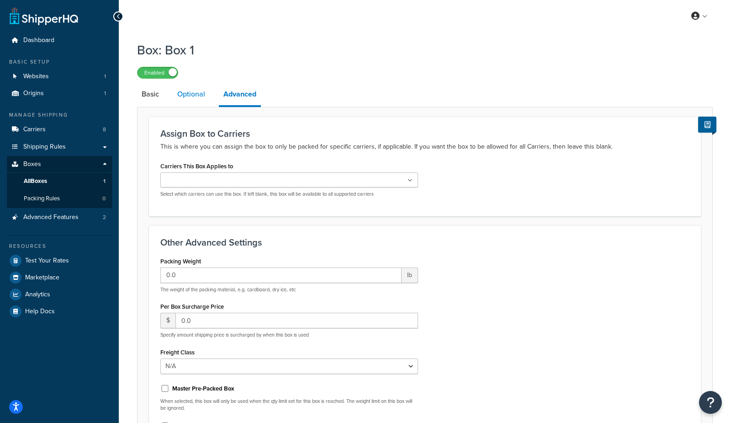
click at [197, 97] on link "Optional" at bounding box center [191, 94] width 37 height 22
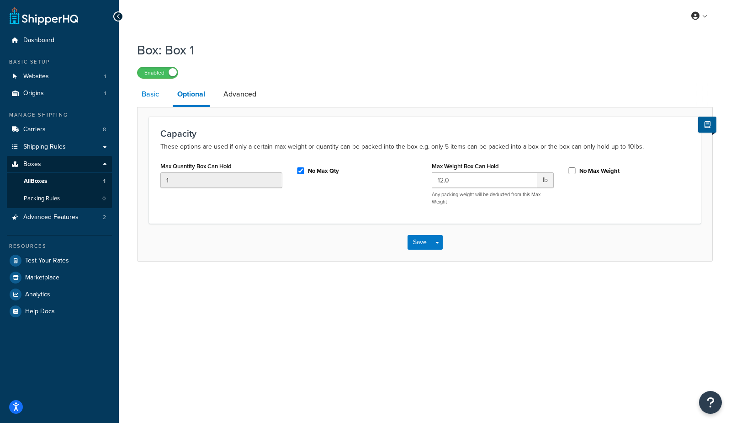
click at [157, 94] on link "Basic" at bounding box center [150, 94] width 26 height 22
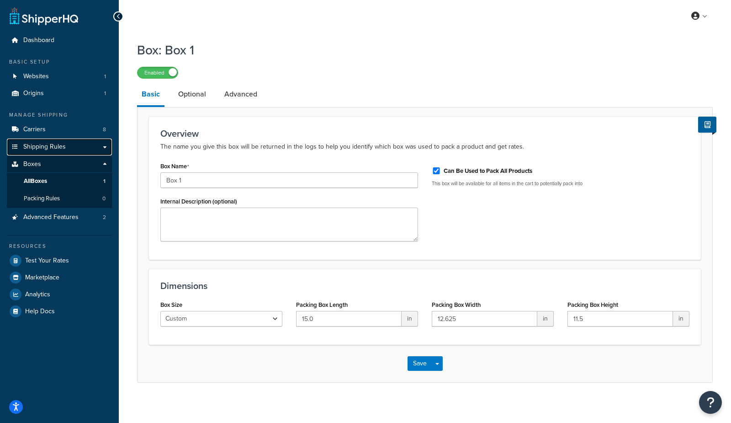
click at [57, 146] on span "Shipping Rules" at bounding box center [44, 147] width 42 height 8
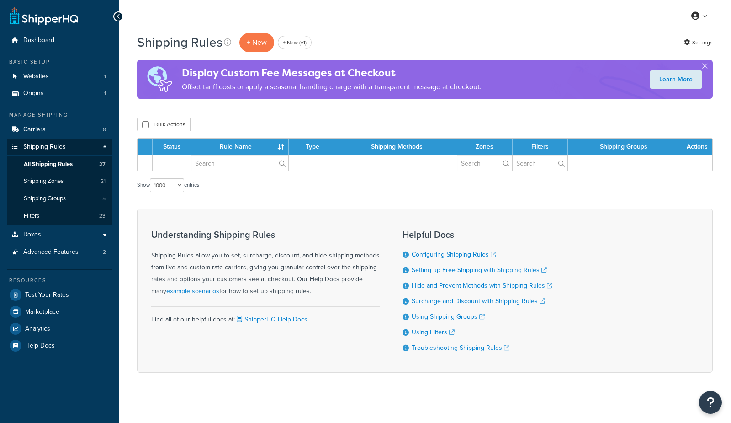
select select "1000"
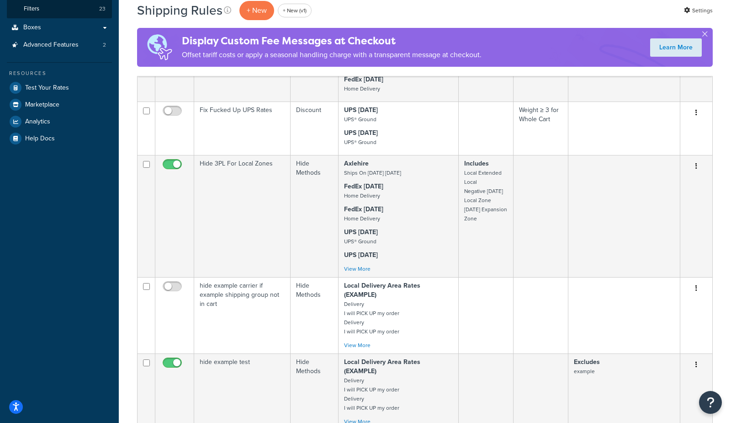
scroll to position [211, 0]
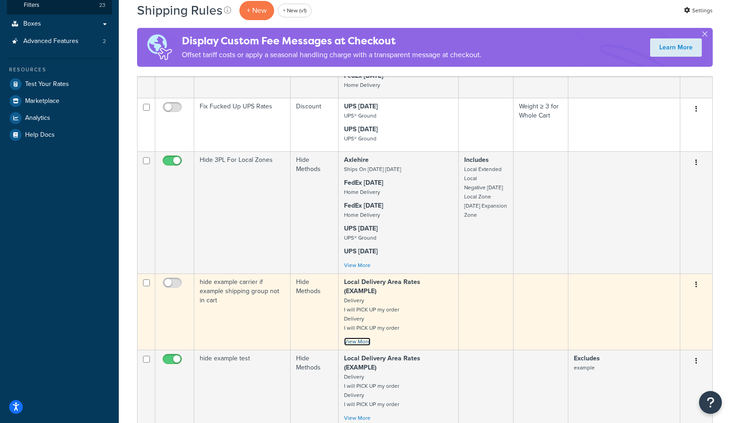
click at [365, 337] on link "View More" at bounding box center [357, 341] width 26 height 8
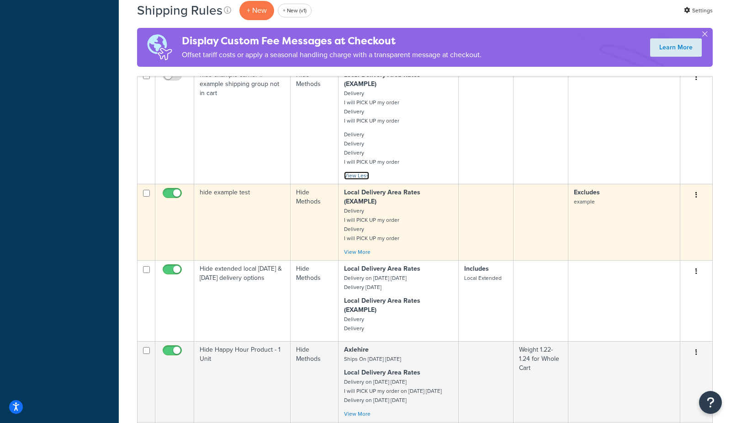
scroll to position [452, 0]
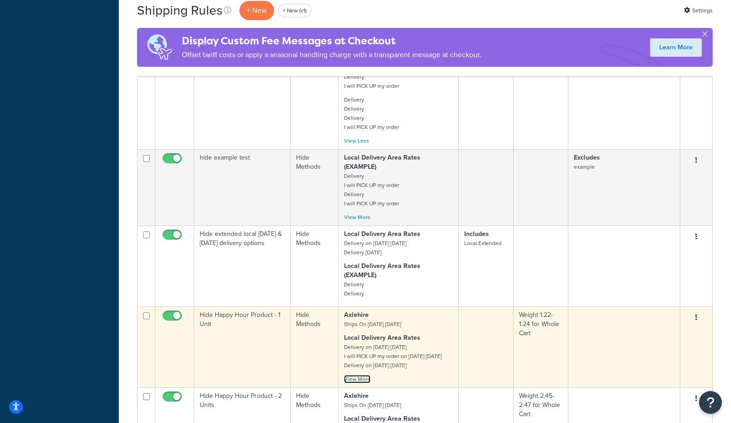
click at [359, 375] on link "View More" at bounding box center [357, 379] width 26 height 8
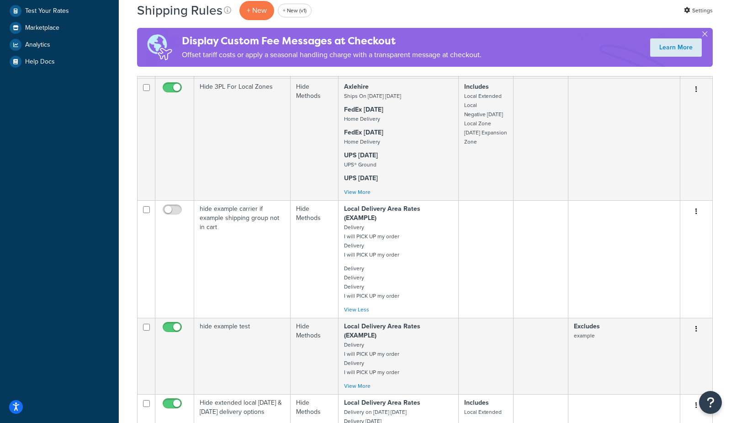
scroll to position [0, 0]
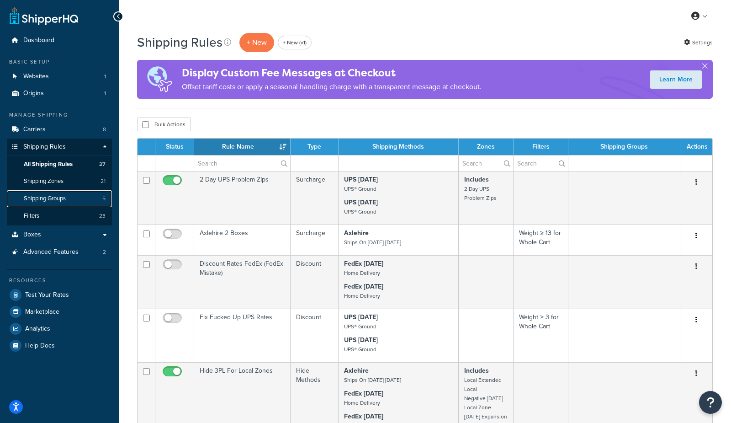
click at [70, 201] on link "Shipping Groups 5" at bounding box center [59, 198] width 105 height 17
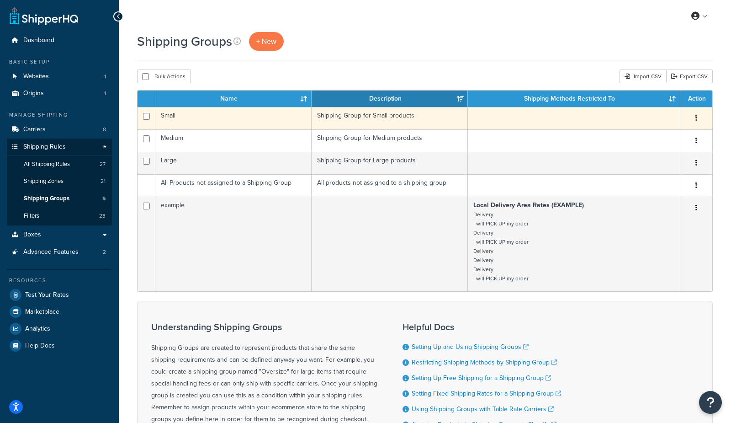
click at [233, 123] on td "Small" at bounding box center [233, 118] width 156 height 22
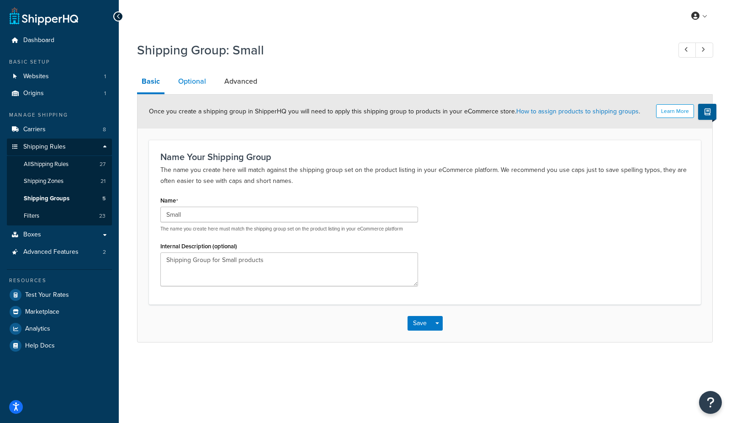
click at [194, 85] on link "Optional" at bounding box center [192, 81] width 37 height 22
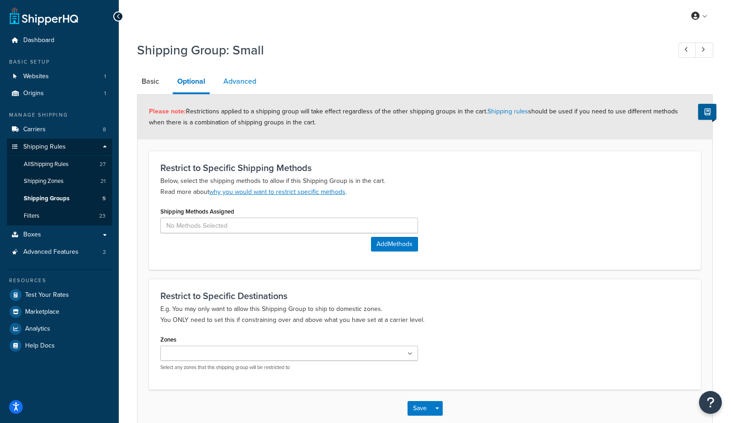
click at [247, 83] on link "Advanced" at bounding box center [240, 81] width 42 height 22
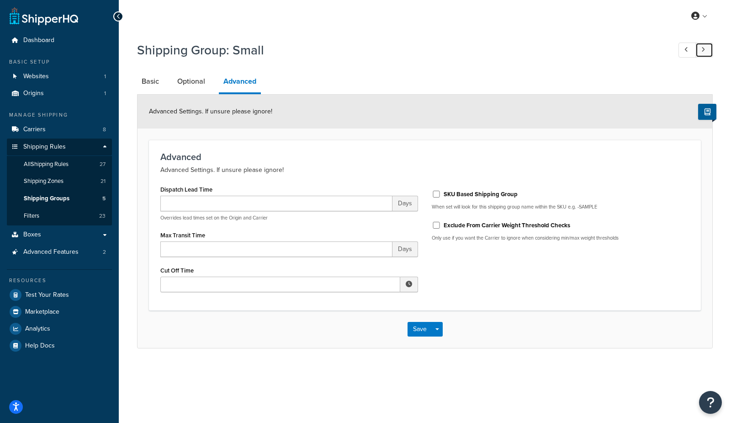
click at [708, 48] on link at bounding box center [704, 49] width 18 height 15
click at [707, 50] on link at bounding box center [704, 49] width 18 height 15
click at [701, 51] on icon at bounding box center [703, 50] width 4 height 6
click at [63, 164] on span "All Shipping Rules" at bounding box center [46, 164] width 45 height 8
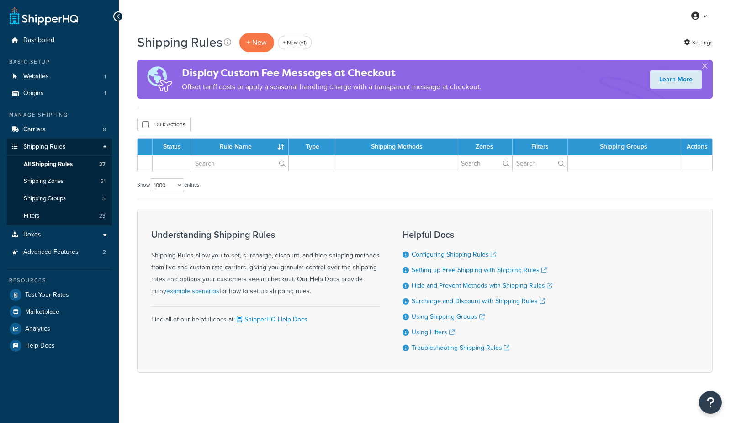
select select "1000"
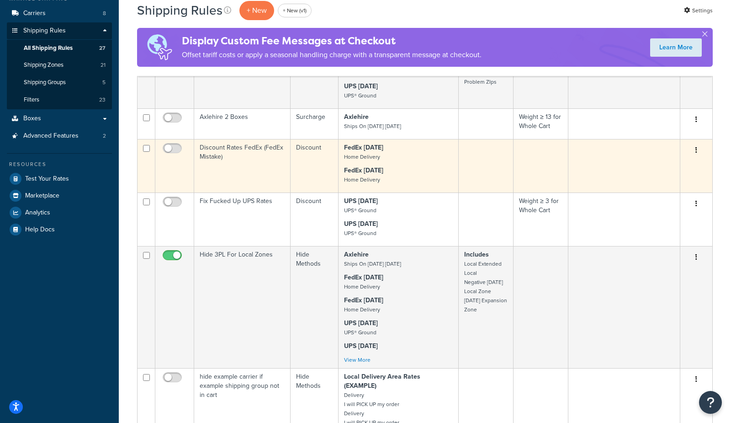
scroll to position [120, 0]
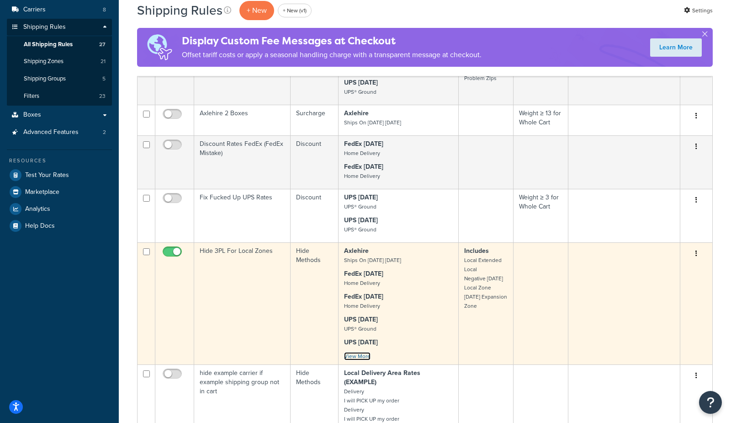
click at [355, 355] on link "View More" at bounding box center [357, 356] width 26 height 8
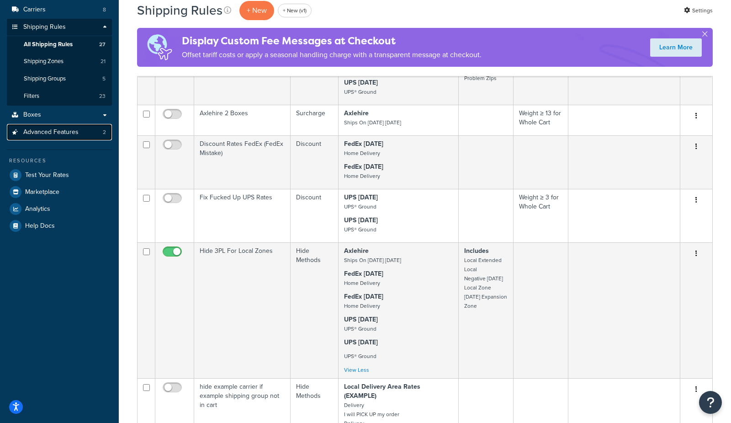
click at [58, 136] on span "Advanced Features" at bounding box center [50, 132] width 55 height 8
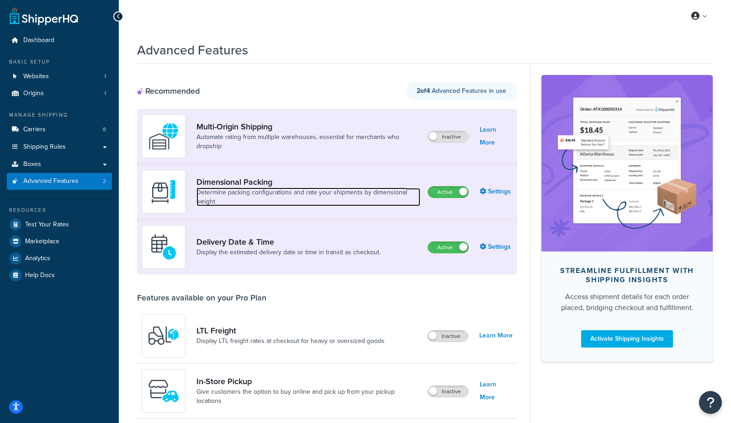
click at [270, 195] on link "Determine packing configurations and rate your shipments by dimensional weight" at bounding box center [308, 197] width 224 height 18
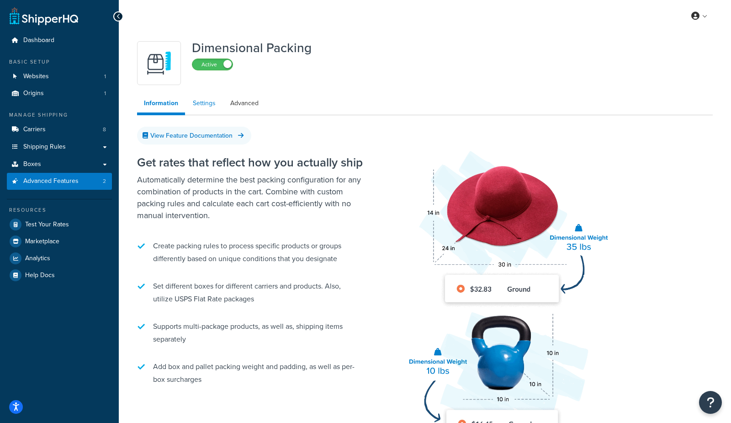
click at [213, 108] on link "Settings" at bounding box center [204, 103] width 37 height 18
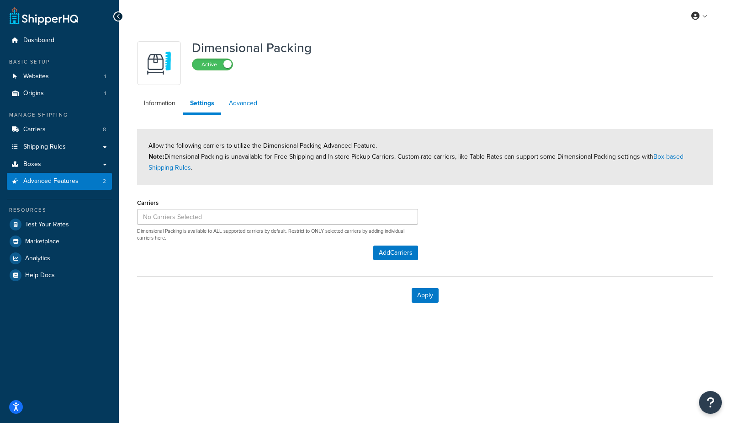
click at [244, 105] on link "Advanced" at bounding box center [243, 103] width 42 height 18
select select "false"
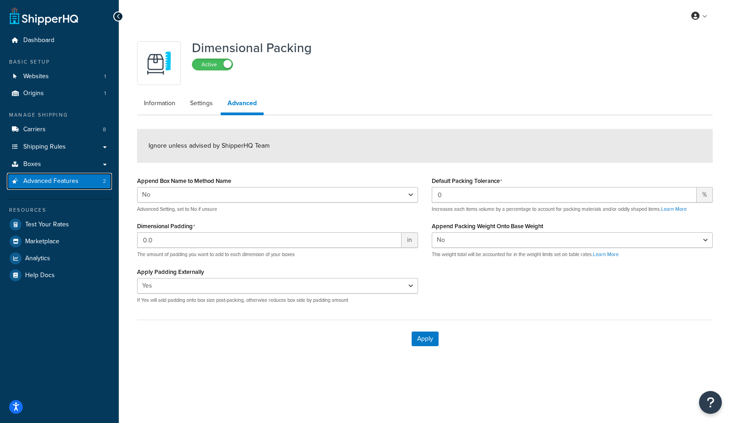
click at [73, 181] on span "Advanced Features" at bounding box center [50, 181] width 55 height 8
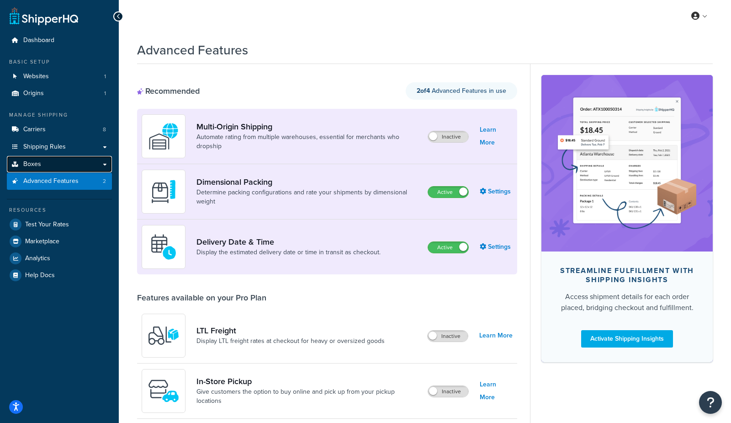
click at [47, 165] on link "Boxes" at bounding box center [59, 164] width 105 height 17
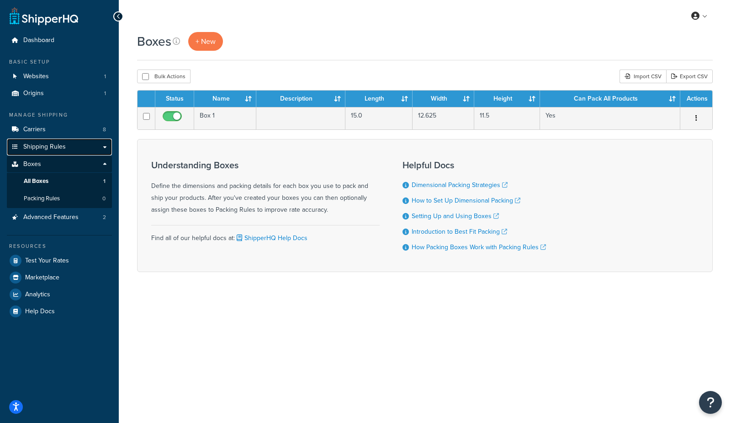
click at [37, 147] on span "Shipping Rules" at bounding box center [44, 147] width 42 height 8
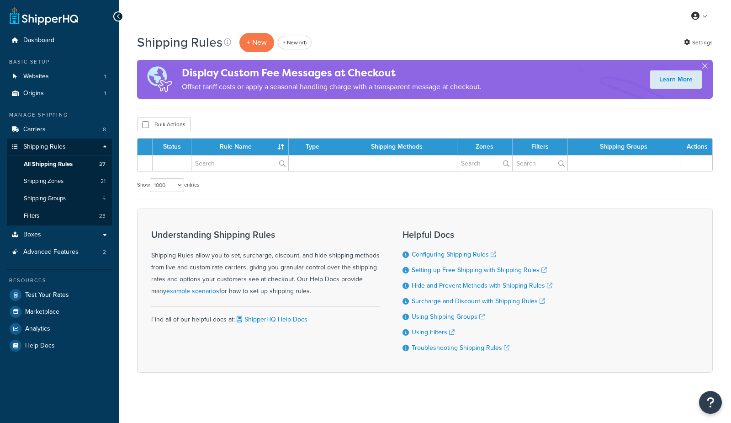
select select "1000"
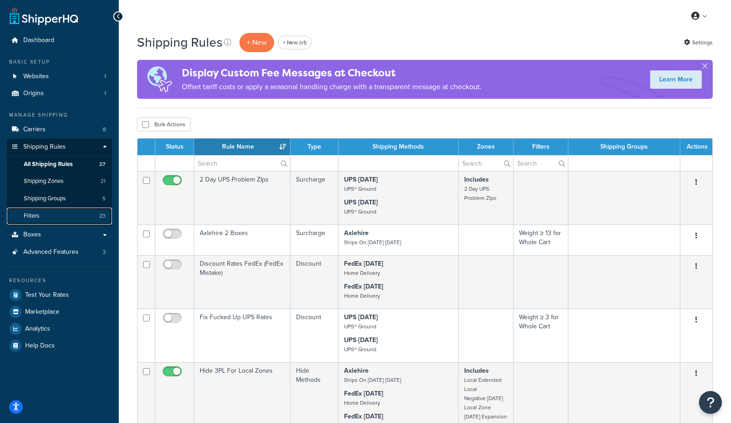
click at [40, 213] on link "Filters 23" at bounding box center [59, 215] width 105 height 17
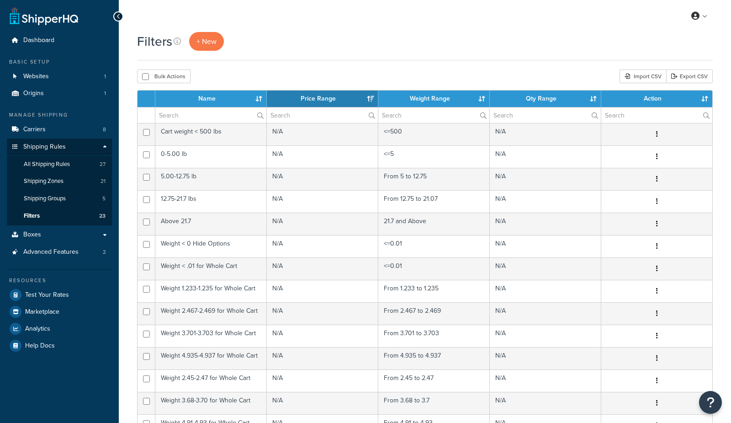
select select "15"
click at [34, 130] on span "Carriers" at bounding box center [34, 130] width 22 height 8
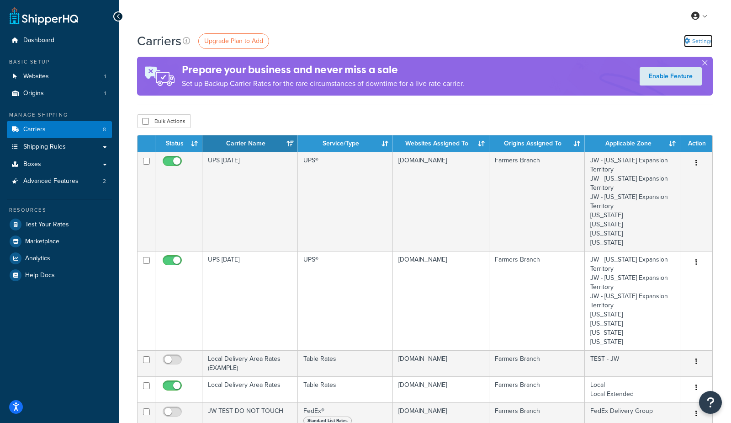
click at [688, 36] on link "Settings" at bounding box center [698, 41] width 29 height 13
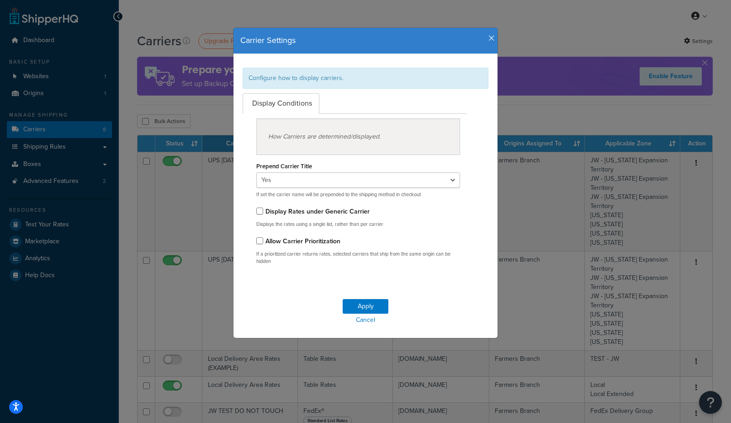
click at [492, 38] on icon "button" at bounding box center [491, 38] width 6 height 8
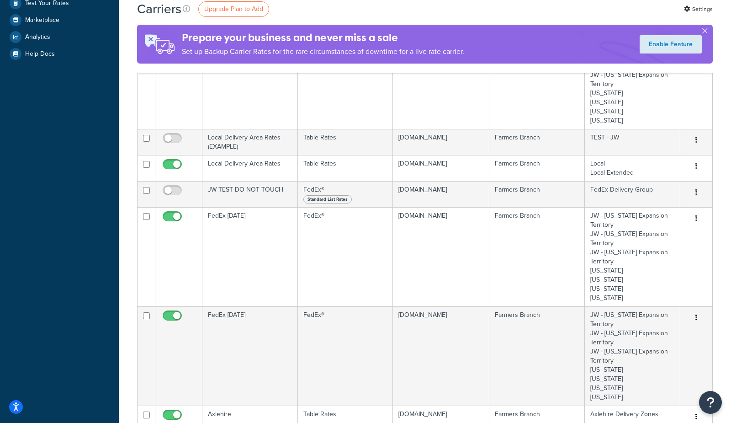
scroll to position [270, 0]
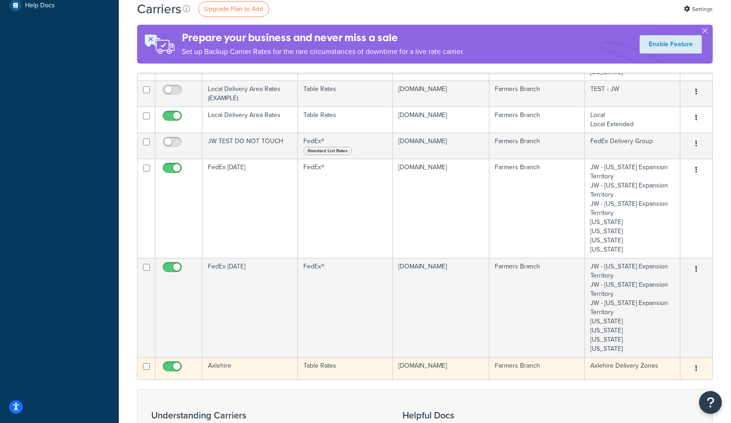
click at [238, 370] on td "Axlehire" at bounding box center [249, 368] width 95 height 22
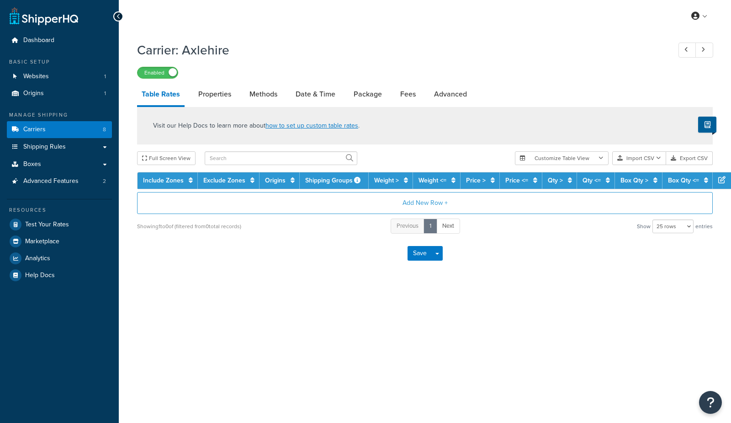
select select "25"
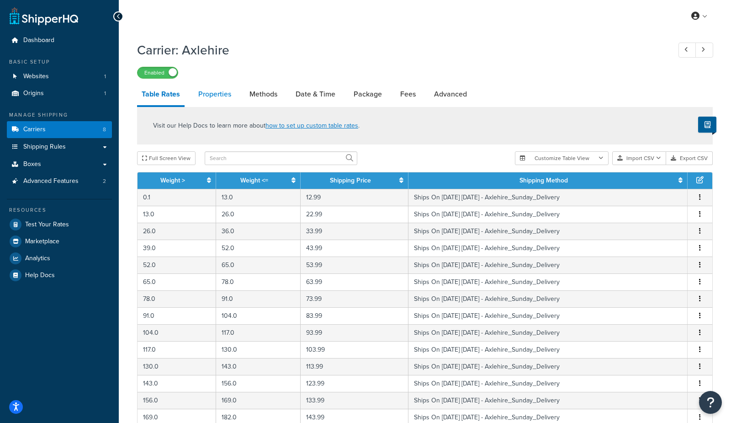
click at [213, 85] on link "Properties" at bounding box center [215, 94] width 42 height 22
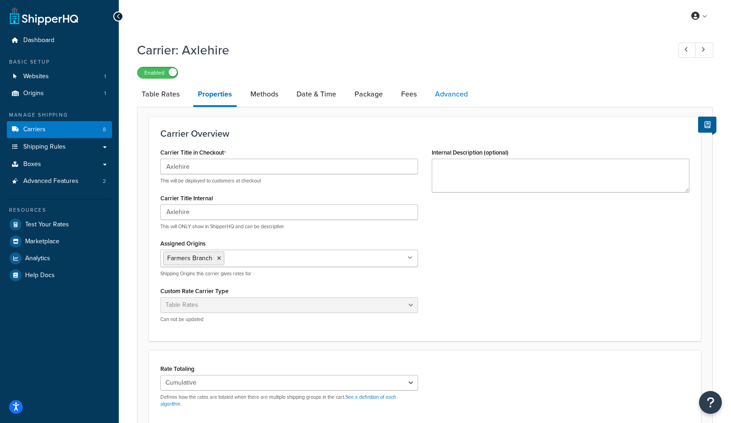
click at [435, 96] on link "Advanced" at bounding box center [451, 94] width 42 height 22
select select "false"
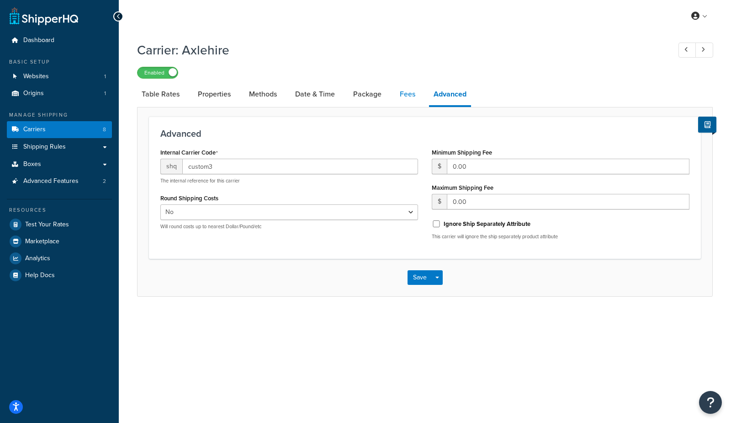
click at [409, 94] on link "Fees" at bounding box center [407, 94] width 25 height 22
select select "AFTER"
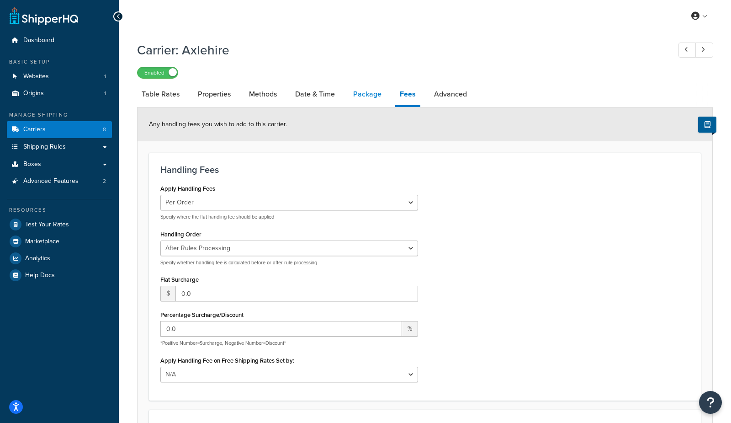
click at [372, 99] on link "Package" at bounding box center [367, 94] width 37 height 22
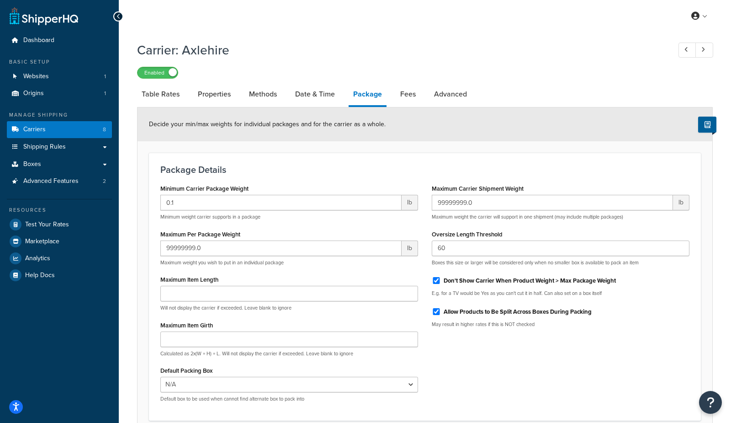
scroll to position [9, 0]
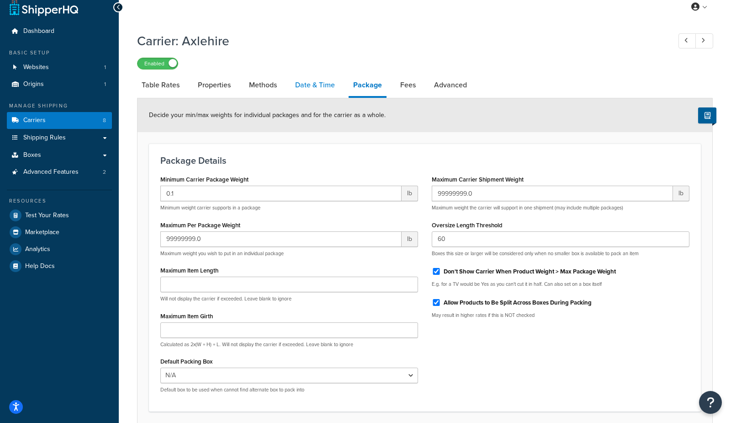
click at [327, 83] on link "Date & Time" at bounding box center [315, 85] width 49 height 22
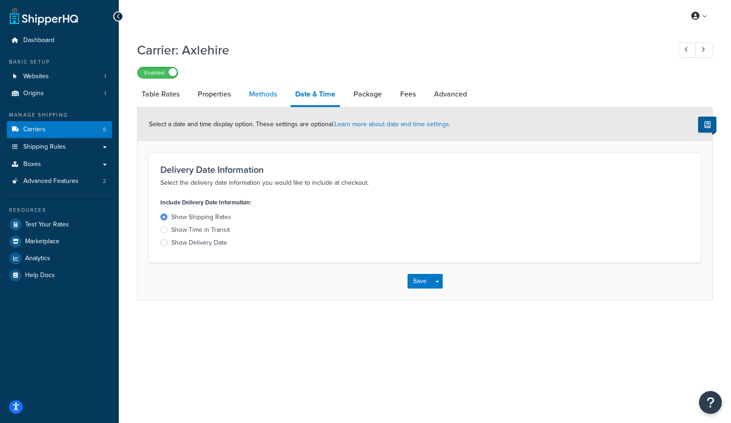
click at [260, 90] on link "Methods" at bounding box center [262, 94] width 37 height 22
select select "25"
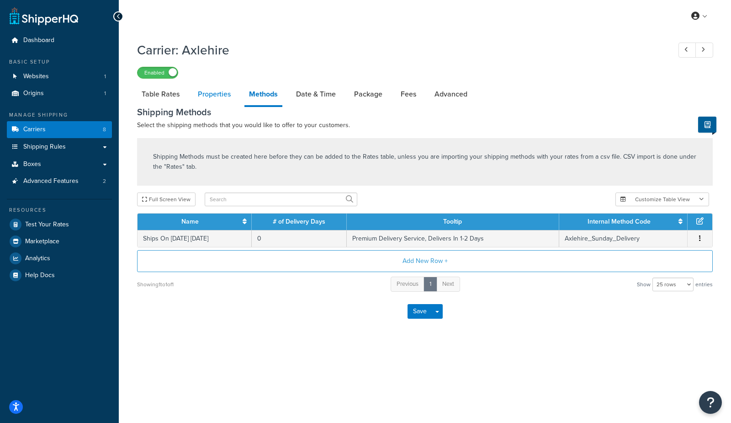
click at [208, 97] on link "Properties" at bounding box center [214, 94] width 42 height 22
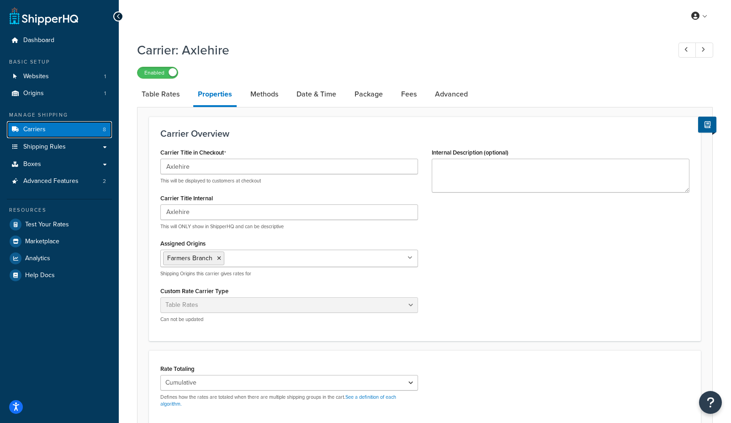
click at [90, 131] on link "Carriers 8" at bounding box center [59, 129] width 105 height 17
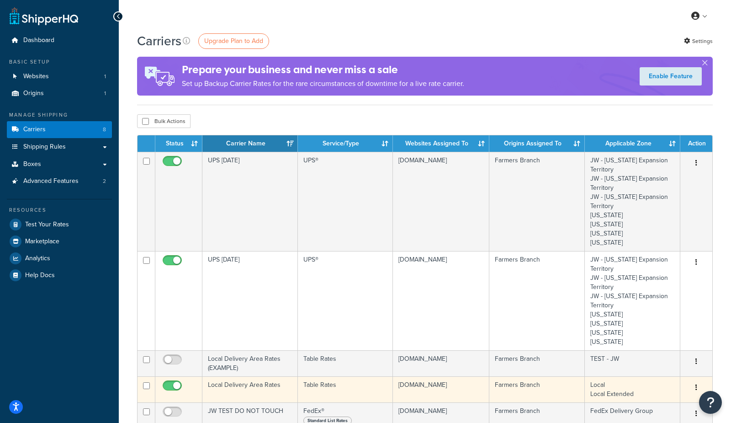
click at [222, 390] on td "Local Delivery Area Rates" at bounding box center [249, 389] width 95 height 26
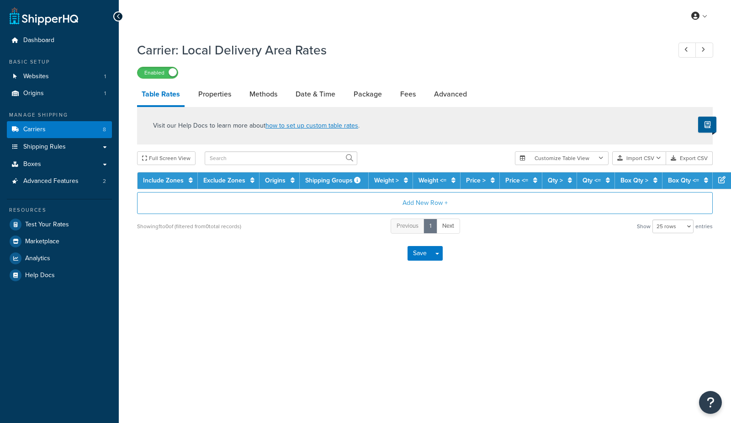
select select "25"
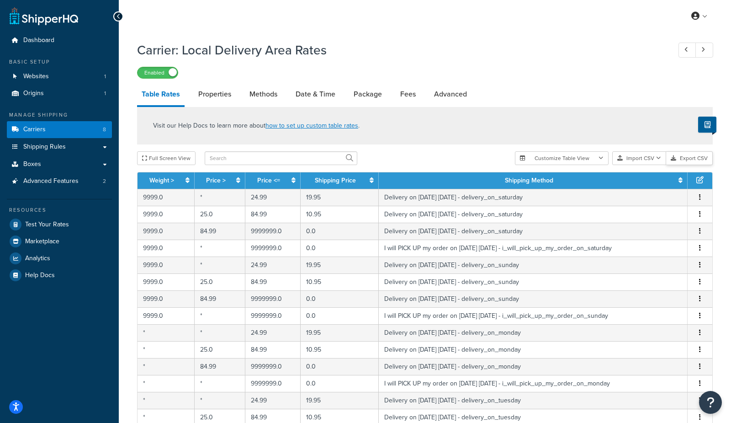
click at [690, 161] on button "Export CSV" at bounding box center [689, 158] width 47 height 14
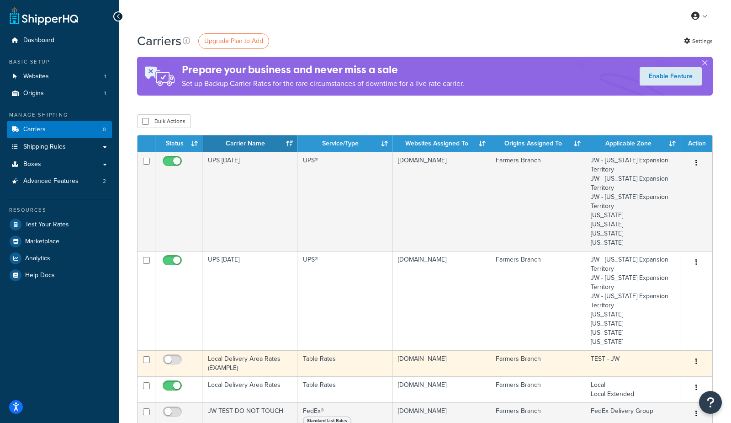
click at [262, 362] on td "Local Delivery Area Rates (EXAMPLE)" at bounding box center [249, 363] width 95 height 26
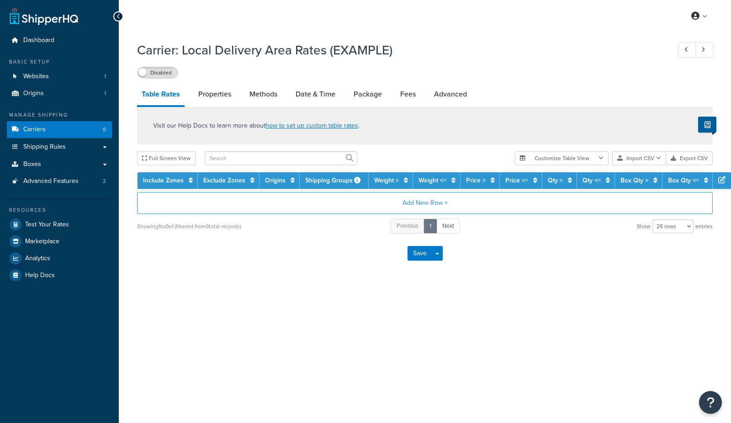
select select "25"
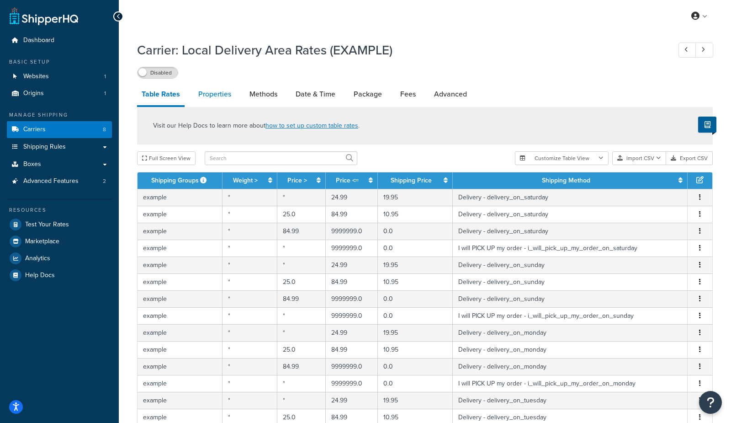
drag, startPoint x: 204, startPoint y: 97, endPoint x: 233, endPoint y: 97, distance: 28.8
click at [204, 98] on link "Properties" at bounding box center [215, 94] width 42 height 22
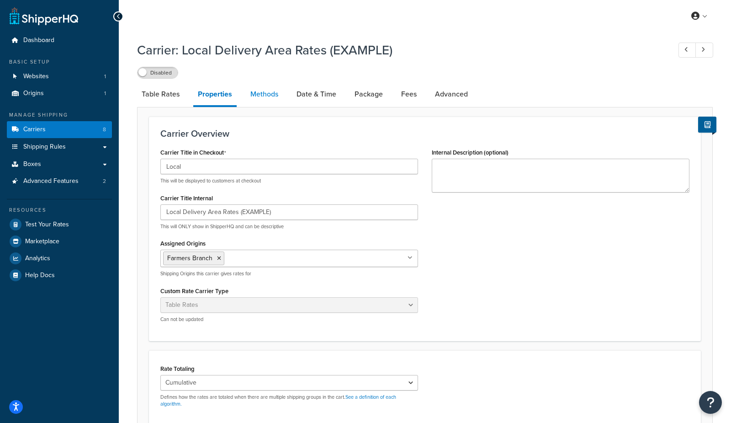
click at [264, 95] on link "Methods" at bounding box center [264, 94] width 37 height 22
select select "25"
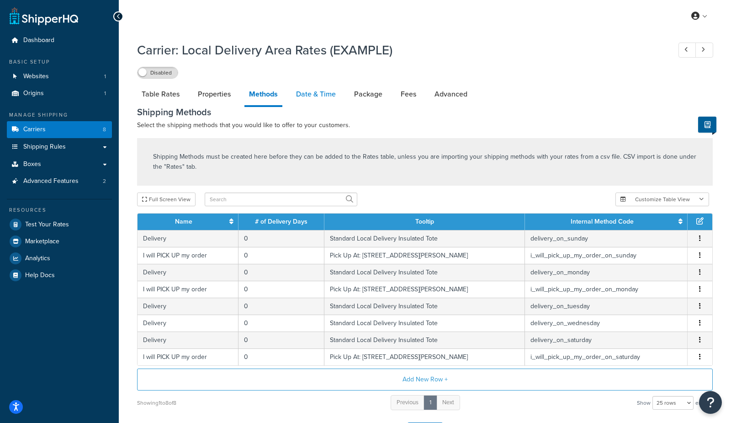
click at [317, 94] on link "Date & Time" at bounding box center [315, 94] width 49 height 22
select select "yMEd"
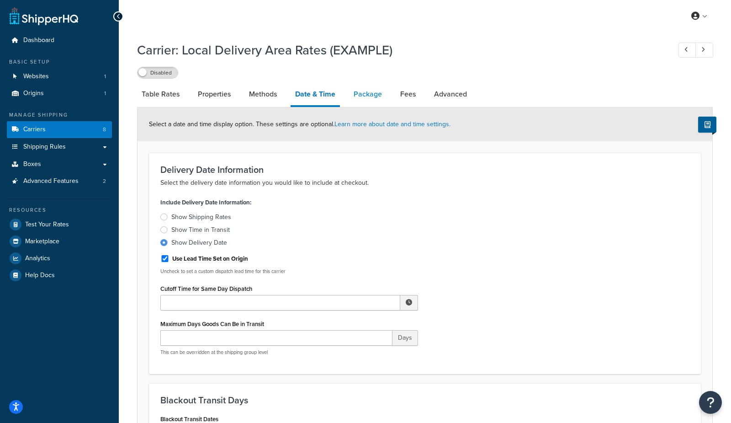
click at [369, 90] on link "Package" at bounding box center [367, 94] width 37 height 22
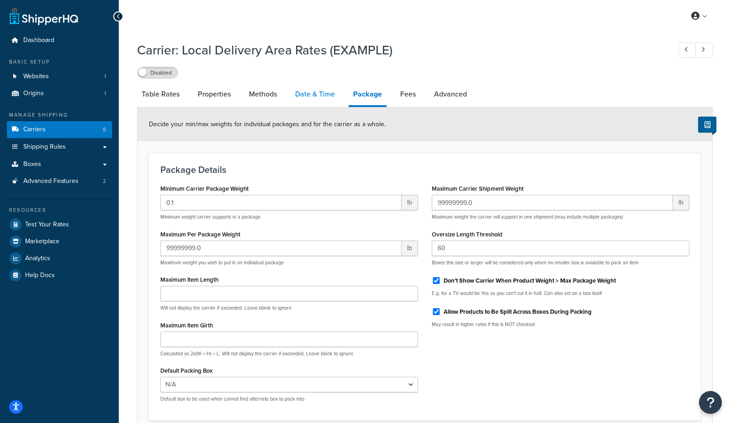
click at [317, 100] on link "Date & Time" at bounding box center [315, 94] width 49 height 22
select select "yMEd"
